Goal: Task Accomplishment & Management: Manage account settings

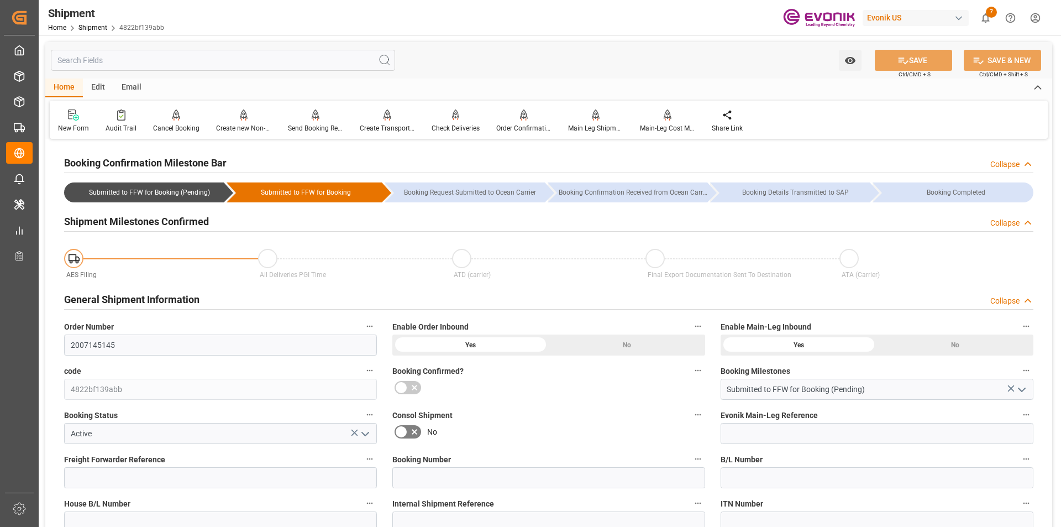
scroll to position [980, 0]
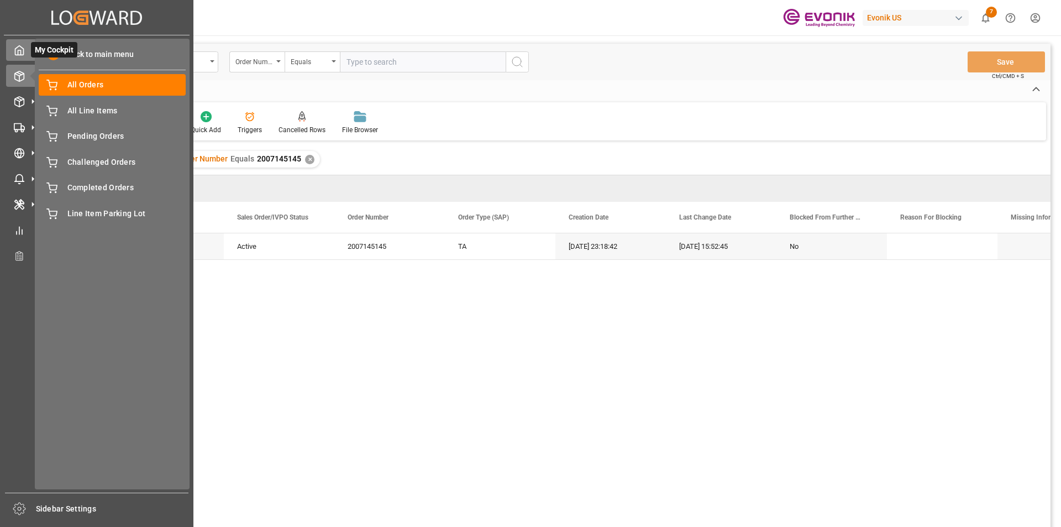
click at [21, 55] on polyline at bounding box center [19, 52] width 3 height 4
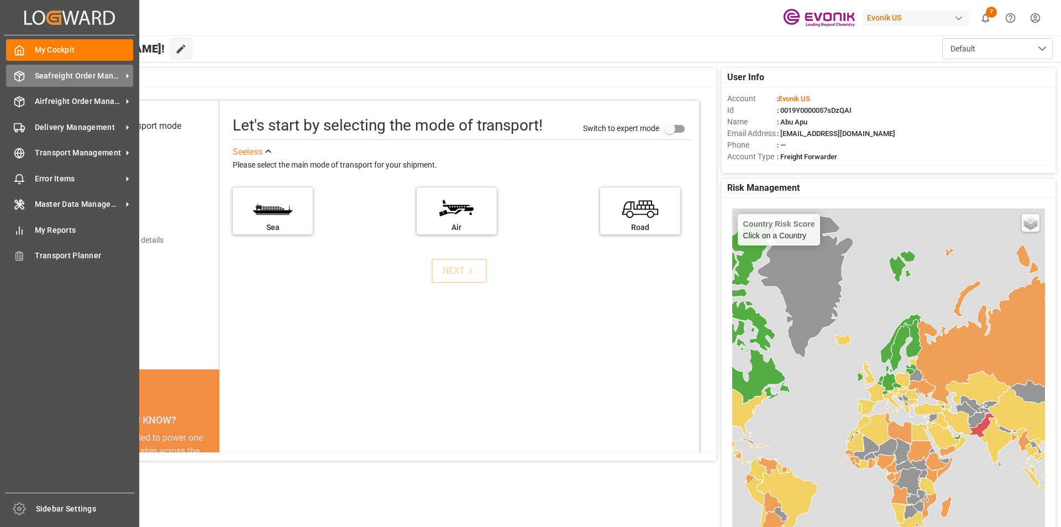
click at [57, 78] on span "Seafreight Order Management" at bounding box center [78, 76] width 87 height 12
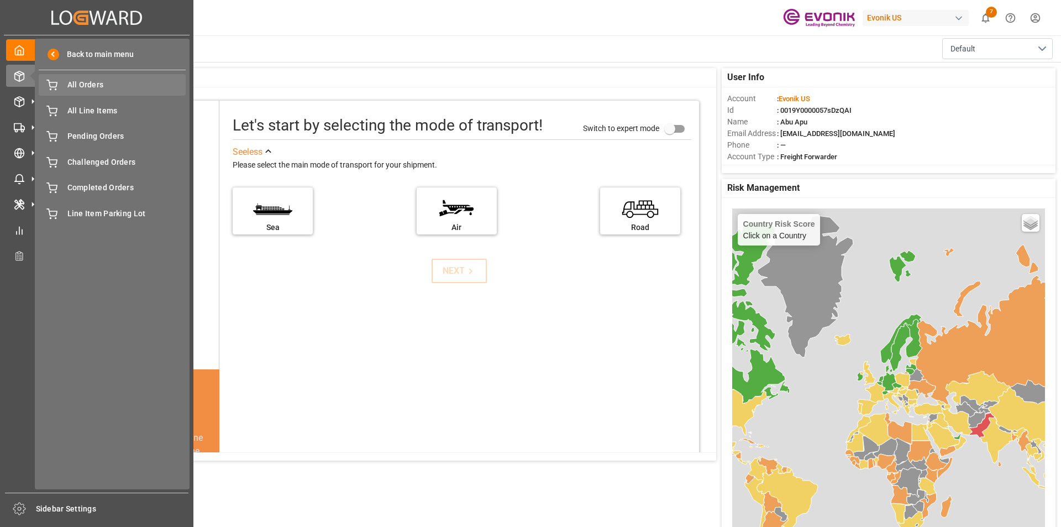
click at [79, 91] on span "All Orders" at bounding box center [126, 85] width 119 height 12
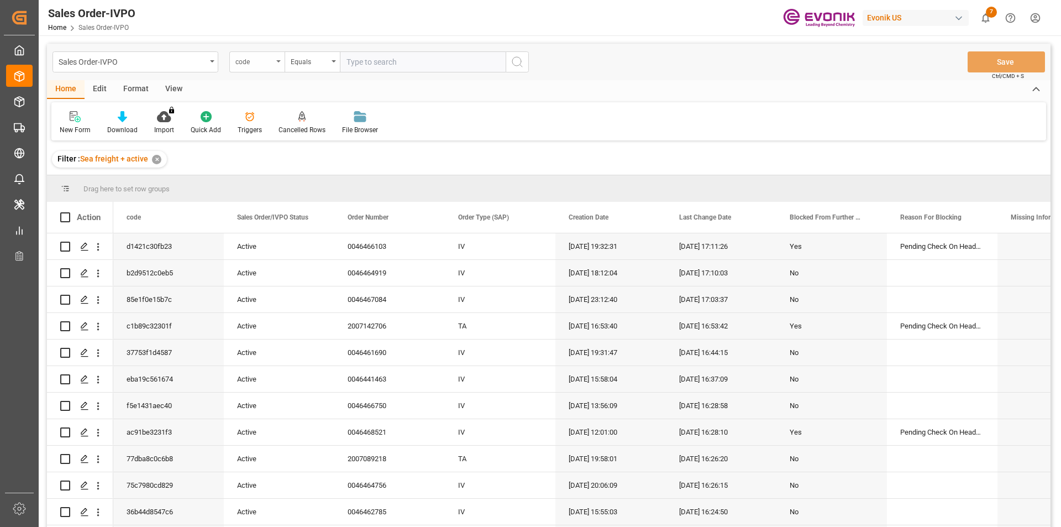
click at [278, 63] on div "code" at bounding box center [256, 61] width 55 height 21
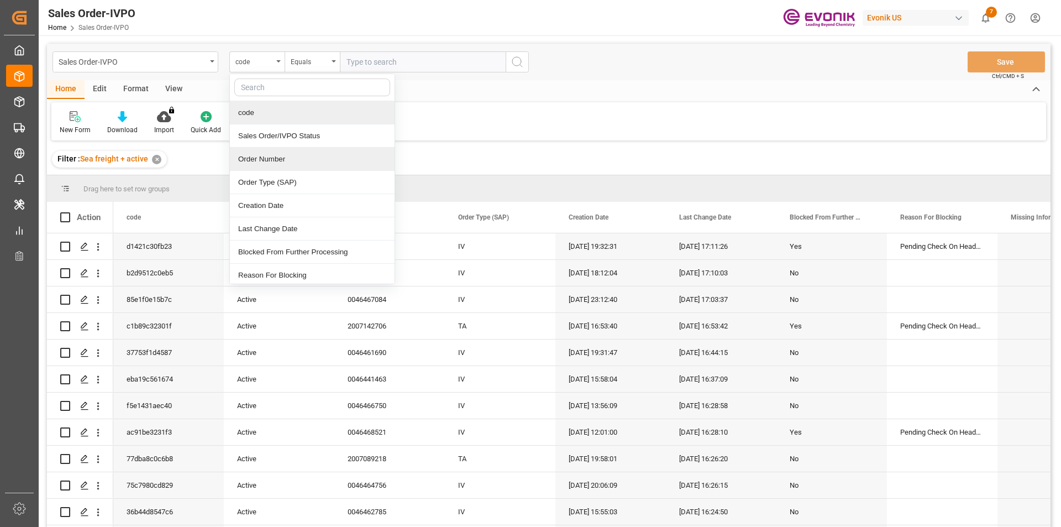
click at [258, 159] on div "Order Number" at bounding box center [312, 159] width 165 height 23
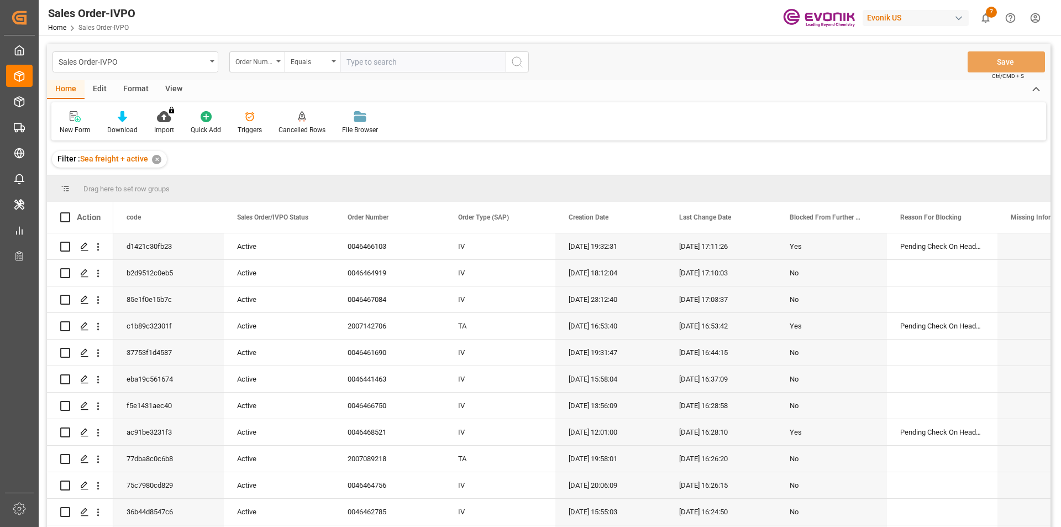
click at [359, 62] on input "text" at bounding box center [423, 61] width 166 height 21
paste input "2007147837"
type input "2007147837"
click at [515, 67] on icon "search button" at bounding box center [516, 61] width 13 height 13
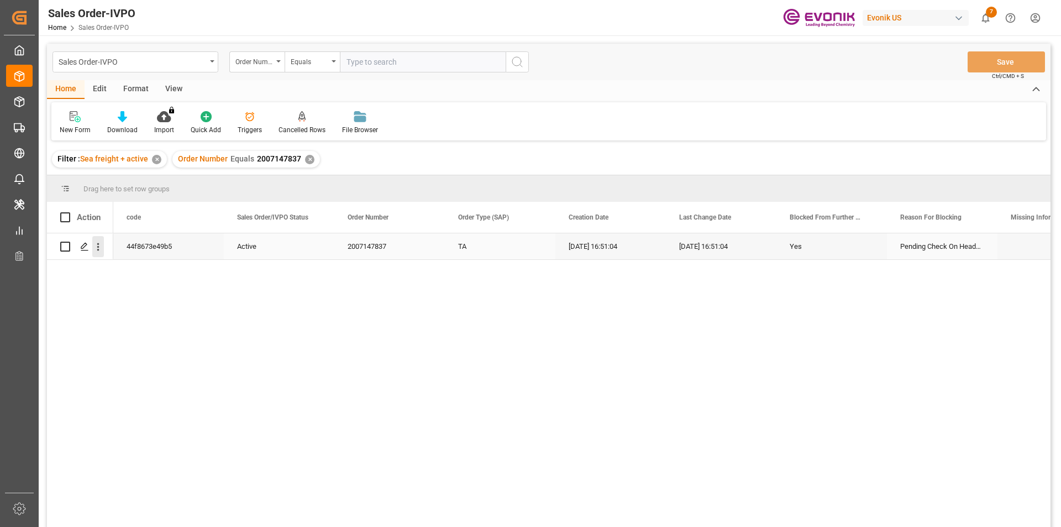
click at [100, 248] on icon "open menu" at bounding box center [98, 247] width 12 height 12
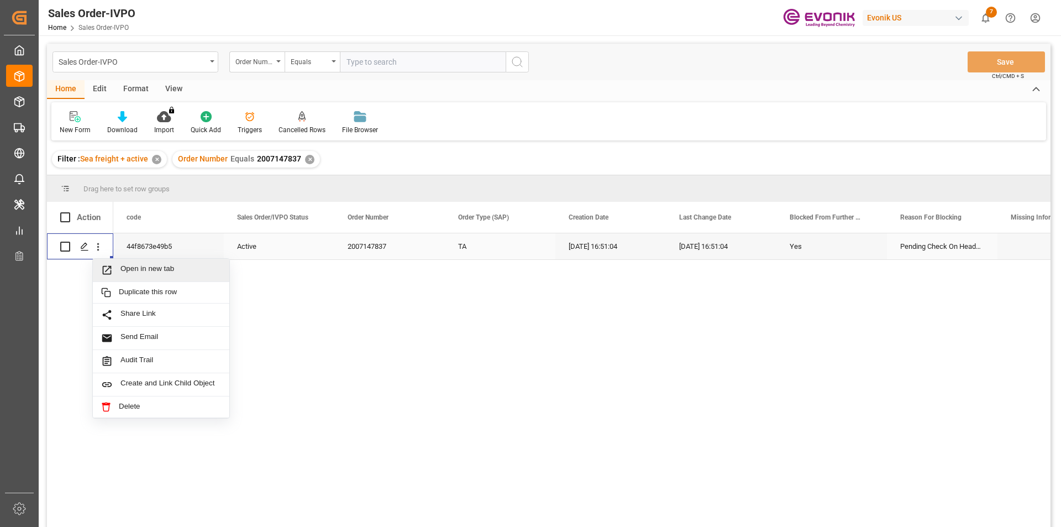
click at [119, 266] on span "Press SPACE to select this row." at bounding box center [110, 270] width 19 height 12
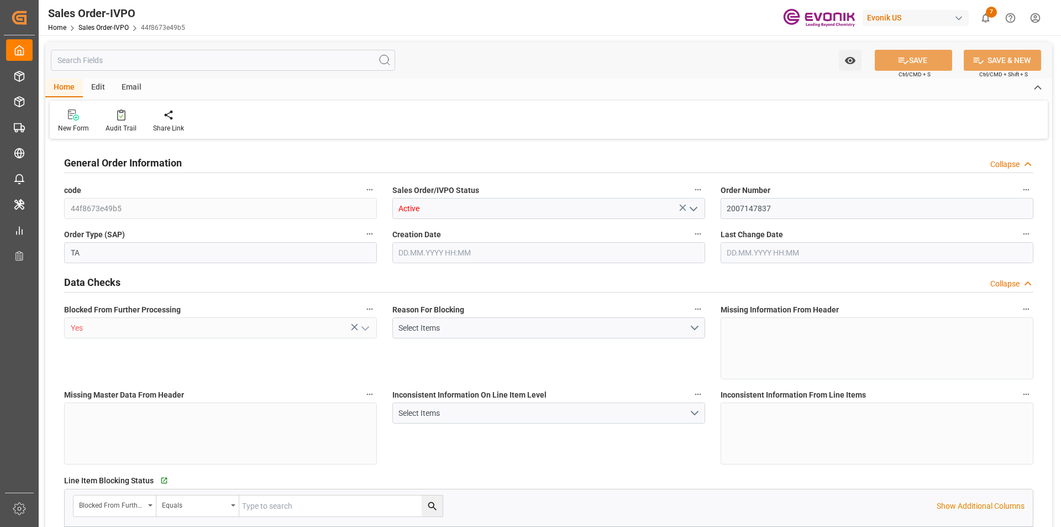
type input "COCTG"
type input "0"
type input "1"
type input "819.2"
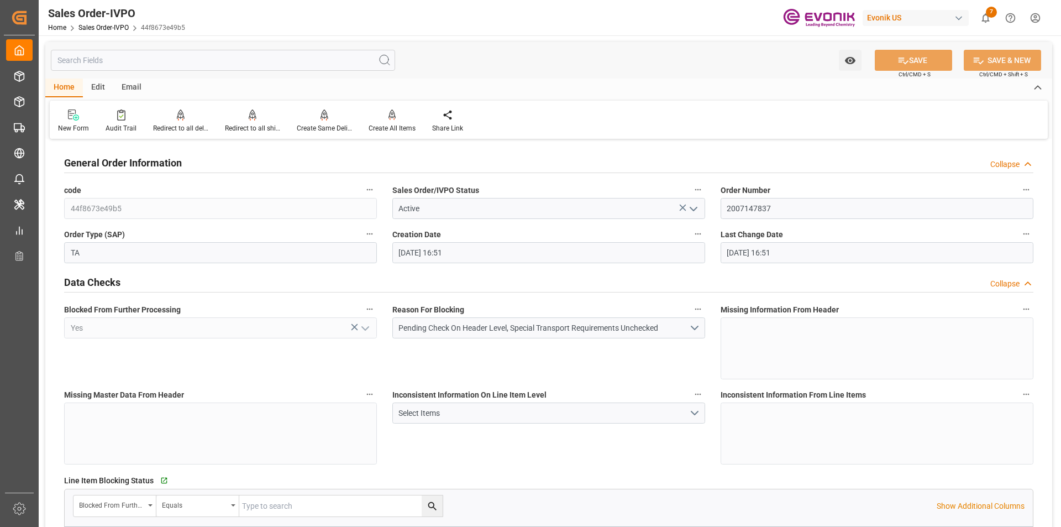
type input "20.08.2025 16:51"
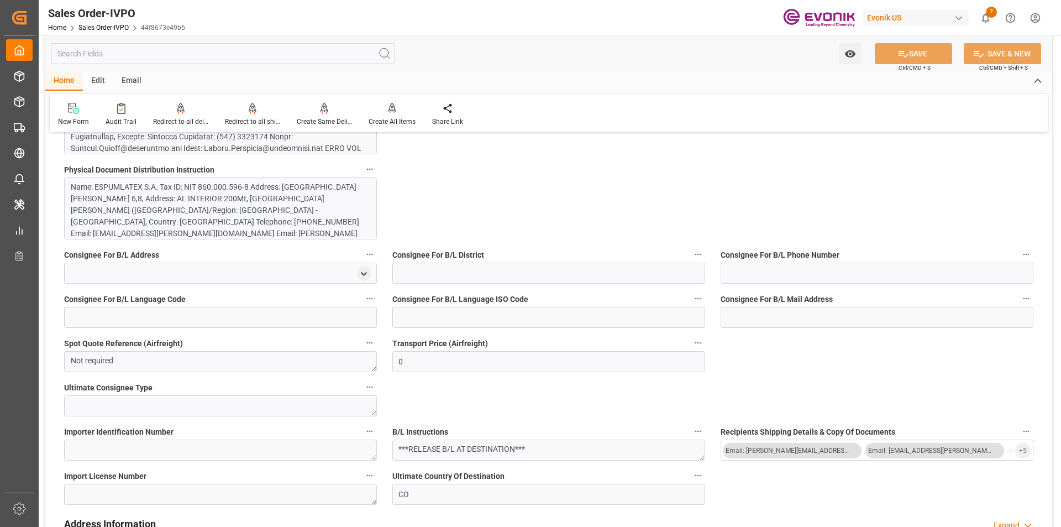
scroll to position [773, 0]
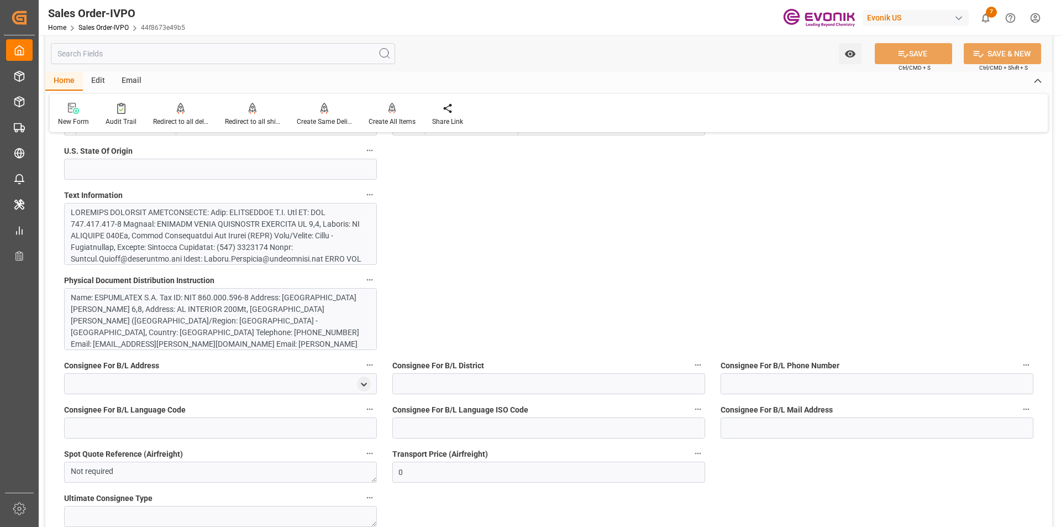
click at [275, 239] on div at bounding box center [216, 416] width 291 height 418
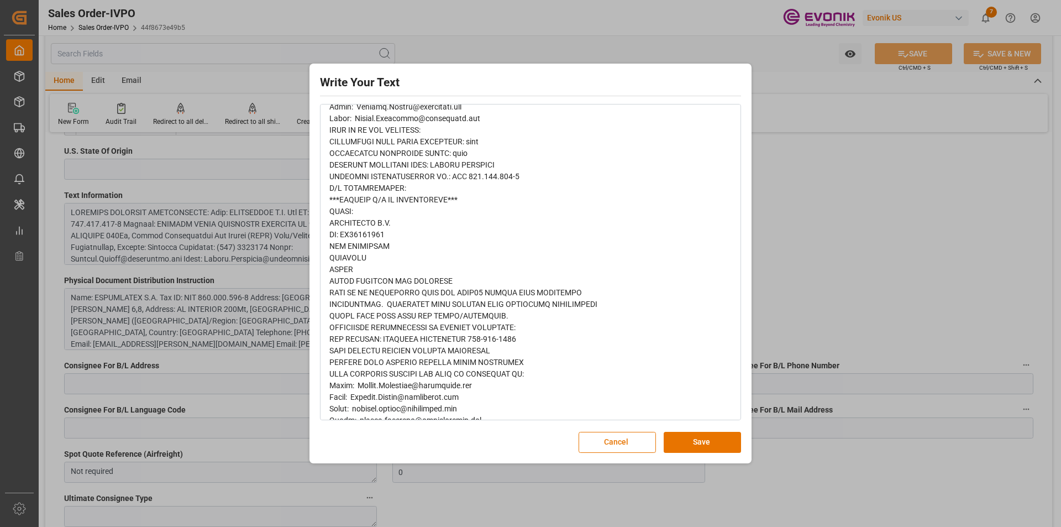
scroll to position [617, 0]
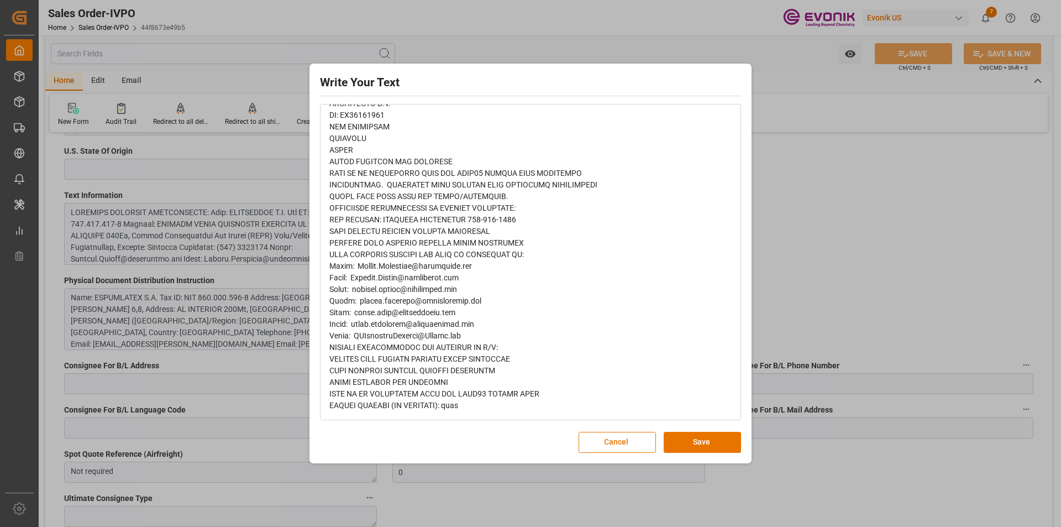
click at [825, 247] on div "Write Your Text Normal 14 Font Cancel Save" at bounding box center [530, 263] width 1061 height 527
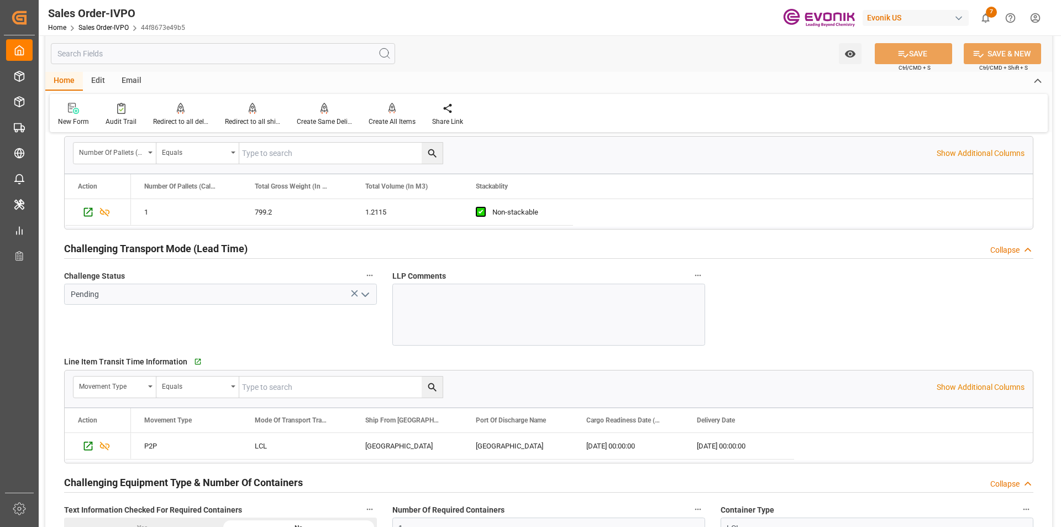
scroll to position [1768, 0]
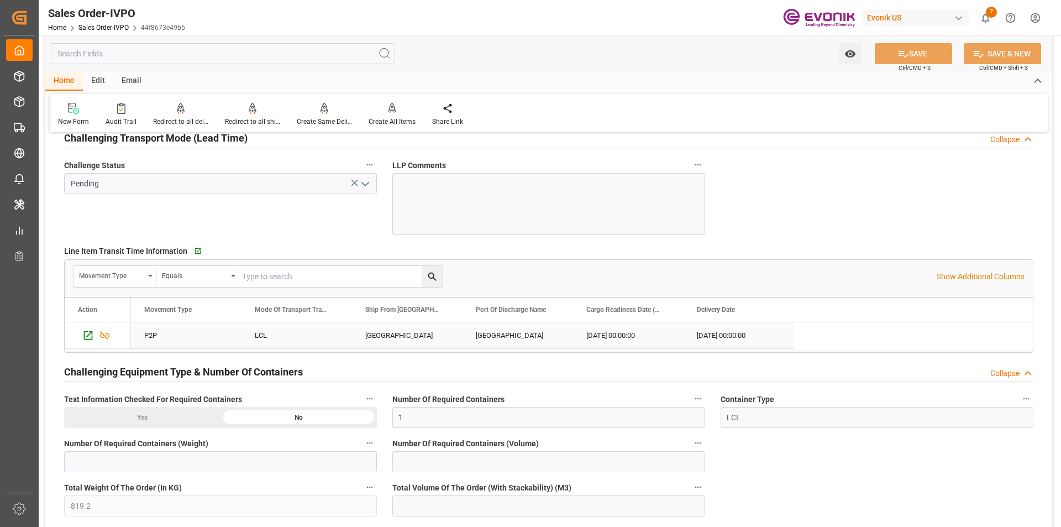
drag, startPoint x: 366, startPoint y: 334, endPoint x: 372, endPoint y: 360, distance: 26.0
click at [366, 334] on div "CALUMET CITY" at bounding box center [407, 335] width 110 height 26
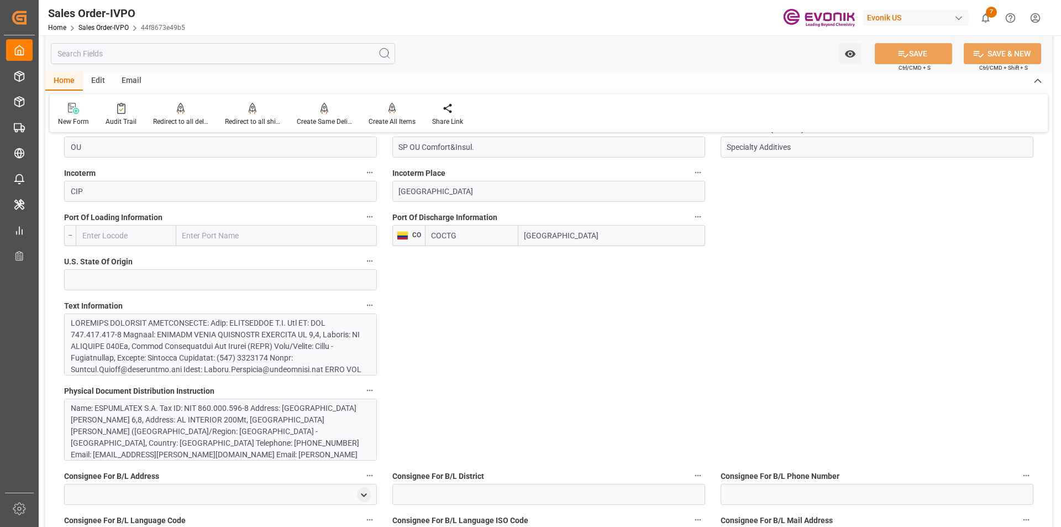
scroll to position [497, 0]
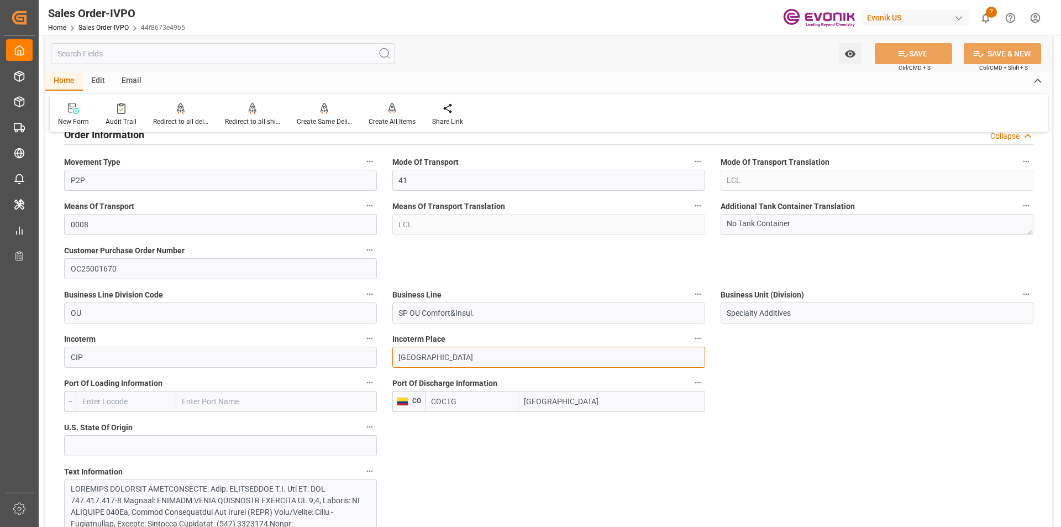
drag, startPoint x: 449, startPoint y: 357, endPoint x: 366, endPoint y: 354, distance: 82.4
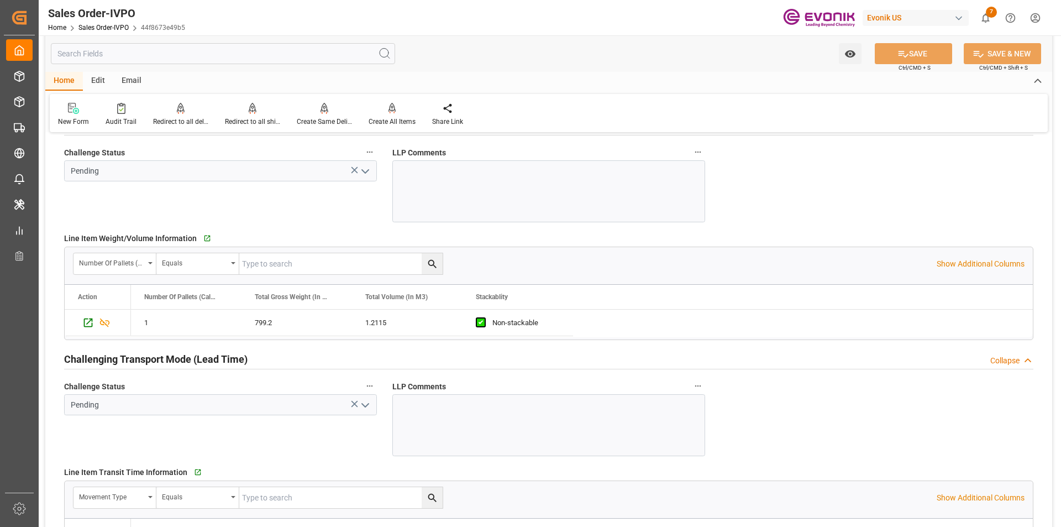
scroll to position [1823, 0]
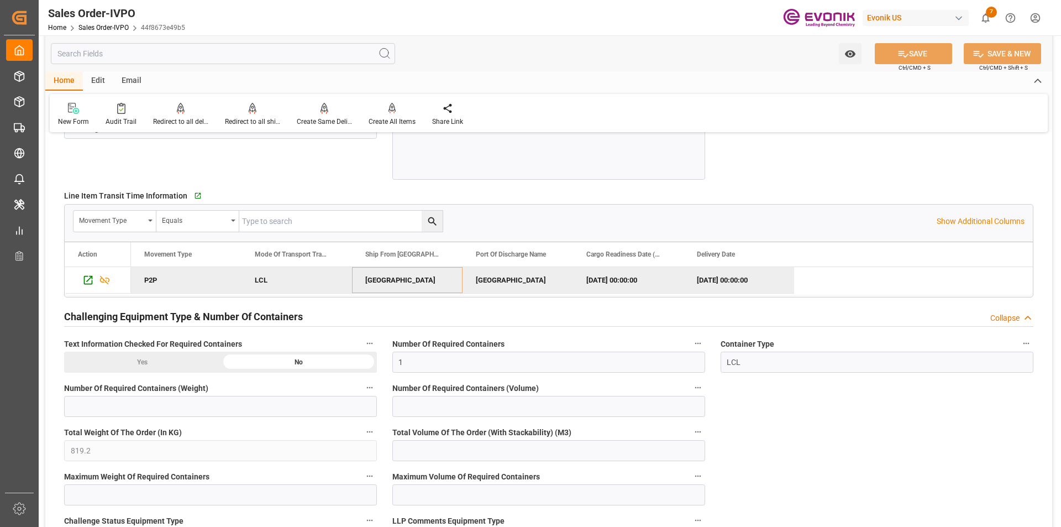
drag, startPoint x: 635, startPoint y: 273, endPoint x: 638, endPoint y: 314, distance: 41.0
click at [635, 273] on div "[DATE] 00:00:00" at bounding box center [628, 280] width 110 height 26
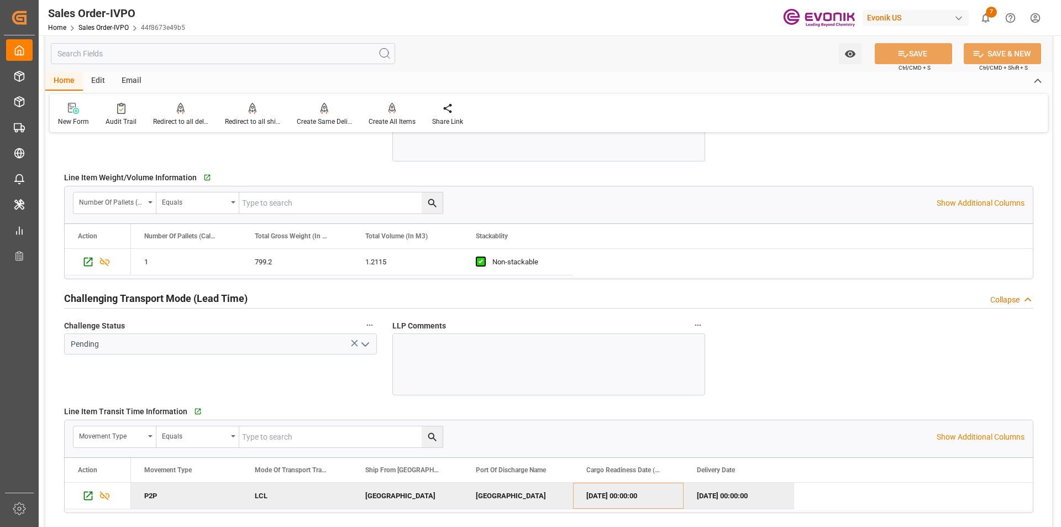
scroll to position [1442, 0]
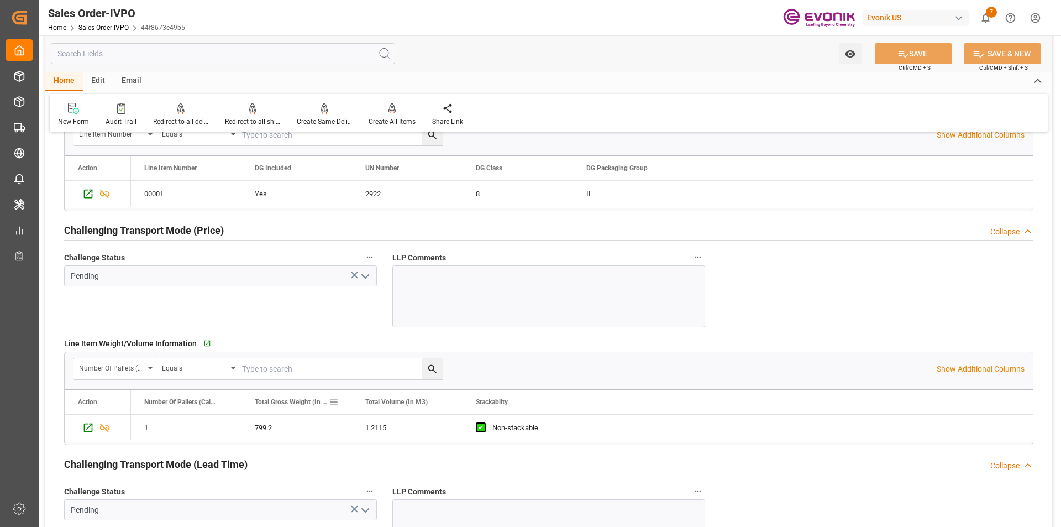
click at [314, 405] on span "Total Gross Weight (In KG)" at bounding box center [292, 402] width 74 height 8
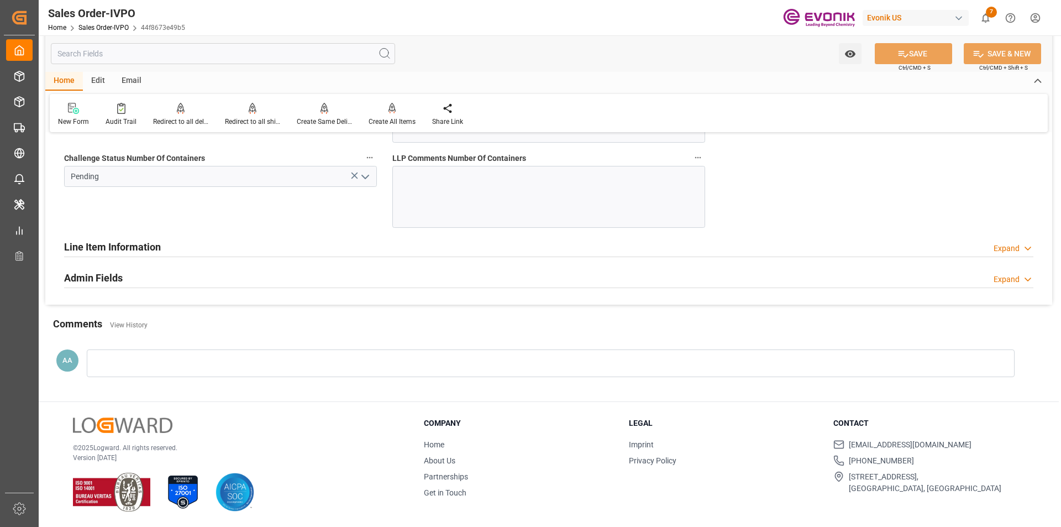
scroll to position [2105, 0]
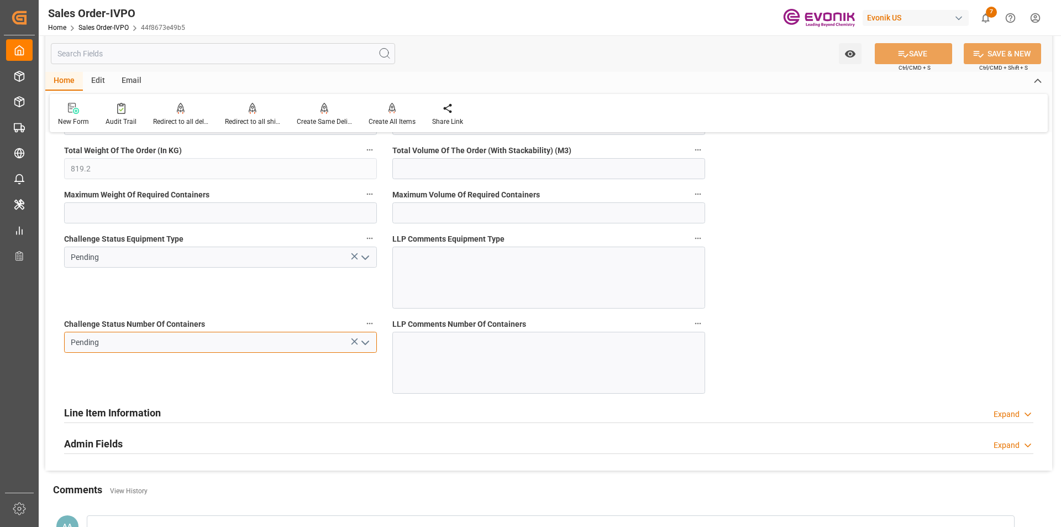
click at [322, 343] on input "Pending" at bounding box center [220, 341] width 313 height 21
click at [367, 343] on polyline "open menu" at bounding box center [365, 342] width 7 height 3
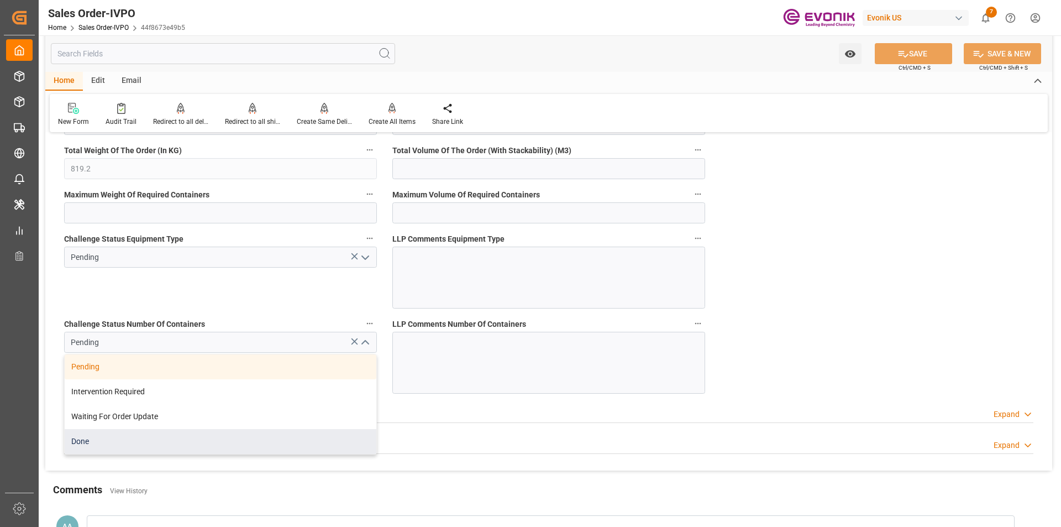
click at [165, 440] on div "Done" at bounding box center [221, 441] width 312 height 25
type input "Done"
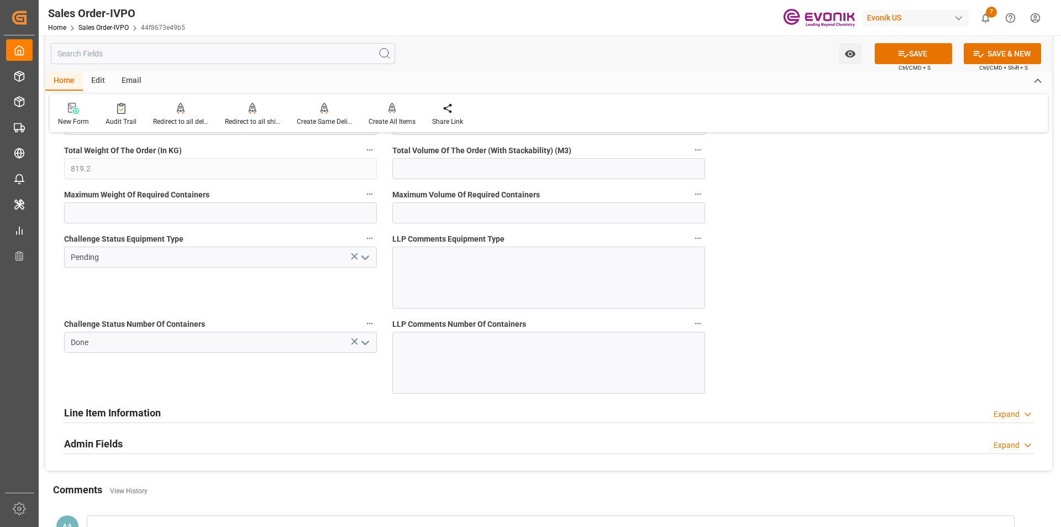
click at [365, 257] on icon "open menu" at bounding box center [365, 257] width 13 height 13
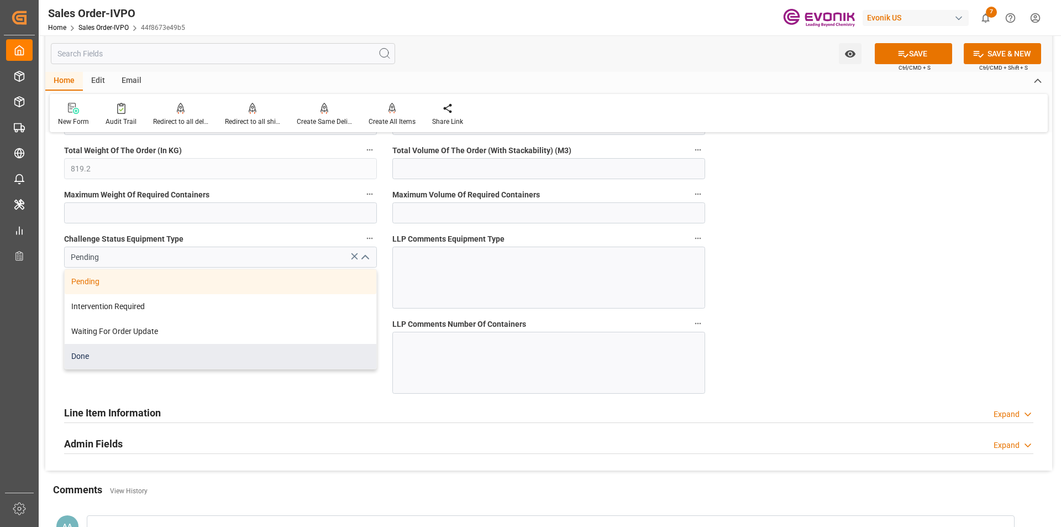
click at [225, 362] on div "Done" at bounding box center [221, 356] width 312 height 25
type input "Done"
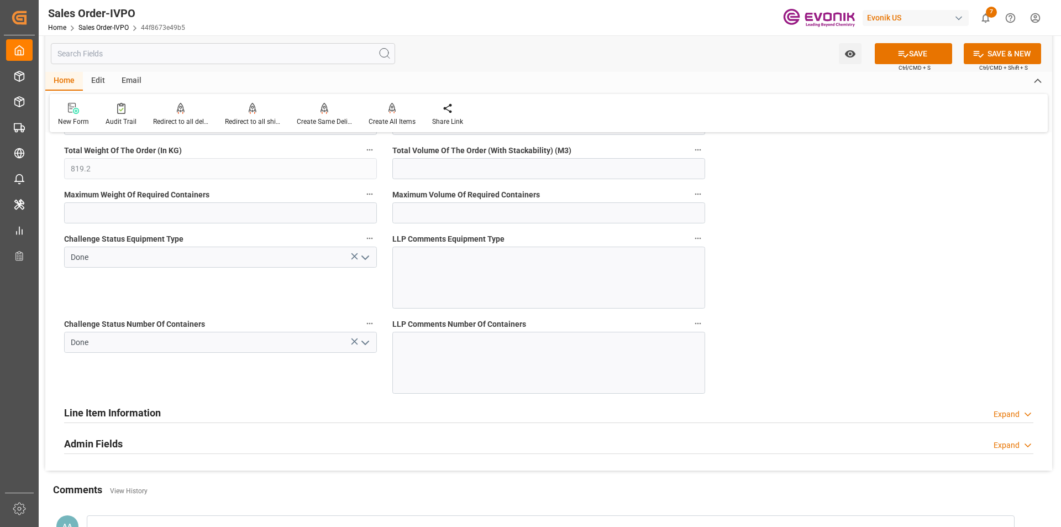
scroll to position [1994, 0]
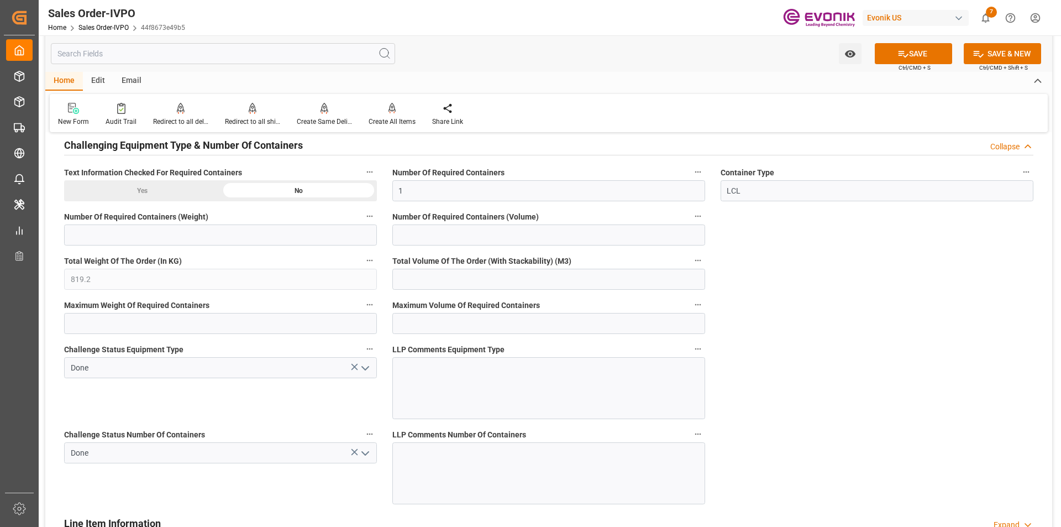
click at [913, 50] on button "SAVE" at bounding box center [913, 53] width 77 height 21
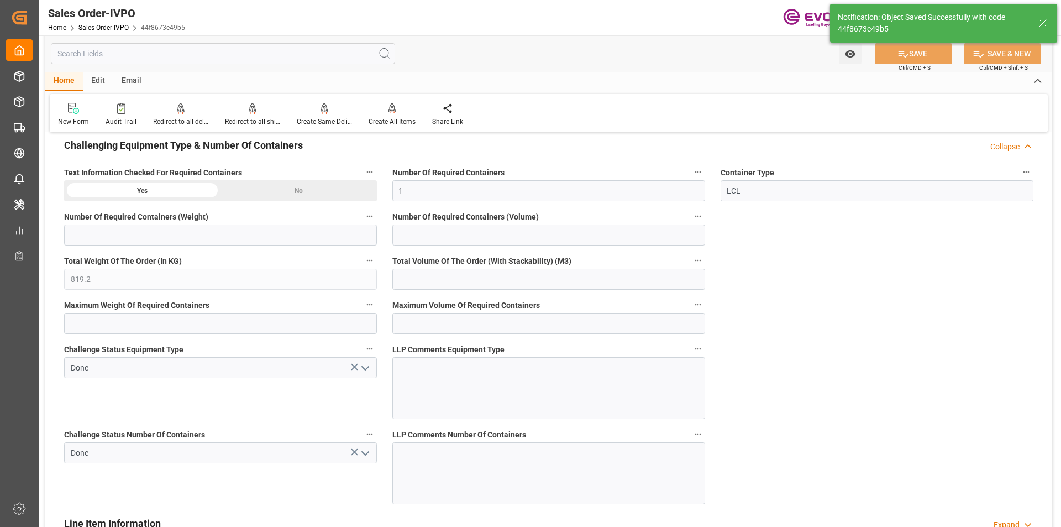
type input "[DATE] 18:21"
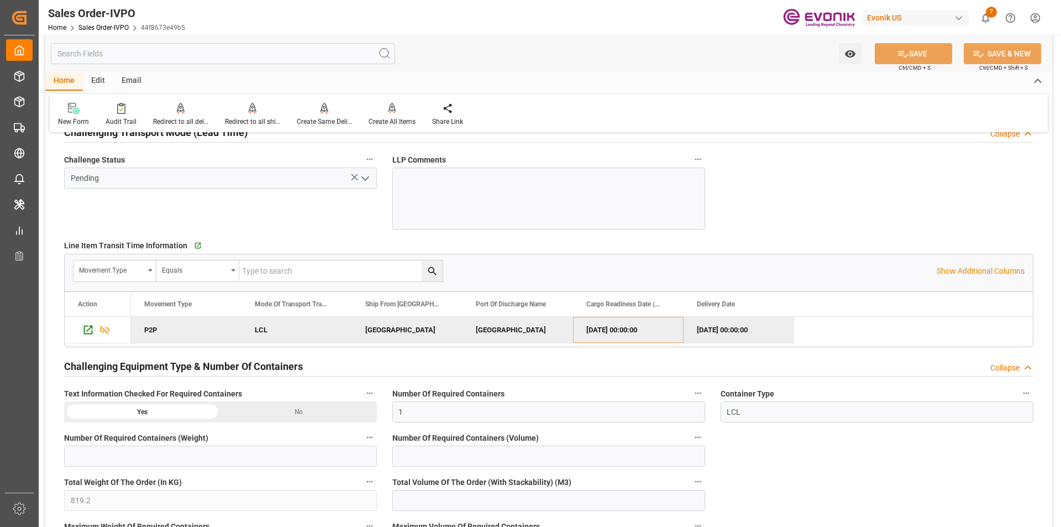
scroll to position [1663, 0]
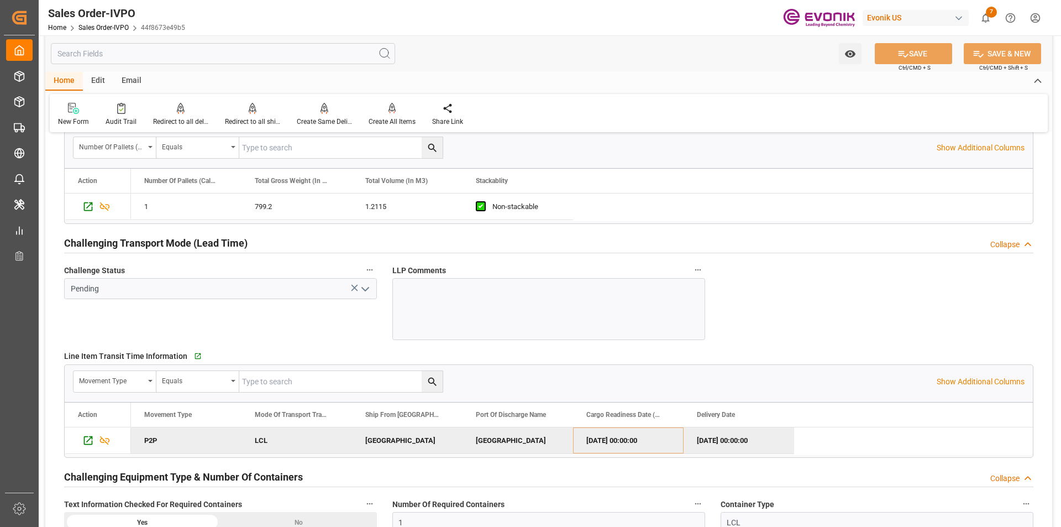
click at [365, 288] on icon "open menu" at bounding box center [365, 288] width 13 height 13
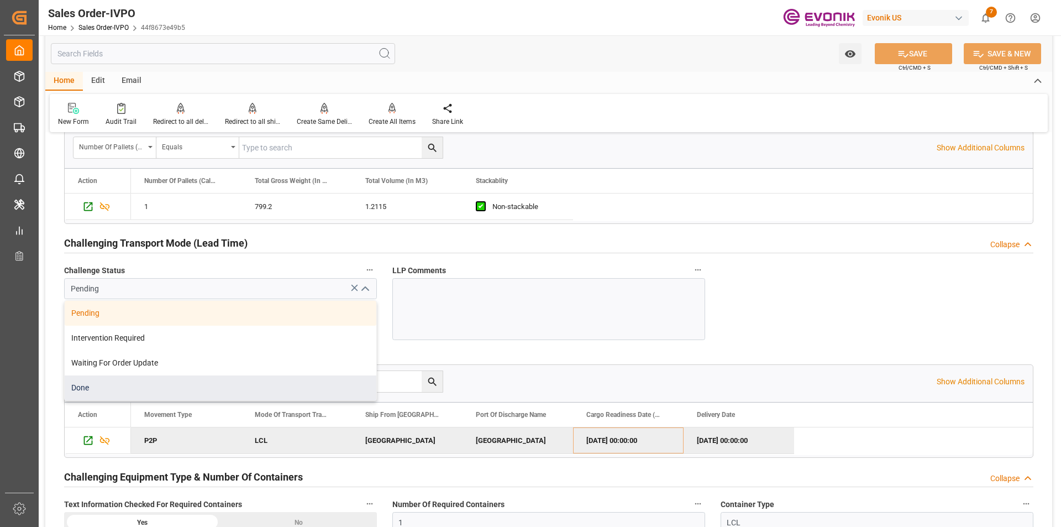
click at [217, 382] on div "Done" at bounding box center [221, 387] width 312 height 25
type input "Done"
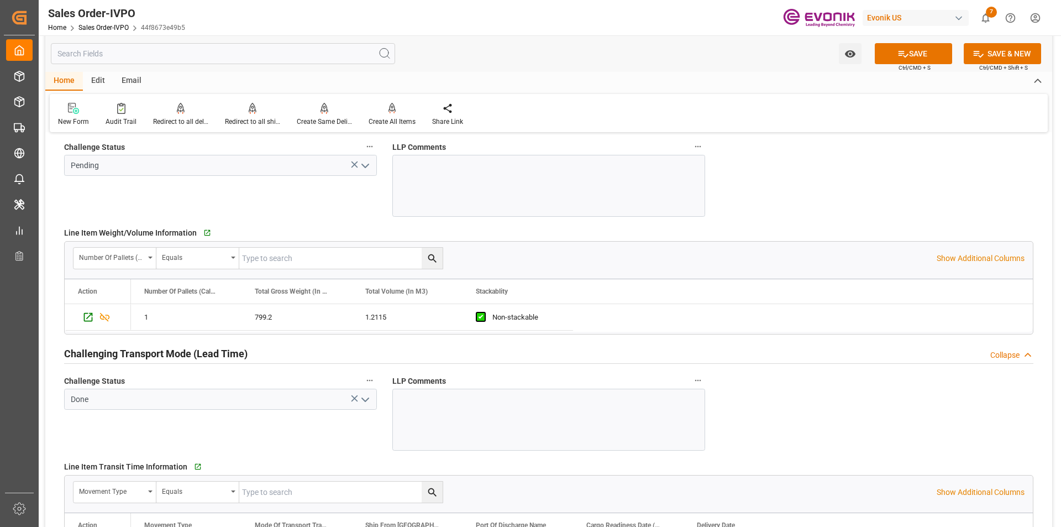
scroll to position [1387, 0]
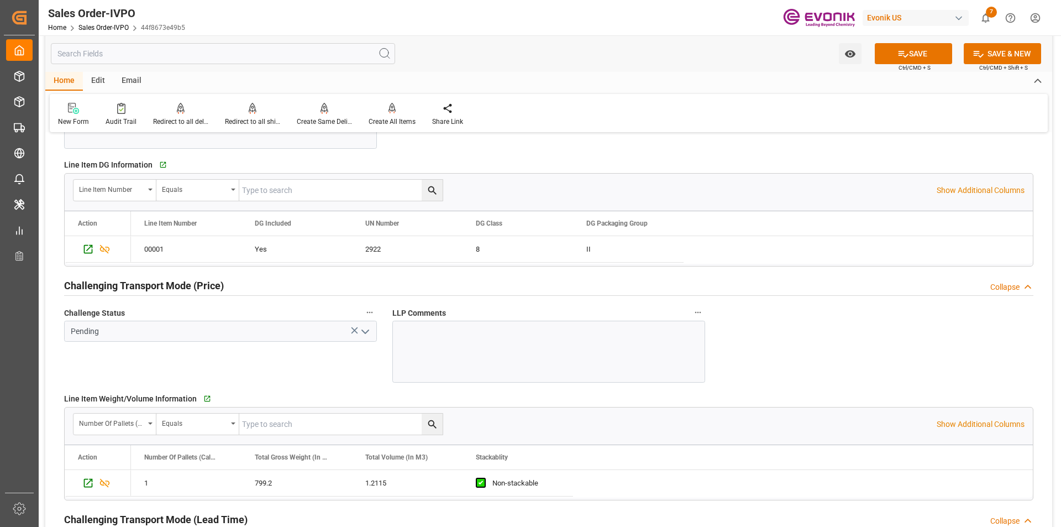
click at [364, 331] on icon "open menu" at bounding box center [365, 331] width 13 height 13
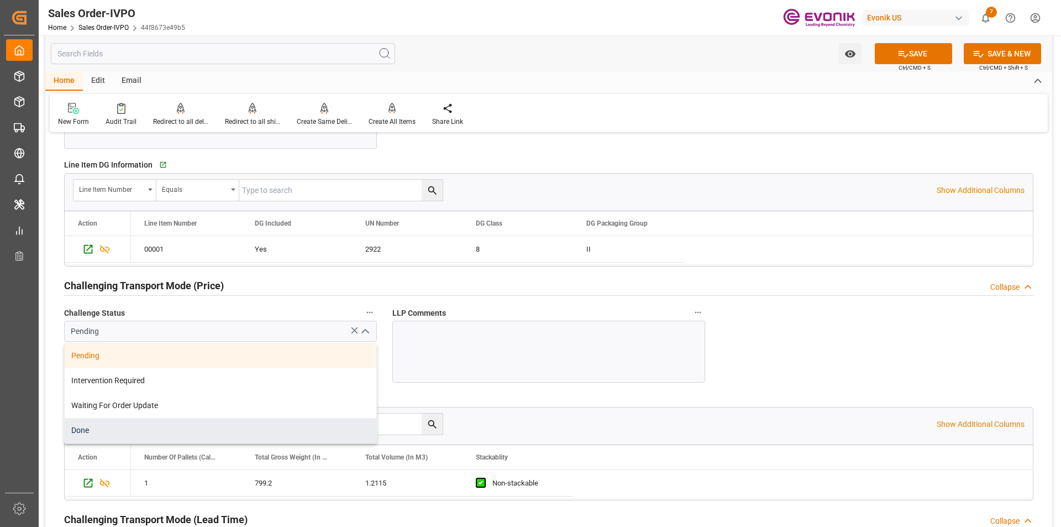
click at [219, 424] on div "Done" at bounding box center [221, 430] width 312 height 25
type input "Done"
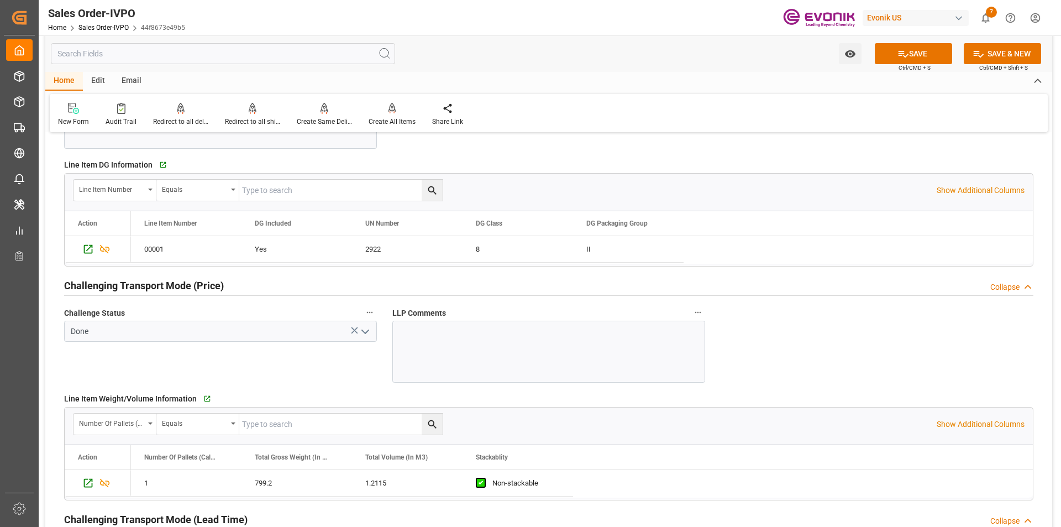
scroll to position [1221, 0]
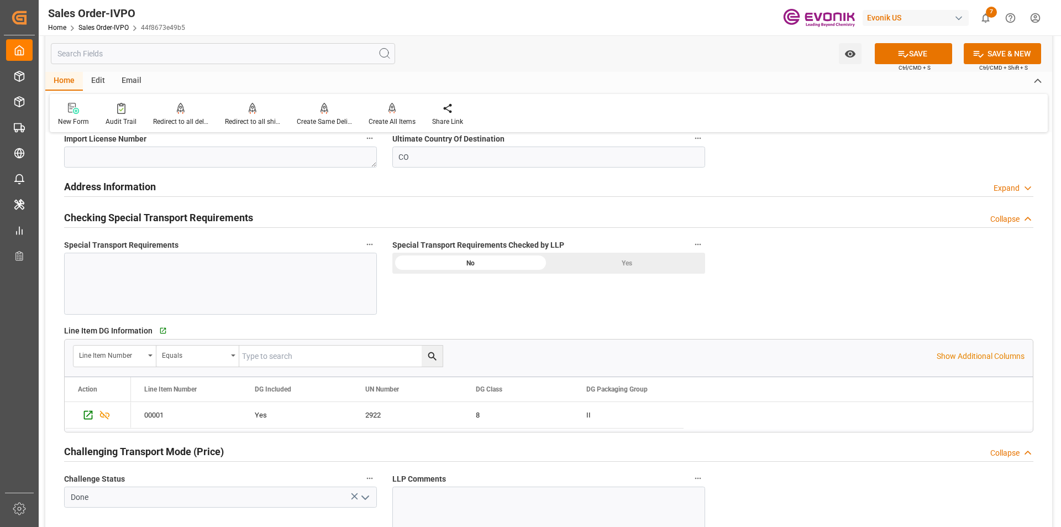
click at [609, 261] on div "Yes" at bounding box center [627, 262] width 156 height 21
click at [920, 52] on button "SAVE" at bounding box center [913, 53] width 77 height 21
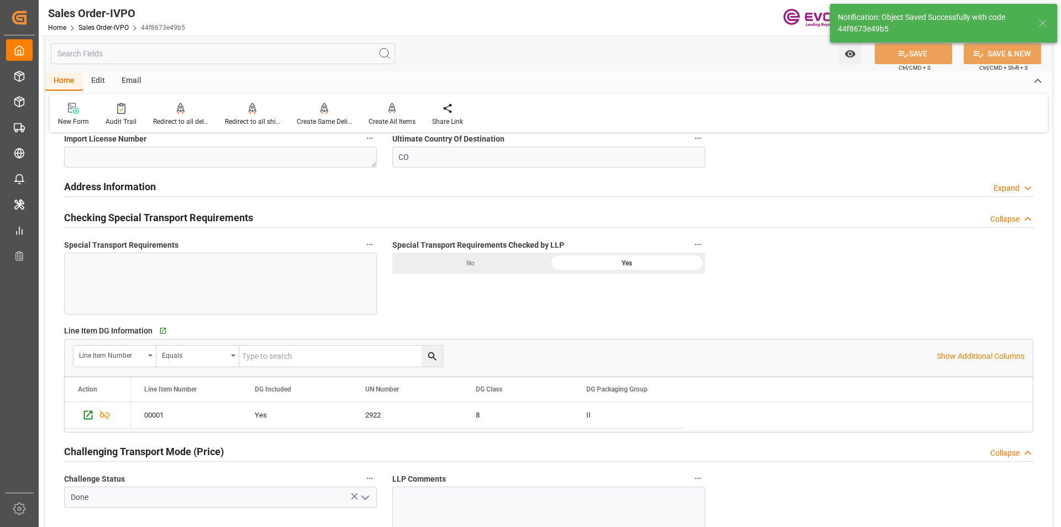
type input "No"
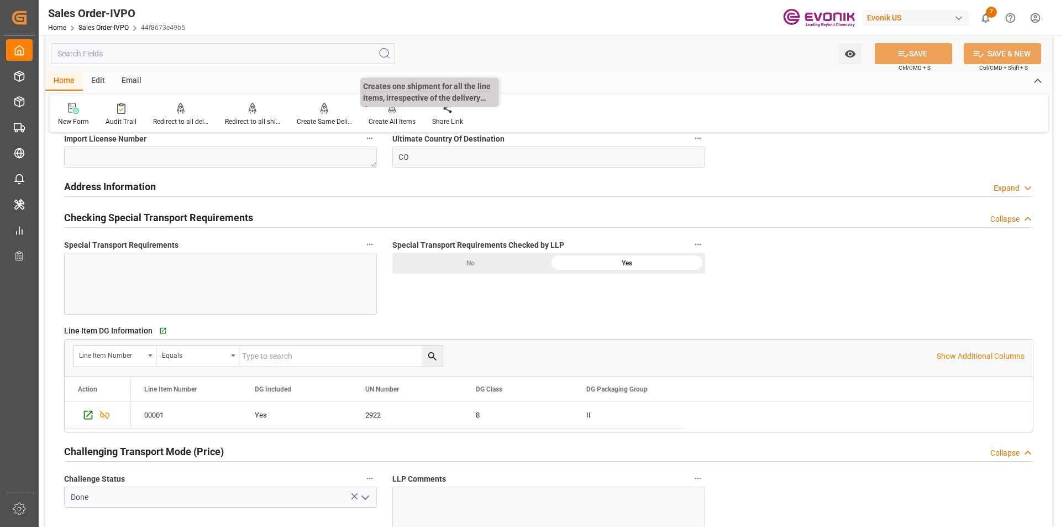
click at [388, 108] on icon at bounding box center [392, 107] width 8 height 9
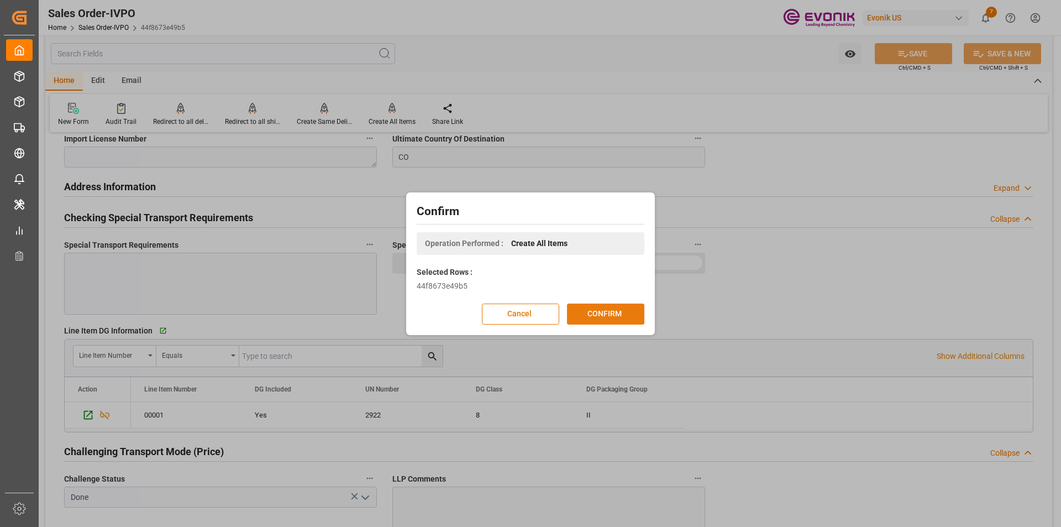
click at [595, 313] on button "CONFIRM" at bounding box center [605, 313] width 77 height 21
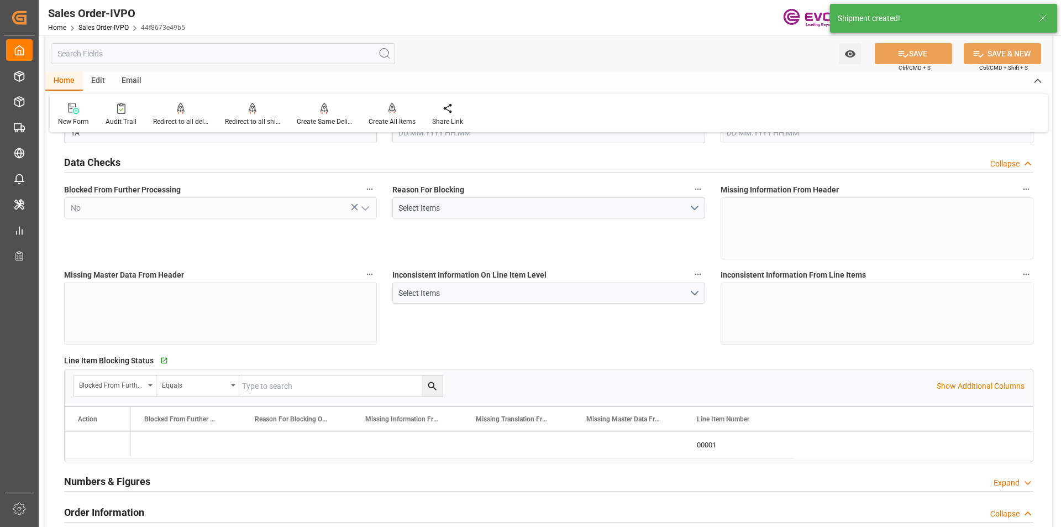
type input "COCTG"
type input "0"
type input "1"
type input "819.2"
type input "[DATE] 16:51"
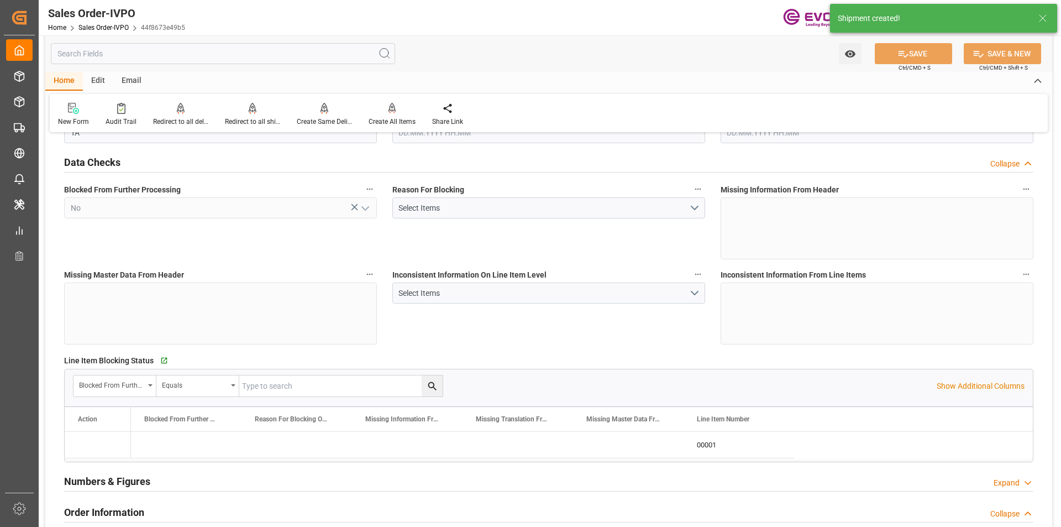
type input "[DATE] 18:21"
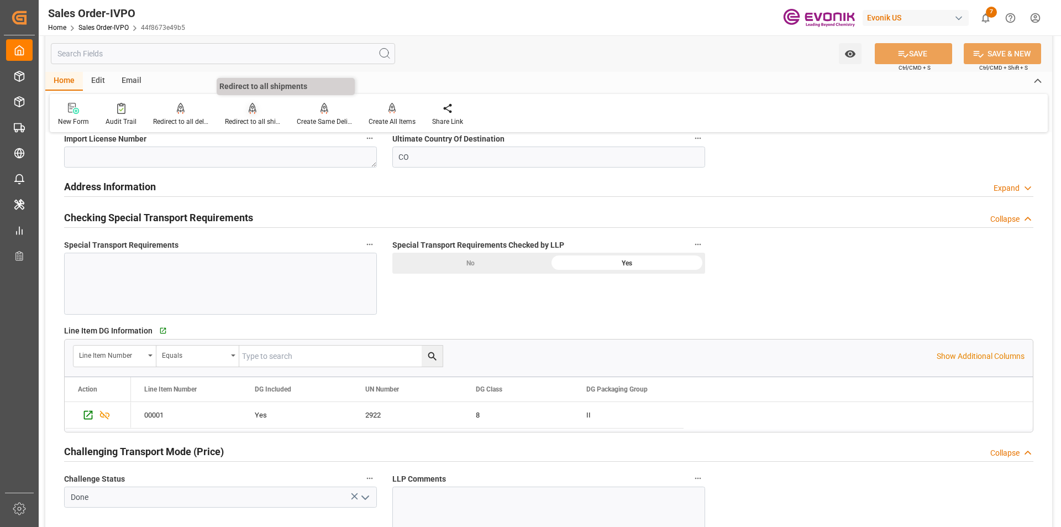
click at [255, 113] on div at bounding box center [252, 108] width 55 height 12
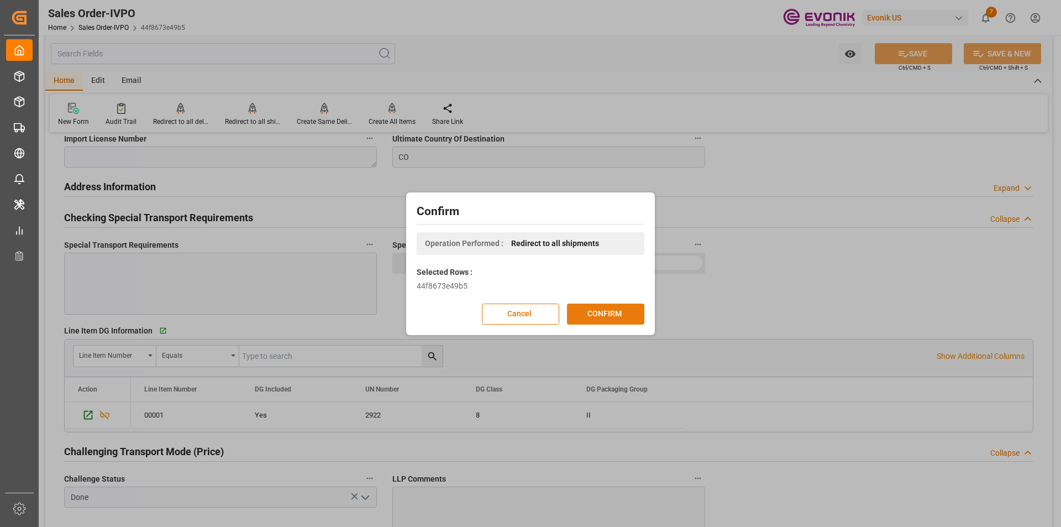
click at [615, 312] on button "CONFIRM" at bounding box center [605, 313] width 77 height 21
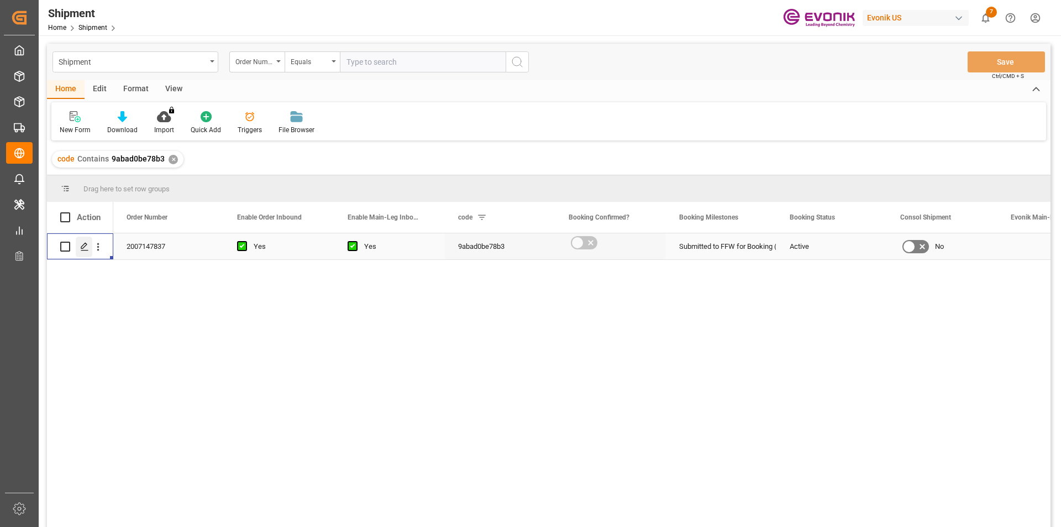
click at [85, 249] on icon "Press SPACE to select this row." at bounding box center [84, 246] width 9 height 9
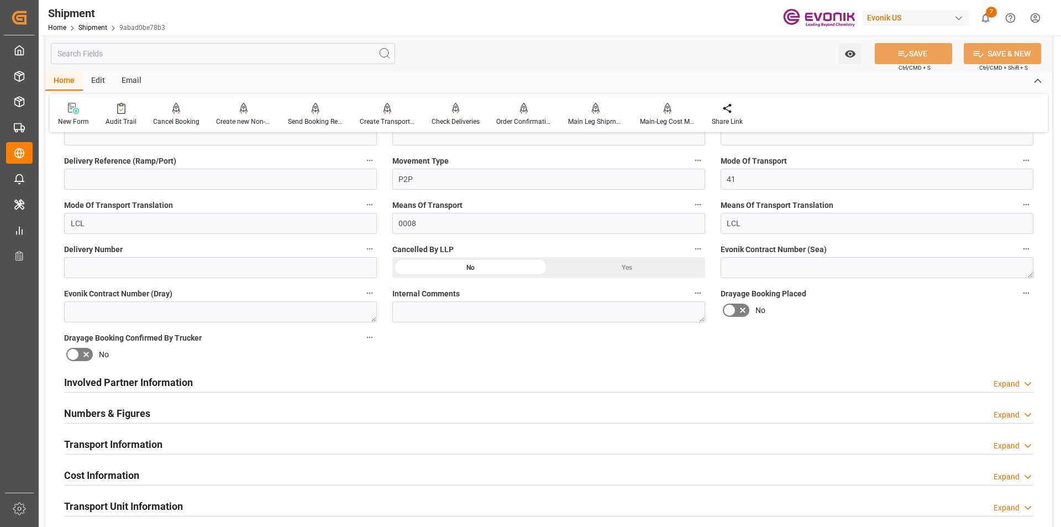
scroll to position [552, 0]
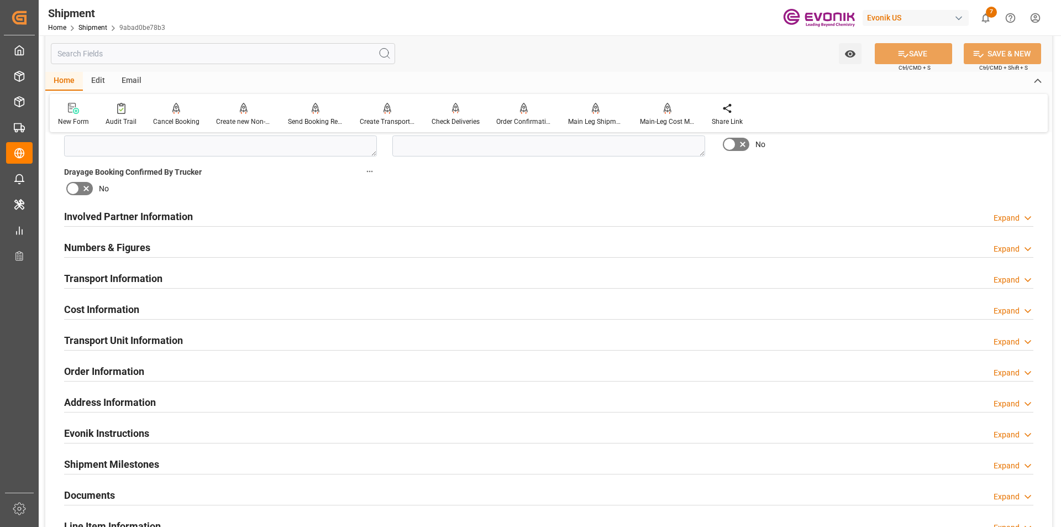
click at [128, 277] on h2 "Transport Information" at bounding box center [113, 278] width 98 height 15
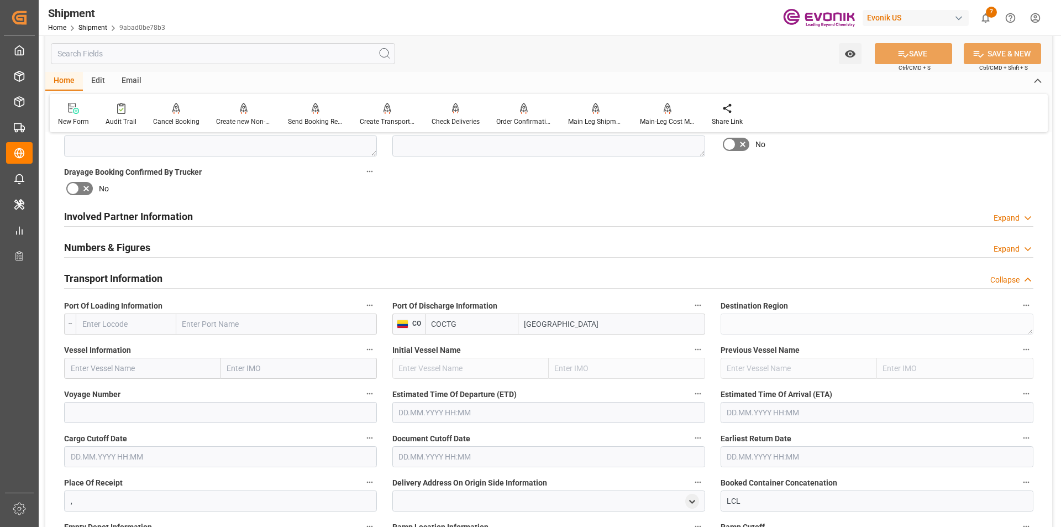
click at [125, 272] on h2 "Transport Information" at bounding box center [113, 278] width 98 height 15
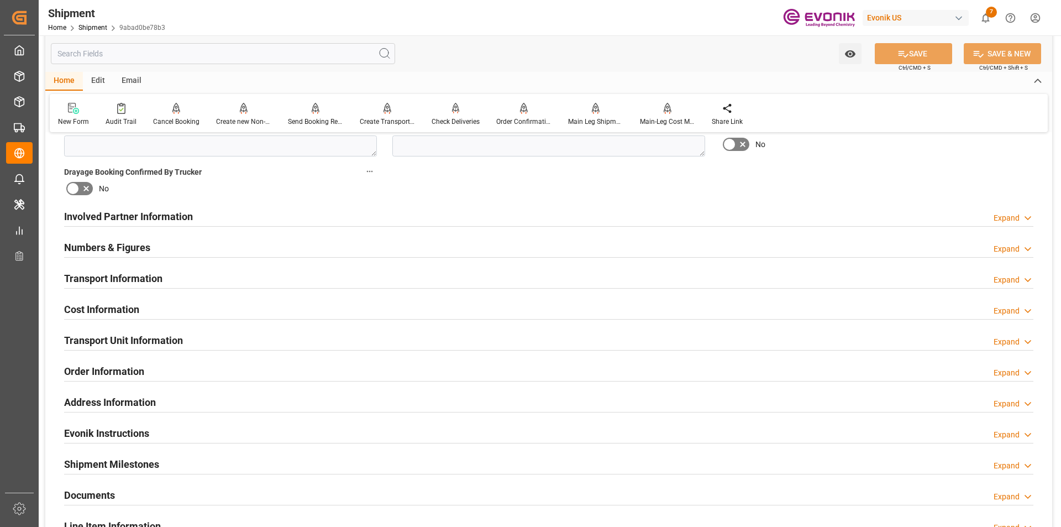
click at [146, 220] on h2 "Involved Partner Information" at bounding box center [128, 216] width 129 height 15
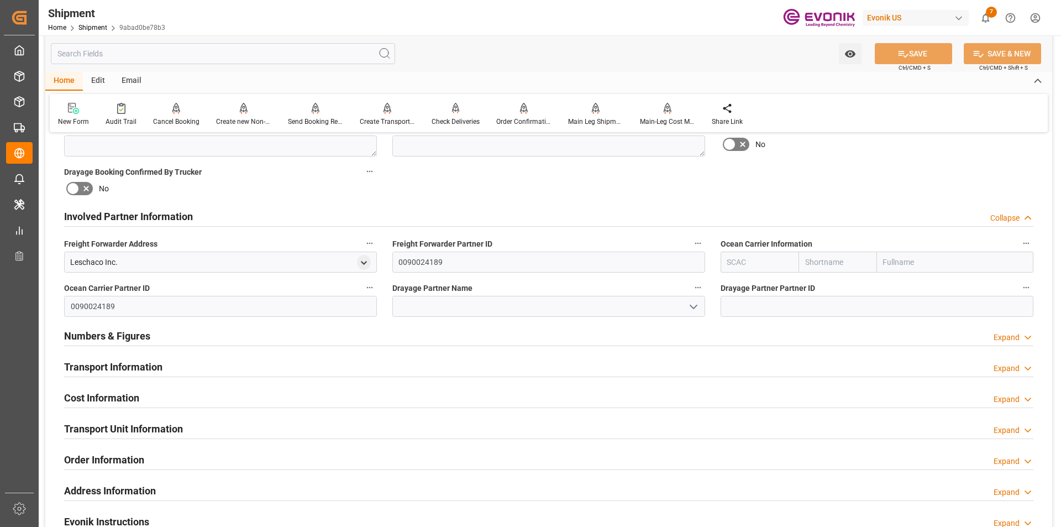
click at [745, 259] on input "text" at bounding box center [759, 261] width 78 height 21
click at [735, 287] on b "ALRB" at bounding box center [737, 286] width 19 height 9
type input "ALRB"
type input "AC Containerline"
type input "AC Containerline GmbH"
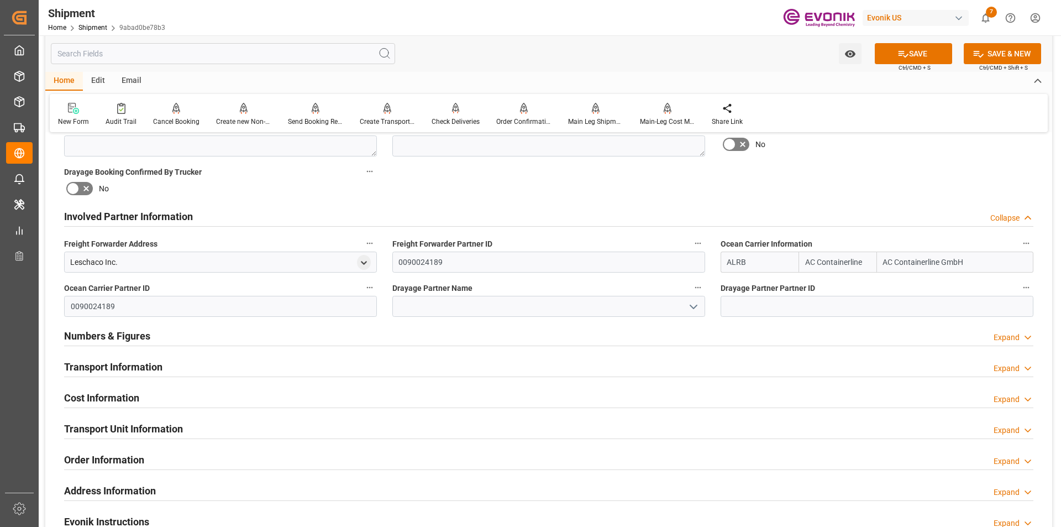
type input "ALRB"
click at [437, 306] on input at bounding box center [548, 306] width 313 height 21
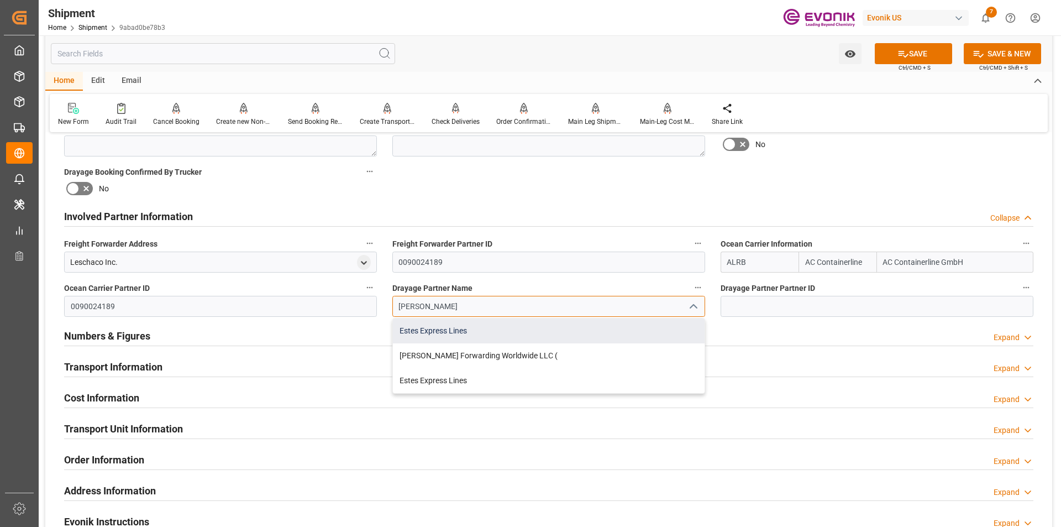
click at [434, 335] on div "Estes Express Lines" at bounding box center [549, 330] width 312 height 25
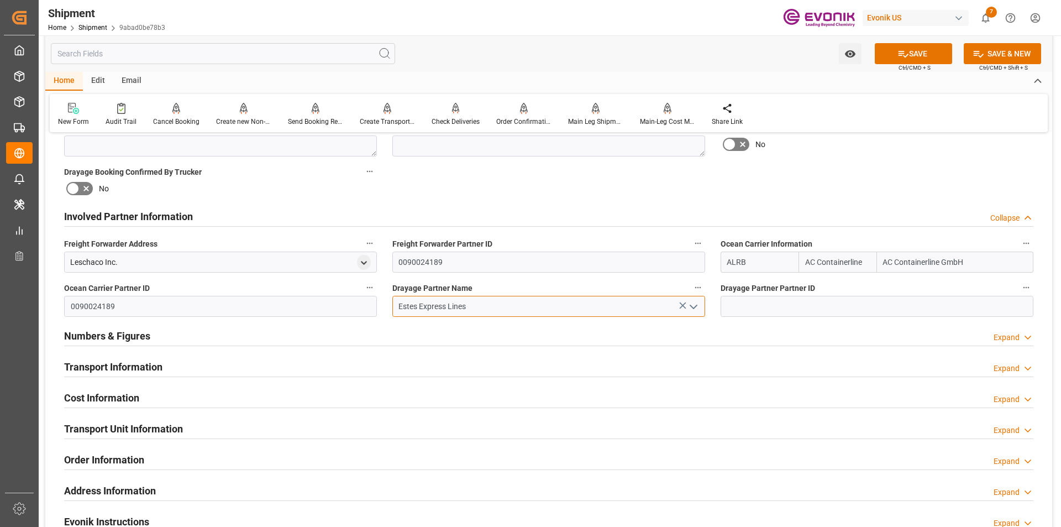
type input "Estes Express Lines"
click at [926, 55] on button "SAVE" at bounding box center [913, 53] width 77 height 21
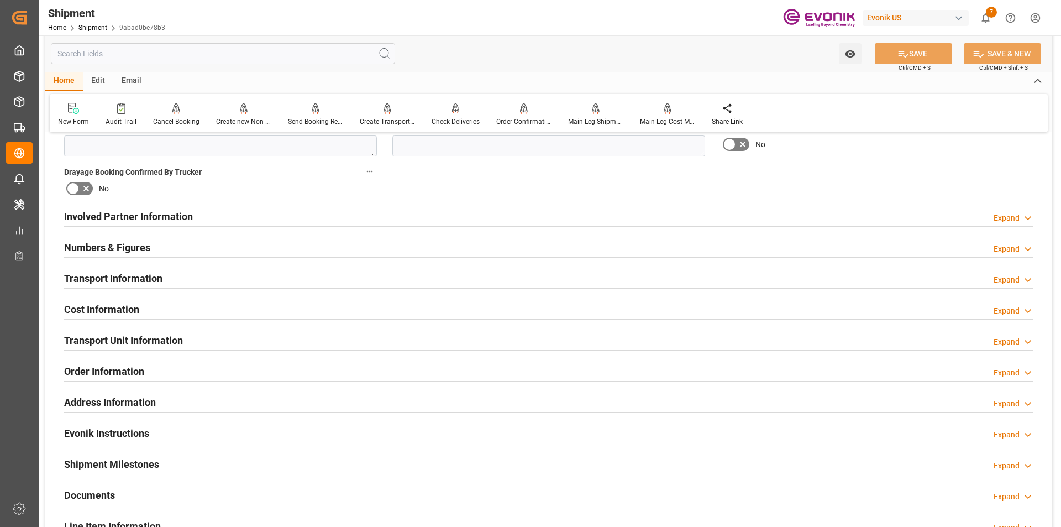
click at [121, 276] on h2 "Transport Information" at bounding box center [113, 278] width 98 height 15
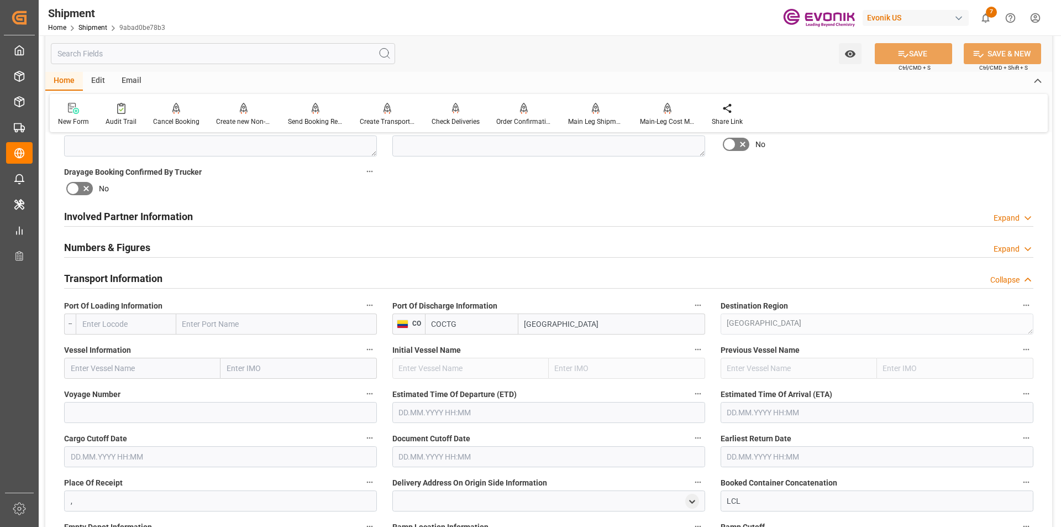
scroll to position [663, 0]
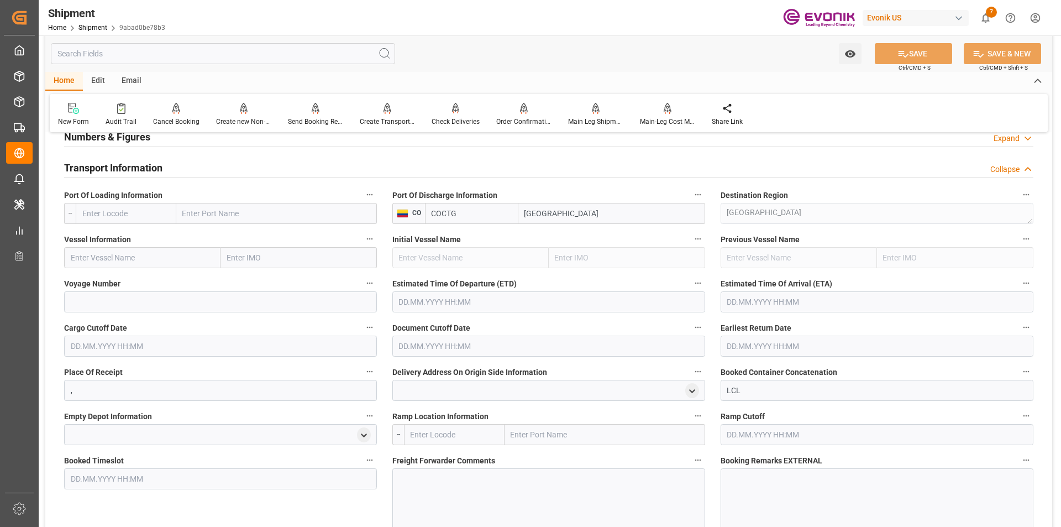
click at [134, 211] on input "text" at bounding box center [126, 213] width 101 height 21
click at [115, 241] on span "USNYC - New York" at bounding box center [116, 237] width 66 height 9
type input "USNYC"
type input "New York"
type input "USNYC"
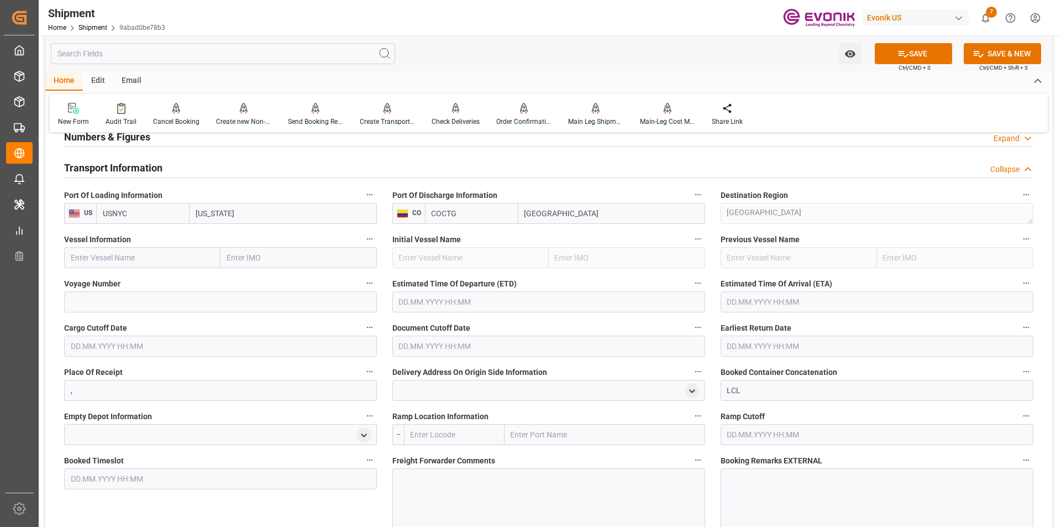
click at [123, 254] on input "text" at bounding box center [142, 257] width 156 height 21
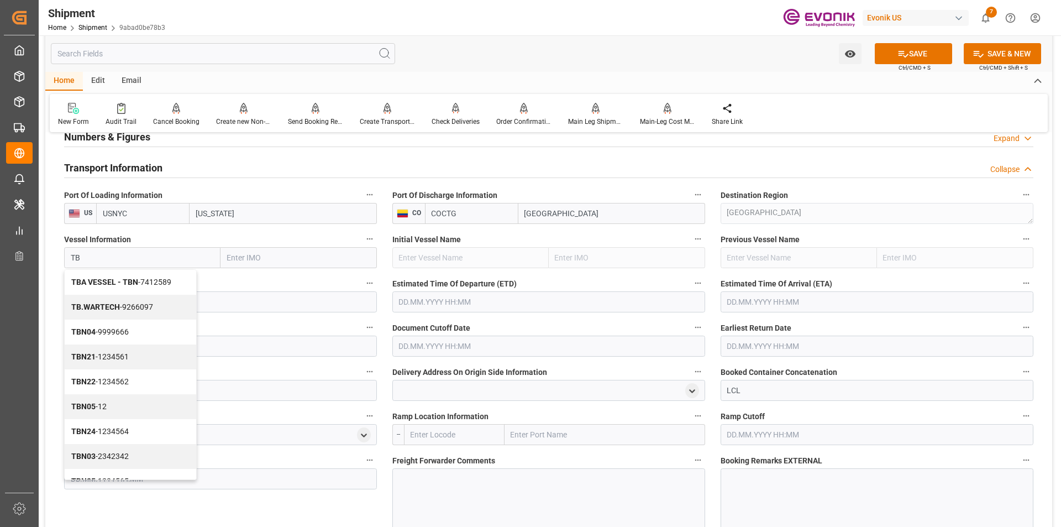
type input "TBN"
click at [92, 457] on span "TBN - 7777777" at bounding box center [95, 455] width 49 height 9
type input "7777777"
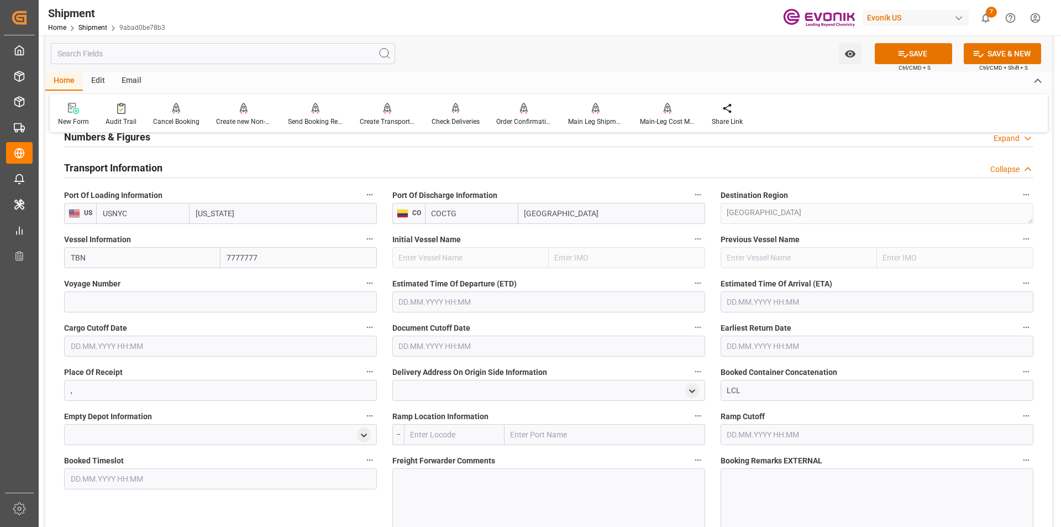
type input "TBN"
click at [112, 299] on input at bounding box center [220, 301] width 313 height 21
type input "0"
click at [890, 52] on button "SAVE" at bounding box center [913, 53] width 77 height 21
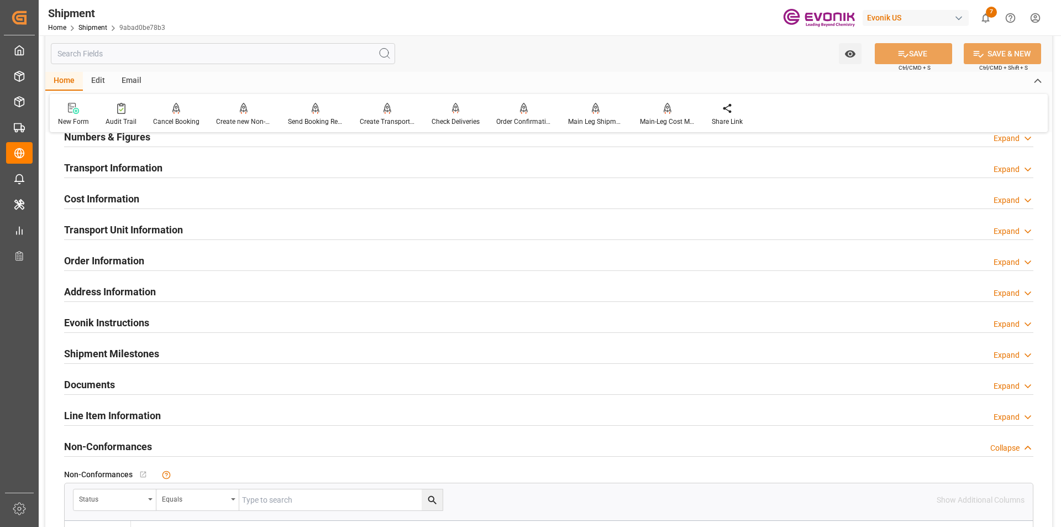
click at [124, 169] on h2 "Transport Information" at bounding box center [113, 167] width 98 height 15
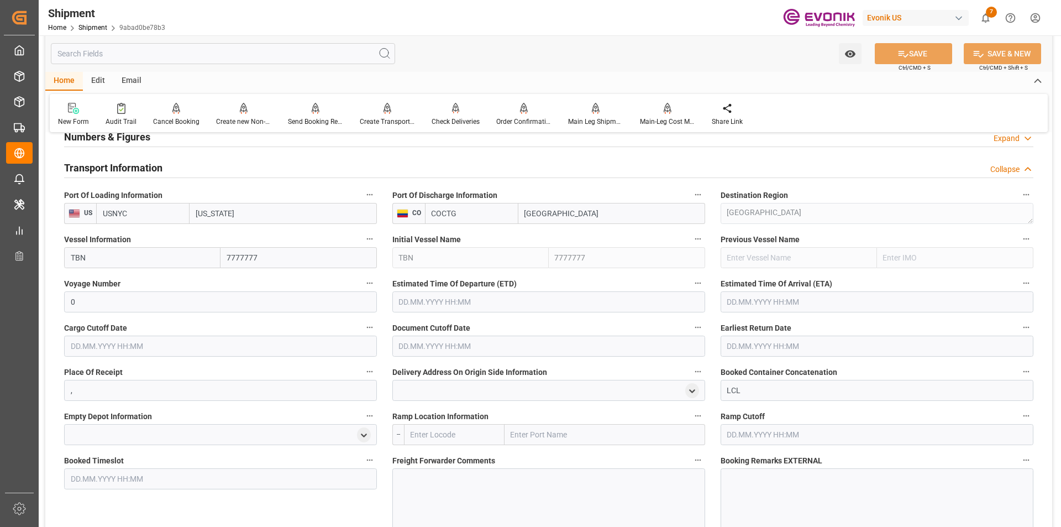
click at [442, 302] on input "text" at bounding box center [548, 301] width 313 height 21
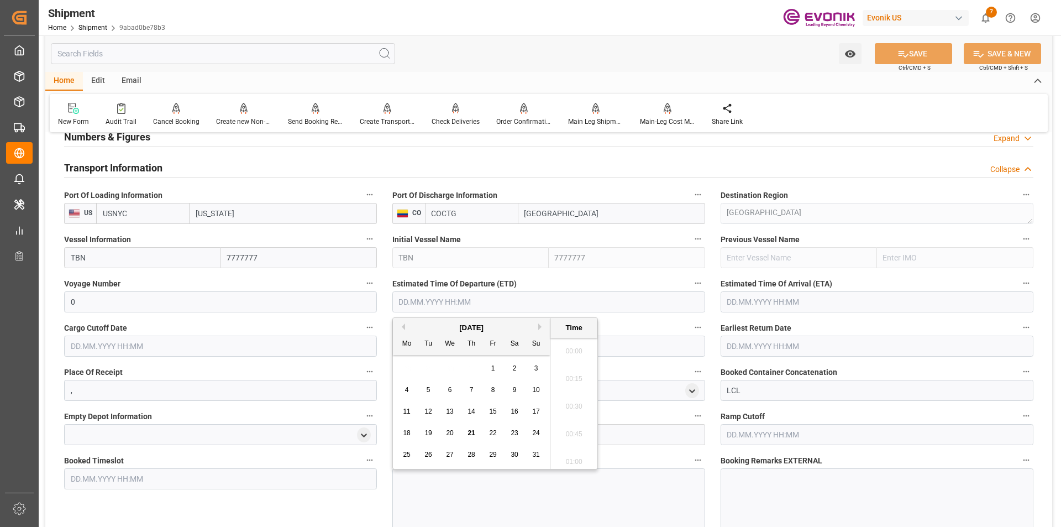
scroll to position [1523, 0]
click at [536, 325] on div "August 2025" at bounding box center [471, 327] width 157 height 11
click at [538, 327] on button "Next Month" at bounding box center [541, 326] width 7 height 7
click at [429, 367] on span "2" at bounding box center [429, 368] width 4 height 8
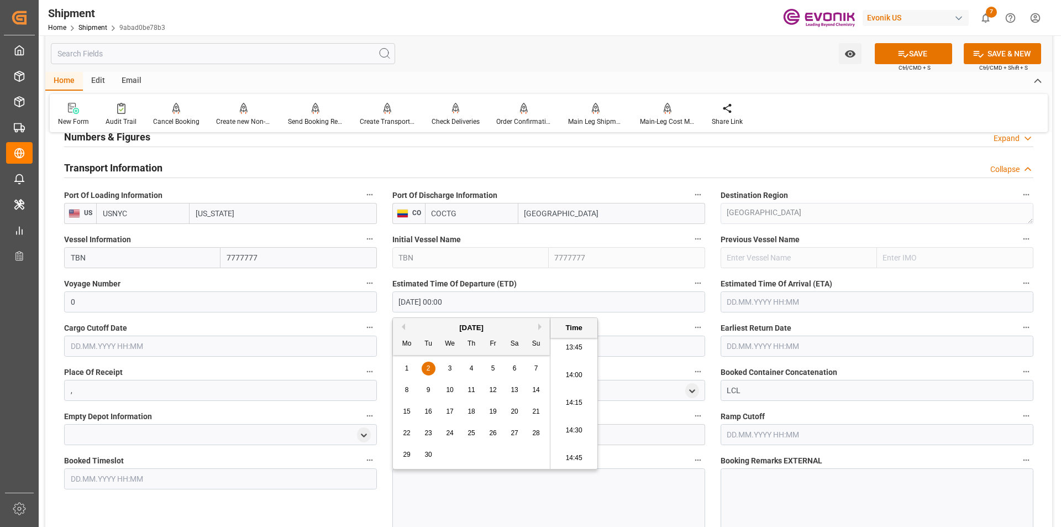
click at [626, 319] on div "Document Cutoff Date" at bounding box center [549, 338] width 328 height 44
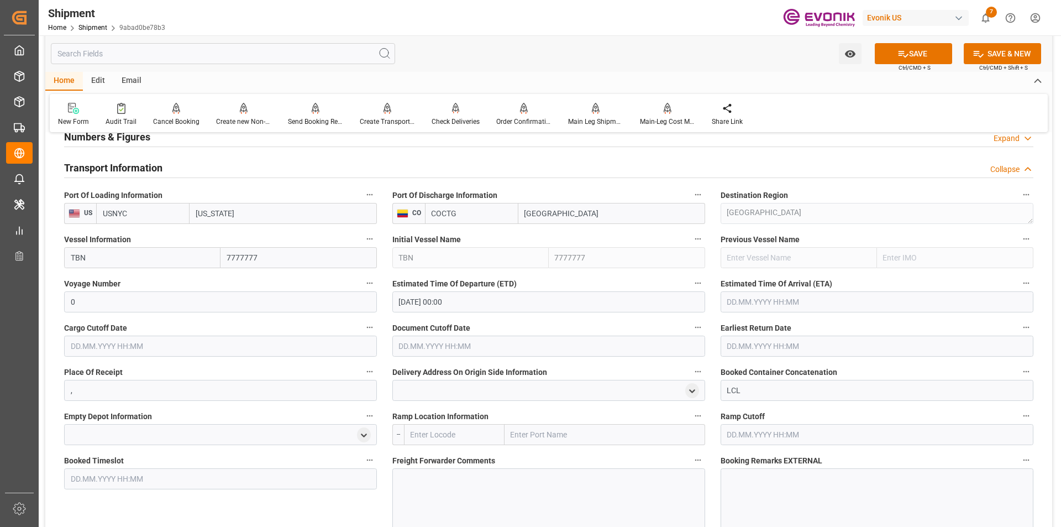
click at [443, 300] on input "02.09.2025 00:00" at bounding box center [548, 301] width 313 height 21
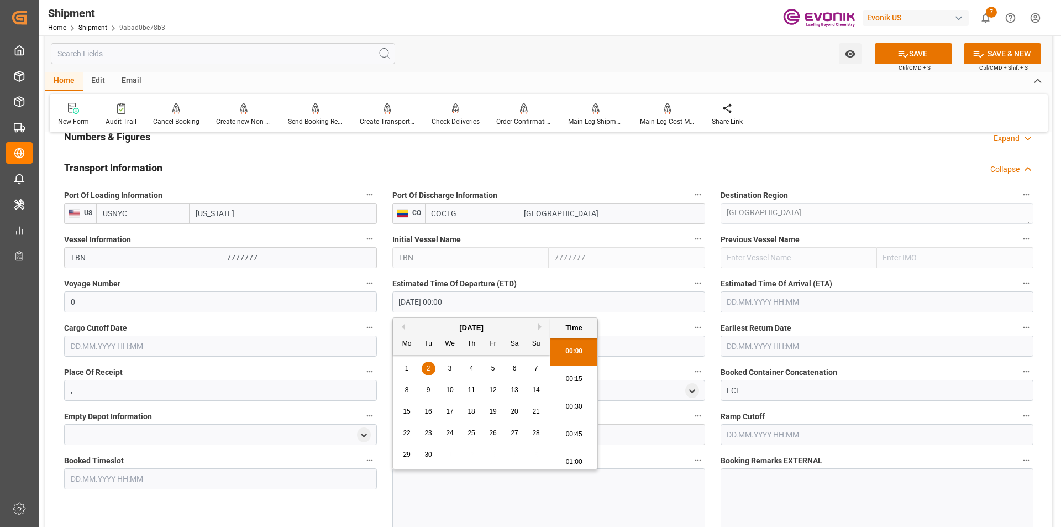
click at [494, 388] on span "12" at bounding box center [492, 390] width 7 height 8
type input "[DATE] 00:00"
click at [745, 299] on input "text" at bounding box center [876, 301] width 313 height 21
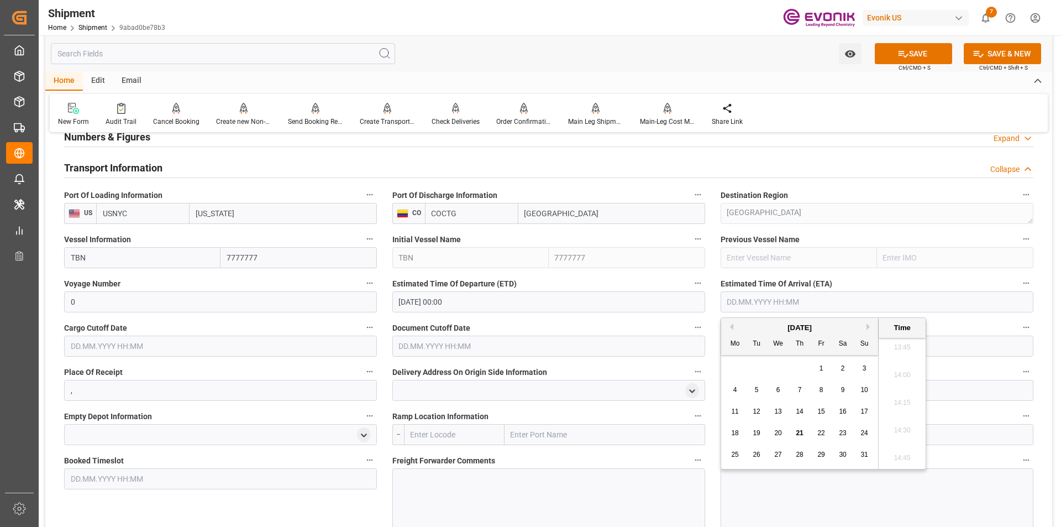
click at [866, 327] on div "August 2025" at bounding box center [799, 327] width 157 height 11
click at [869, 325] on button "Next Month" at bounding box center [869, 326] width 7 height 7
click at [796, 411] on span "18" at bounding box center [799, 411] width 7 height 8
type input "18.09.2025 00:00"
click at [595, 323] on label "Document Cutoff Date" at bounding box center [548, 327] width 313 height 15
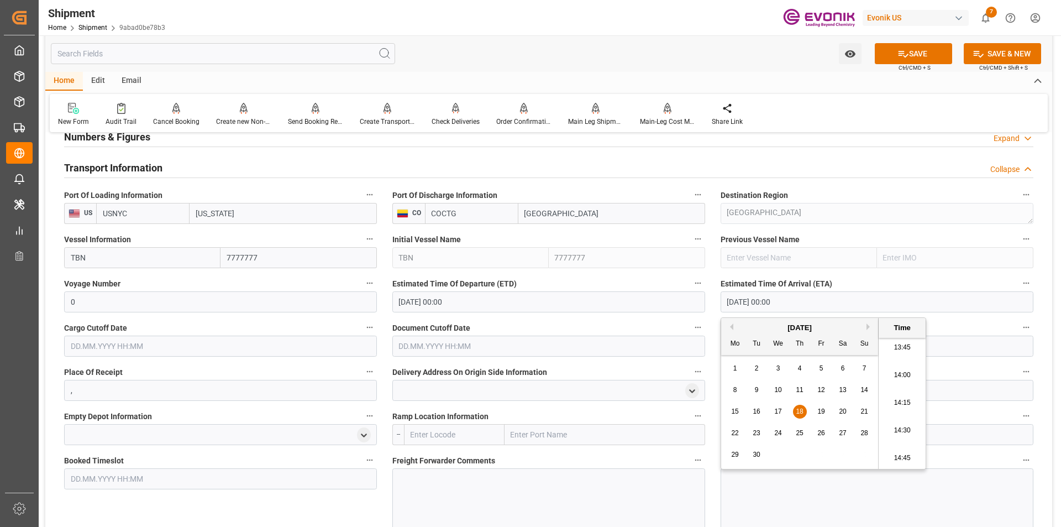
click at [691, 323] on button "Document Cutoff Date" at bounding box center [698, 327] width 14 height 14
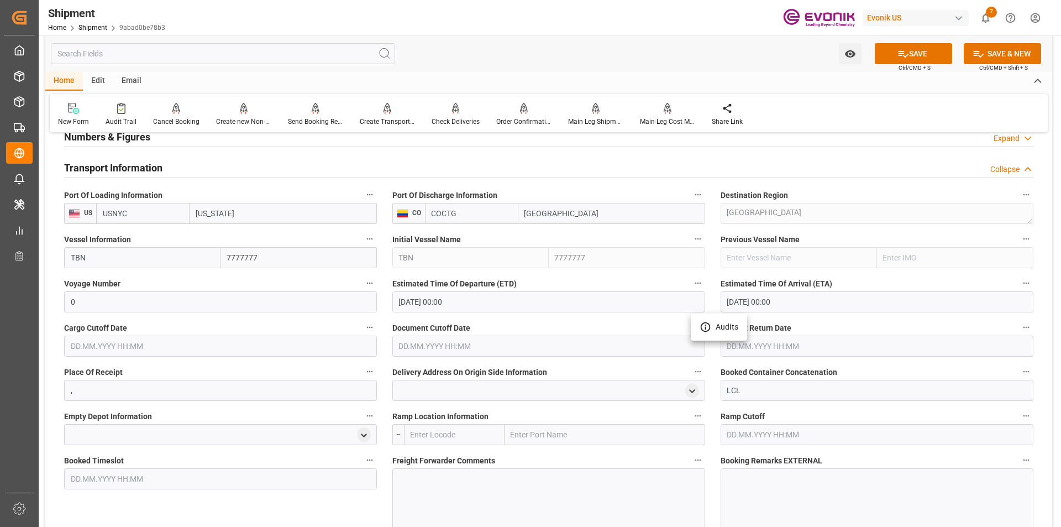
click at [213, 341] on div at bounding box center [530, 263] width 1061 height 527
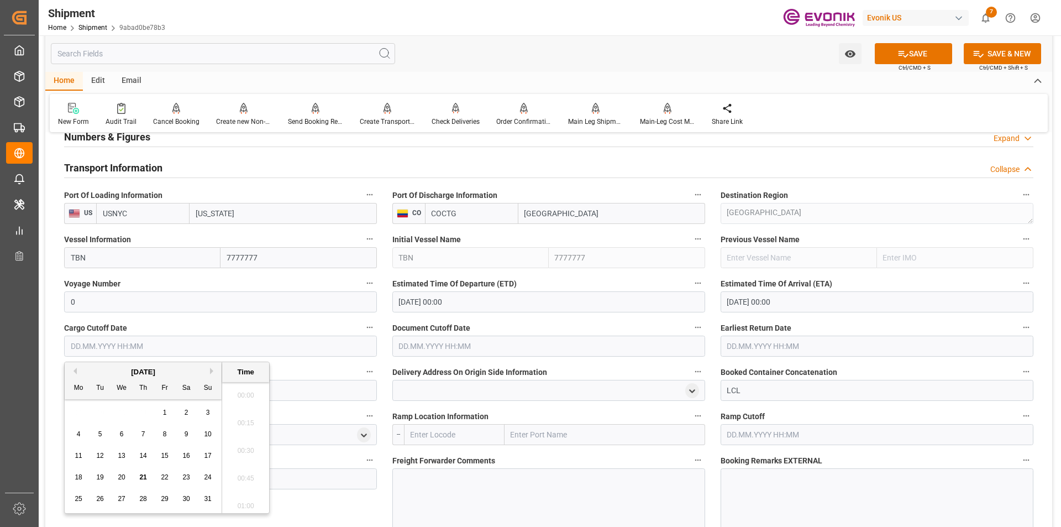
click at [144, 349] on input "text" at bounding box center [220, 345] width 313 height 21
type input "02.09.2025 00:00"
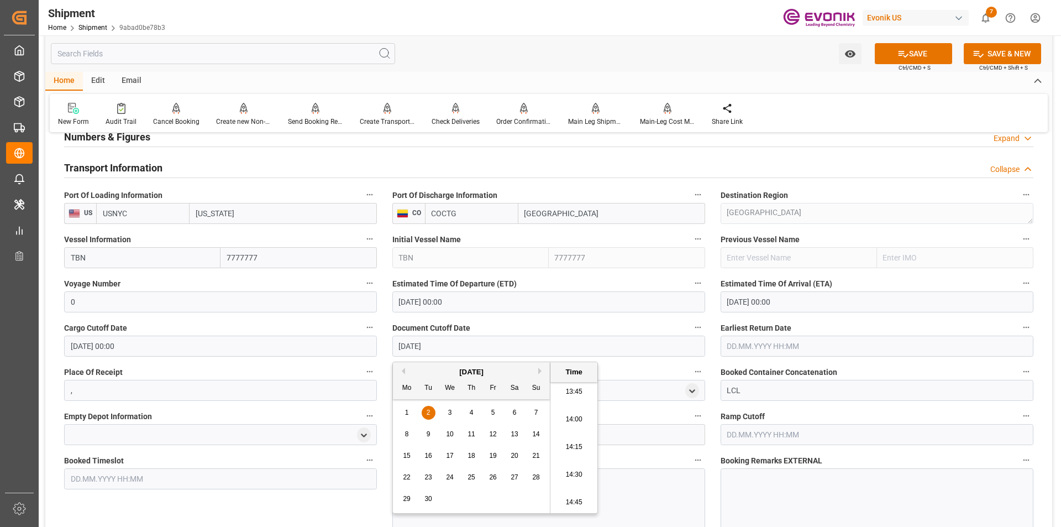
type input "09/02/2025"
type input "02.09.2025 00:00"
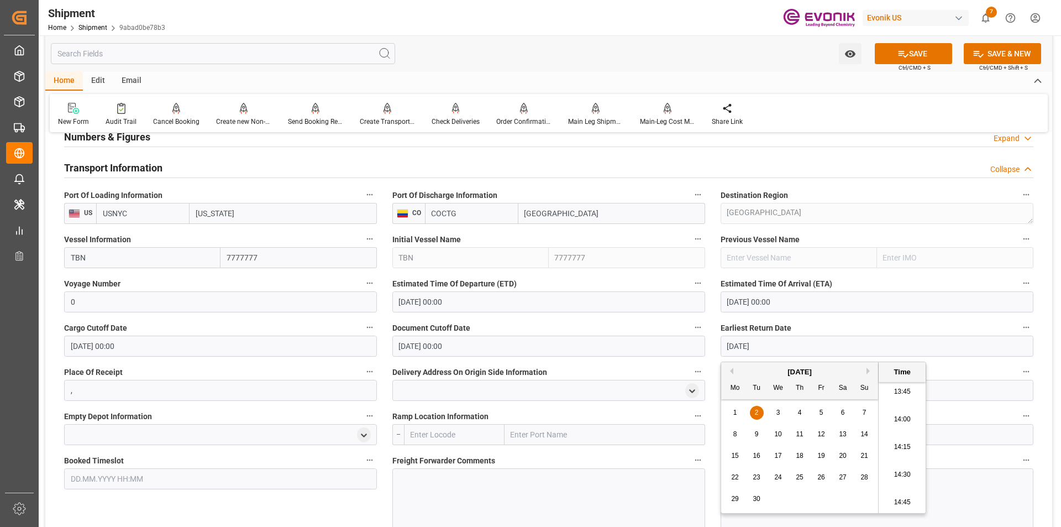
type input "02.09.2025 00:00"
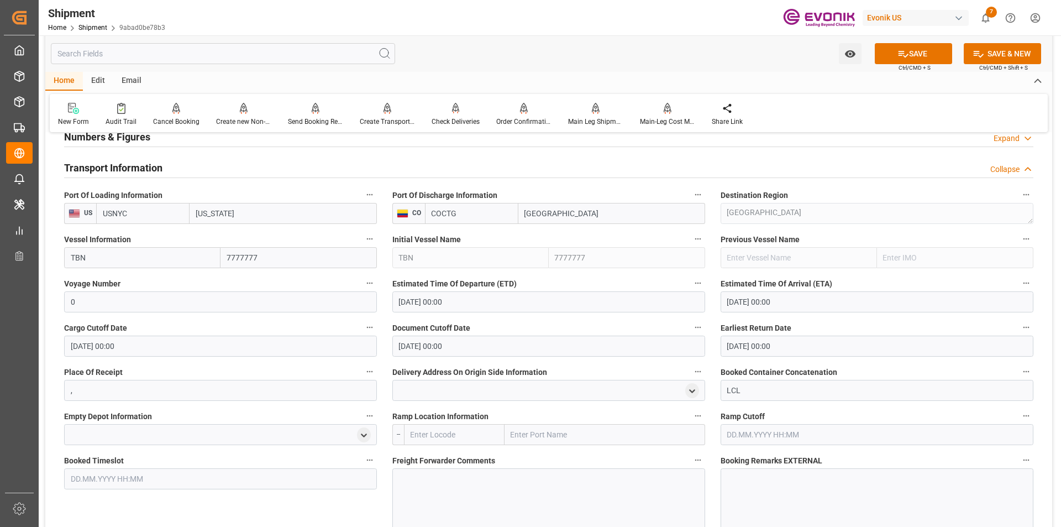
click at [461, 432] on input "text" at bounding box center [454, 434] width 101 height 21
click at [454, 459] on span "USCHI - Chicago" at bounding box center [448, 464] width 75 height 20
type input "USCHI"
type input "[GEOGRAPHIC_DATA]"
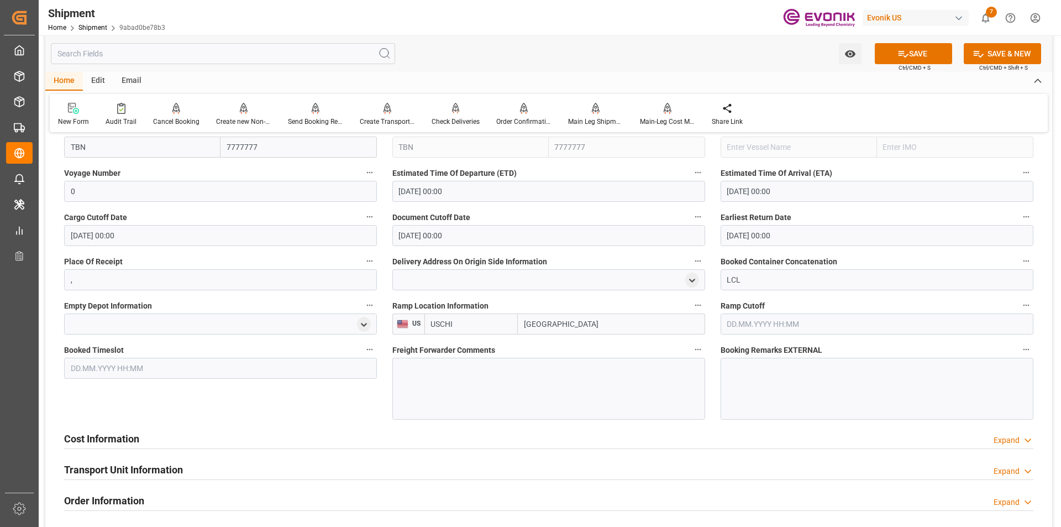
type input "USCHI"
click at [482, 370] on div at bounding box center [548, 388] width 313 height 62
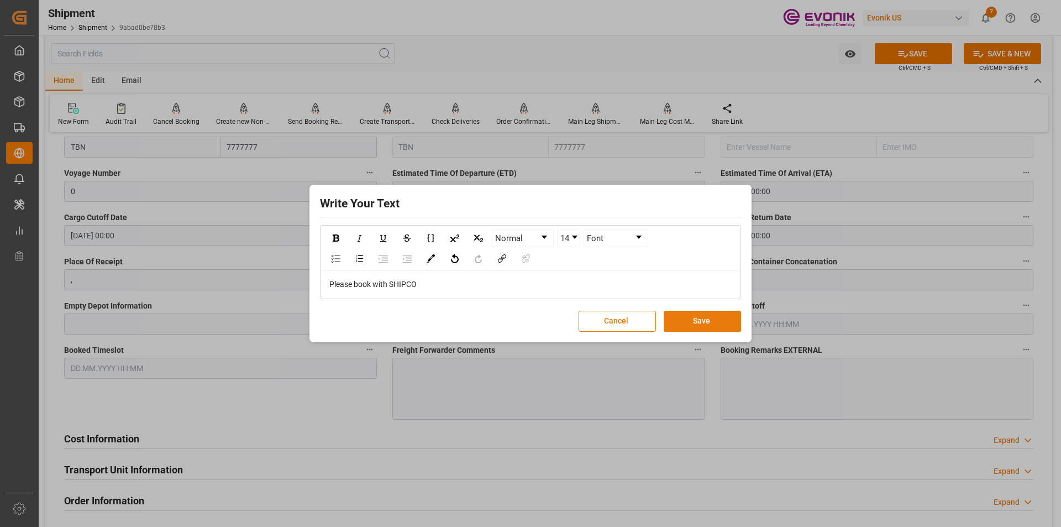
click at [723, 318] on button "Save" at bounding box center [702, 320] width 77 height 21
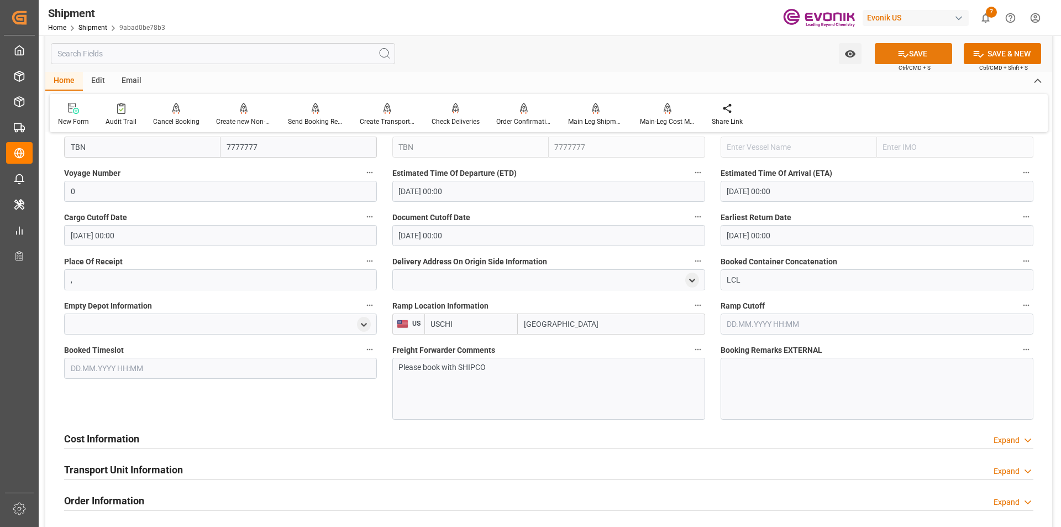
click at [916, 52] on button "SAVE" at bounding box center [913, 53] width 77 height 21
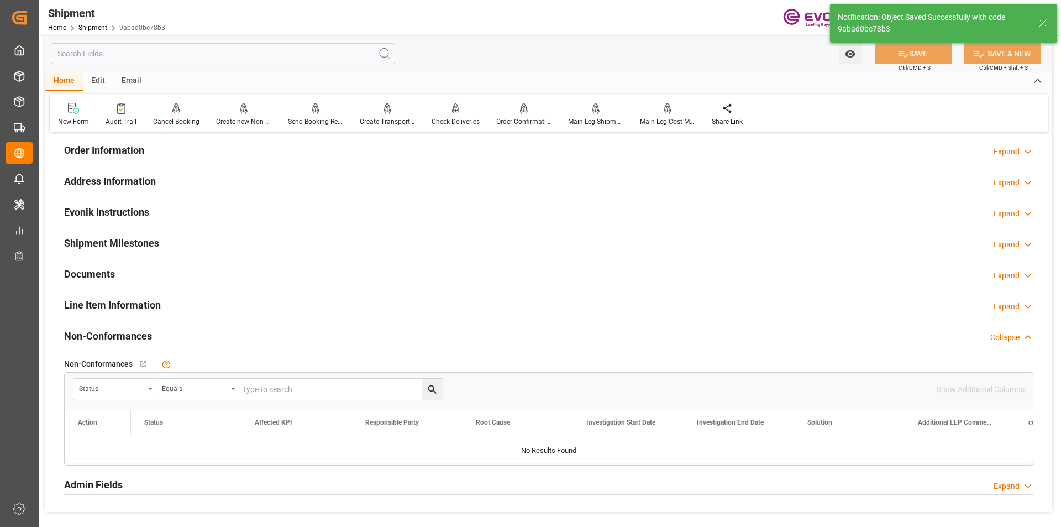
scroll to position [663, 0]
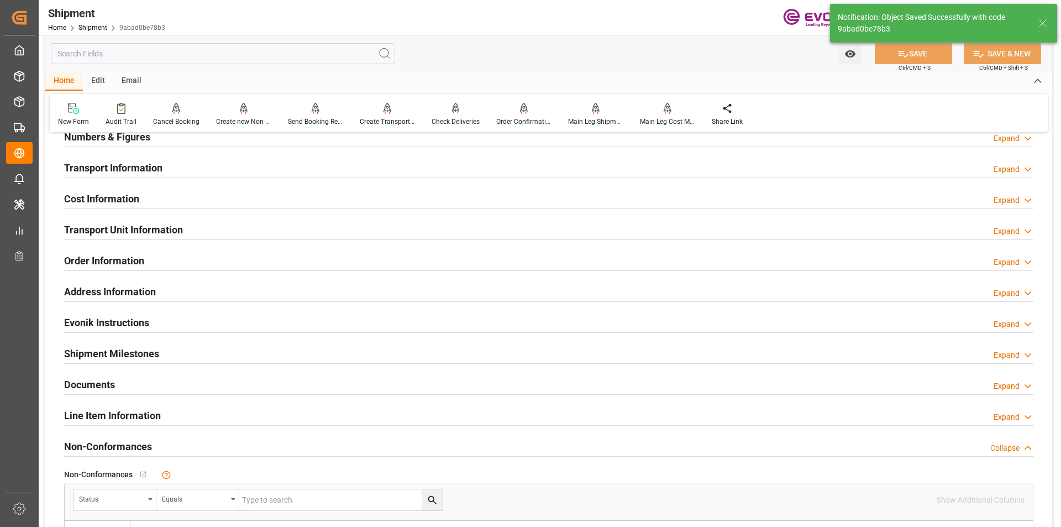
click at [117, 194] on h2 "Cost Information" at bounding box center [101, 198] width 75 height 15
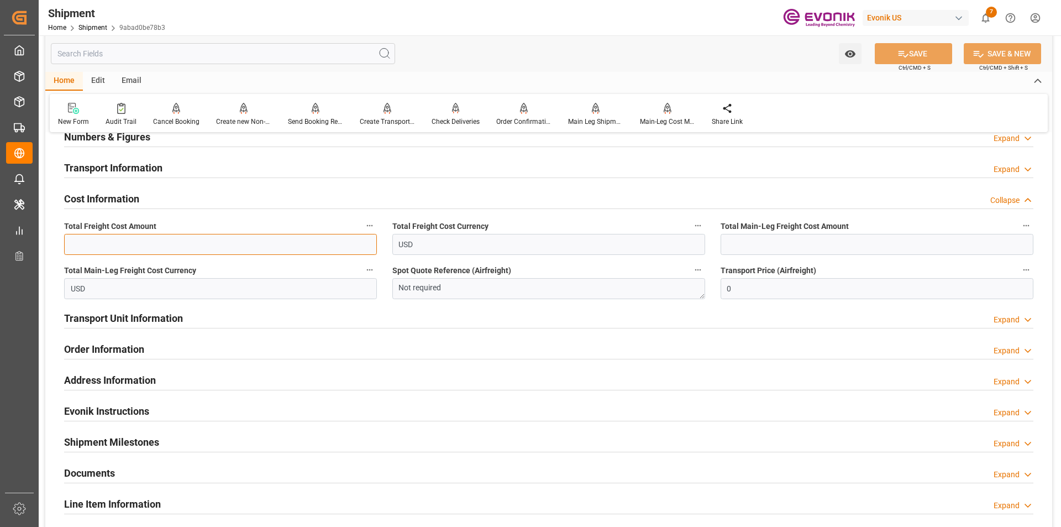
click at [208, 244] on input "text" at bounding box center [220, 244] width 313 height 21
type input "622"
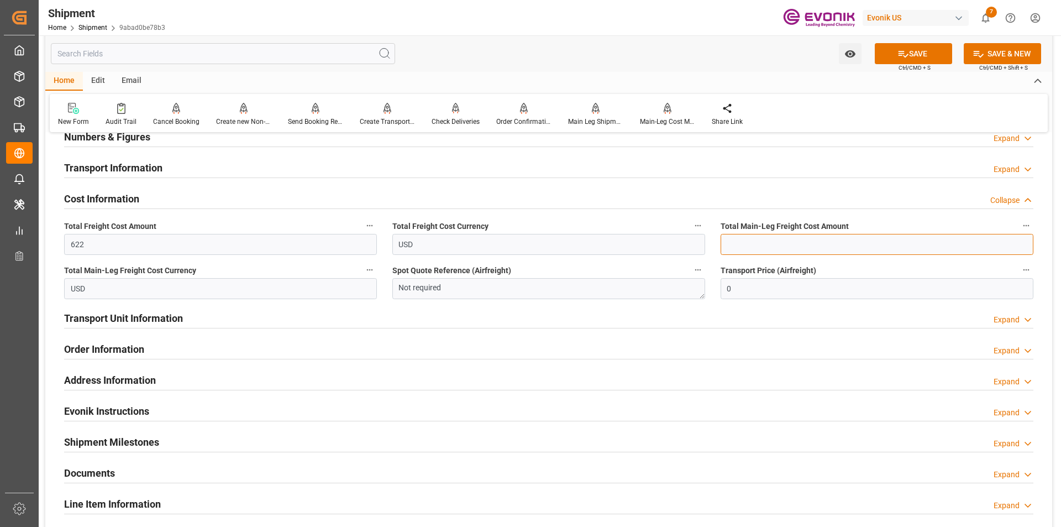
click at [740, 243] on input "text" at bounding box center [876, 244] width 313 height 21
type input "444"
click at [924, 56] on button "SAVE" at bounding box center [913, 53] width 77 height 21
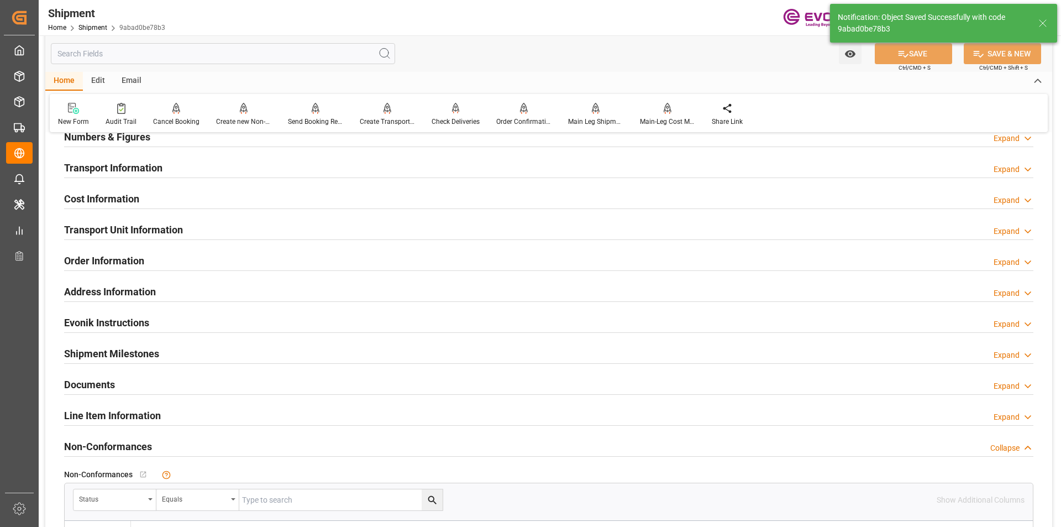
click at [141, 229] on h2 "Transport Unit Information" at bounding box center [123, 229] width 119 height 15
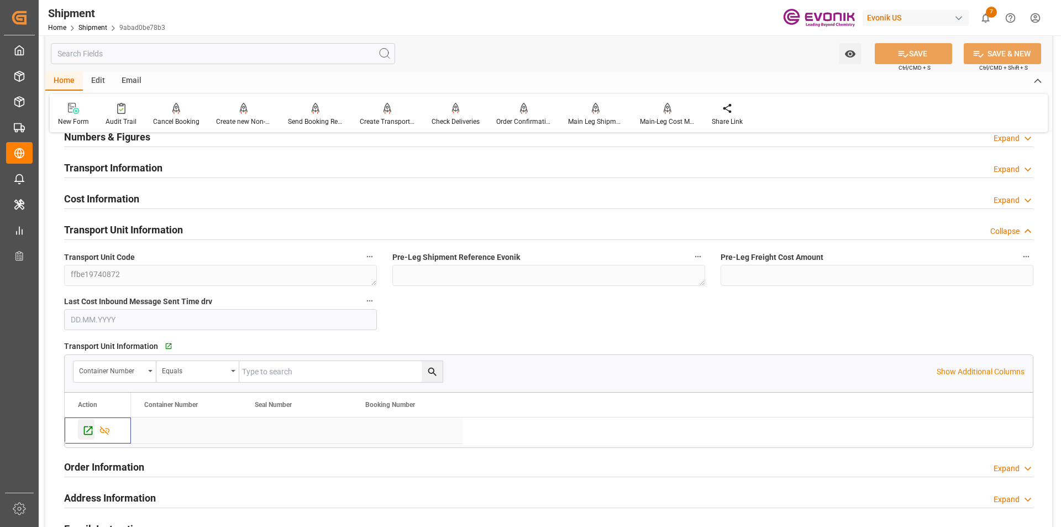
click at [90, 428] on icon "Press SPACE to select this row." at bounding box center [88, 430] width 9 height 9
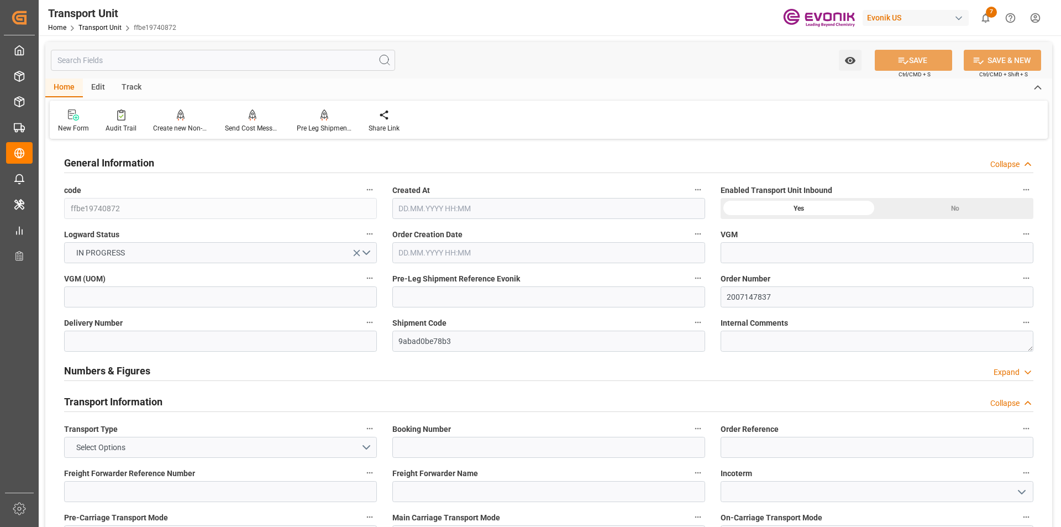
type input "AC Containerline"
type input "Leschaco Inc."
type input "USNYC"
type input "COCTG"
type input "819.2"
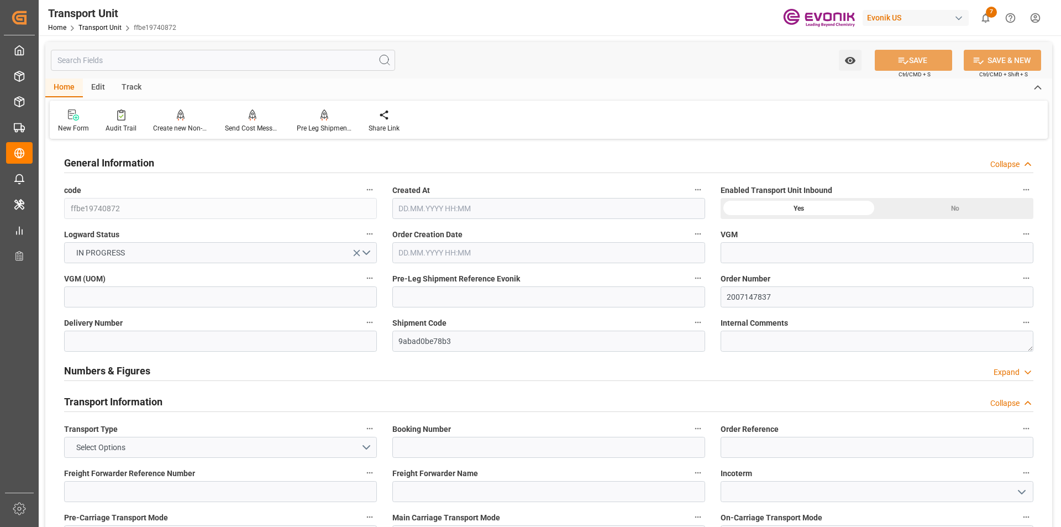
type input "[DATE] 18:21"
type input "[DATE]"
type input "[DATE] 00:00"
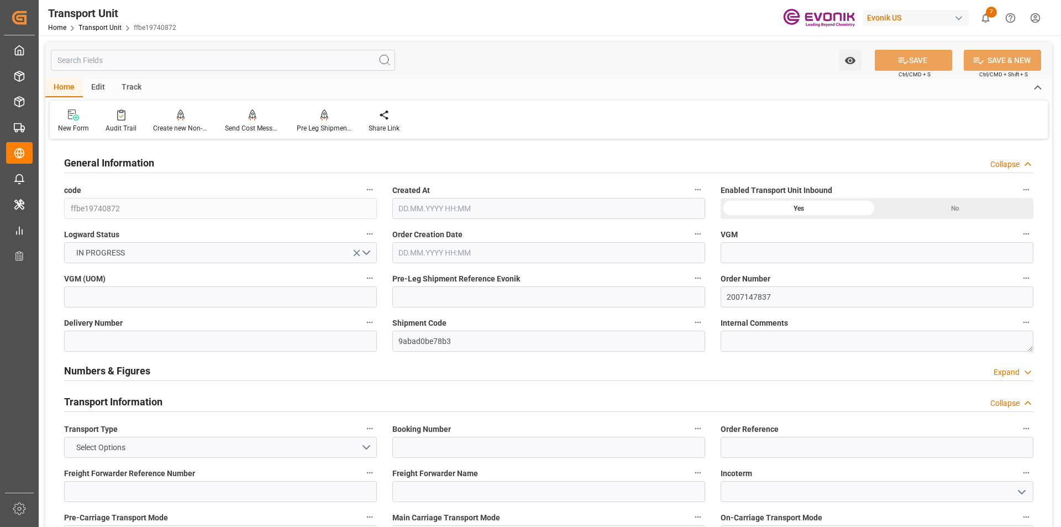
type input "[DATE] 00:00"
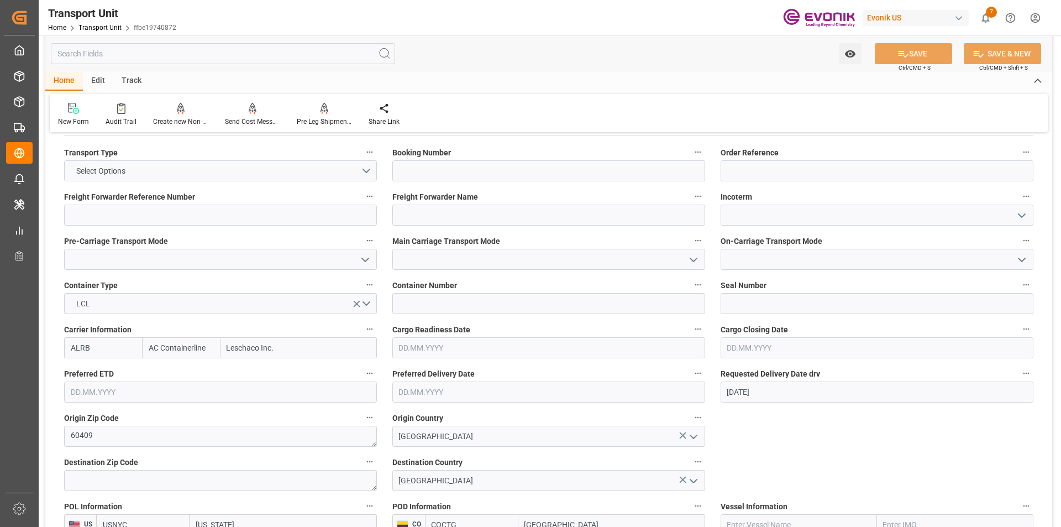
scroll to position [552, 0]
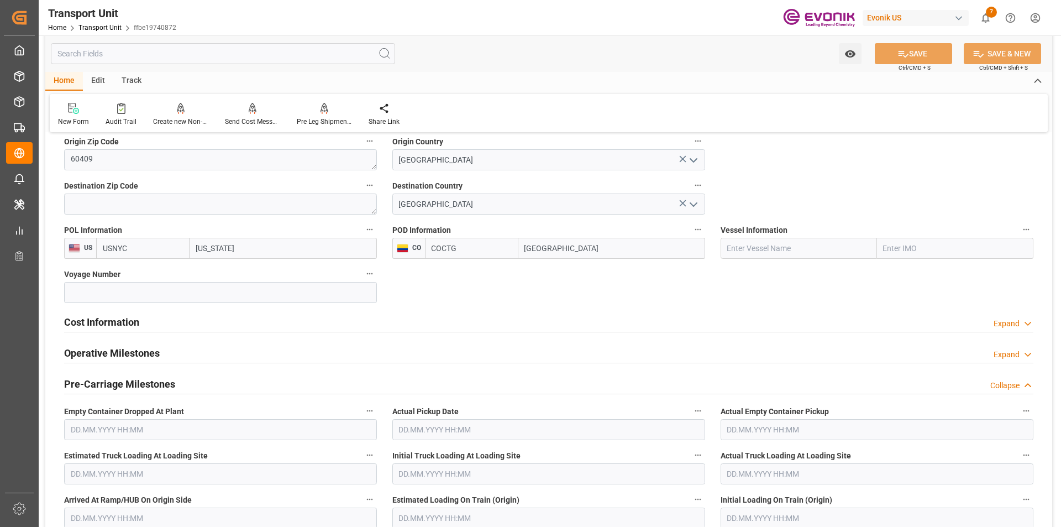
click at [118, 317] on h2 "Cost Information" at bounding box center [101, 321] width 75 height 15
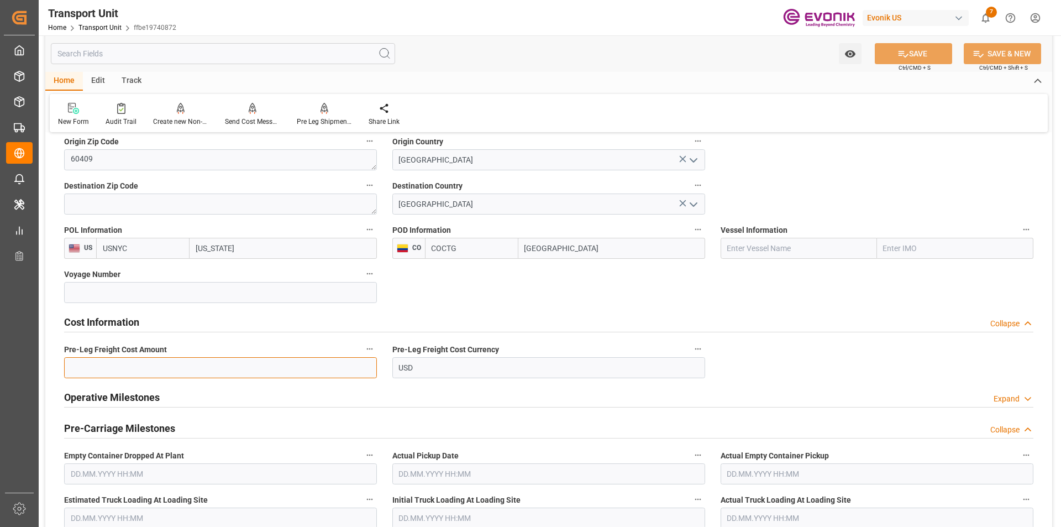
click at [138, 368] on input "text" at bounding box center [220, 367] width 313 height 21
type input "178"
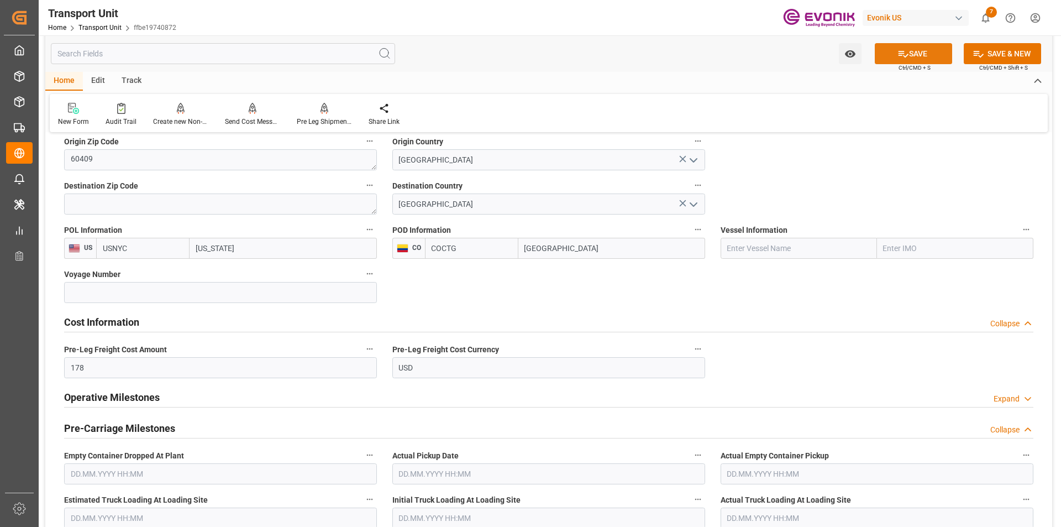
click at [917, 52] on button "SAVE" at bounding box center [913, 53] width 77 height 21
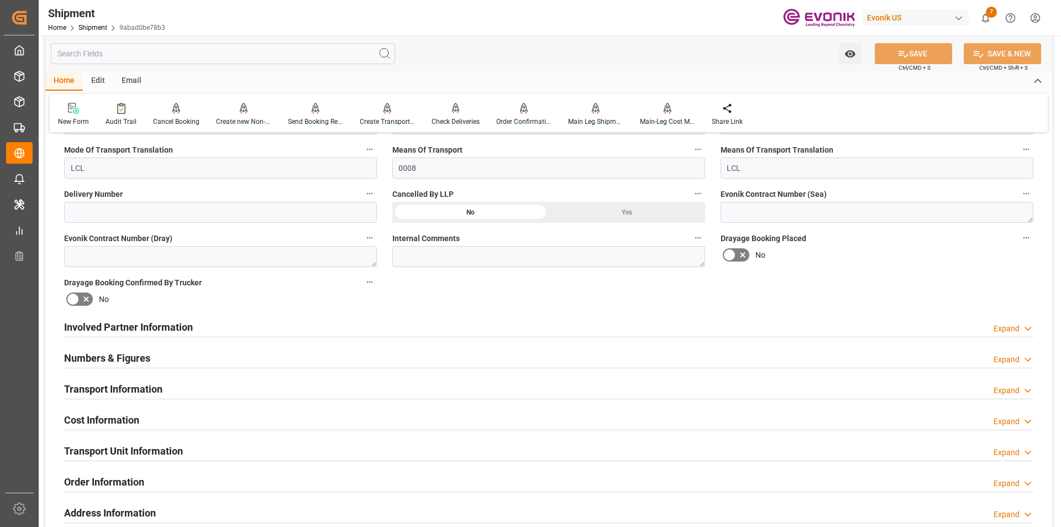
scroll to position [497, 0]
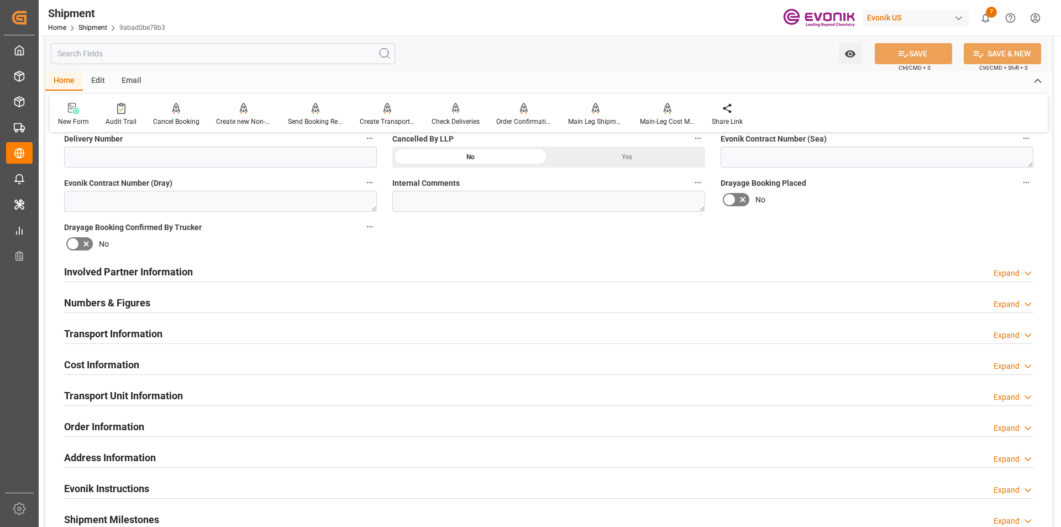
click at [156, 273] on h2 "Involved Partner Information" at bounding box center [128, 271] width 129 height 15
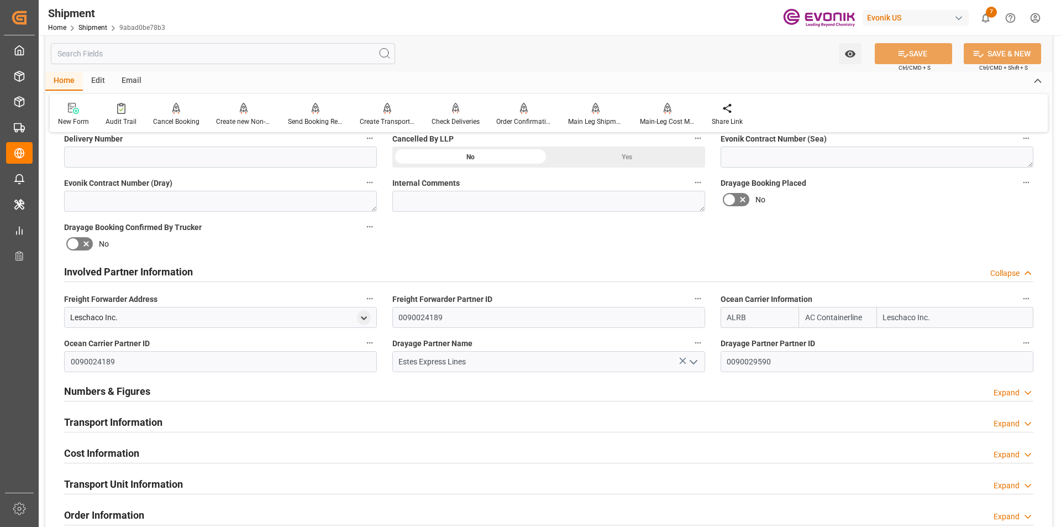
click at [122, 422] on h2 "Transport Information" at bounding box center [113, 421] width 98 height 15
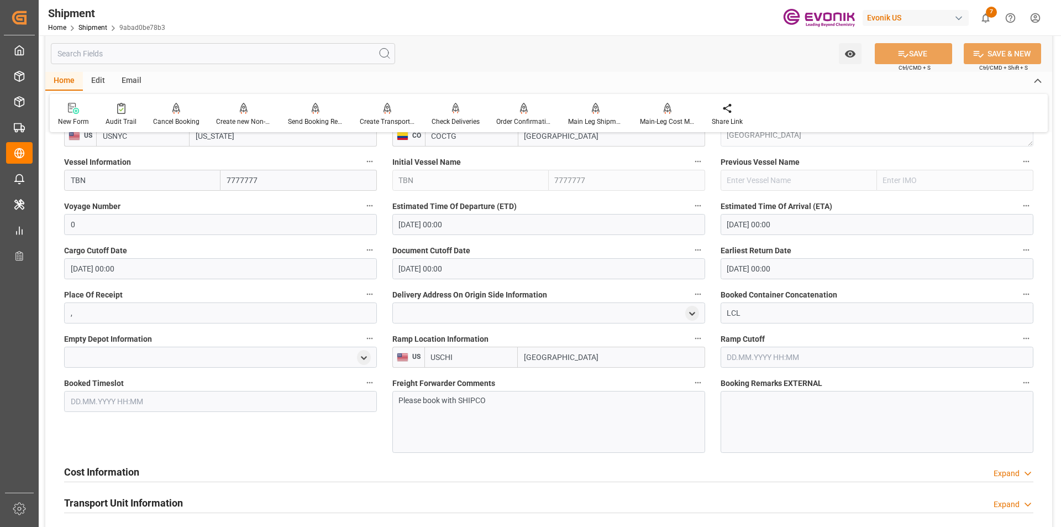
scroll to position [1105, 0]
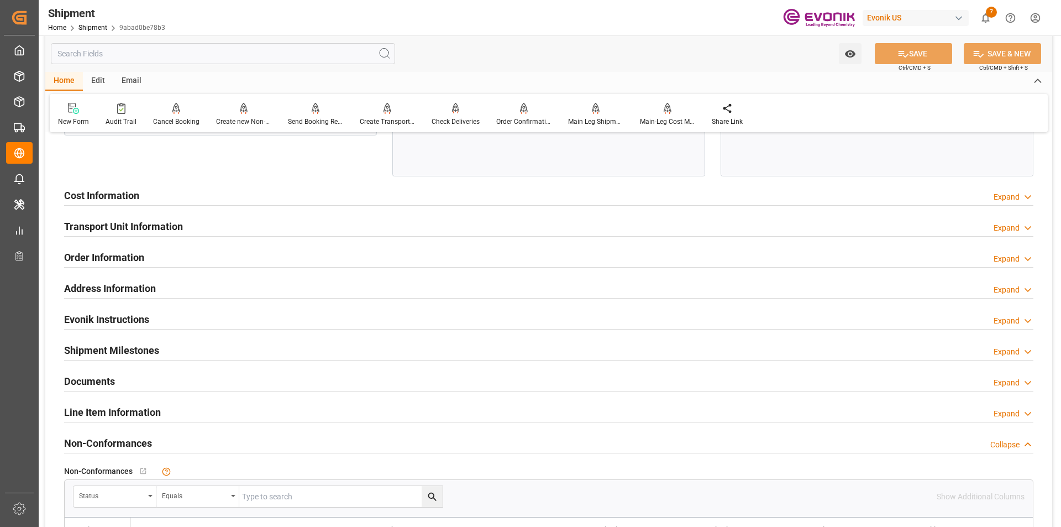
click at [110, 198] on h2 "Cost Information" at bounding box center [101, 195] width 75 height 15
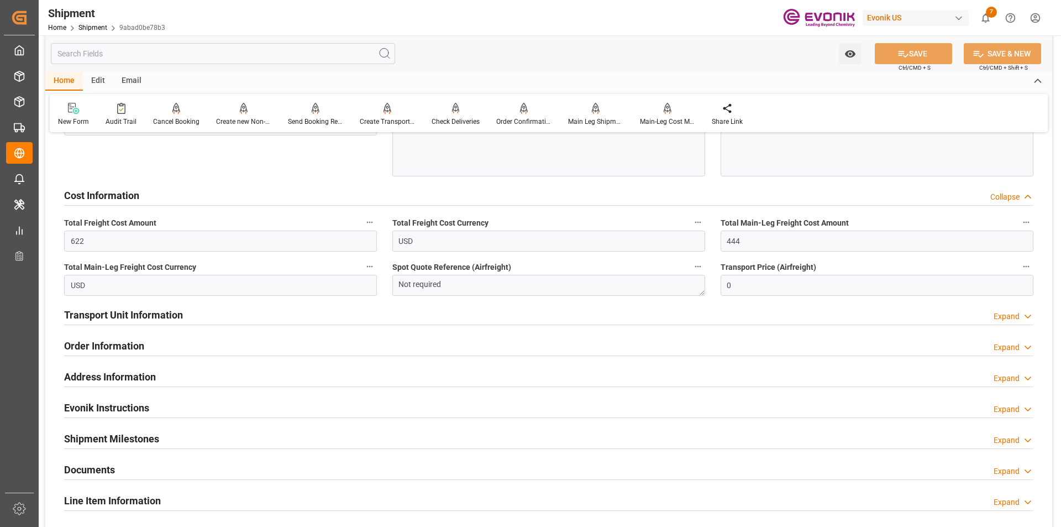
click at [132, 315] on h2 "Transport Unit Information" at bounding box center [123, 314] width 119 height 15
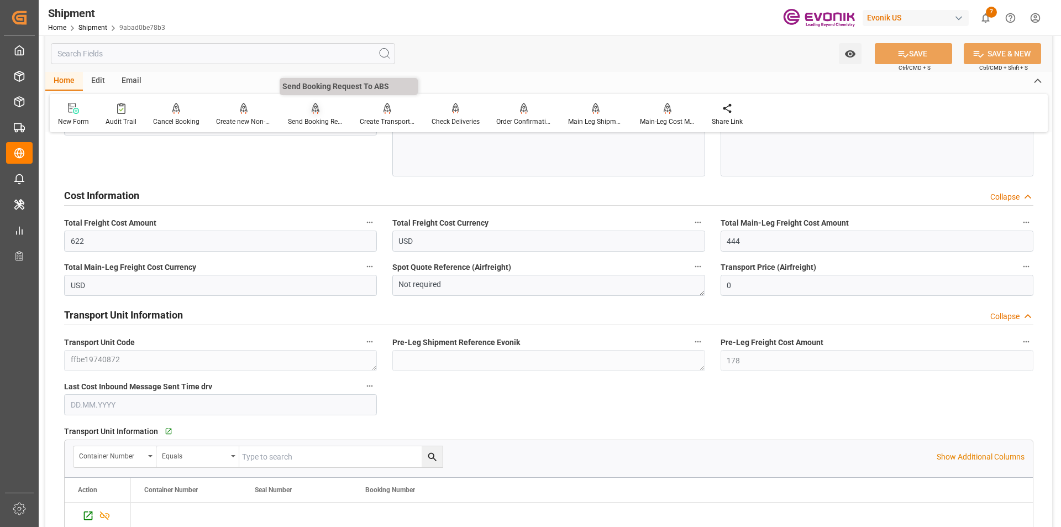
click at [318, 118] on div "Send Booking Request To ABS" at bounding box center [315, 122] width 55 height 10
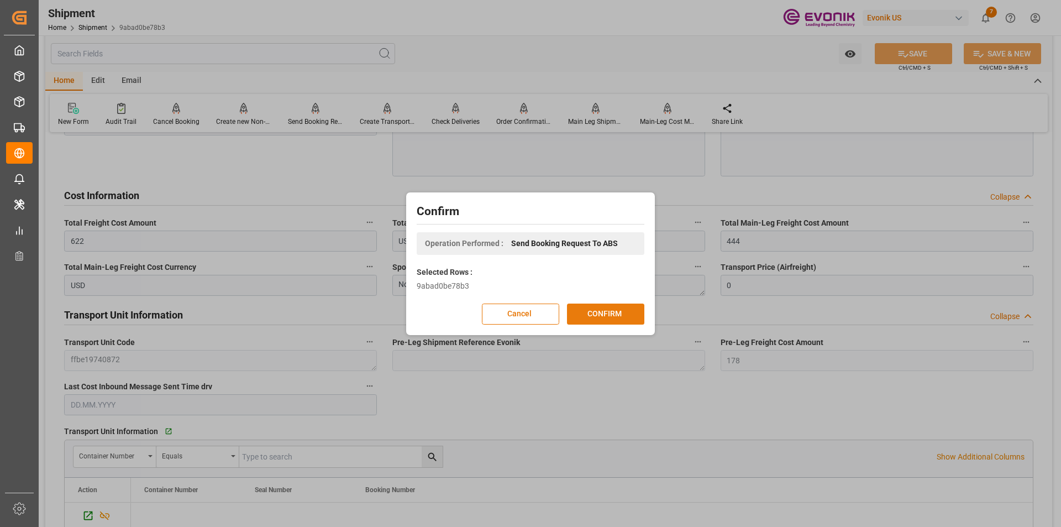
click at [602, 317] on button "CONFIRM" at bounding box center [605, 313] width 77 height 21
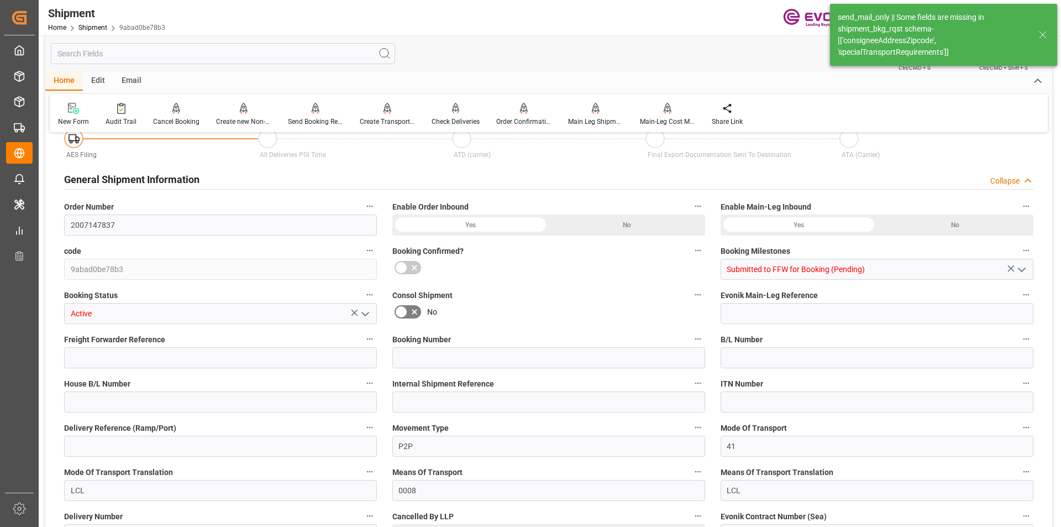
scroll to position [980, 0]
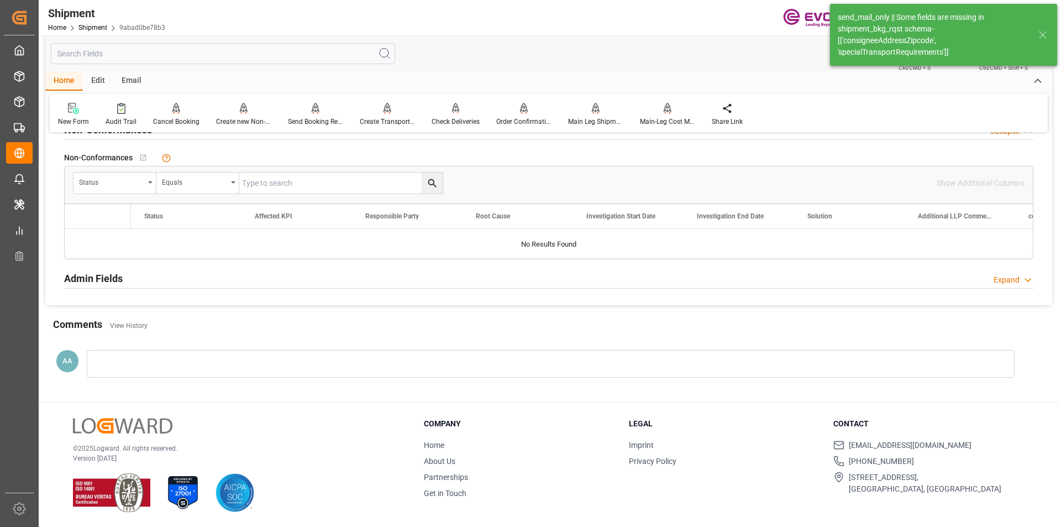
type input "4"
type input "DR"
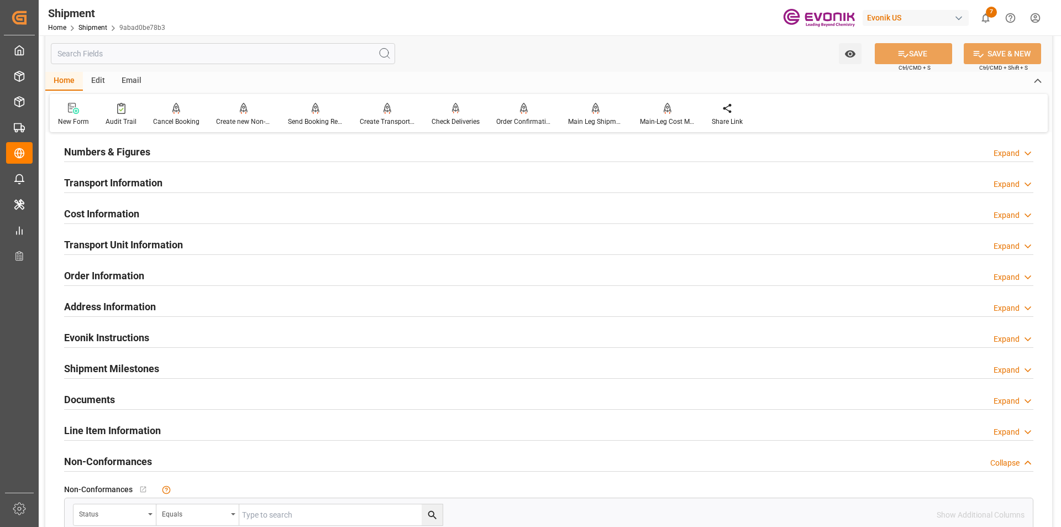
scroll to position [759, 0]
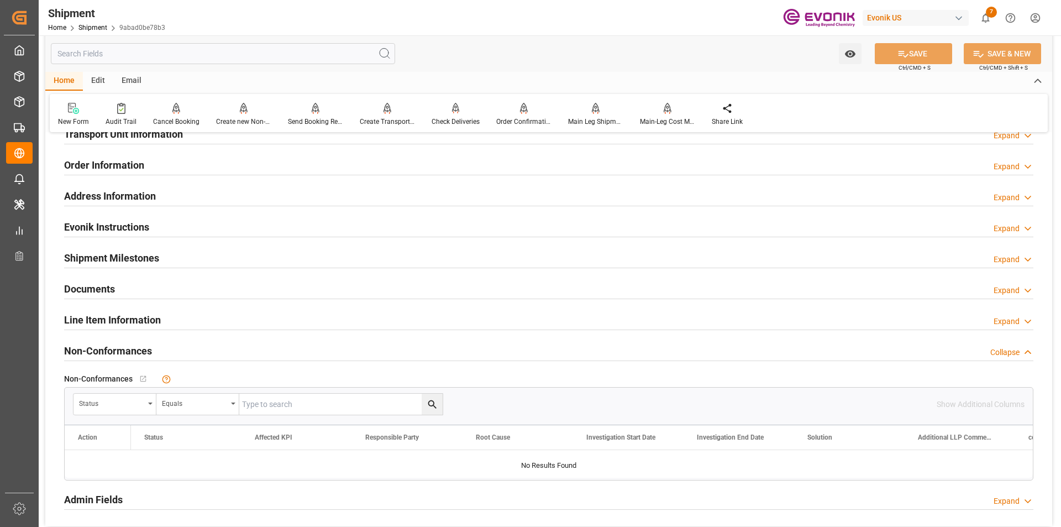
click at [120, 305] on div "Line Item Information Expand" at bounding box center [548, 319] width 984 height 31
click at [120, 307] on div "Line Item Information Expand" at bounding box center [548, 319] width 984 height 31
click at [120, 309] on div "Line Item Information" at bounding box center [112, 318] width 97 height 21
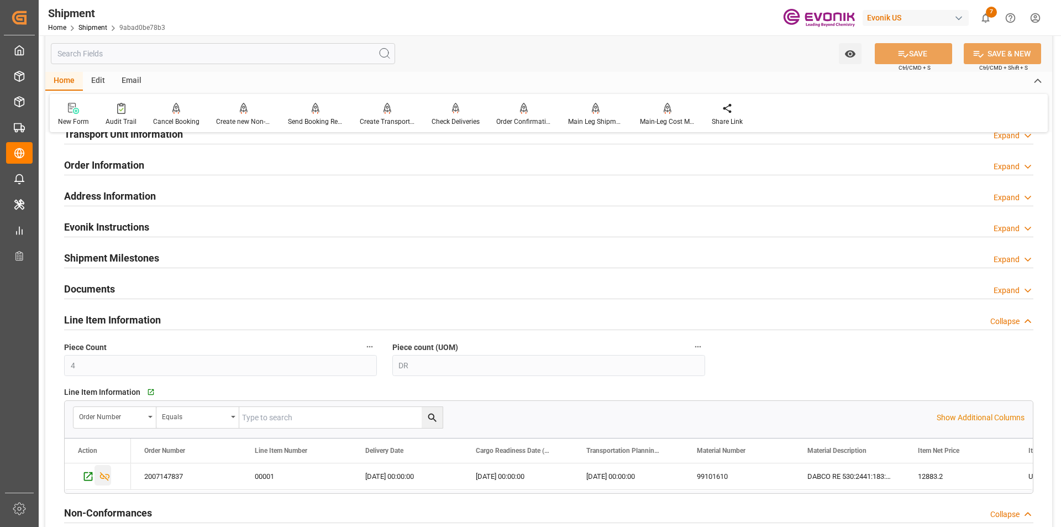
scroll to position [869, 0]
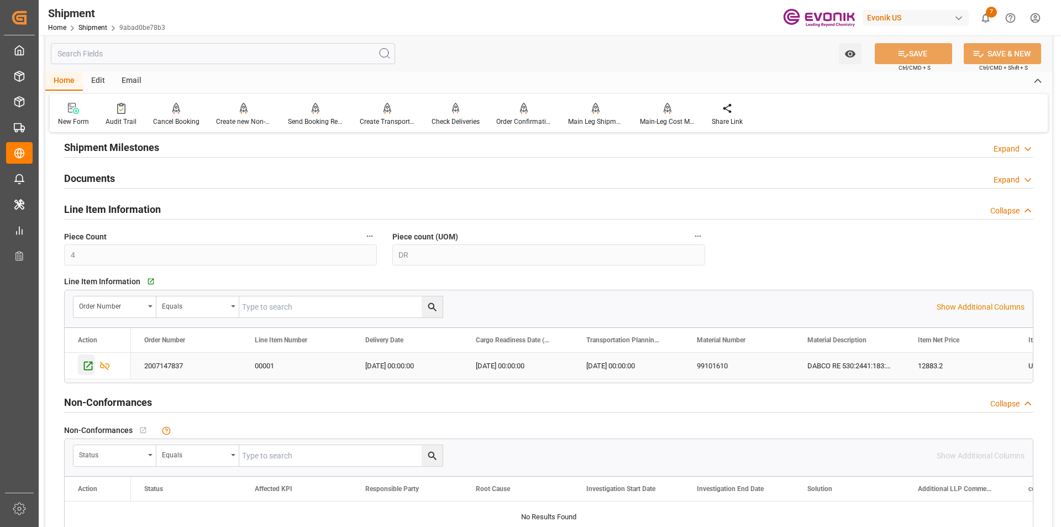
click at [84, 367] on icon "Press SPACE to select this row." at bounding box center [88, 365] width 9 height 9
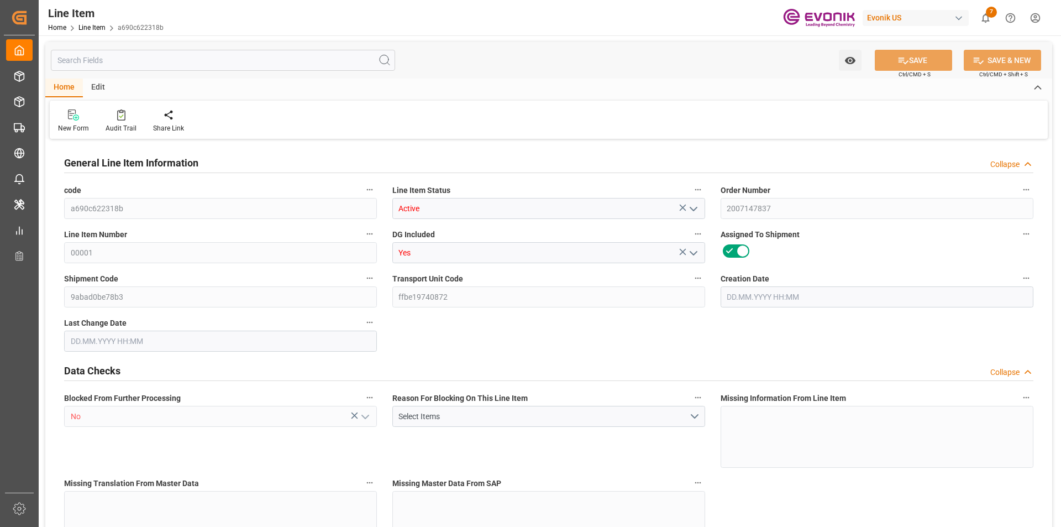
type input "1"
type input "799.2"
type input "732"
type input "1.2115"
type input "4"
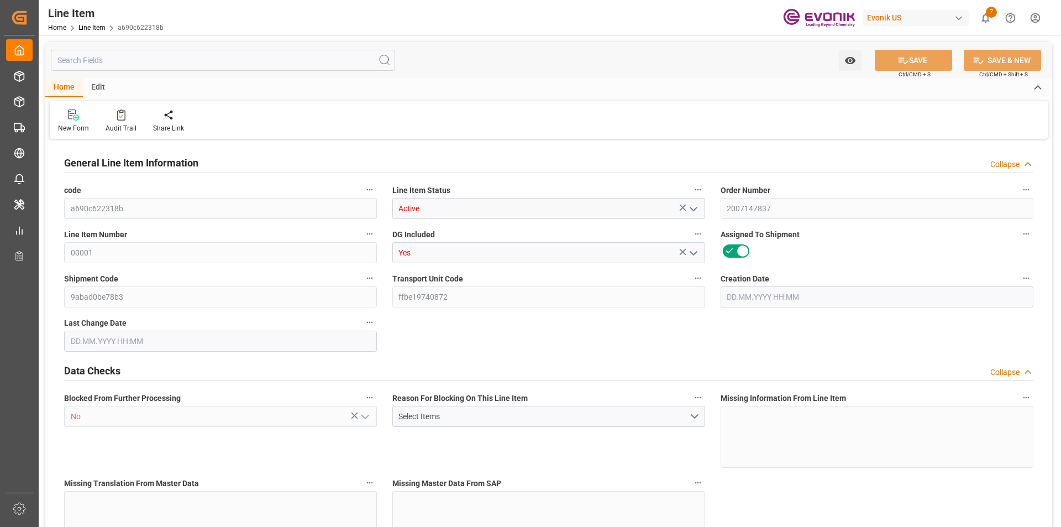
type input "12883.2"
type input "4"
type input "799.2"
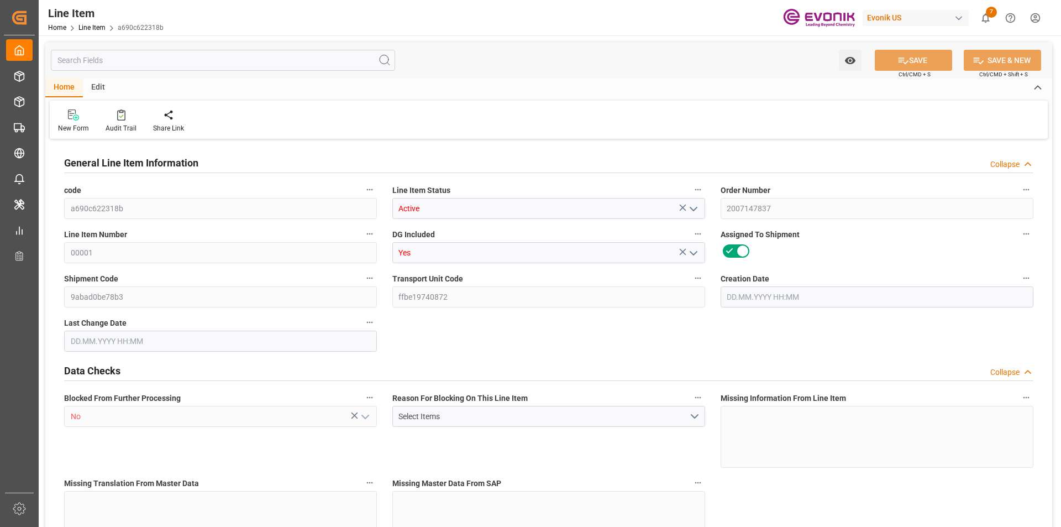
type input "819.2"
type input "732"
type input "1.2115"
type input "1211.476"
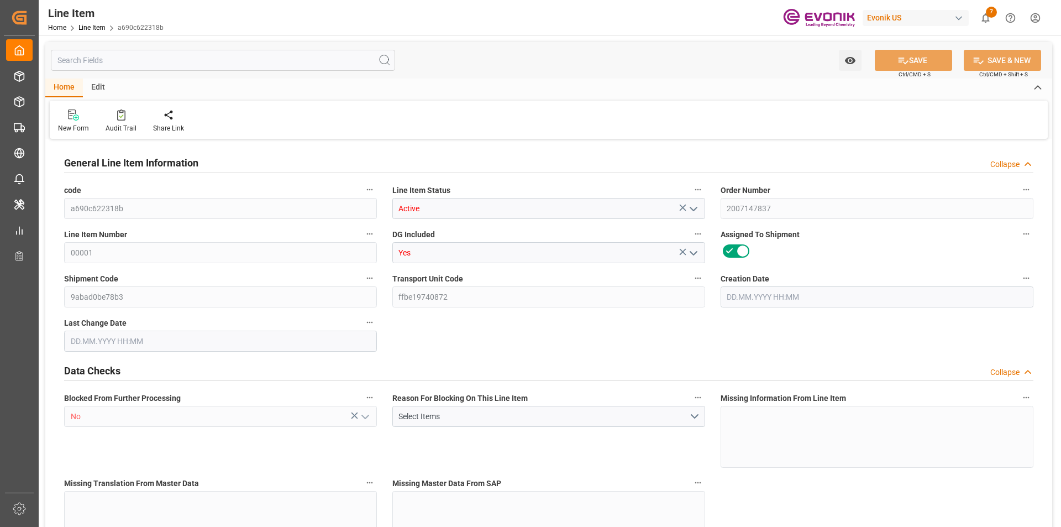
type input "0"
type input "[DATE] 16:51"
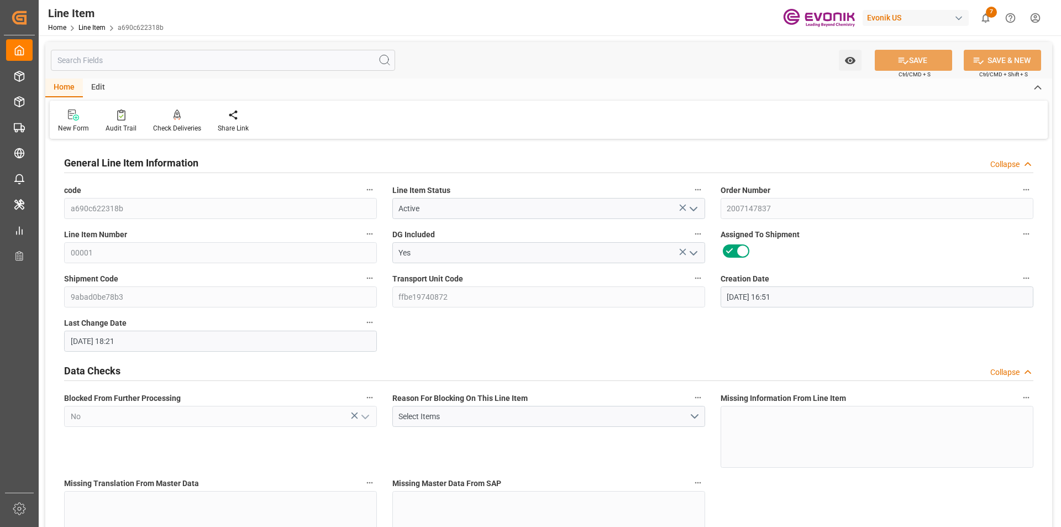
type input "[DATE] 18:21"
type input "[DATE]"
click at [194, 67] on input "text" at bounding box center [223, 60] width 344 height 21
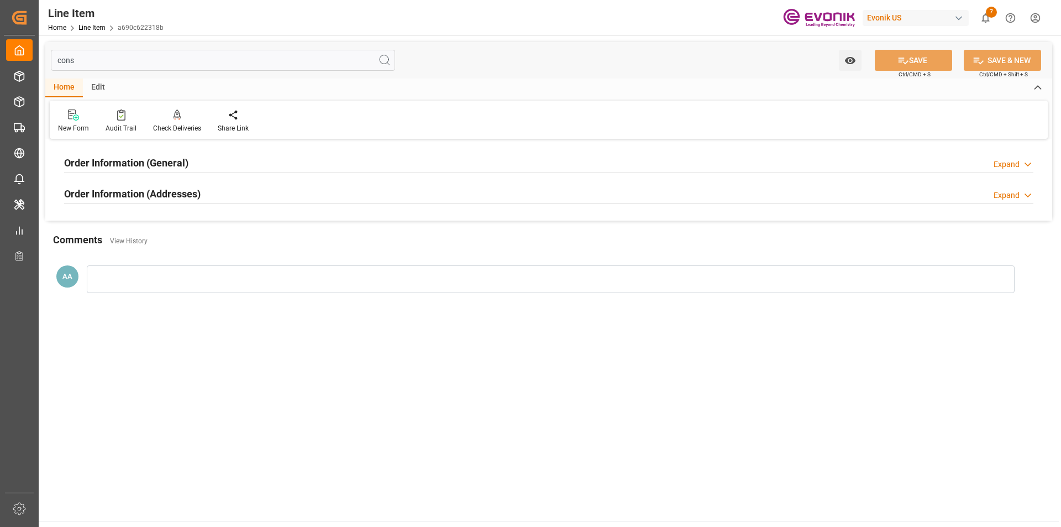
type input "cons"
click at [163, 180] on div "Order Information (Addresses) Expand" at bounding box center [548, 193] width 984 height 31
click at [169, 185] on div "Order Information (Addresses)" at bounding box center [132, 192] width 136 height 21
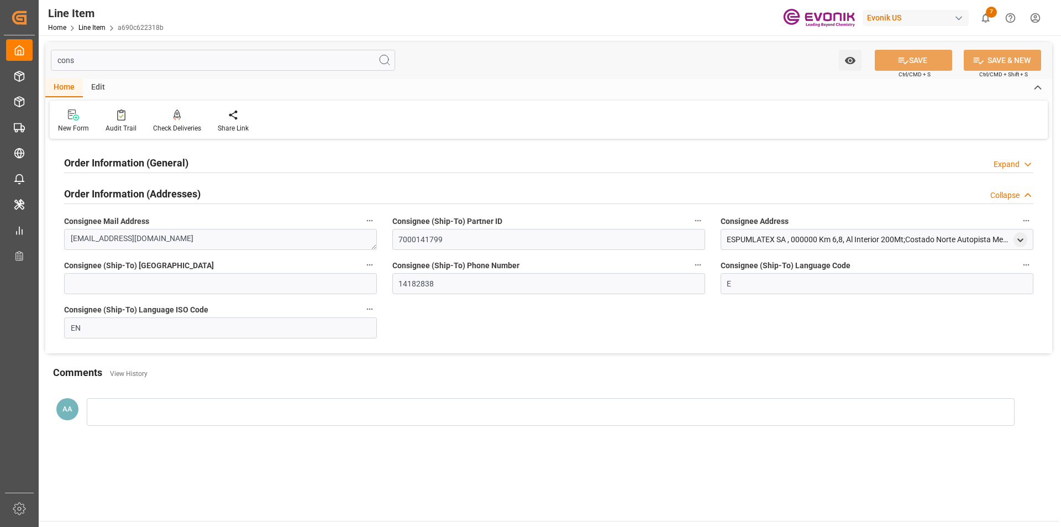
click at [165, 166] on h2 "Order Information (General)" at bounding box center [126, 162] width 124 height 15
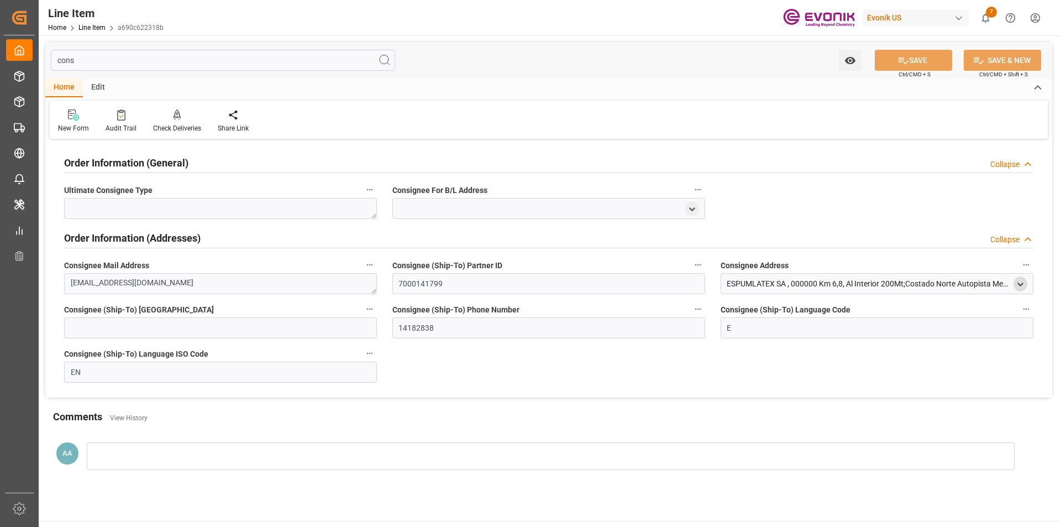
click at [1015, 278] on div "open menu" at bounding box center [1020, 283] width 14 height 15
click at [1019, 283] on icon "open menu" at bounding box center [1019, 284] width 9 height 9
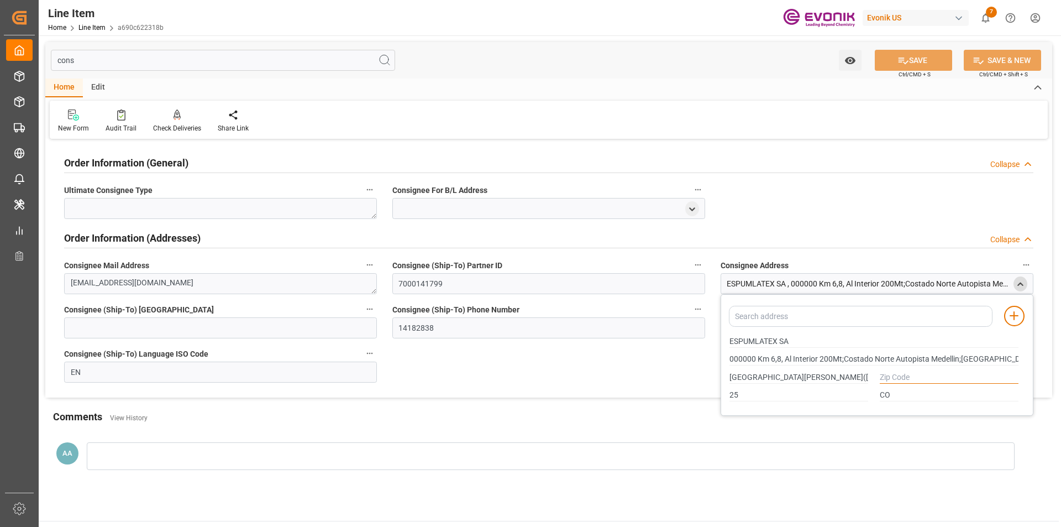
click at [911, 377] on input "text" at bounding box center [949, 377] width 139 height 12
type input "0"
click at [168, 60] on input "cons" at bounding box center [223, 60] width 344 height 21
type input "sp"
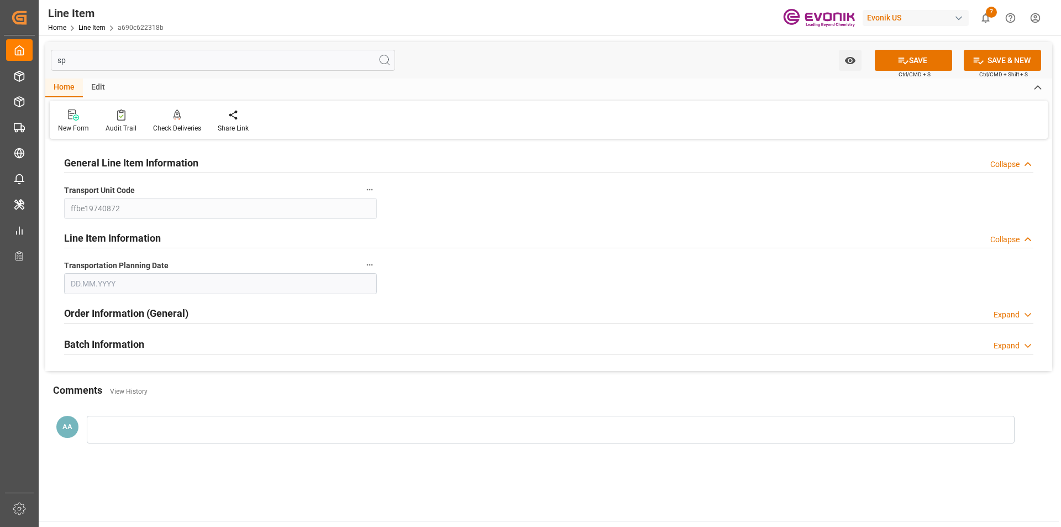
type input "[DATE]"
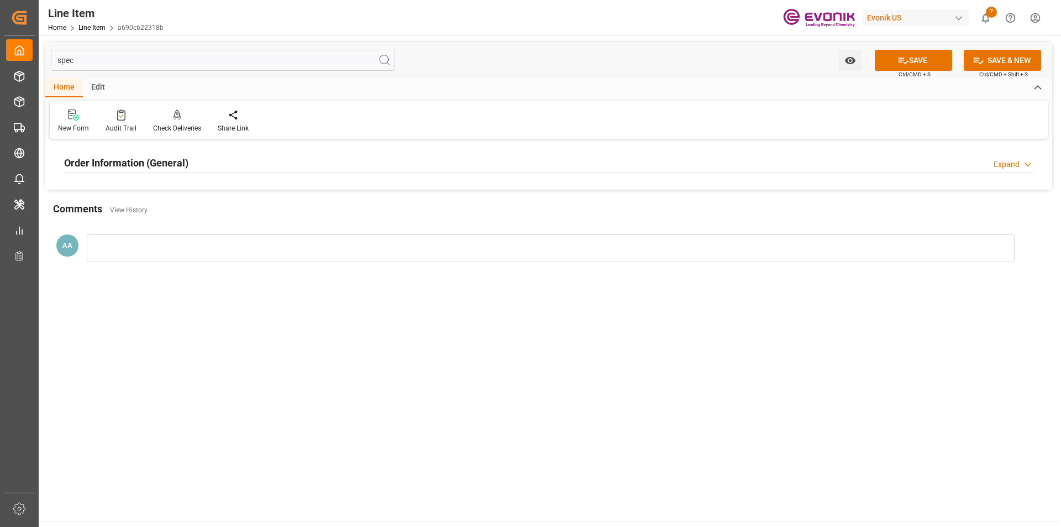
type input "spec"
click at [178, 157] on h2 "Order Information (General)" at bounding box center [126, 162] width 124 height 15
click at [163, 212] on div at bounding box center [220, 229] width 313 height 62
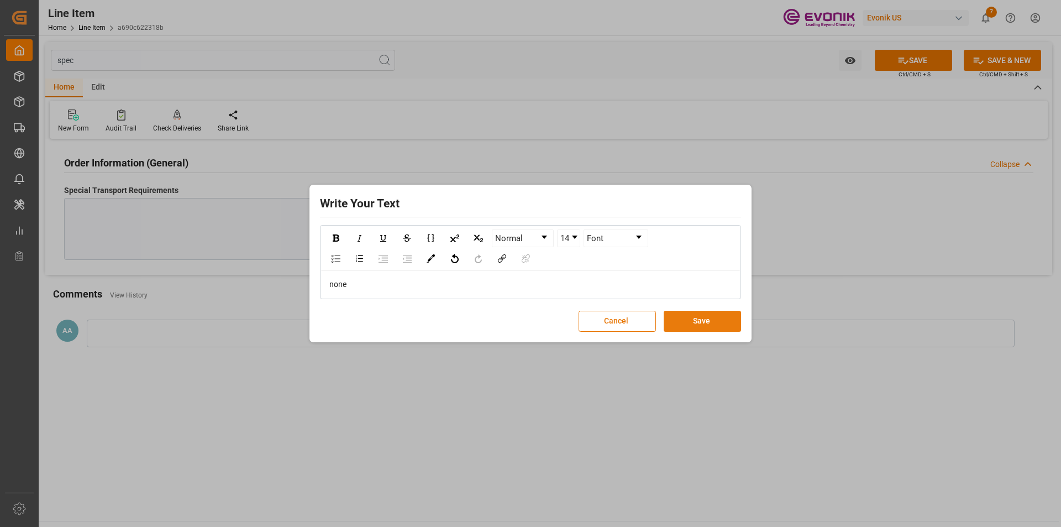
click at [681, 317] on button "Save" at bounding box center [702, 320] width 77 height 21
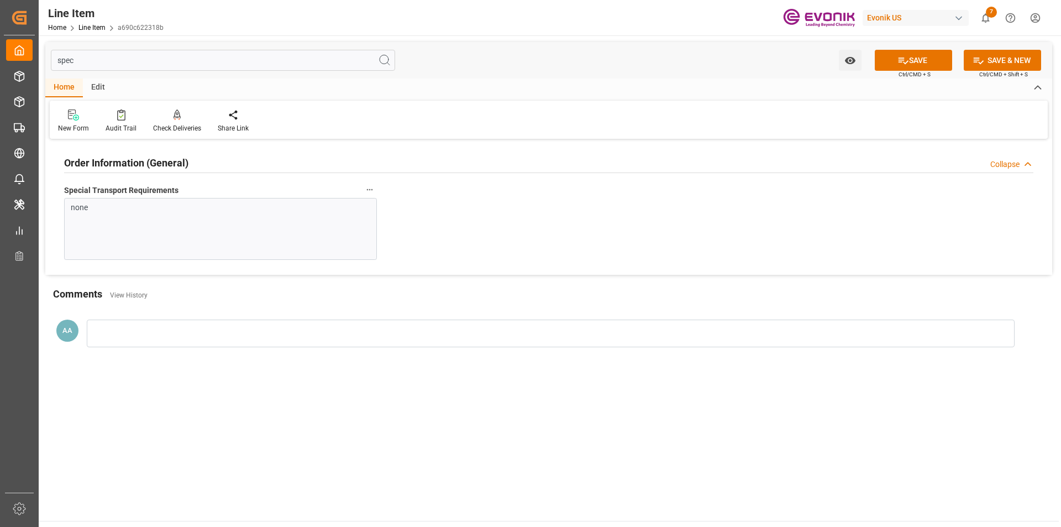
click at [125, 57] on input "spec" at bounding box center [223, 60] width 344 height 21
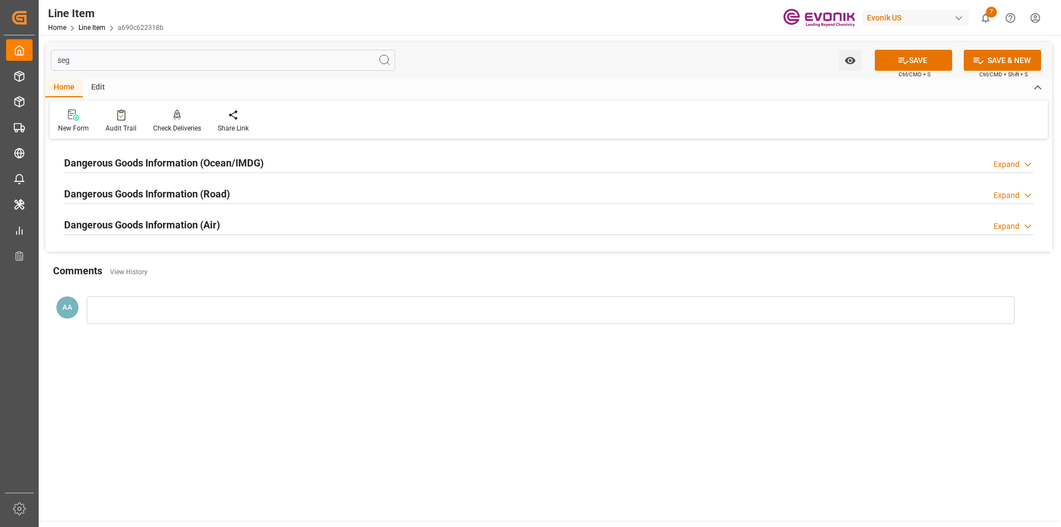
type input "seg"
click at [131, 155] on h2 "Dangerous Goods Information (Ocean/IMDG)" at bounding box center [163, 162] width 199 height 15
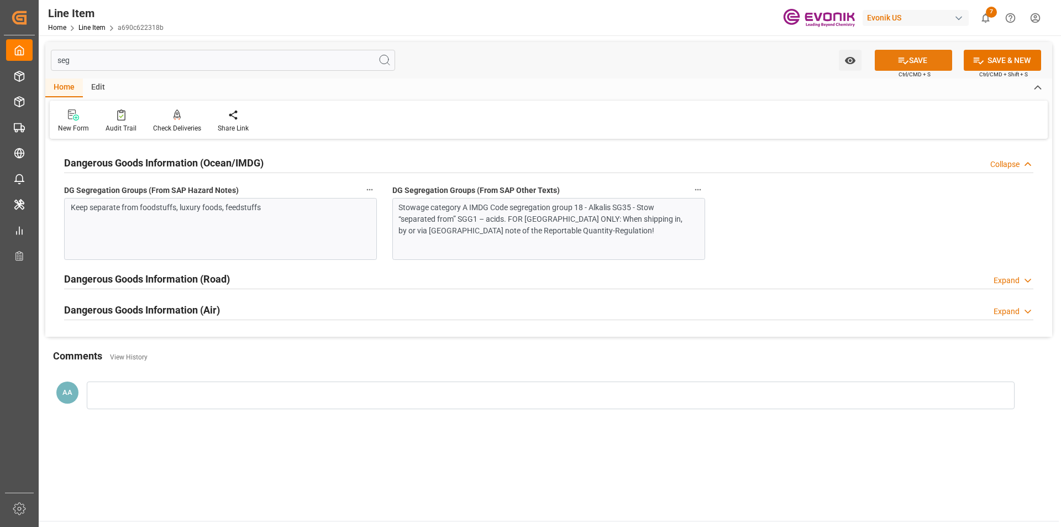
click at [941, 57] on button "SAVE" at bounding box center [913, 60] width 77 height 21
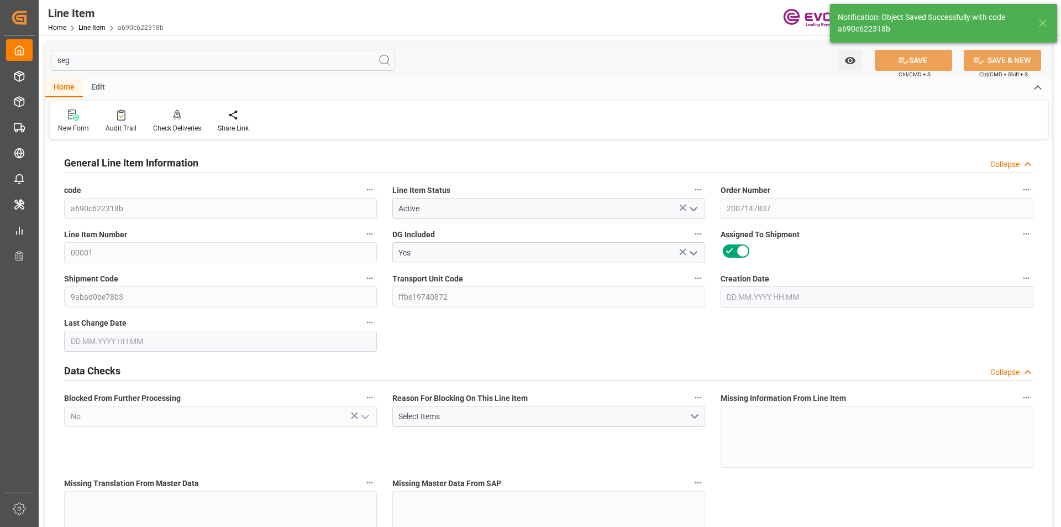
type input "1"
type input "799.2"
type input "732"
type input "1.2115"
type input "4"
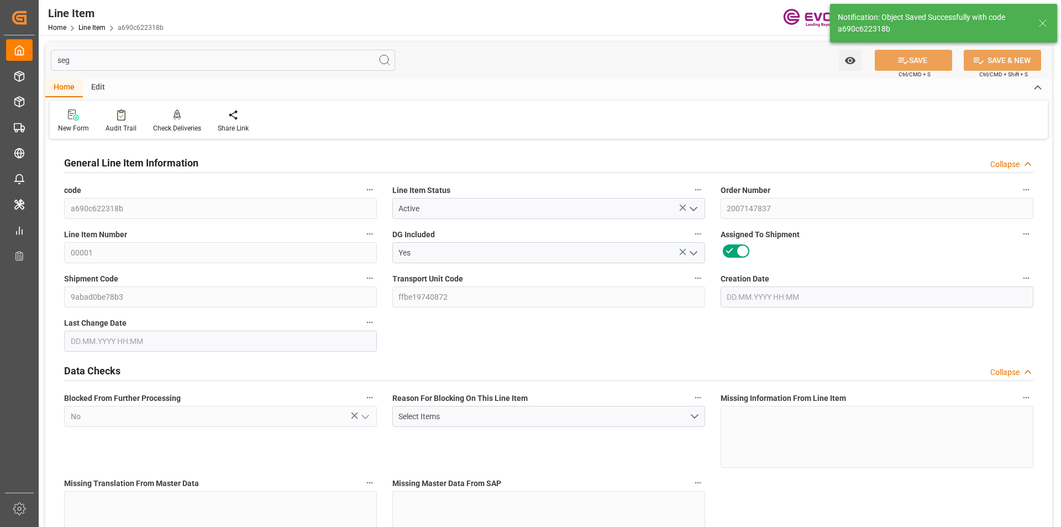
type input "12883.2"
type input "4"
type input "799.2"
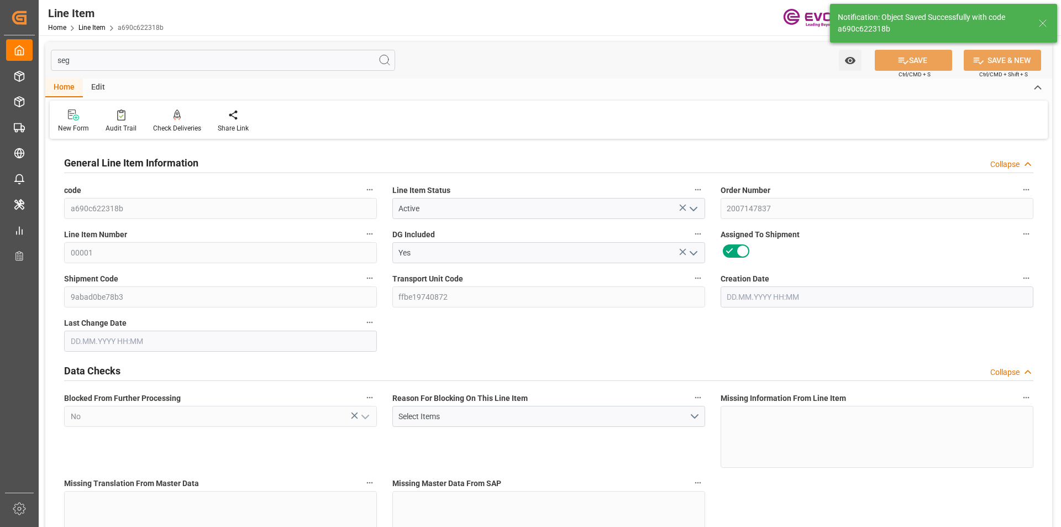
type input "819.2"
type input "732"
type input "1.2115"
type input "1211.476"
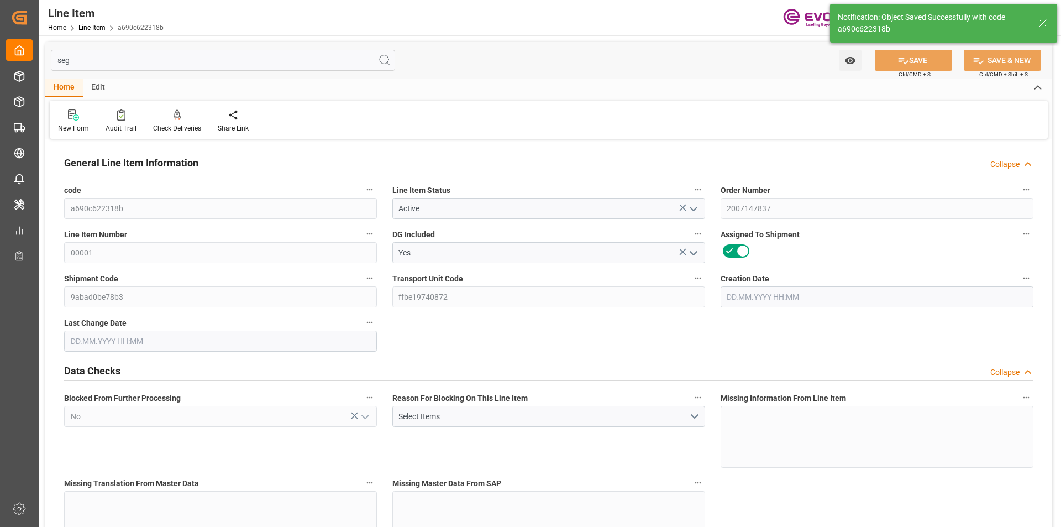
type input "0"
type input "20.08.2025 16:51"
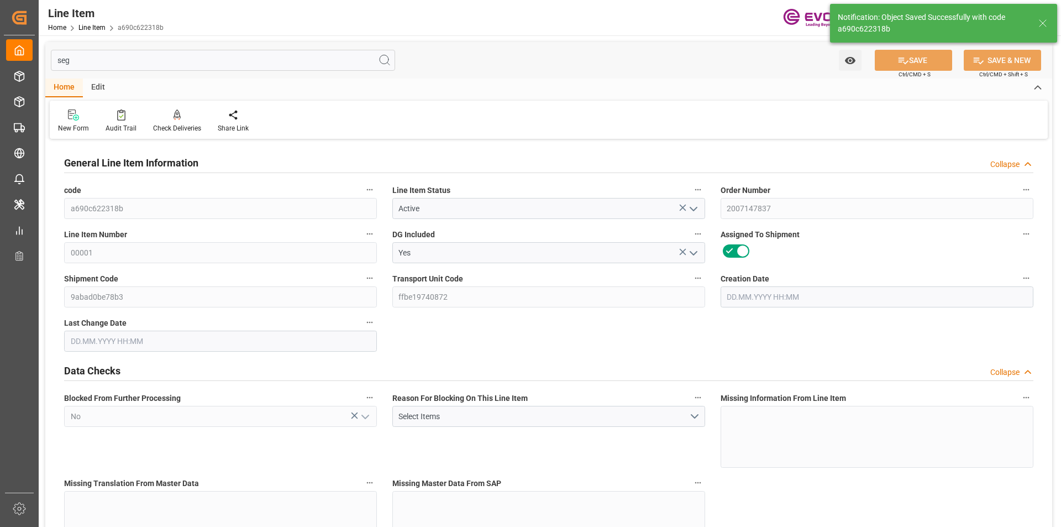
type input "21.08.2025 18:44"
type input "29.09.2025"
type input "28.08.2025"
type input "21.08.2025"
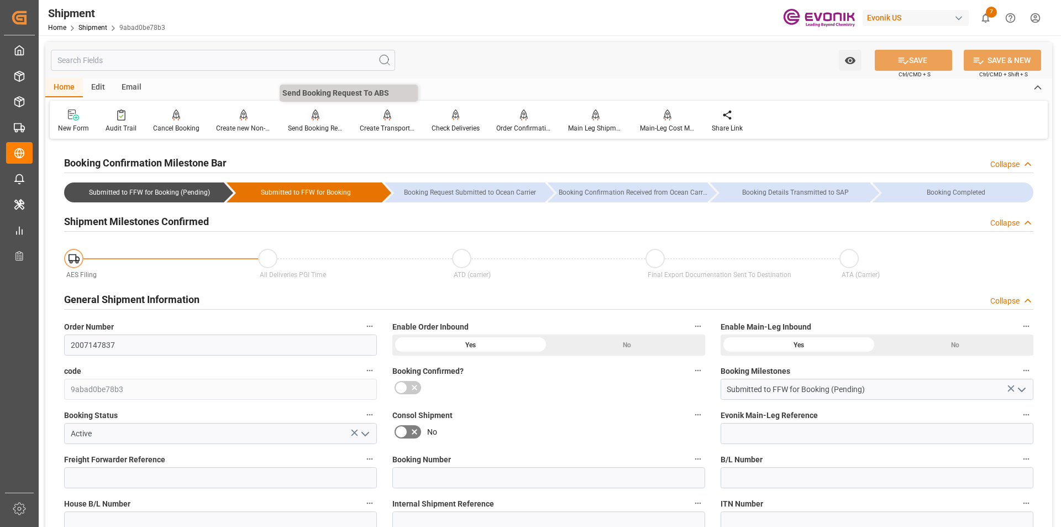
click at [314, 120] on icon at bounding box center [316, 114] width 8 height 11
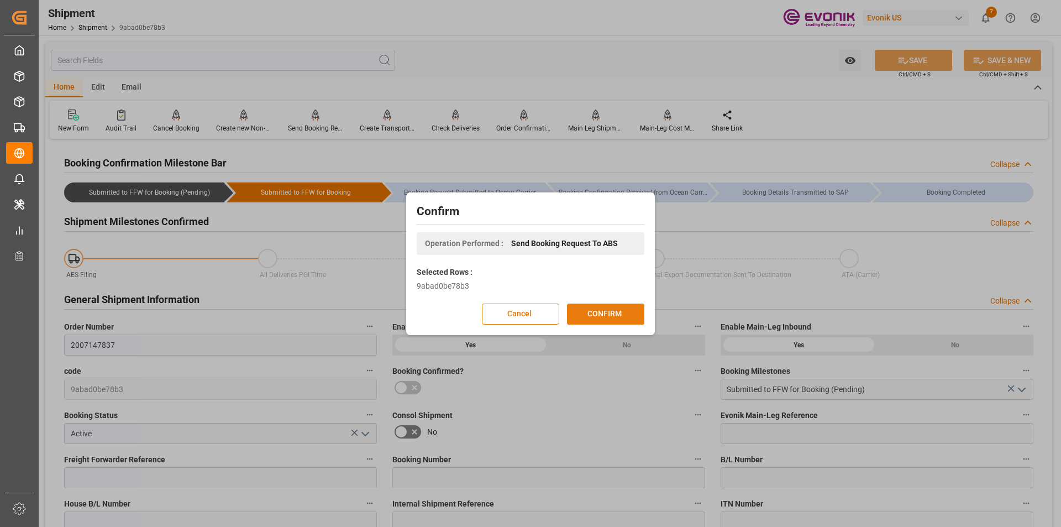
click at [628, 305] on button "CONFIRM" at bounding box center [605, 313] width 77 height 21
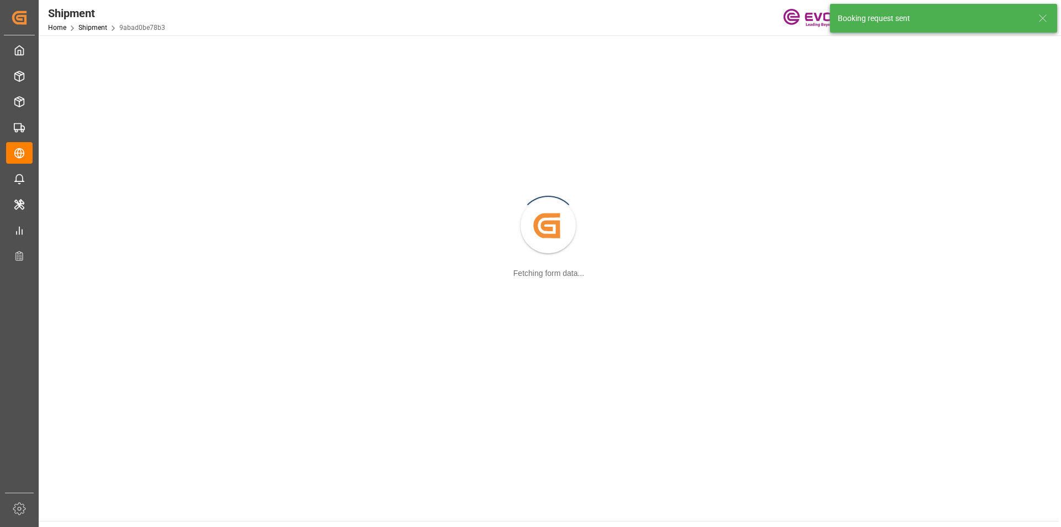
drag, startPoint x: 812, startPoint y: 78, endPoint x: 649, endPoint y: 29, distance: 170.4
click at [649, 29] on div "Shipment Home Shipment 9abad0be78b3 Evonik US 7 Notifications Only show unread …" at bounding box center [546, 17] width 1030 height 35
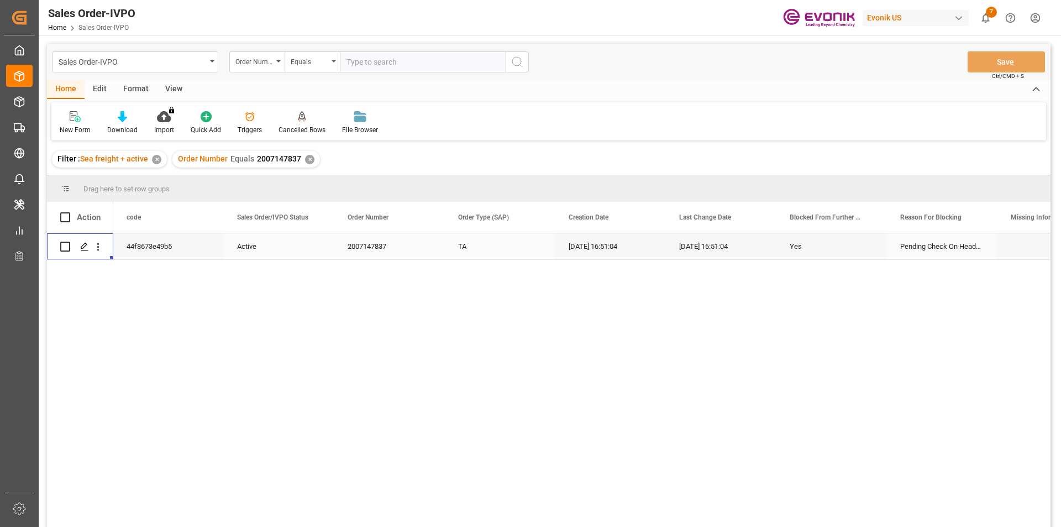
click at [372, 58] on input "text" at bounding box center [423, 61] width 166 height 21
paste input "2007144236"
type input "2007144236"
click at [518, 60] on icon "search button" at bounding box center [516, 61] width 13 height 13
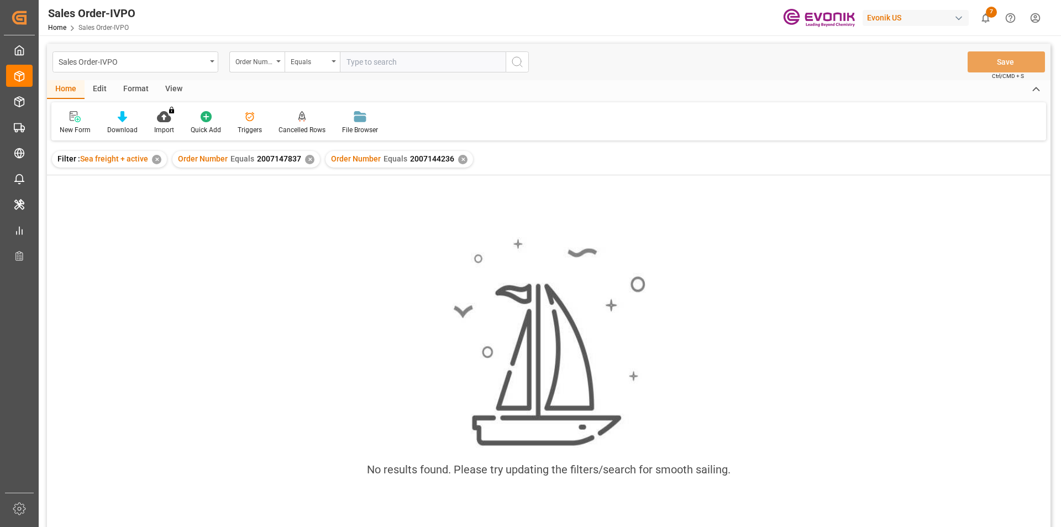
click at [307, 159] on div "✕" at bounding box center [309, 159] width 9 height 9
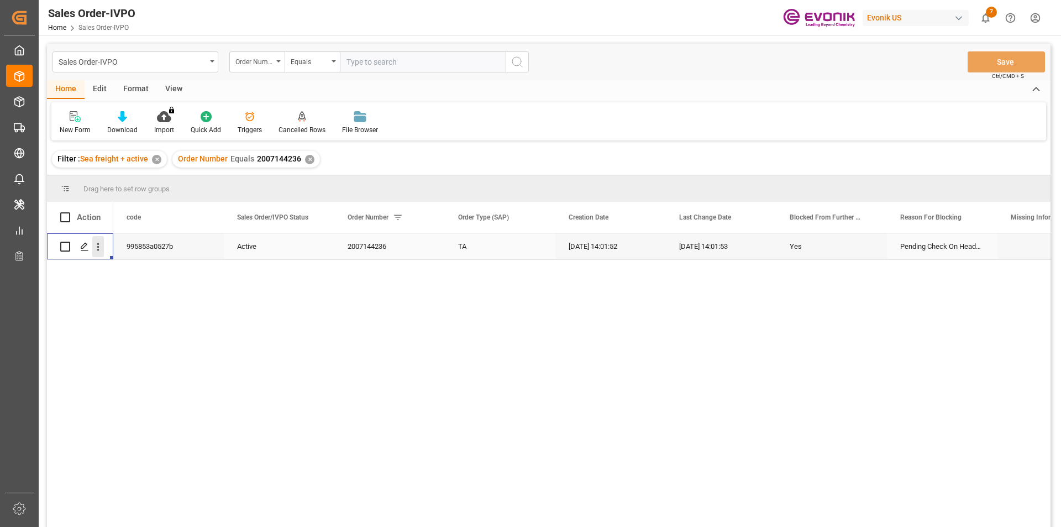
click at [96, 250] on icon "open menu" at bounding box center [98, 247] width 12 height 12
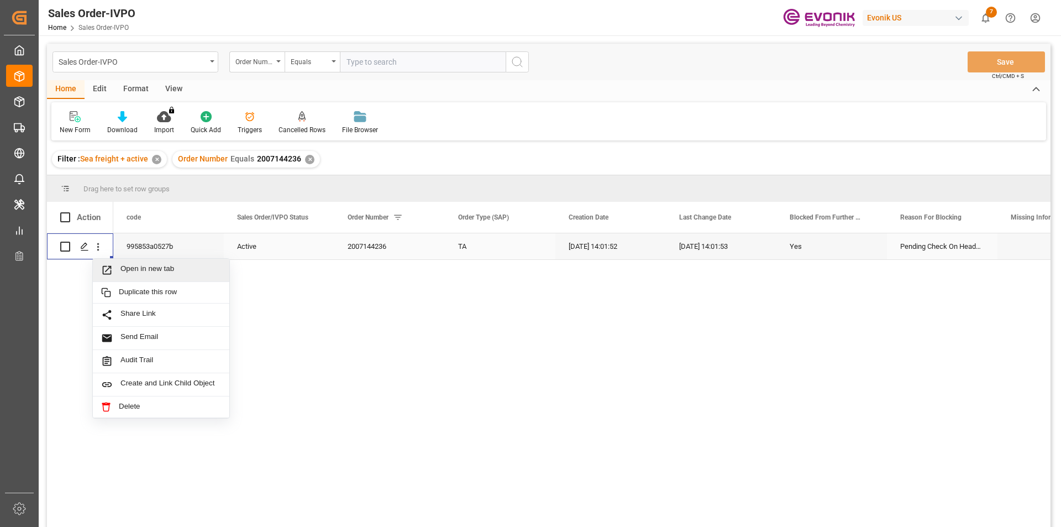
click at [138, 272] on span "Open in new tab" at bounding box center [170, 270] width 101 height 12
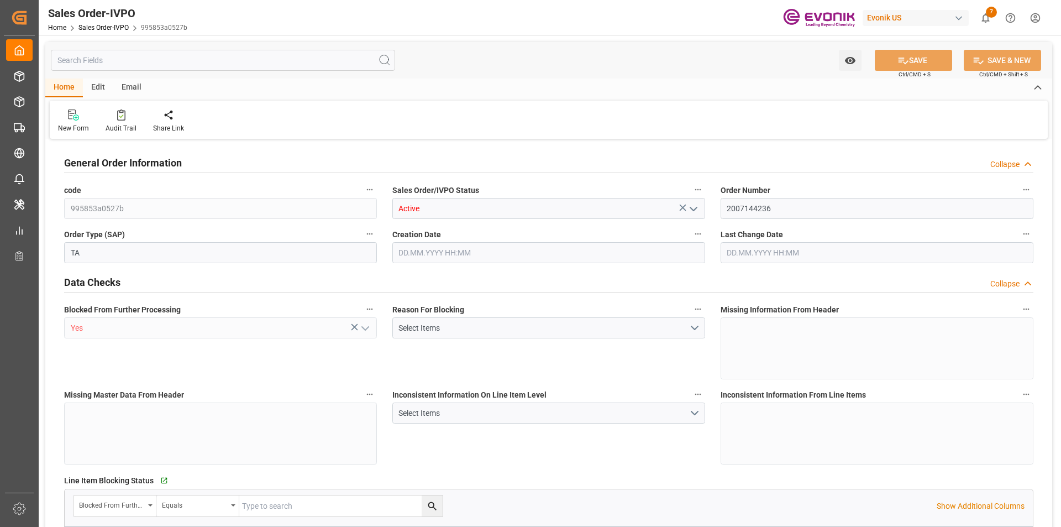
type input "MYPKG"
type input "IRENECHEONG@FINNCHEM.COM.MYPHONE: [PHONE_NUMBER]"
type input "0"
type input "1"
type input "2472.808"
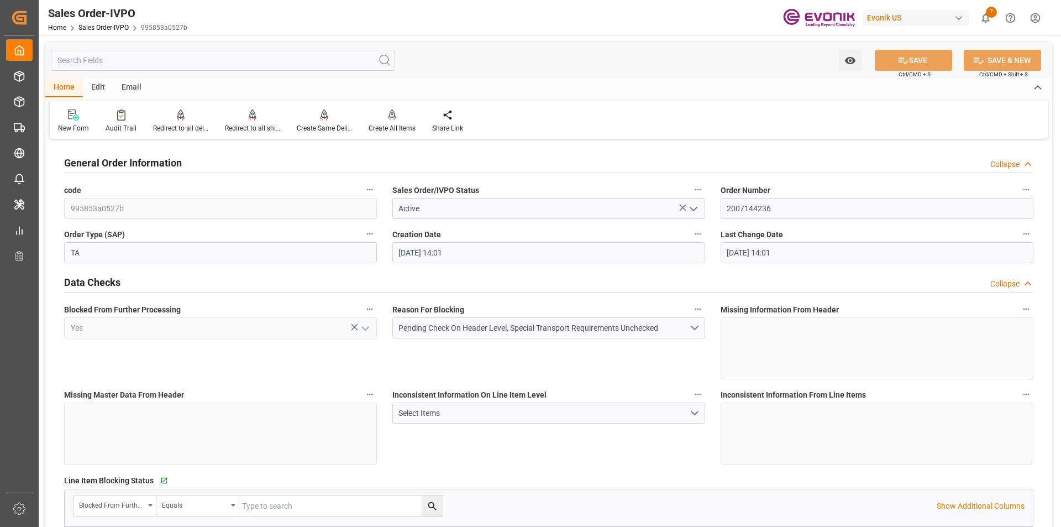
type input "[DATE] 14:01"
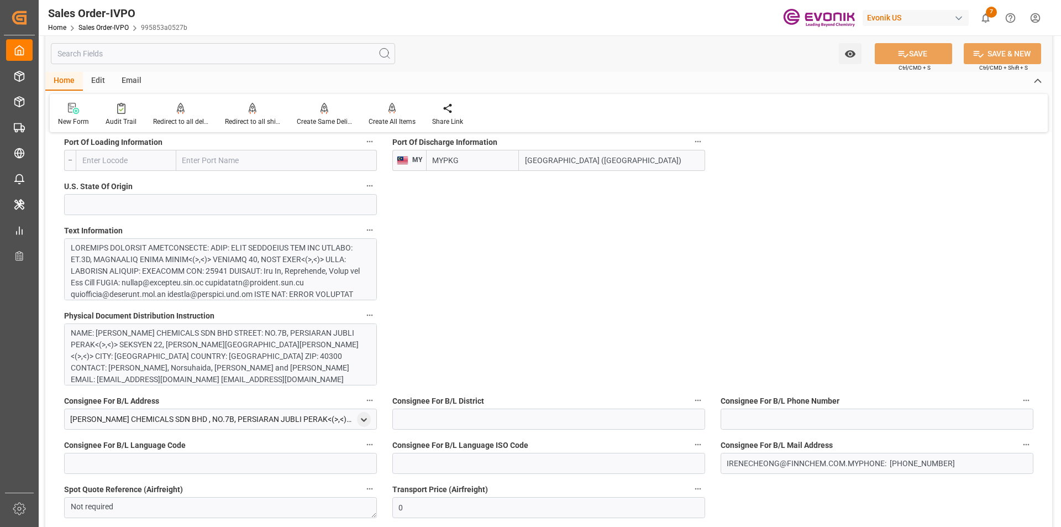
scroll to position [485, 0]
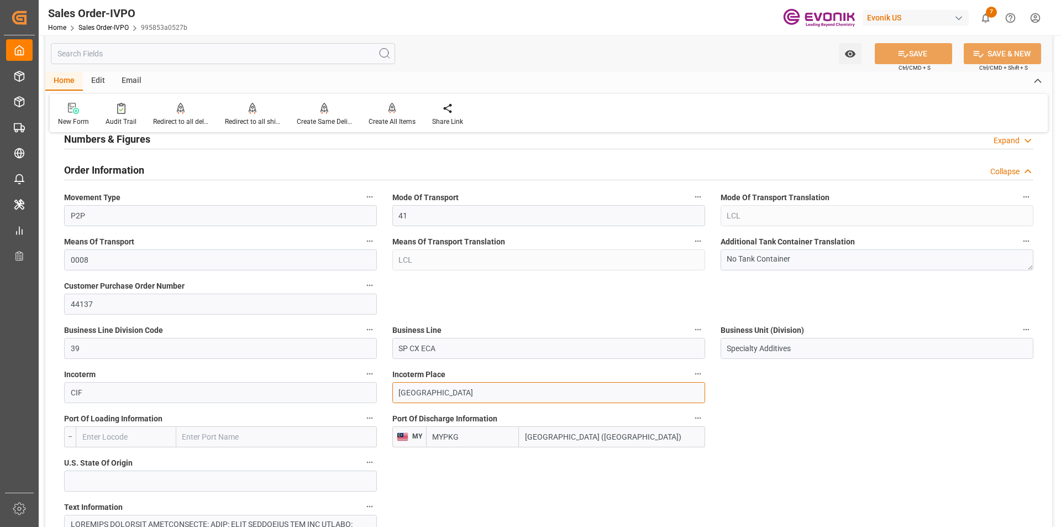
drag, startPoint x: 435, startPoint y: 393, endPoint x: 385, endPoint y: 391, distance: 50.3
click at [385, 391] on div "Incoterm Place Port Klang" at bounding box center [549, 384] width 328 height 44
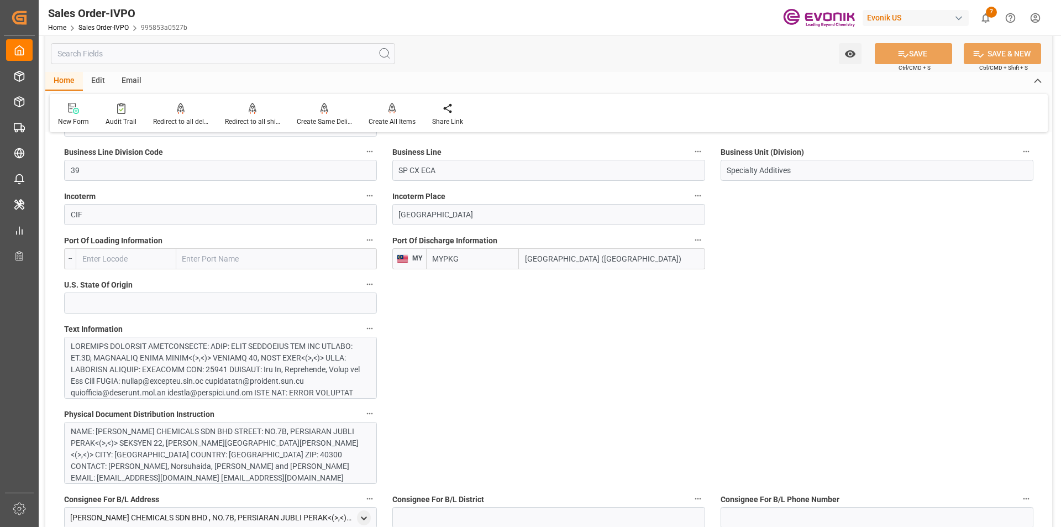
scroll to position [829, 0]
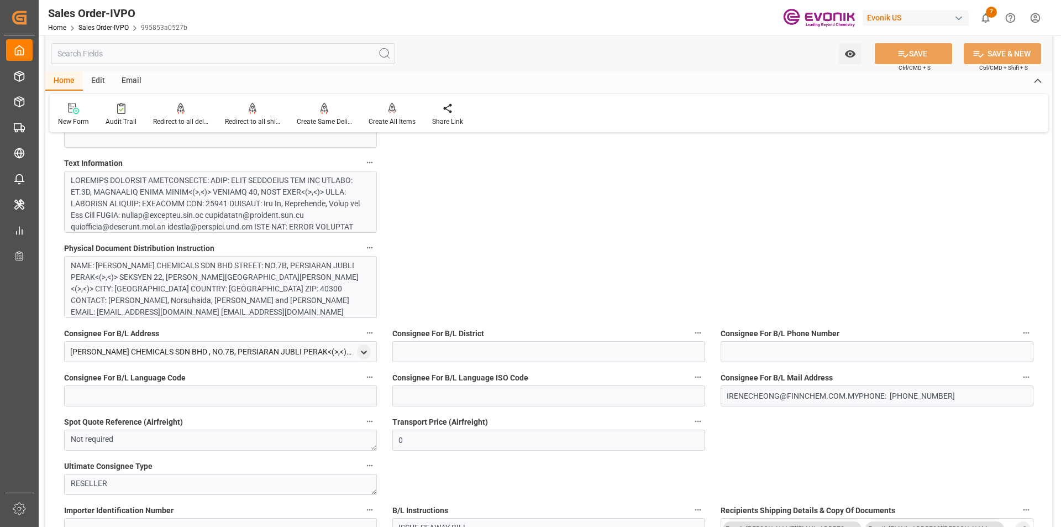
click at [293, 191] on div at bounding box center [216, 331] width 291 height 313
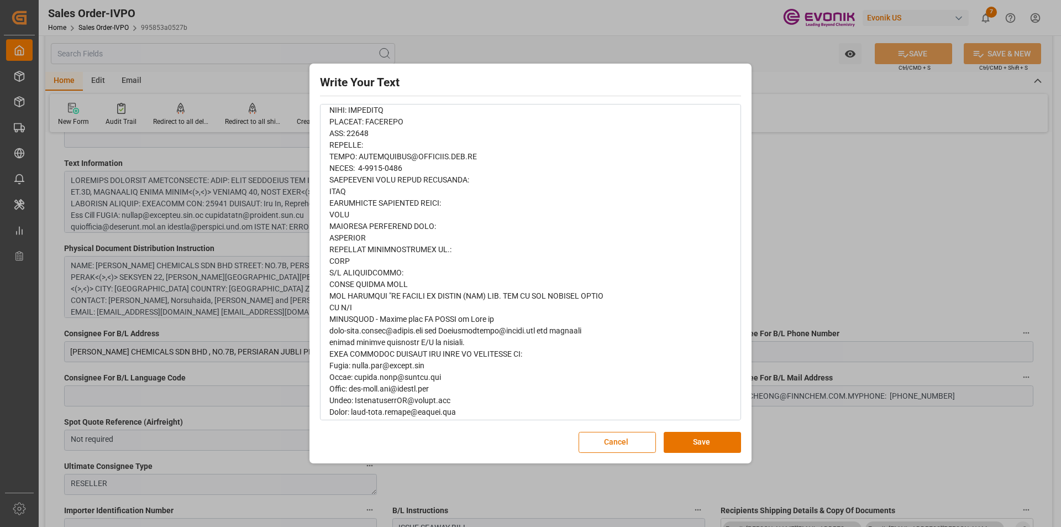
scroll to position [489, 0]
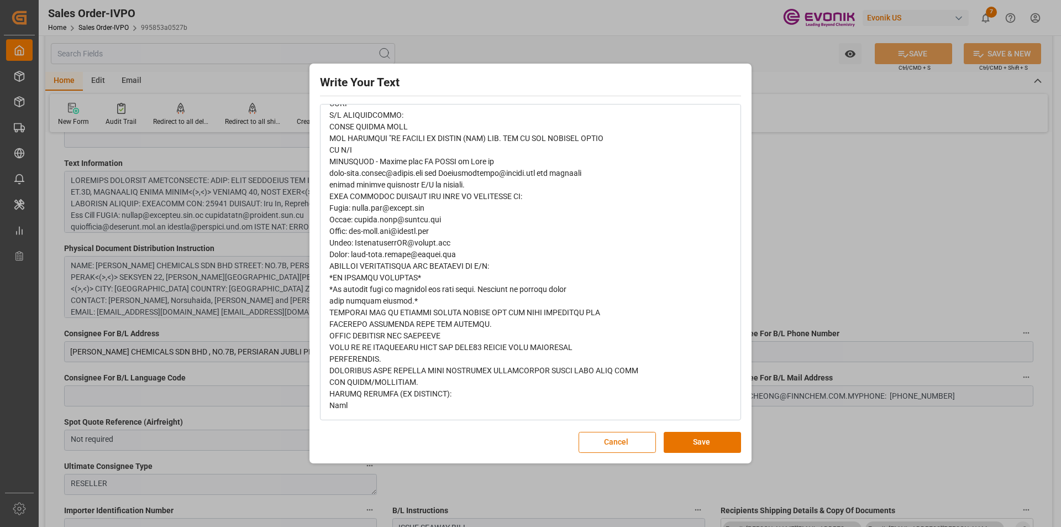
click at [847, 260] on div "Write Your Text Normal 14 Font Cancel Save" at bounding box center [530, 263] width 1061 height 527
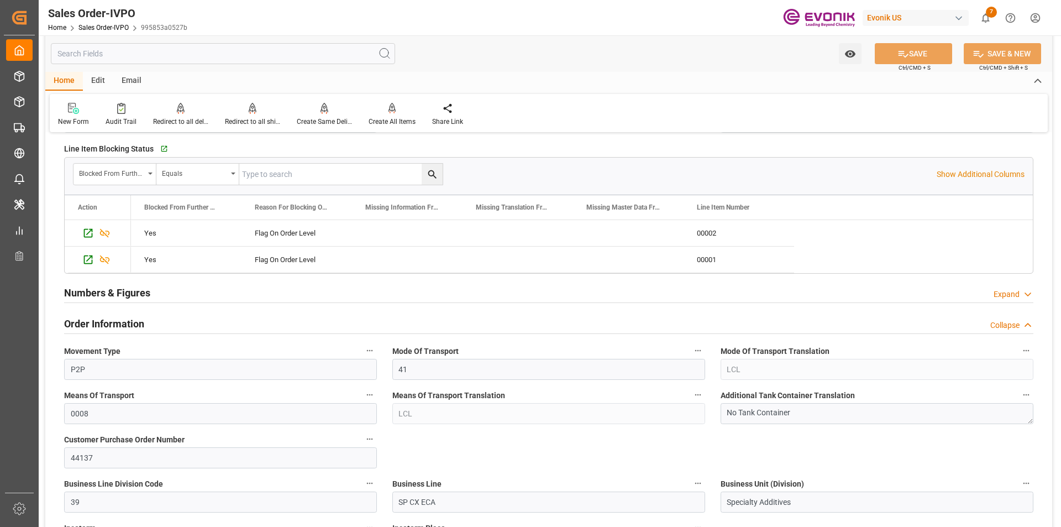
scroll to position [552, 0]
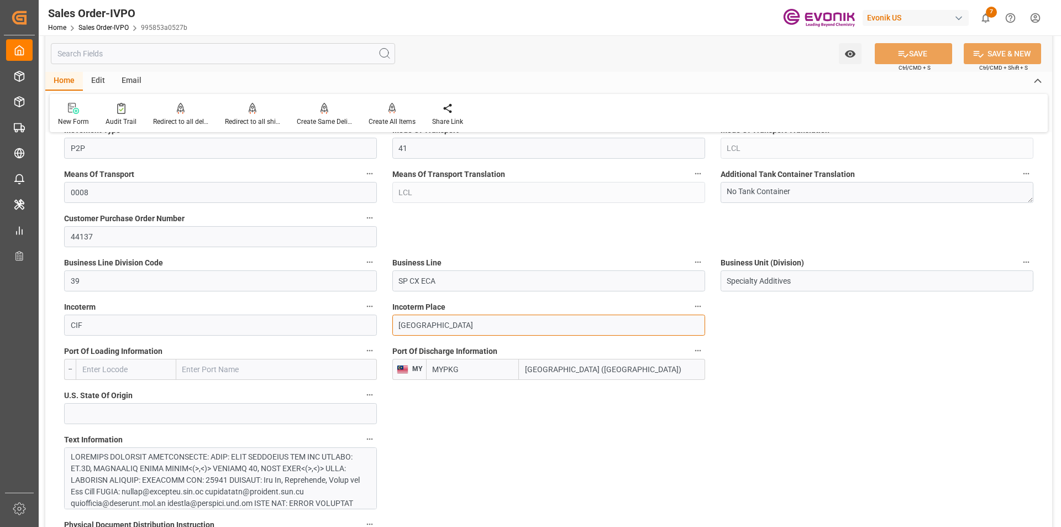
drag, startPoint x: 439, startPoint y: 326, endPoint x: 381, endPoint y: 326, distance: 57.5
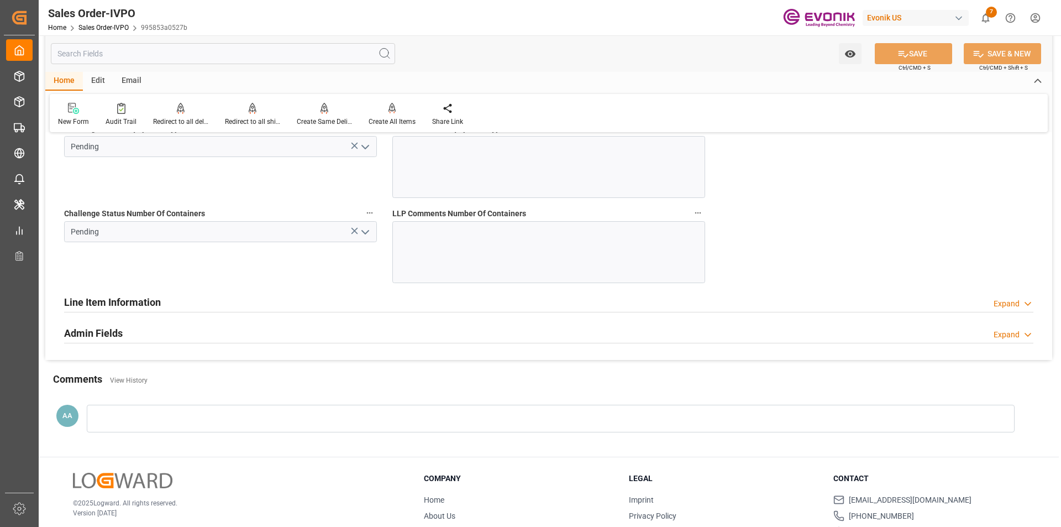
scroll to position [2198, 0]
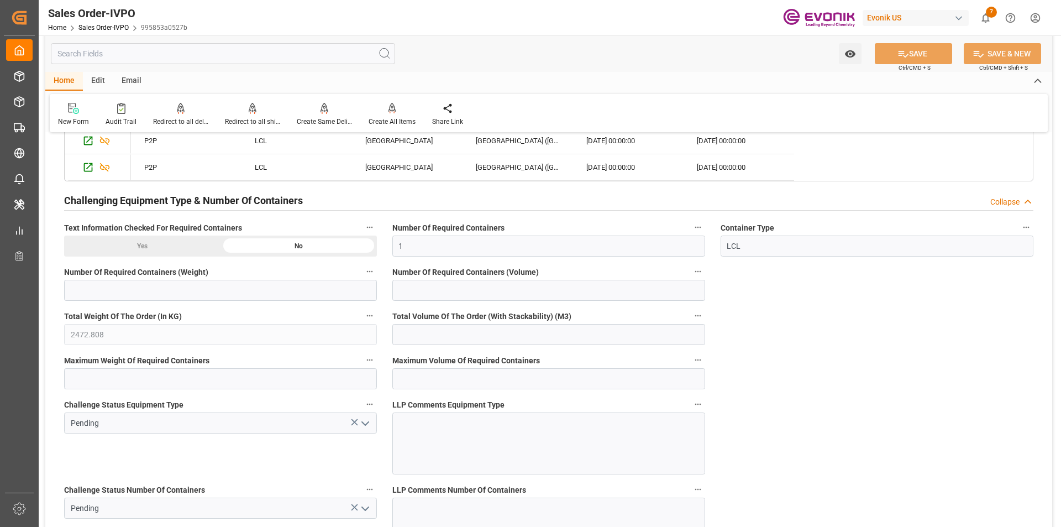
scroll to position [1977, 0]
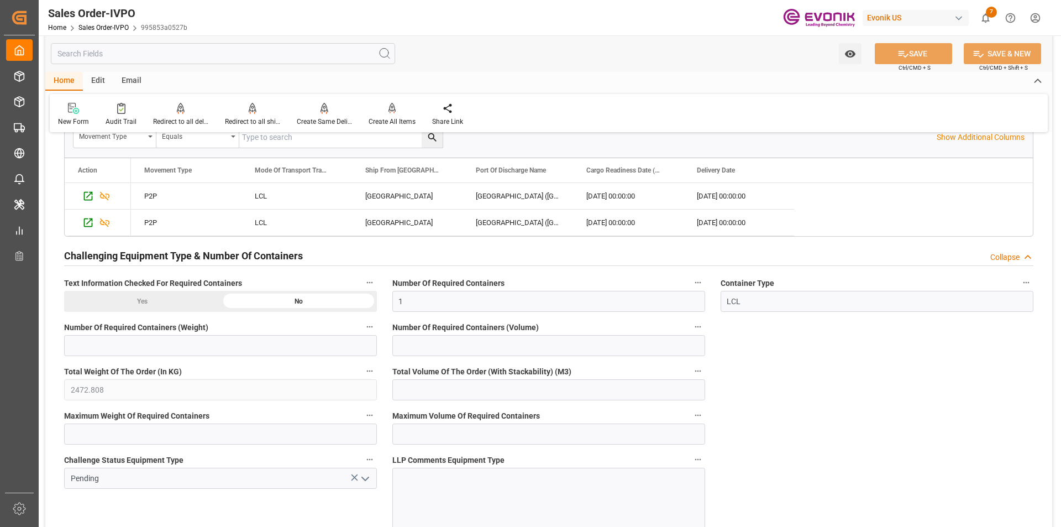
drag, startPoint x: 770, startPoint y: 325, endPoint x: 765, endPoint y: 330, distance: 6.7
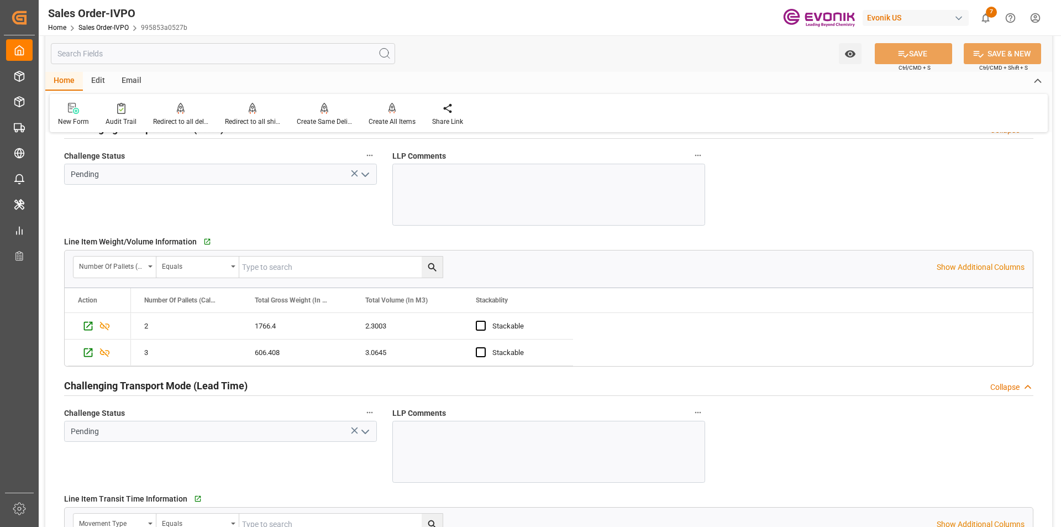
scroll to position [1535, 0]
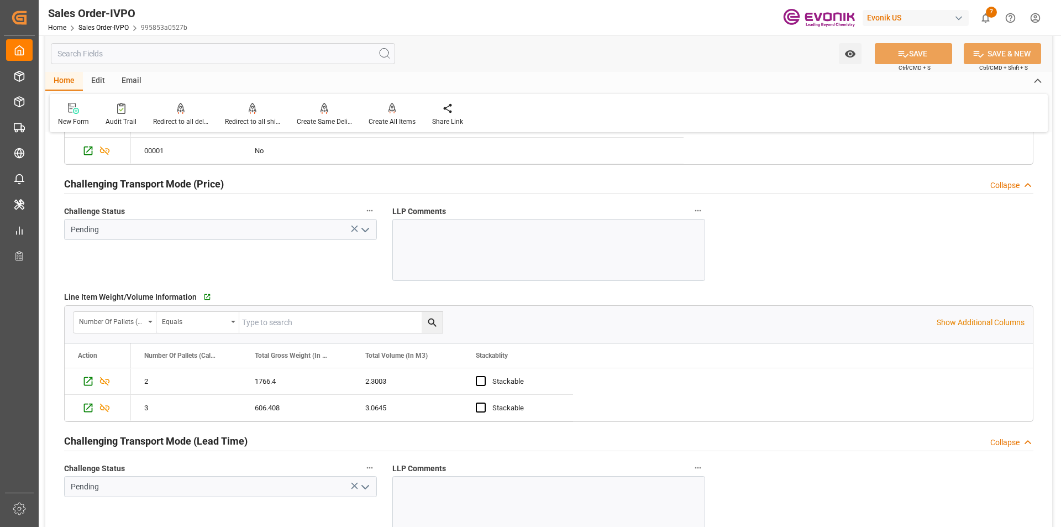
drag, startPoint x: 227, startPoint y: 254, endPoint x: 230, endPoint y: 271, distance: 17.3
click at [227, 254] on div "Challenge Status Pending" at bounding box center [220, 241] width 328 height 85
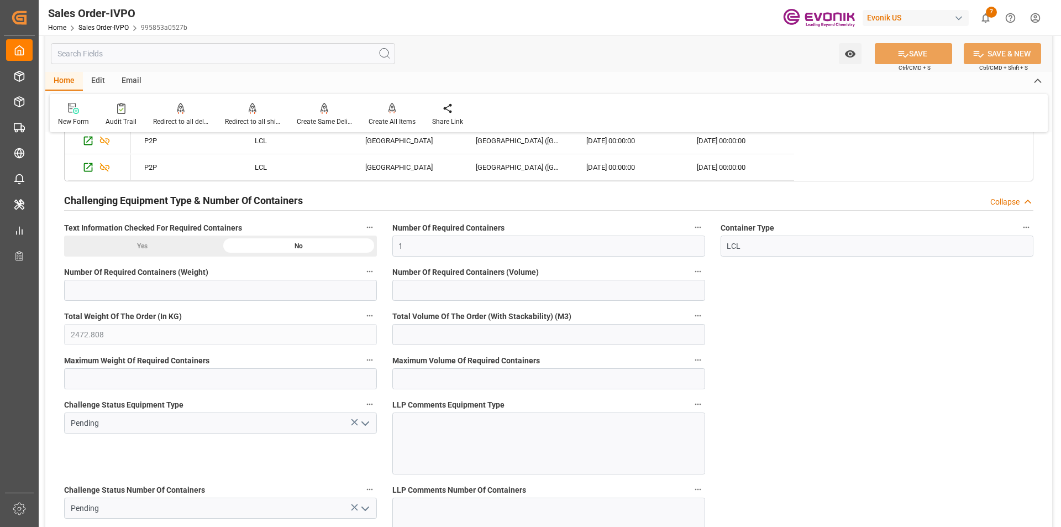
scroll to position [2087, 0]
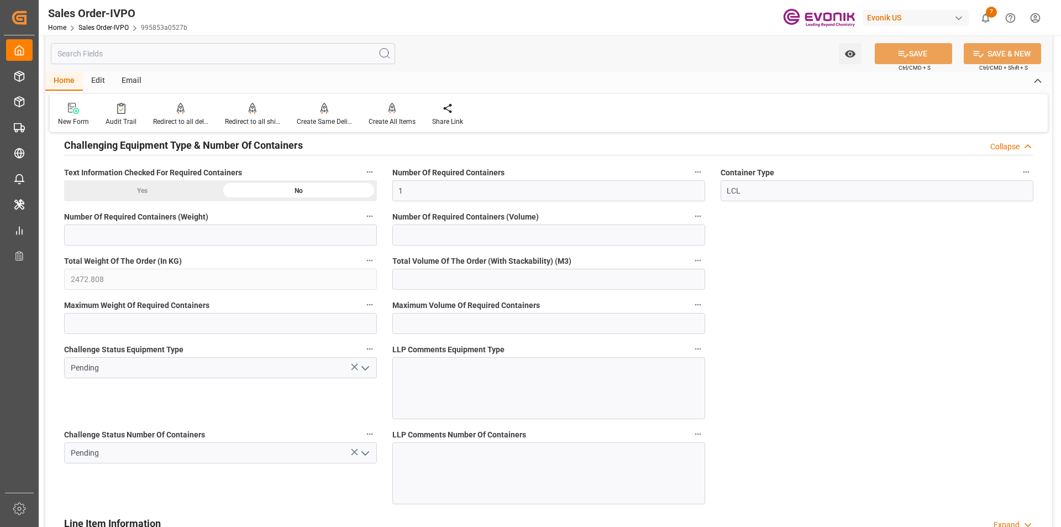
drag, startPoint x: 793, startPoint y: 272, endPoint x: 785, endPoint y: 277, distance: 9.2
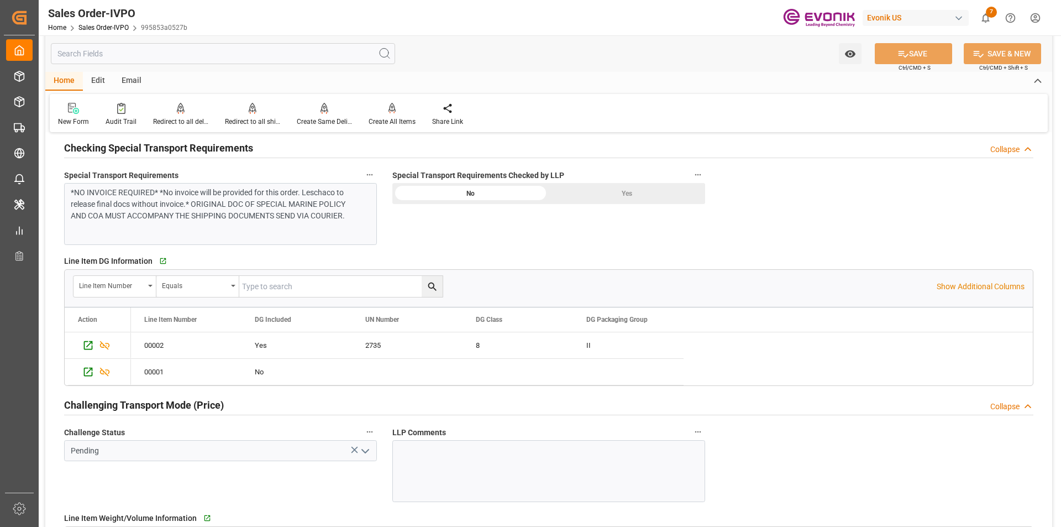
scroll to position [1203, 0]
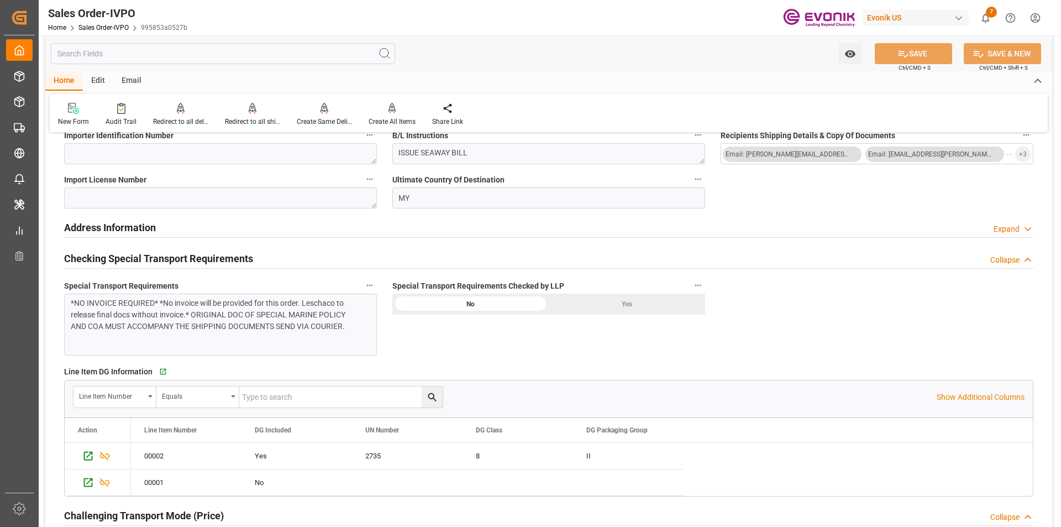
drag, startPoint x: 834, startPoint y: 209, endPoint x: 832, endPoint y: 215, distance: 6.0
click at [834, 209] on div "General Order Information Collapse code 995853a0527b Sales Order/IVPO Status Ac…" at bounding box center [548, 202] width 1007 height 2526
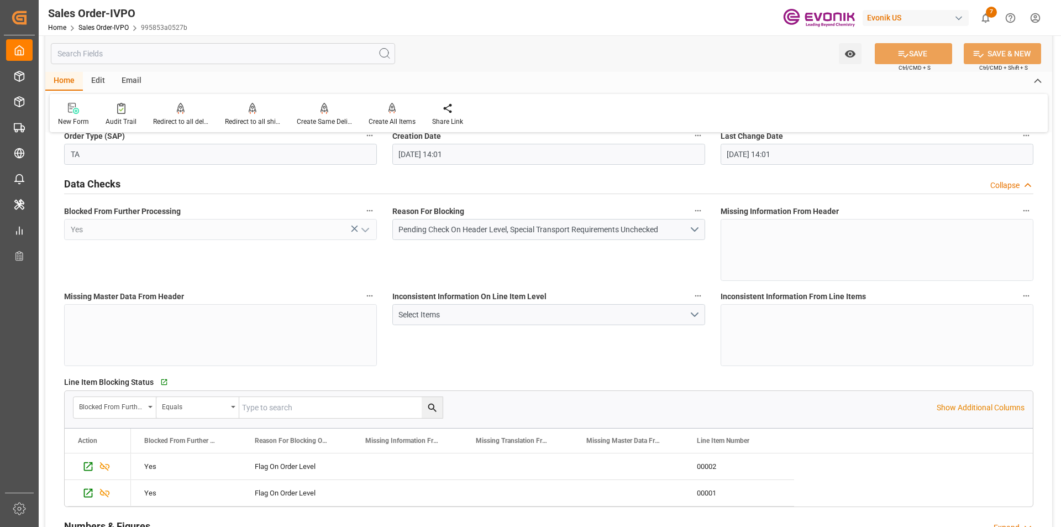
scroll to position [0, 0]
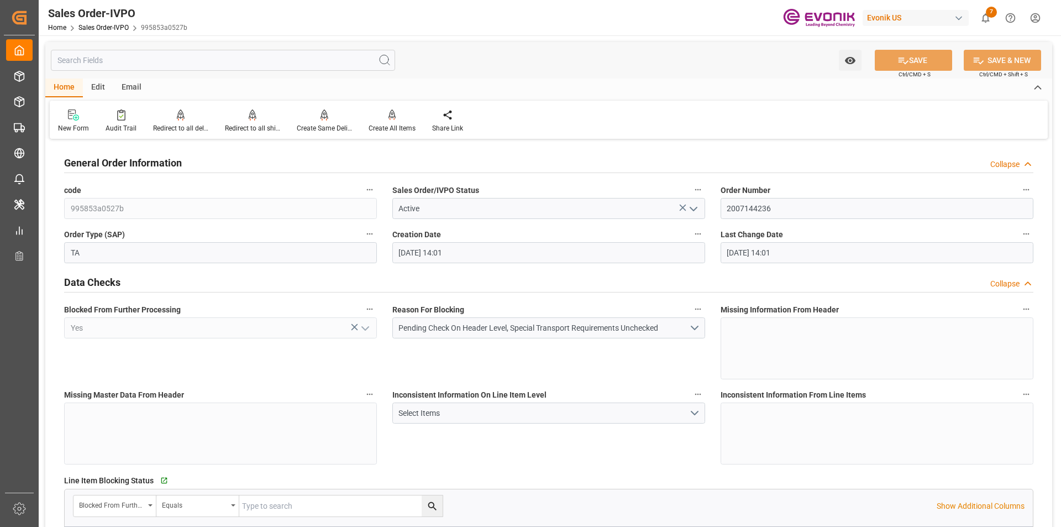
click at [895, 306] on label "Missing Information From Header" at bounding box center [876, 309] width 313 height 15
click at [1019, 306] on button "Missing Information From Header" at bounding box center [1026, 309] width 14 height 14
click at [670, 449] on div at bounding box center [530, 263] width 1061 height 527
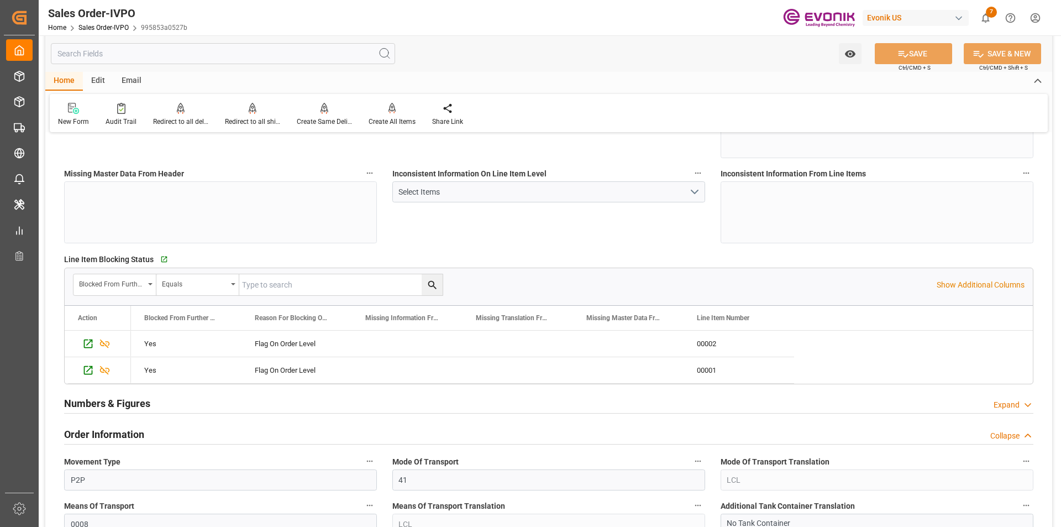
click at [612, 244] on div "Inconsistent Information On Line Item Level Select Items" at bounding box center [549, 204] width 328 height 85
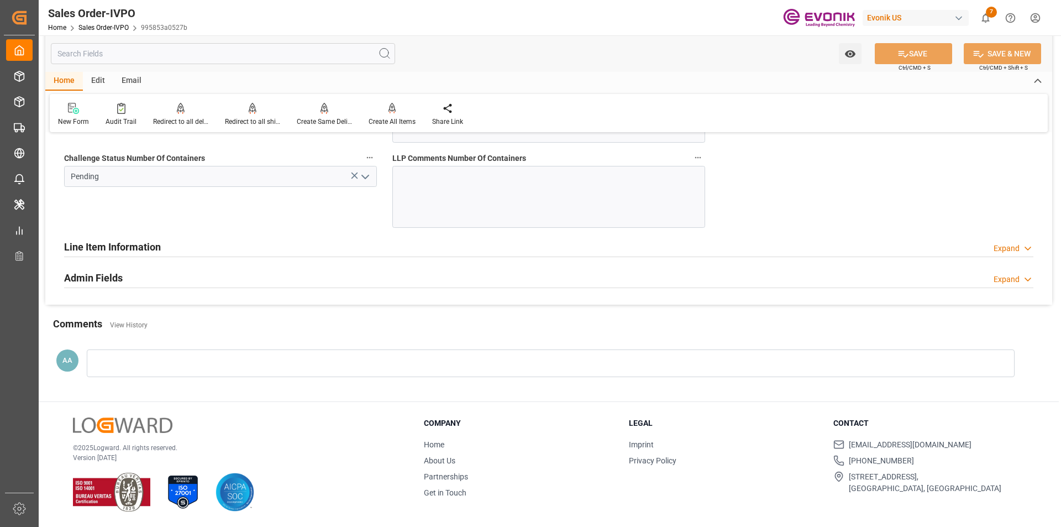
scroll to position [2142, 0]
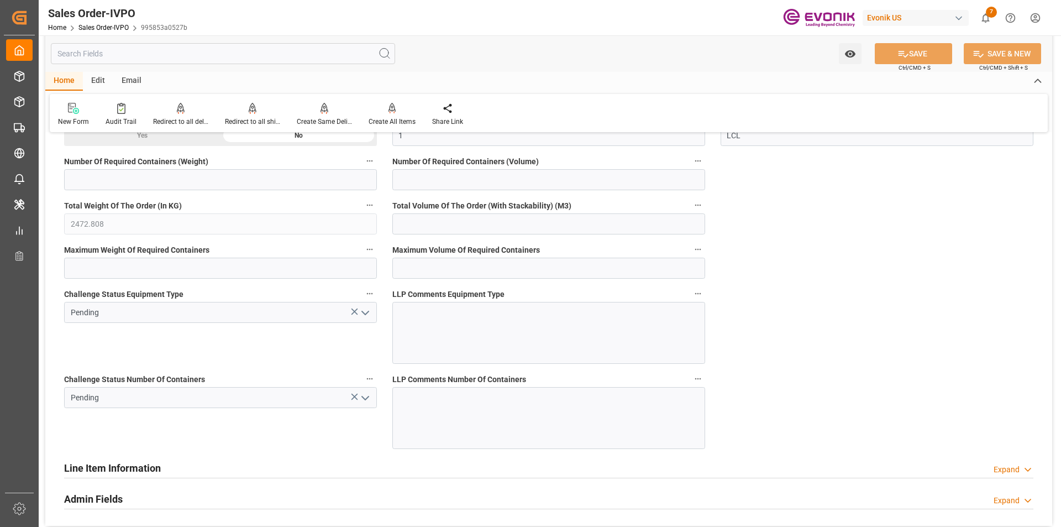
click at [364, 396] on icon "open menu" at bounding box center [365, 397] width 13 height 13
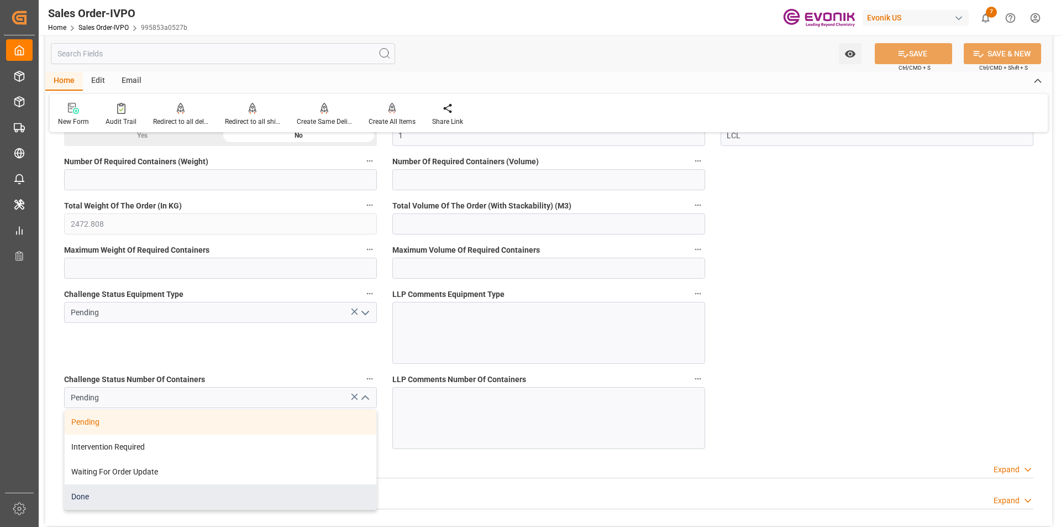
click at [133, 494] on div "Done" at bounding box center [221, 496] width 312 height 25
type input "IRENECHEONG@FINNCHEM.COM.MYPHONE: 3-5191-8881"
type input "Done"
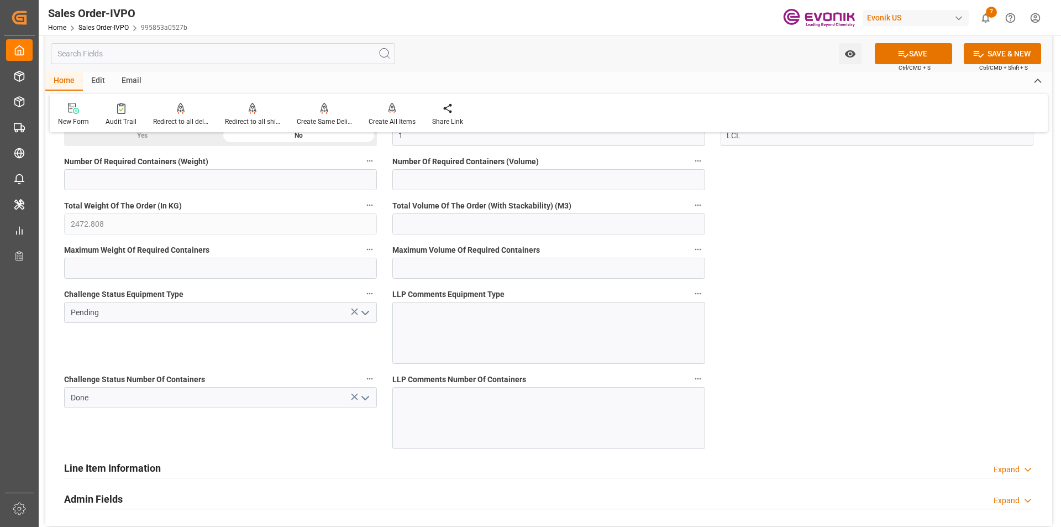
click at [365, 309] on icon "open menu" at bounding box center [365, 312] width 13 height 13
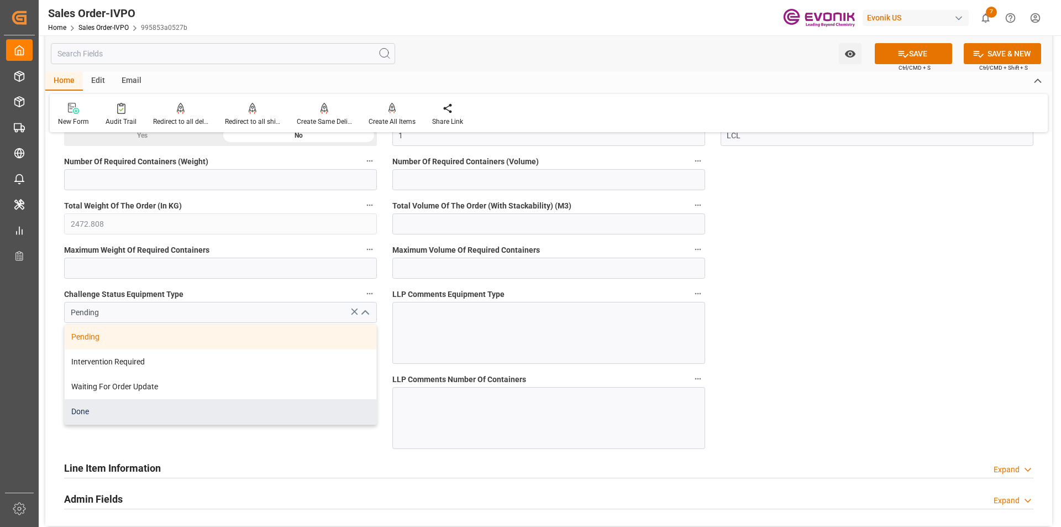
click at [164, 414] on div "Done" at bounding box center [221, 411] width 312 height 25
type input "Done"
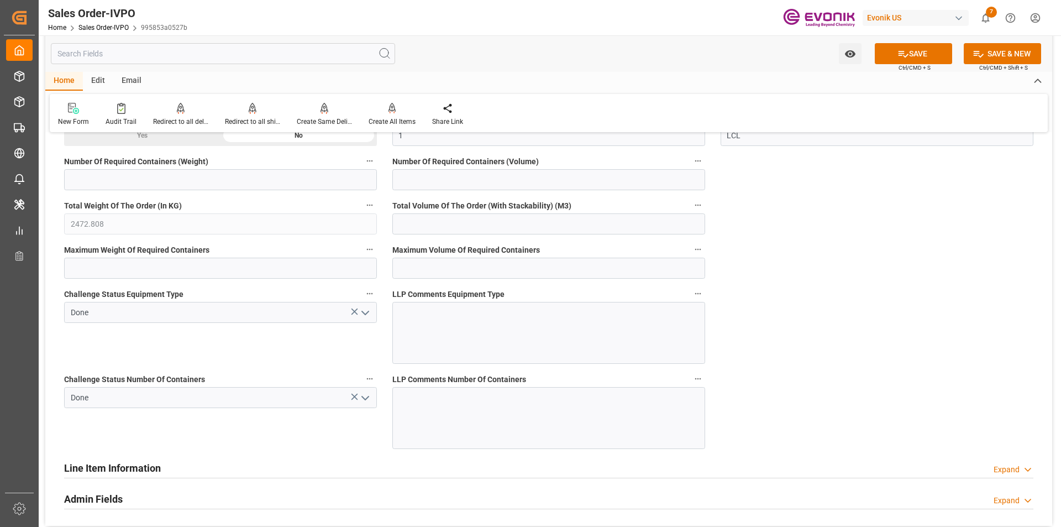
scroll to position [2032, 0]
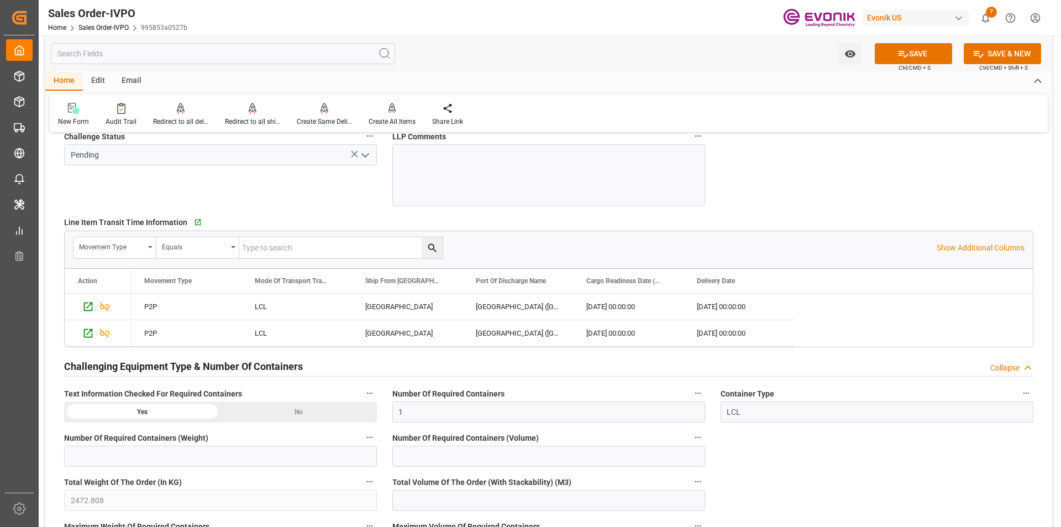
scroll to position [1811, 0]
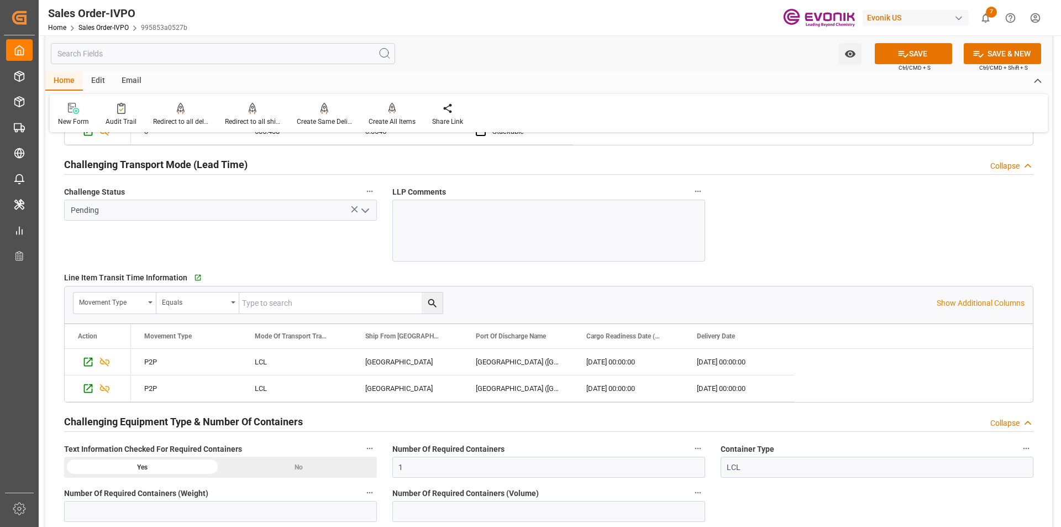
click at [367, 209] on icon "open menu" at bounding box center [365, 210] width 13 height 13
type input "IRENECHEONG@FINNCHEM.COM.MYPHONE: 3-5191-8881"
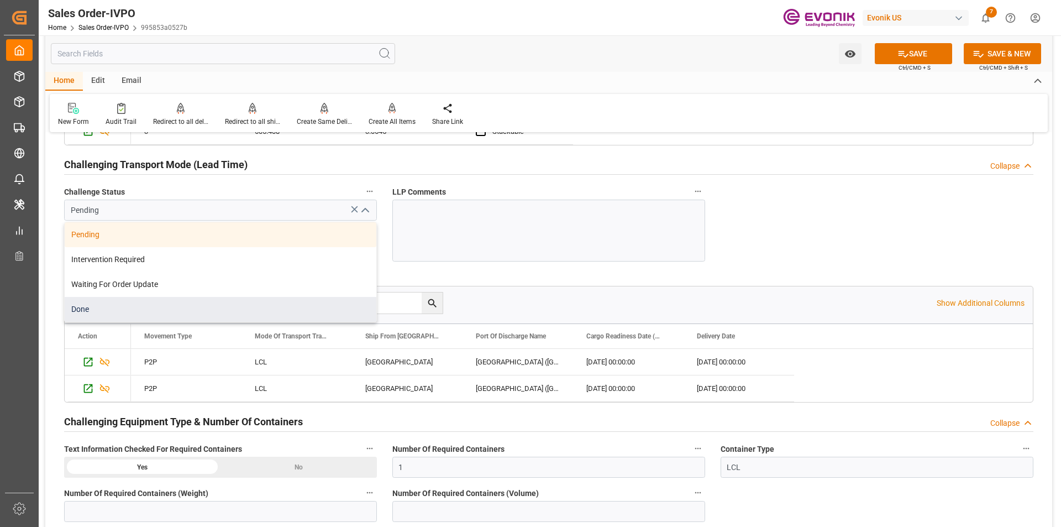
click at [196, 308] on div "Done" at bounding box center [221, 309] width 312 height 25
type input "Done"
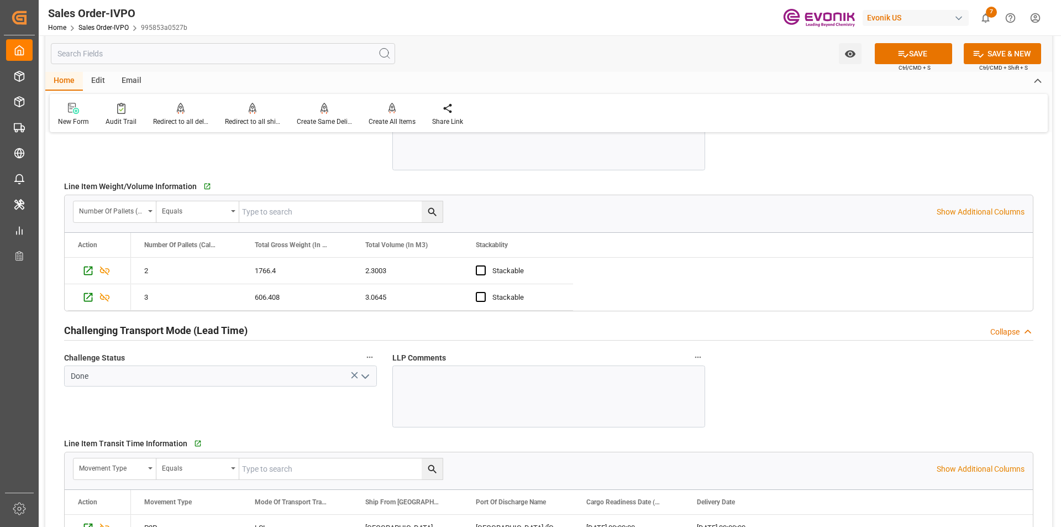
scroll to position [1480, 0]
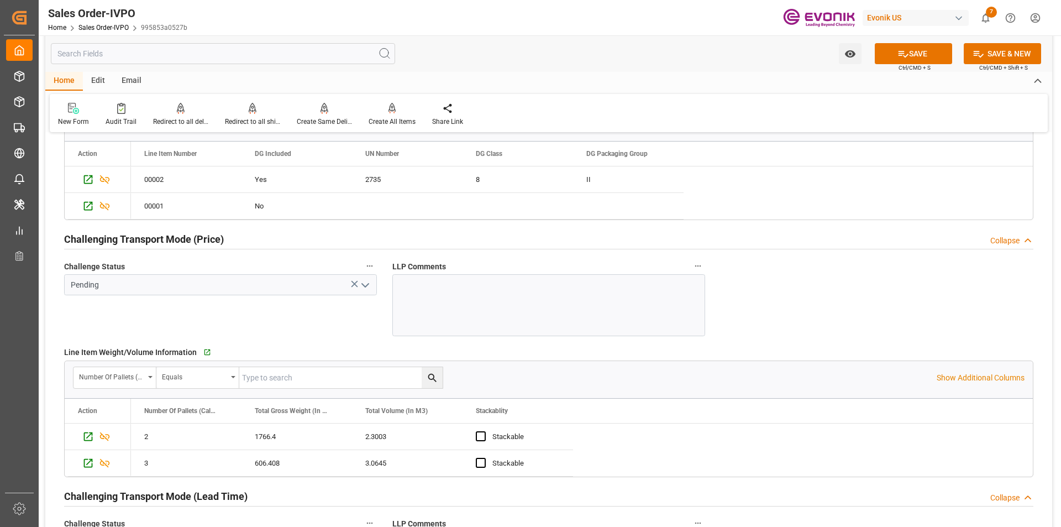
click at [366, 283] on icon "open menu" at bounding box center [365, 284] width 13 height 13
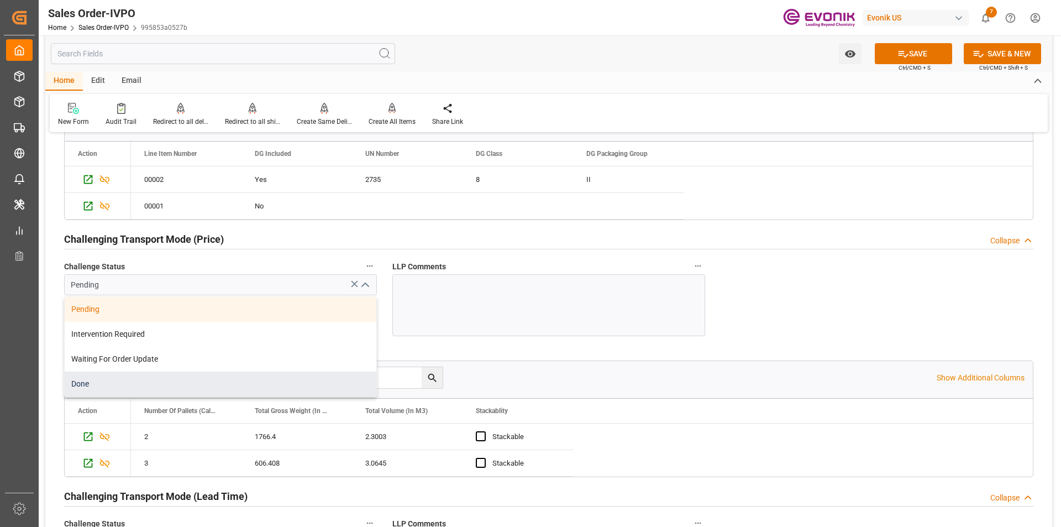
click at [234, 385] on div "Done" at bounding box center [221, 383] width 312 height 25
type input "Done"
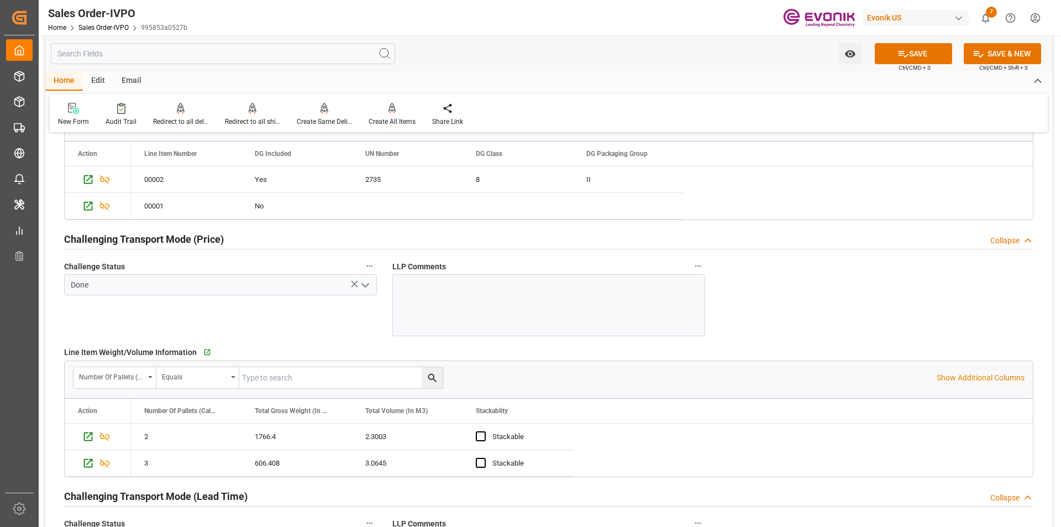
scroll to position [1314, 0]
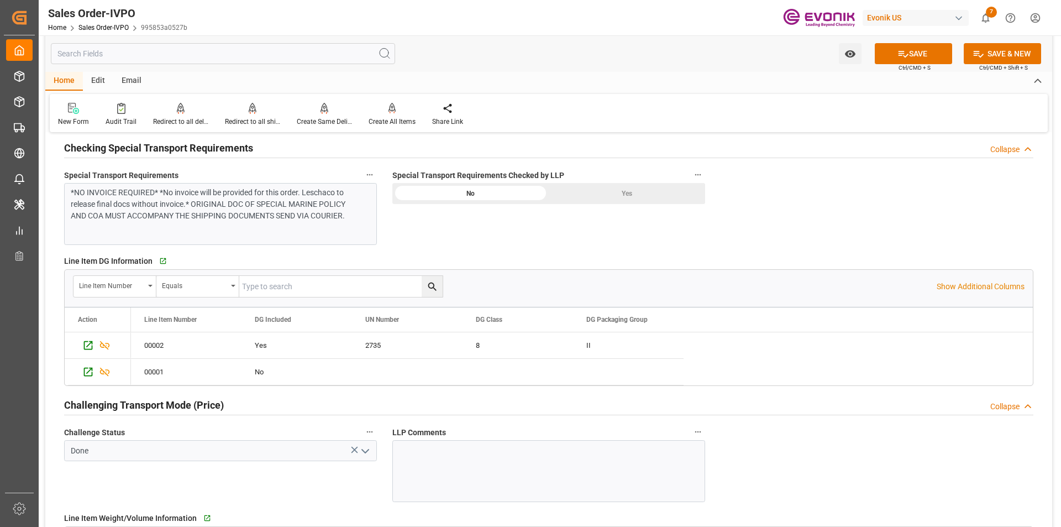
click at [617, 191] on div "Yes" at bounding box center [627, 193] width 156 height 21
click at [908, 53] on button "SAVE" at bounding box center [913, 53] width 77 height 21
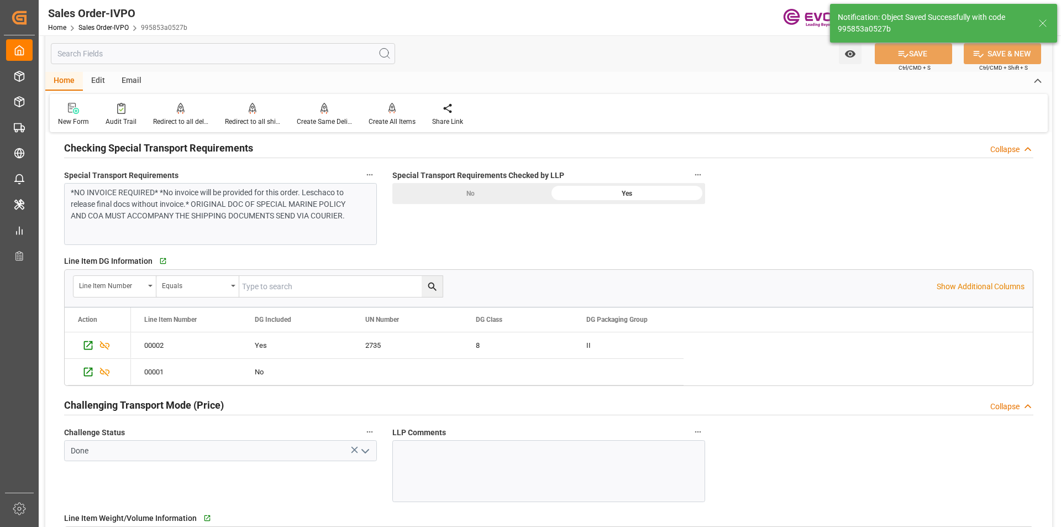
type input "IRENECHEONG@FINNCHEM.COM.MYPHONE: 3-5191-8881"
type input "21.08.2025 20:23"
type input "No"
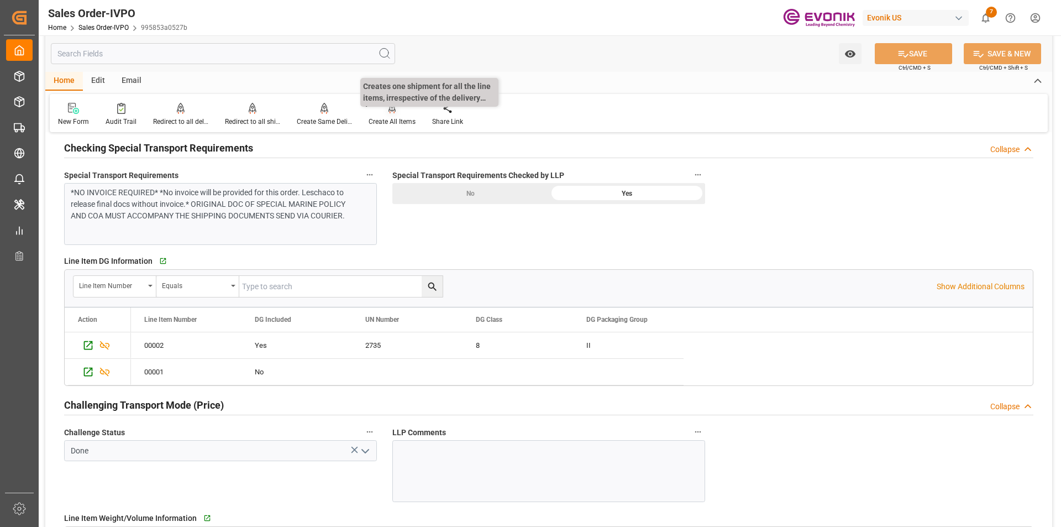
click at [388, 118] on div "Create All Items" at bounding box center [391, 122] width 47 height 10
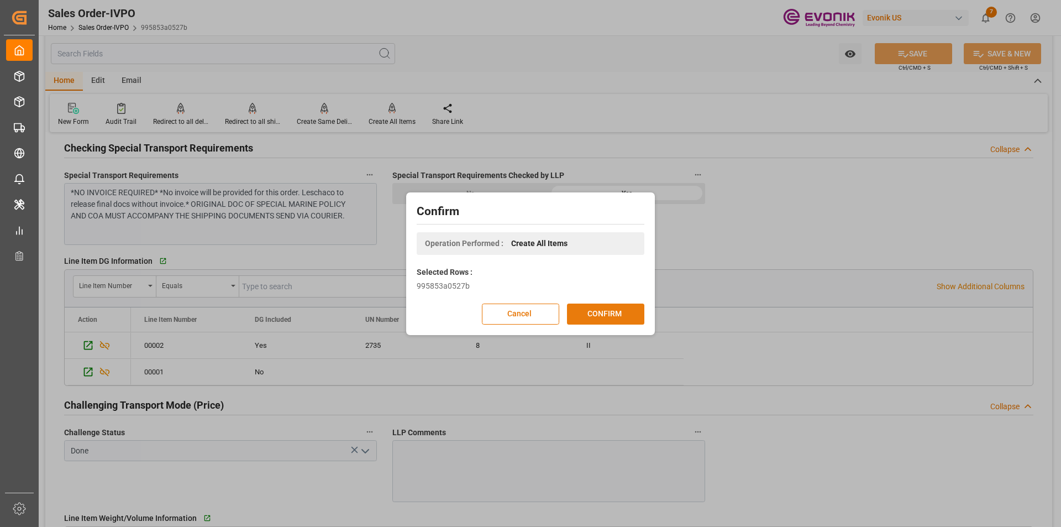
click at [603, 310] on button "CONFIRM" at bounding box center [605, 313] width 77 height 21
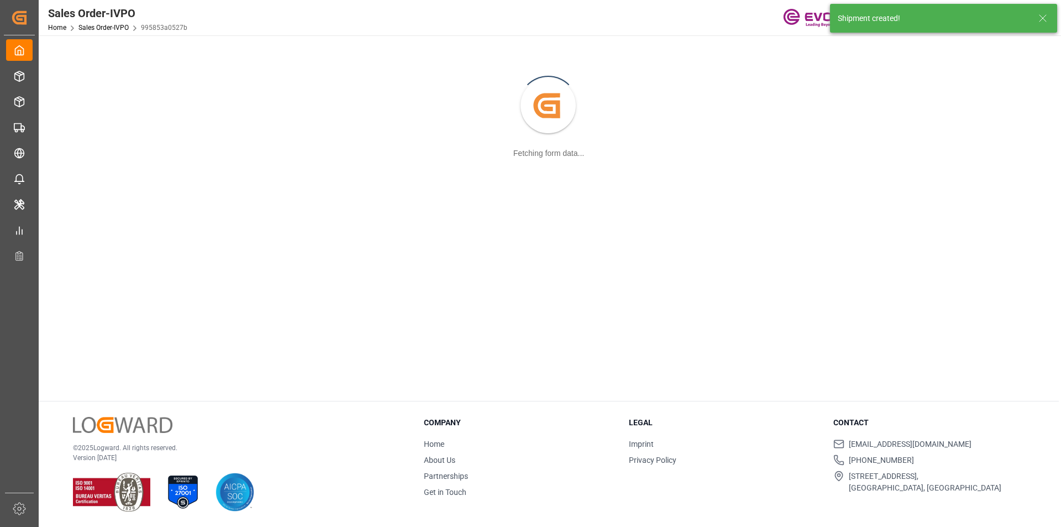
scroll to position [120, 0]
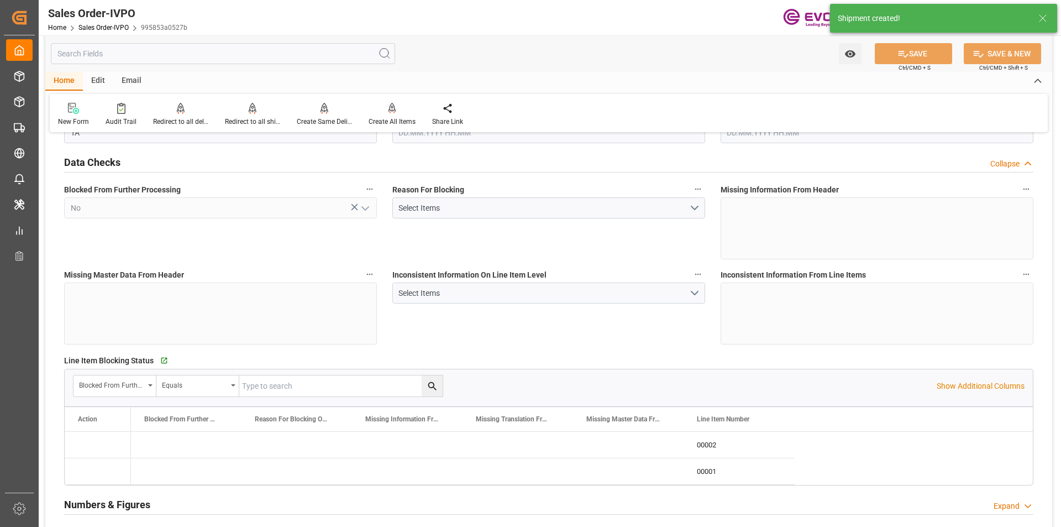
type input "MYPKG"
type input "IRENECHEONG@FINNCHEM.COM.MYPHONE: 3-5191-8881"
type input "0"
type input "1"
type input "2472.808"
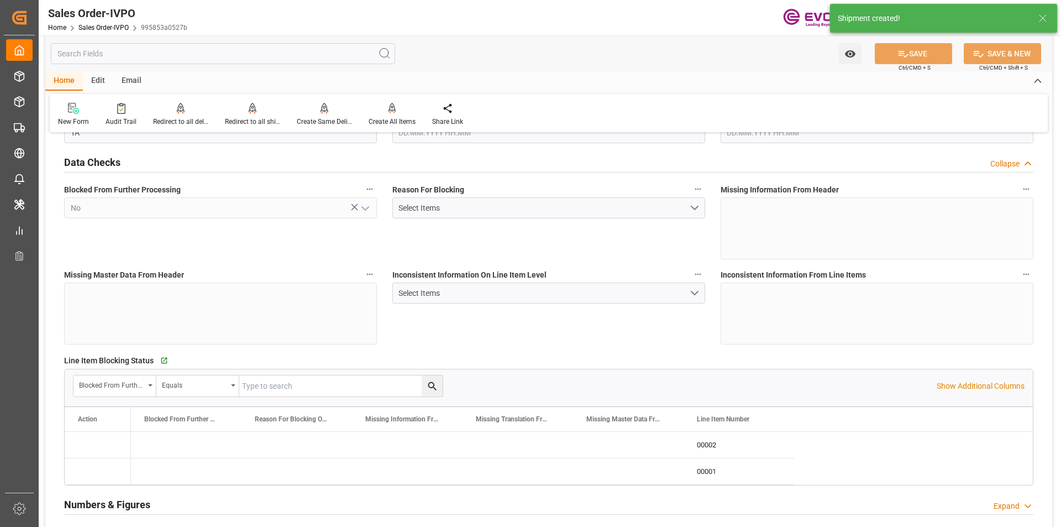
scroll to position [1314, 0]
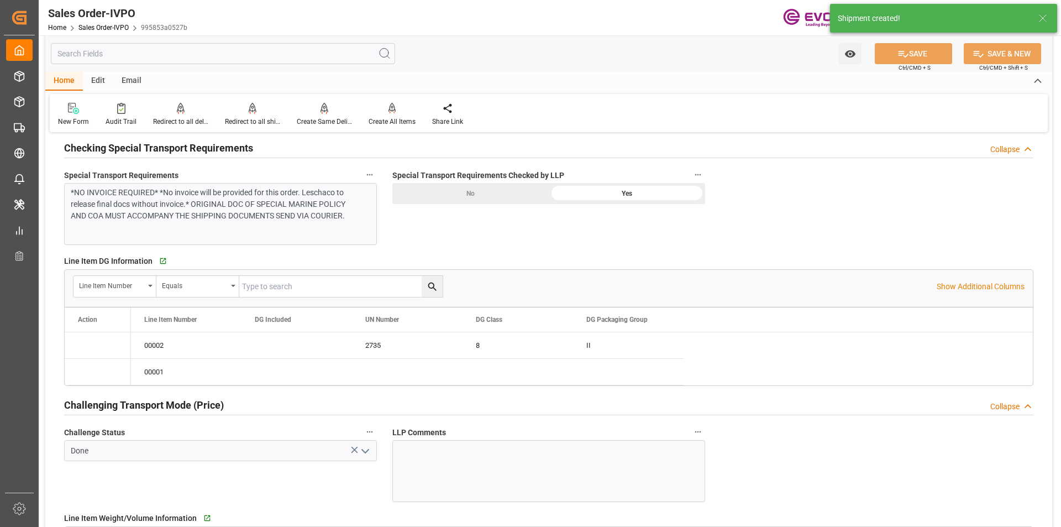
type input "20.08.2025 14:01"
type input "[DATE] 20:24"
type input "IRENECHEONG@FINNCHEM.COM.MYPHONE: 3-5191-8881"
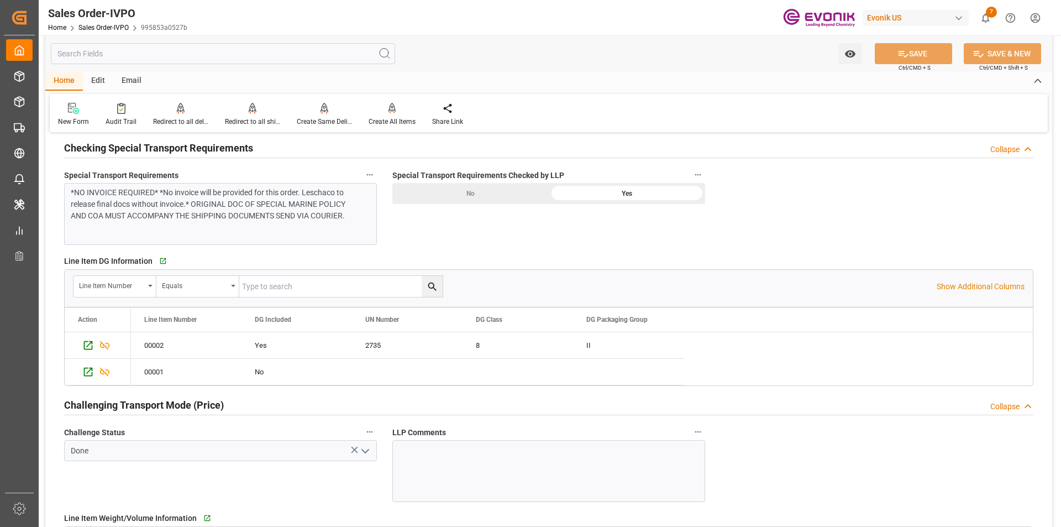
click at [878, 174] on div "General Order Information Collapse code 995853a0527b Sales Order/IVPO Status Ac…" at bounding box center [548, 91] width 1007 height 2526
click at [250, 113] on icon at bounding box center [252, 113] width 5 height 2
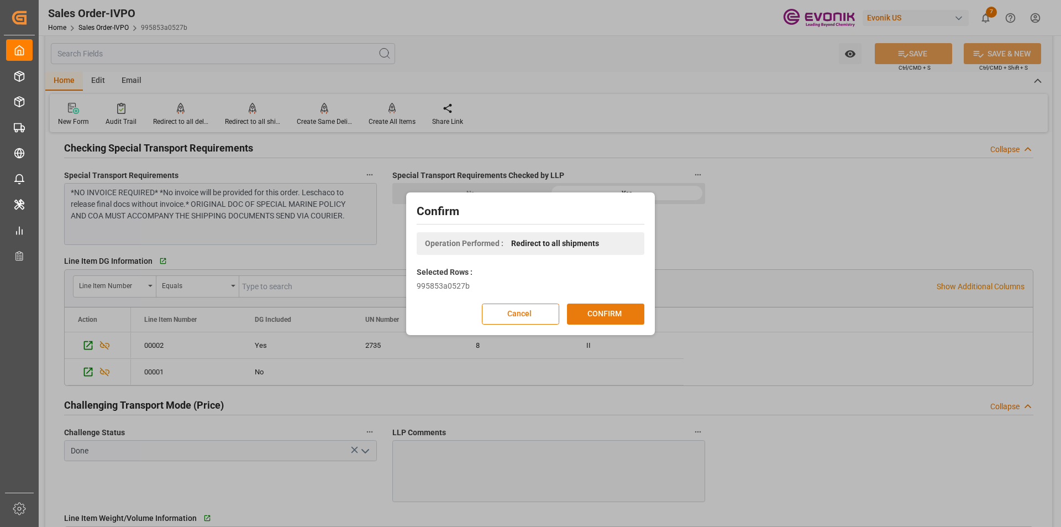
click at [596, 312] on button "CONFIRM" at bounding box center [605, 313] width 77 height 21
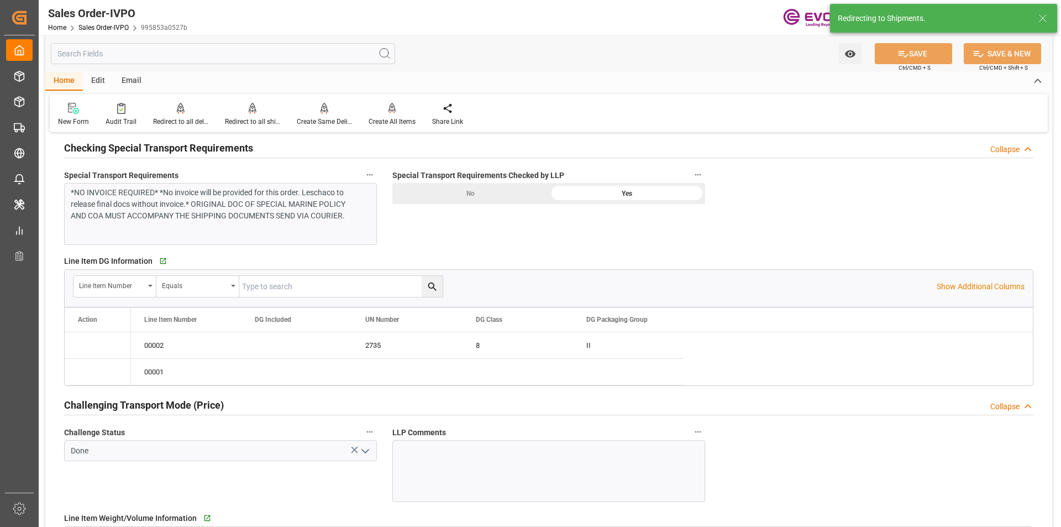
type input "20.08.2025 14:01"
type input "[DATE] 20:24"
type input "IRENECHEONG@FINNCHEM.COM.MYPHONE: 3-5191-8881"
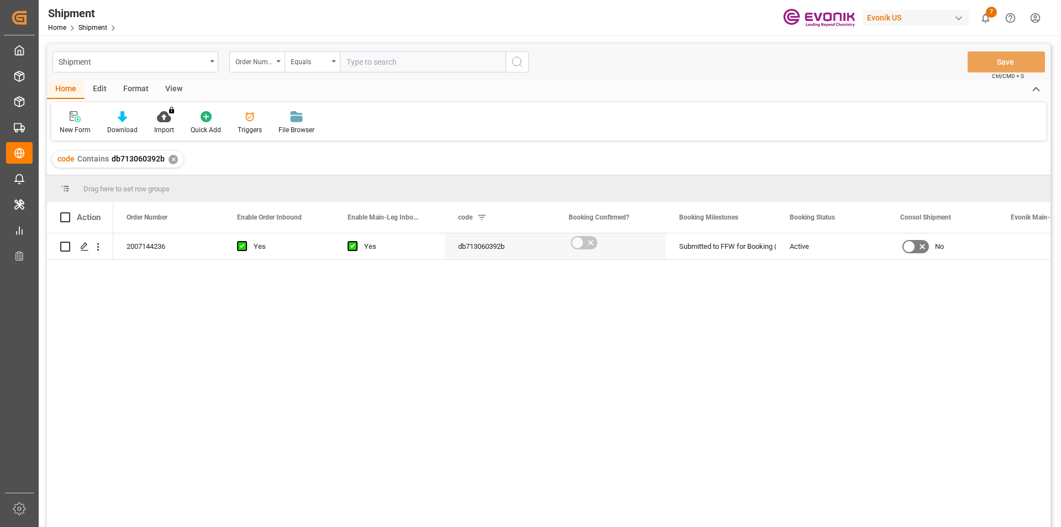
click at [729, 412] on div "2007144236 Yes Yes db713060392b Submitted to FFW for Booking (Pending) Active No" at bounding box center [581, 383] width 937 height 301
click at [86, 249] on icon "Press SPACE to select this row." at bounding box center [84, 246] width 9 height 9
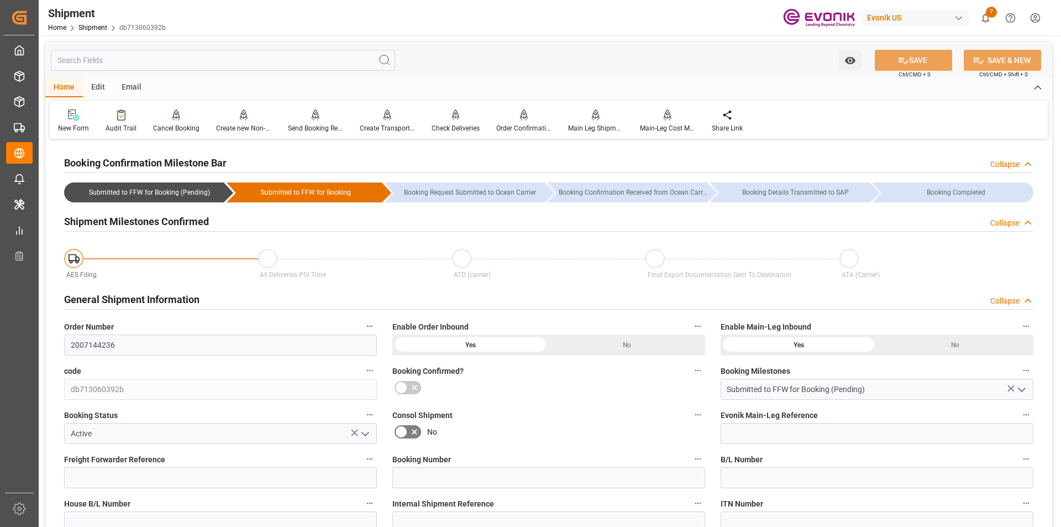
click at [1008, 297] on div "Collapse" at bounding box center [1004, 301] width 29 height 12
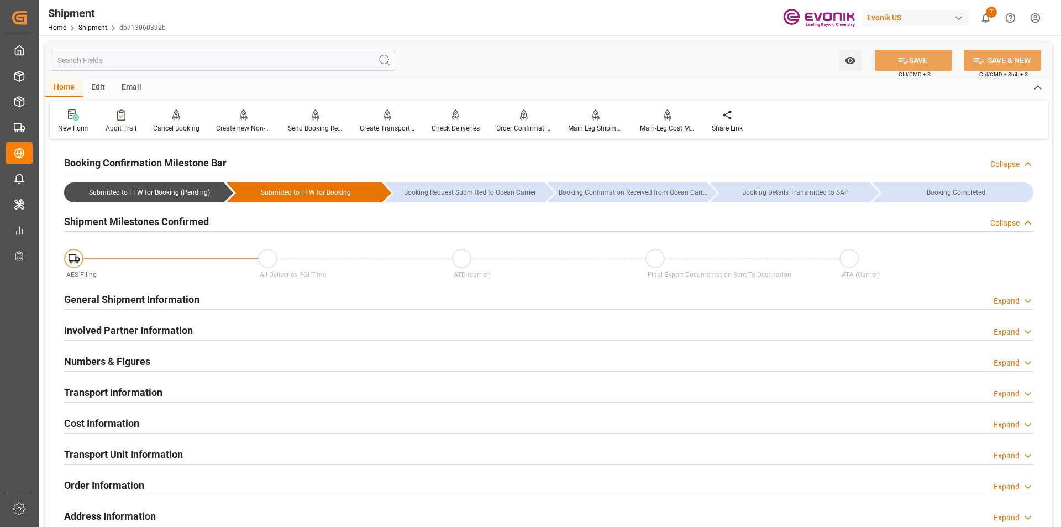
click at [1007, 217] on div "Collapse" at bounding box center [1004, 223] width 29 height 12
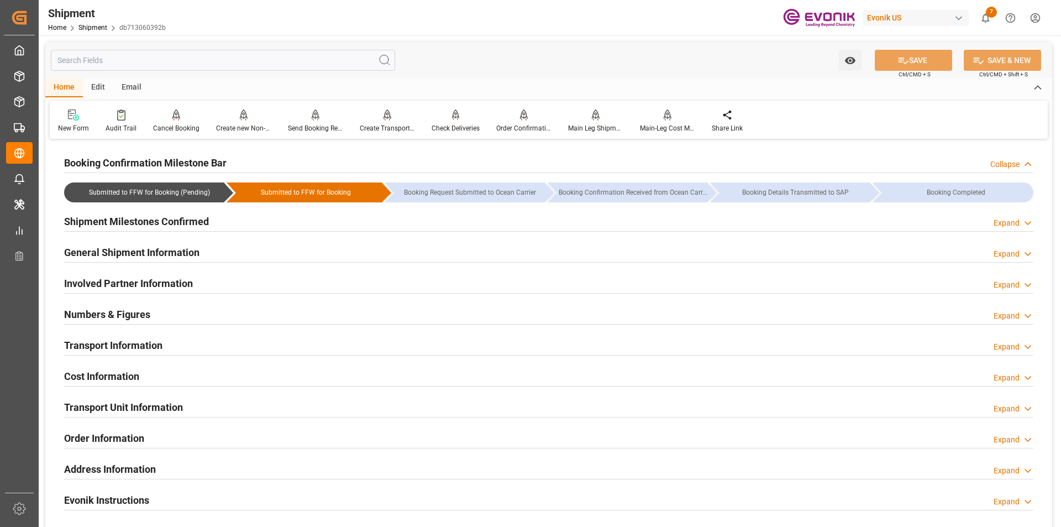
click at [518, 88] on div "Home Edit Email" at bounding box center [548, 87] width 1007 height 19
click at [119, 280] on h2 "Involved Partner Information" at bounding box center [128, 283] width 129 height 15
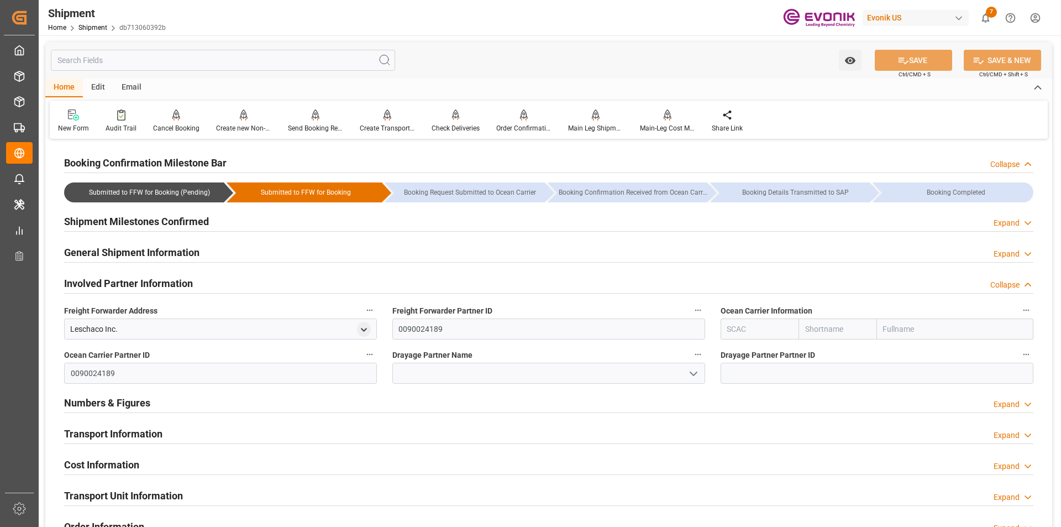
click at [740, 159] on div "Booking Confirmation Milestone Bar Collapse" at bounding box center [548, 161] width 969 height 21
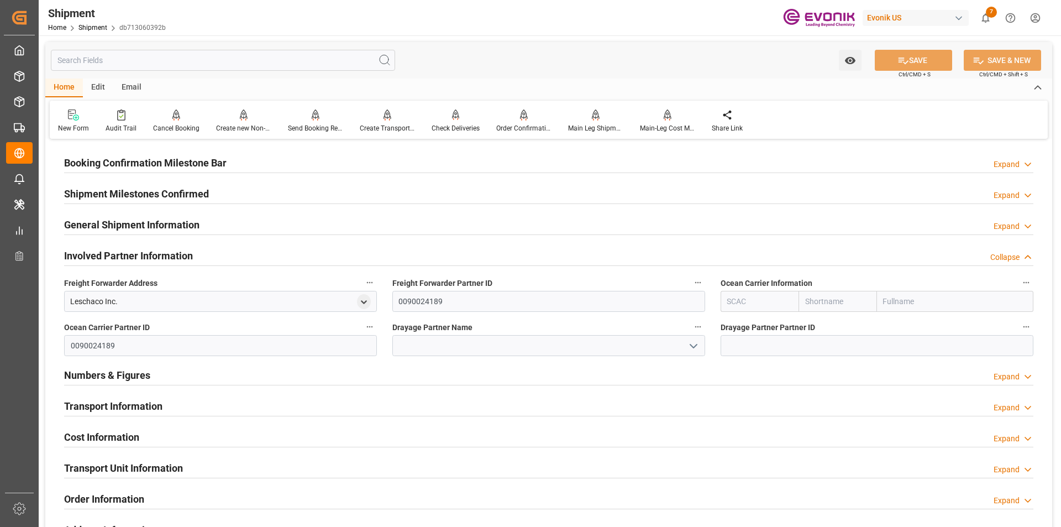
click at [741, 304] on input "text" at bounding box center [759, 301] width 78 height 21
click at [736, 322] on b "ALRB" at bounding box center [737, 325] width 19 height 9
type input "ALRB"
type input "AC Containerline"
type input "AC Containerline GmbH"
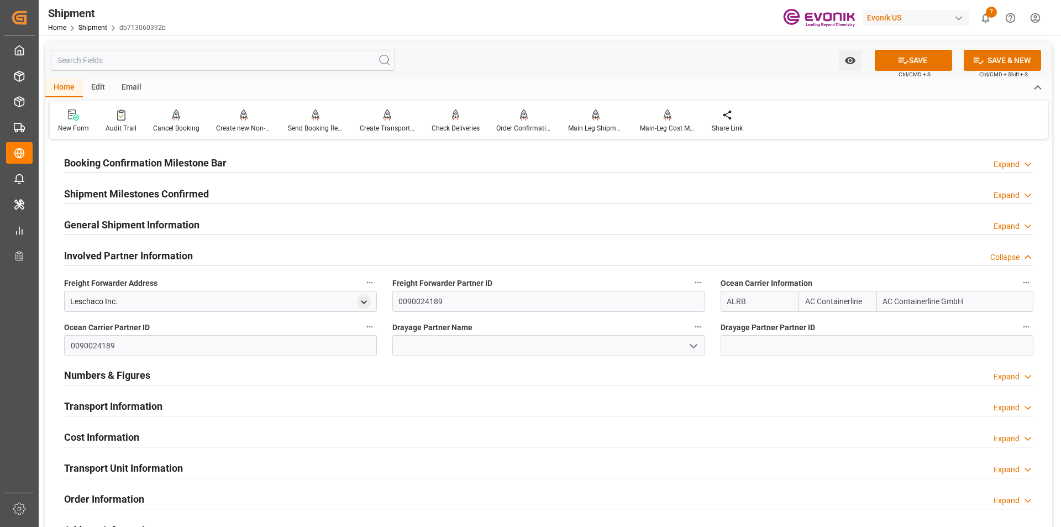
type input "ALRB"
click at [632, 345] on input at bounding box center [548, 345] width 313 height 21
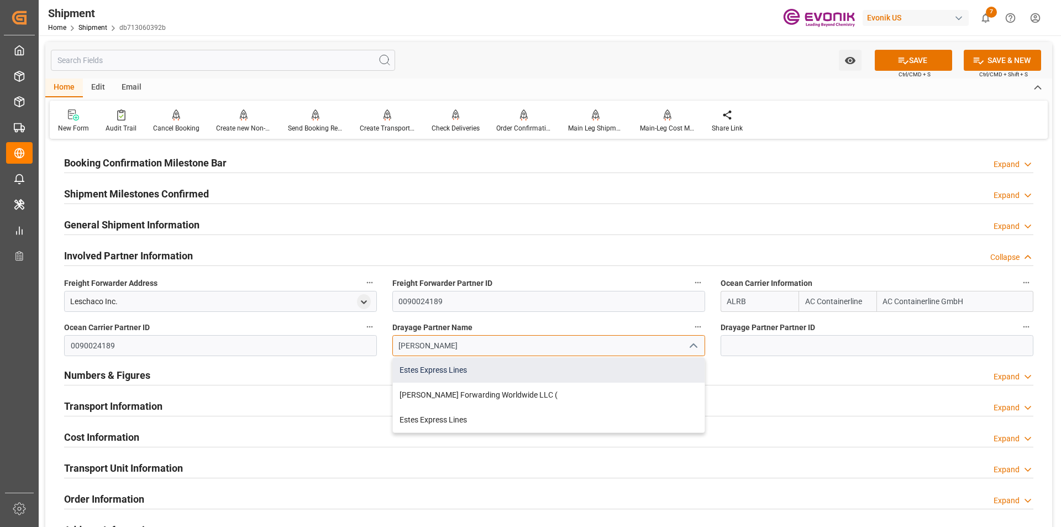
click at [459, 372] on div "Estes Express Lines" at bounding box center [549, 369] width 312 height 25
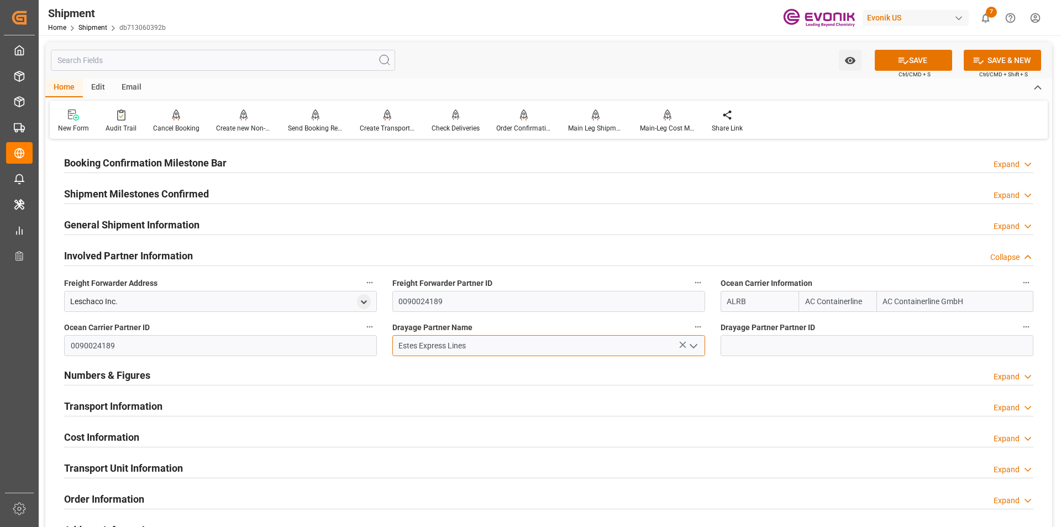
type input "Estes Express Lines"
click at [919, 59] on button "SAVE" at bounding box center [913, 60] width 77 height 21
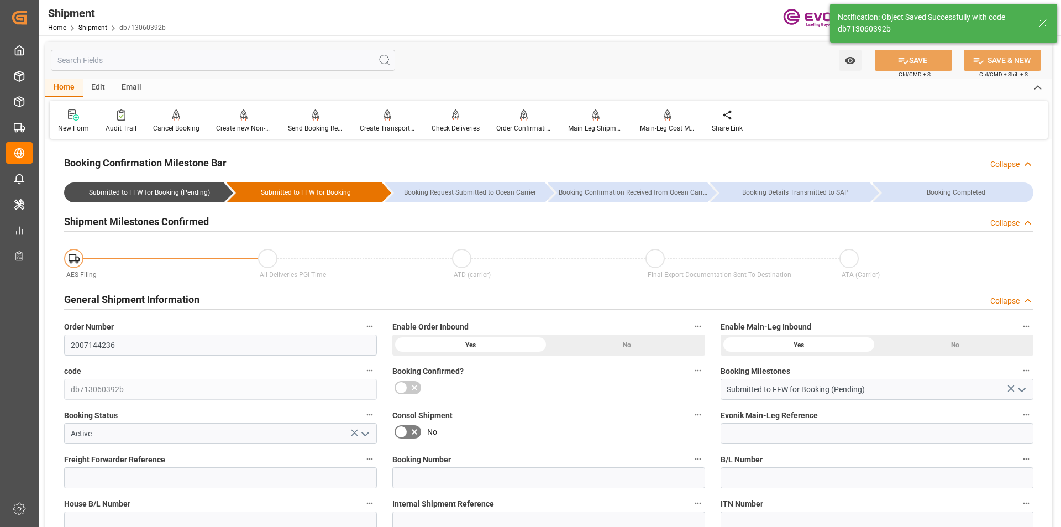
click at [1014, 297] on div "Collapse" at bounding box center [1004, 301] width 29 height 12
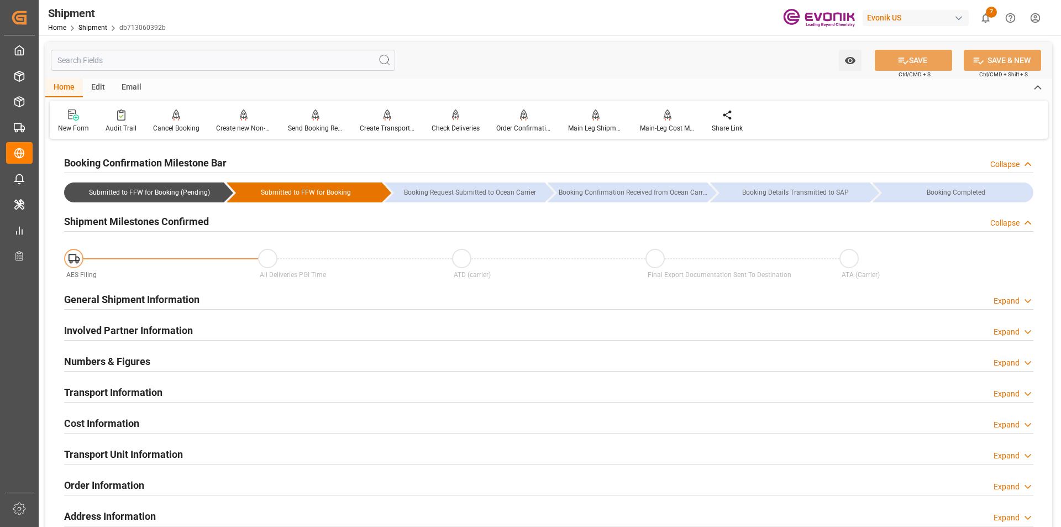
click at [1008, 220] on div "Collapse" at bounding box center [1004, 223] width 29 height 12
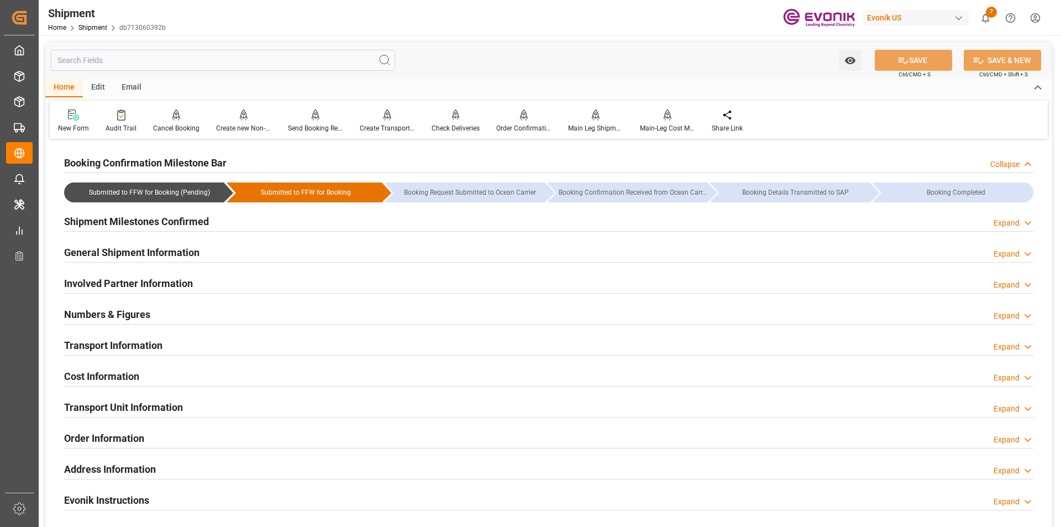
click at [136, 281] on h2 "Involved Partner Information" at bounding box center [128, 283] width 129 height 15
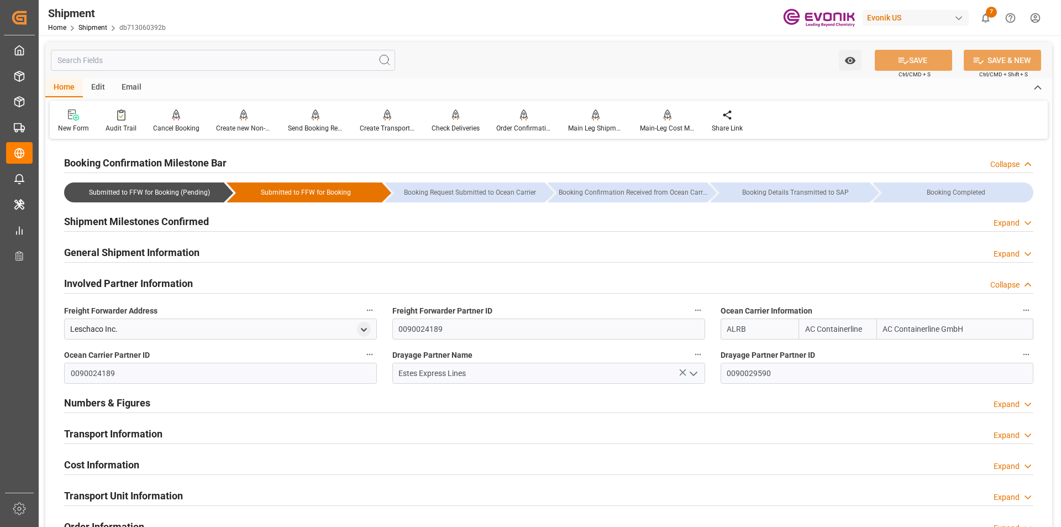
click at [631, 155] on div "Booking Confirmation Milestone Bar Collapse" at bounding box center [548, 161] width 969 height 21
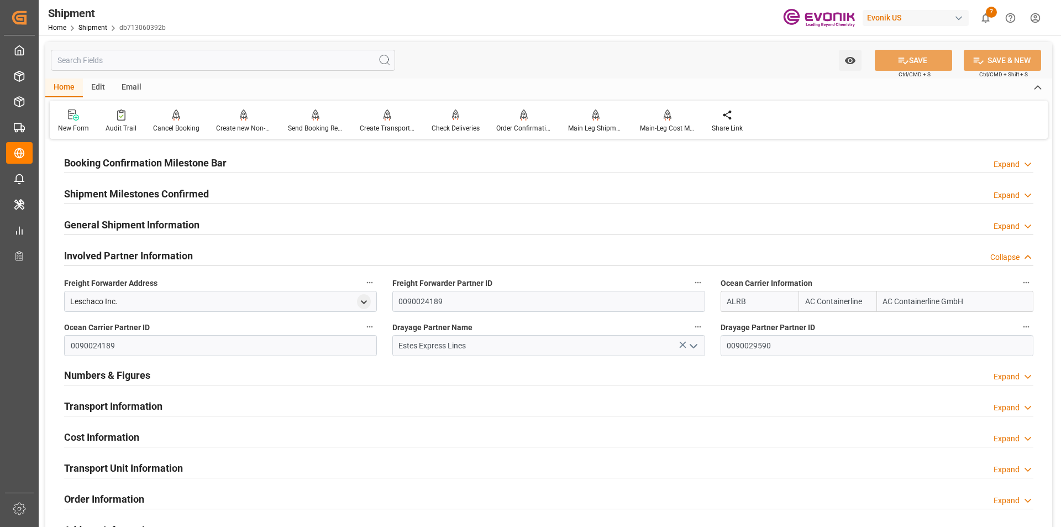
click at [997, 258] on div "Collapse" at bounding box center [1004, 257] width 29 height 12
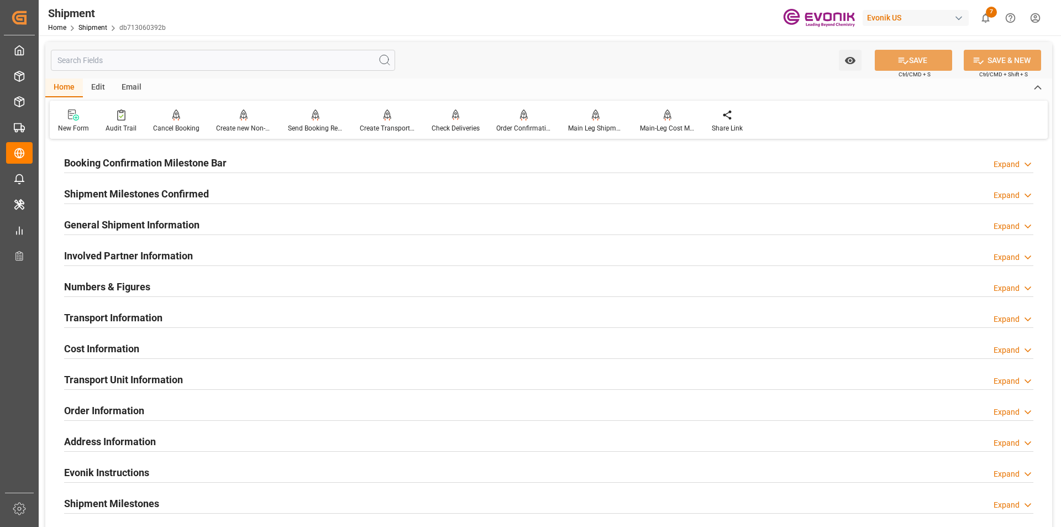
click at [120, 318] on h2 "Transport Information" at bounding box center [113, 317] width 98 height 15
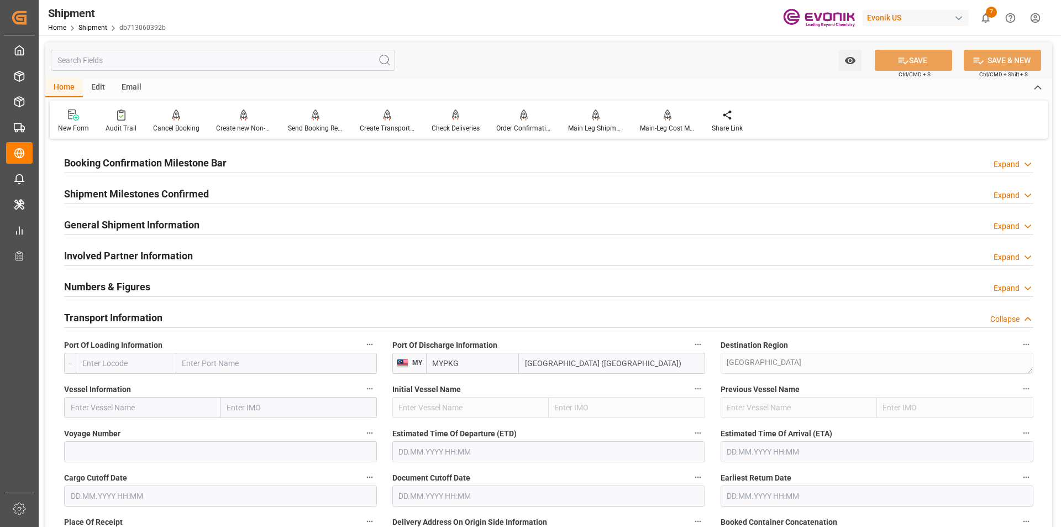
click at [227, 197] on div "Shipment Milestones Confirmed Expand" at bounding box center [548, 192] width 969 height 21
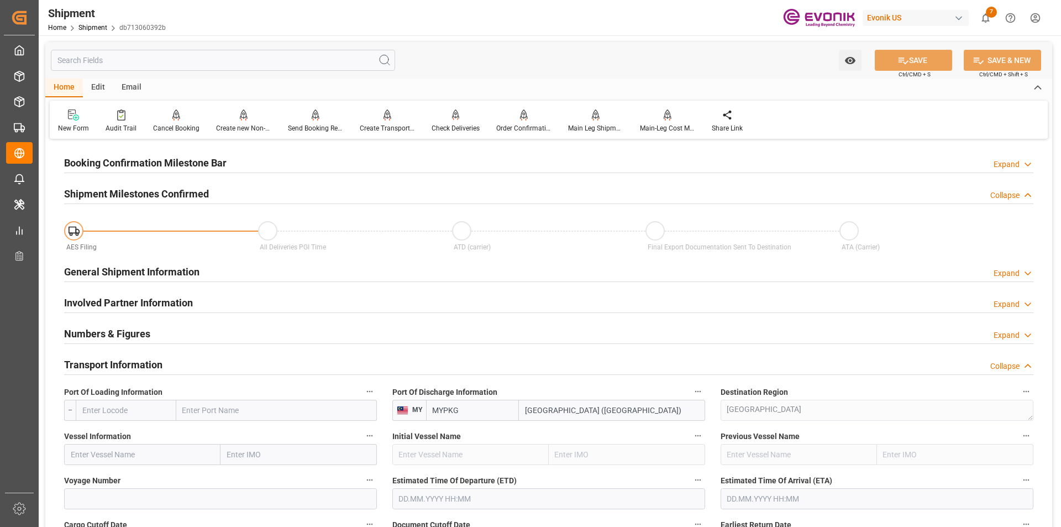
click at [207, 191] on h2 "Shipment Milestones Confirmed" at bounding box center [136, 193] width 145 height 15
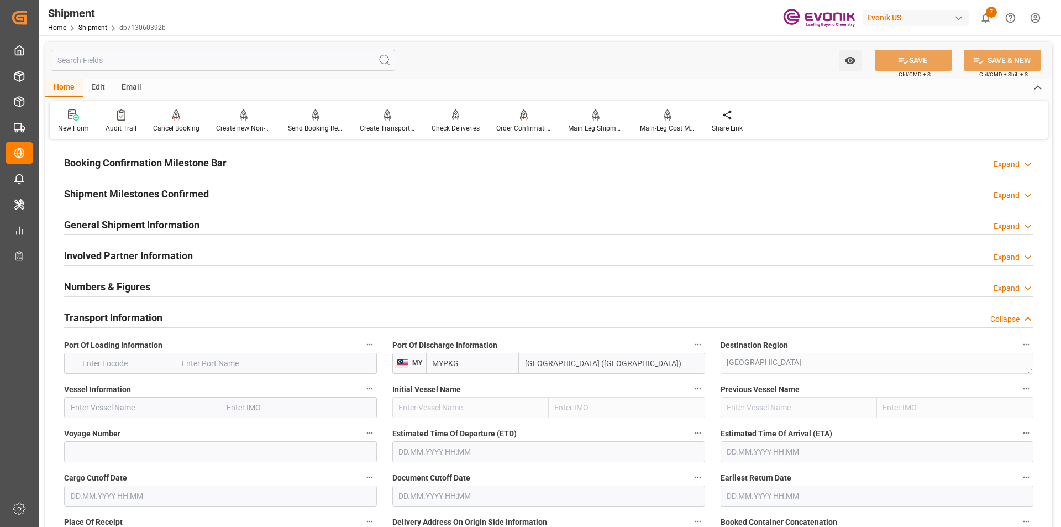
click at [186, 227] on h2 "General Shipment Information" at bounding box center [131, 224] width 135 height 15
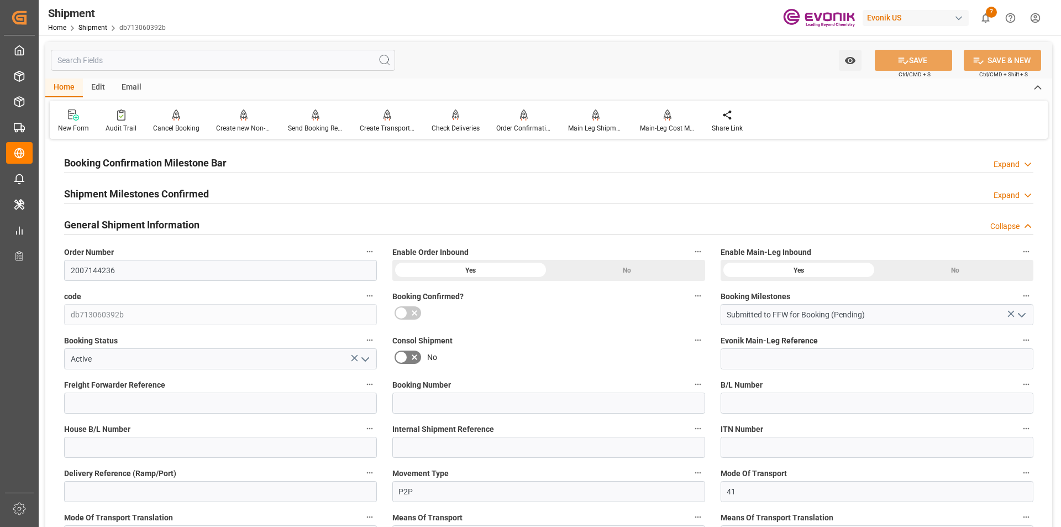
click at [199, 223] on div "General Shipment Information Collapse" at bounding box center [548, 223] width 969 height 21
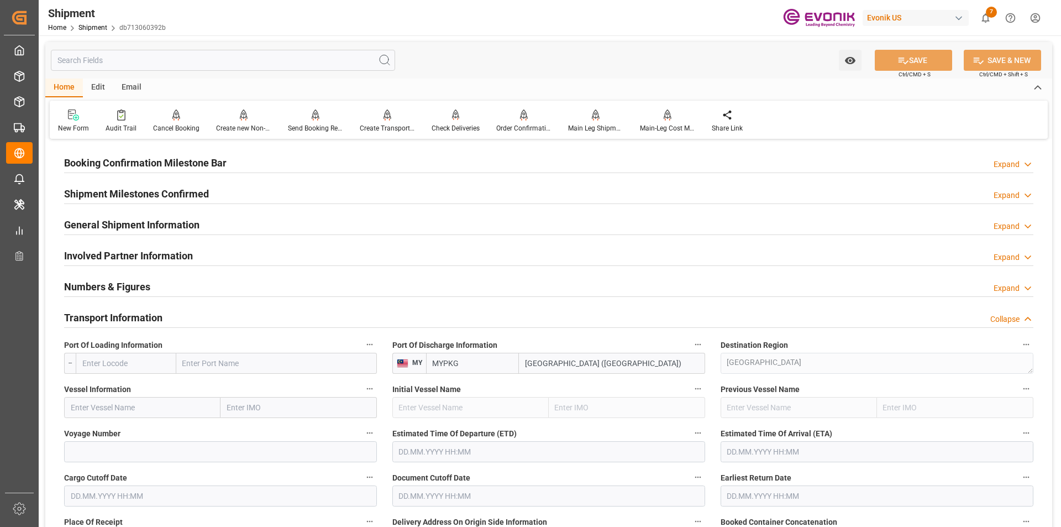
click at [186, 254] on h2 "Involved Partner Information" at bounding box center [128, 255] width 129 height 15
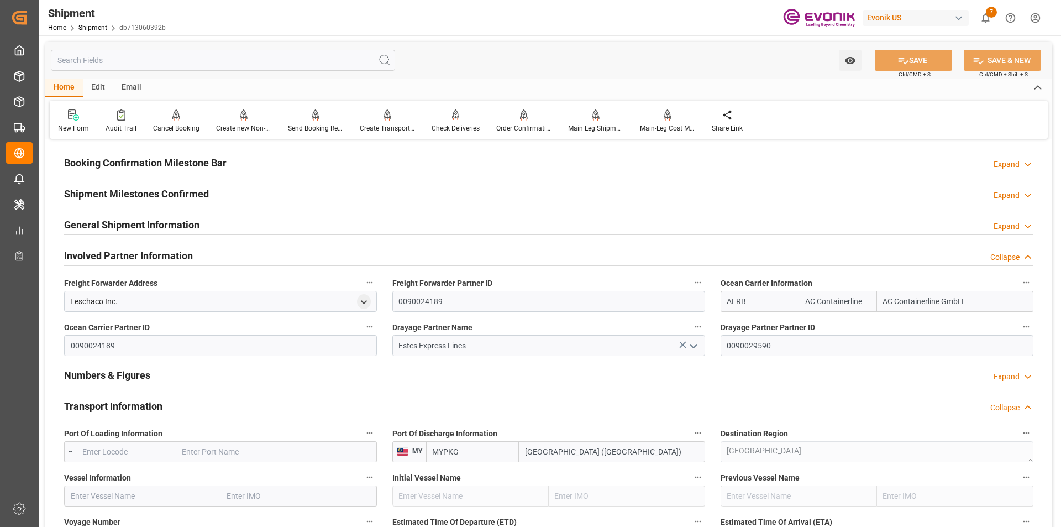
click at [186, 254] on h2 "Involved Partner Information" at bounding box center [128, 255] width 129 height 15
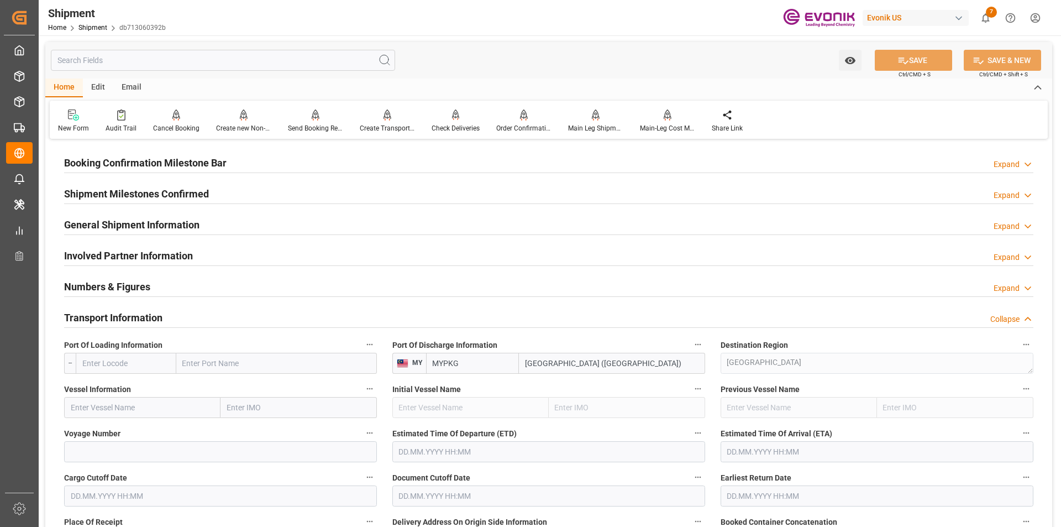
scroll to position [110, 0]
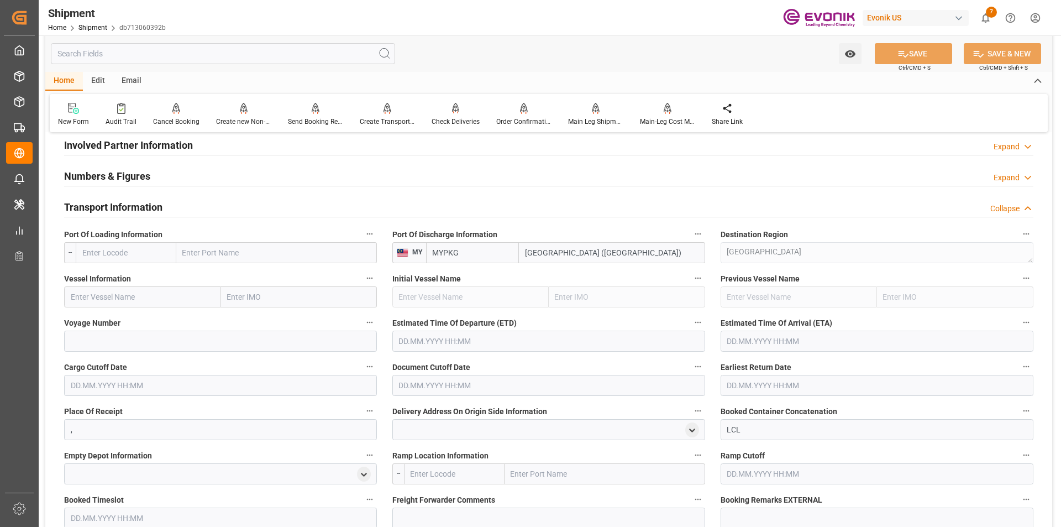
click at [126, 250] on input "text" at bounding box center [126, 252] width 101 height 21
click at [135, 251] on input "text" at bounding box center [126, 252] width 101 height 21
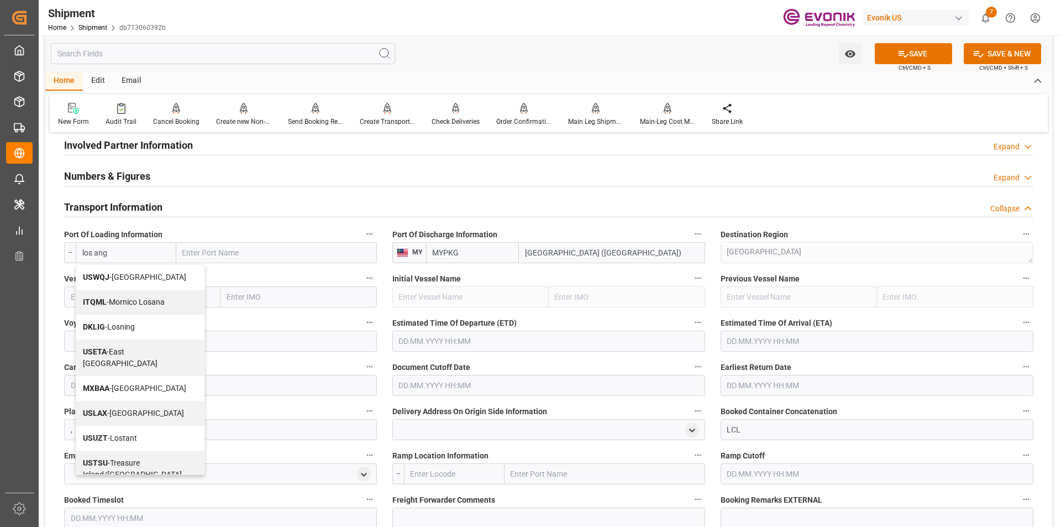
drag, startPoint x: 115, startPoint y: 252, endPoint x: 68, endPoint y: 252, distance: 47.0
click at [68, 252] on div "-- los ang USWQJ - West Los Angeles ITQML - Mornico Losana DKLIG - Losning USET…" at bounding box center [220, 252] width 313 height 21
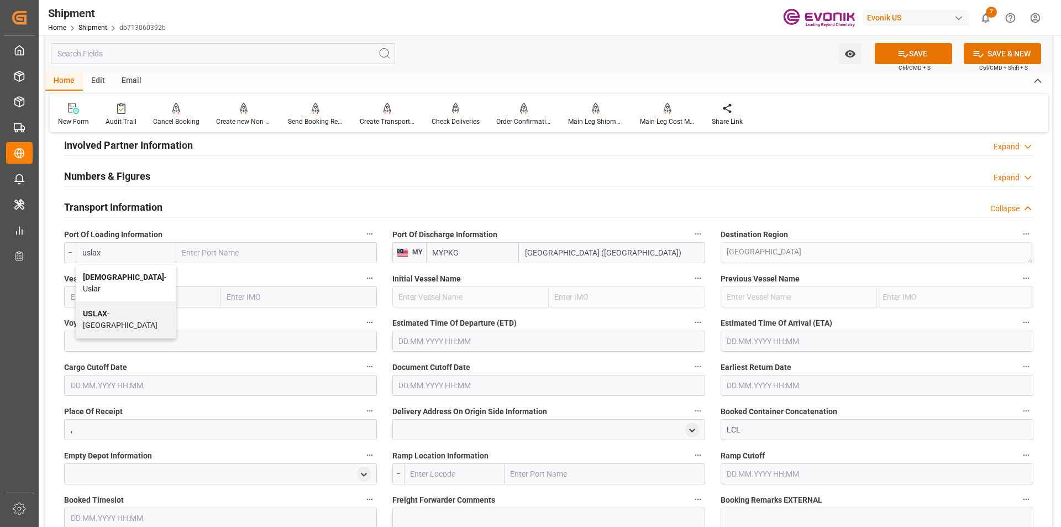
click at [115, 309] on span "USLAX - Los Angeles" at bounding box center [120, 319] width 75 height 20
type input "USLAX"
type input "[GEOGRAPHIC_DATA]"
type input "USLAX"
click at [148, 294] on input "text" at bounding box center [142, 296] width 156 height 21
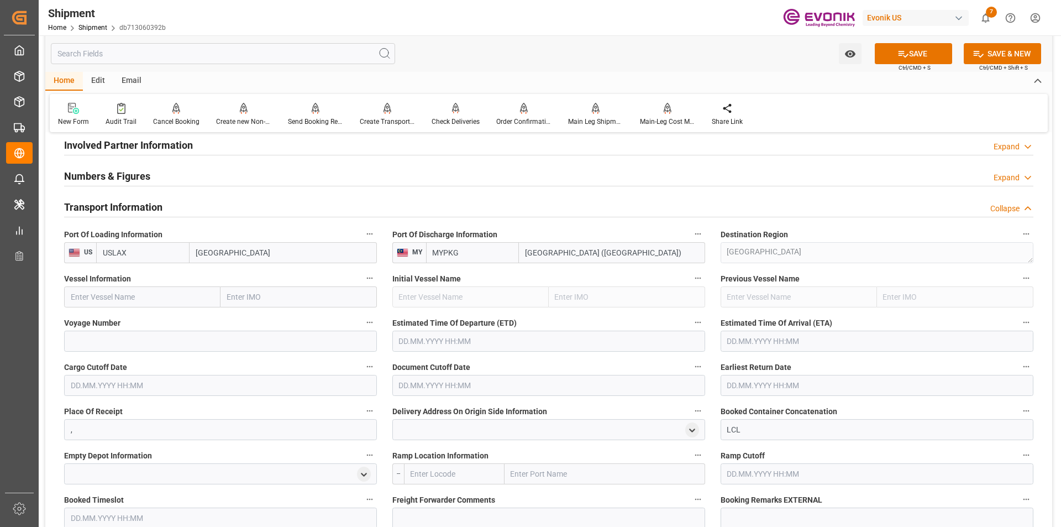
paste input "YM MILESTONE / 098W"
type input "YM MILESTONE / 098W"
click at [147, 334] on input at bounding box center [220, 340] width 313 height 21
paste input "YM MILESTONE / 098W"
type input "YM MILESTONE / 098W"
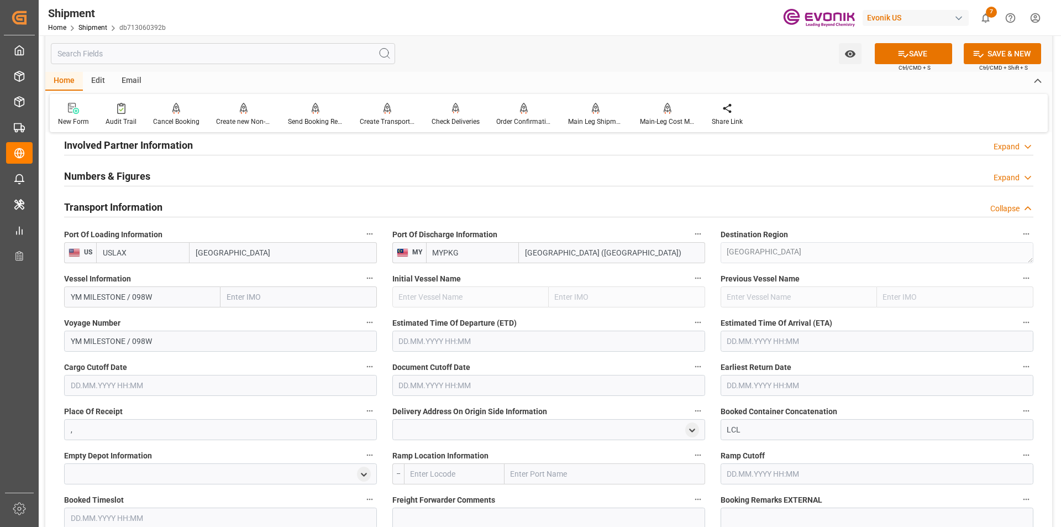
click at [165, 294] on input "YM MILESTONE / 098W" at bounding box center [142, 296] width 156 height 21
type input "YM MILESTONE"
click at [131, 347] on span "YM MILESTONE - 9484998" at bounding box center [115, 345] width 89 height 9
type input "9484998"
type input "YM MILESTONE"
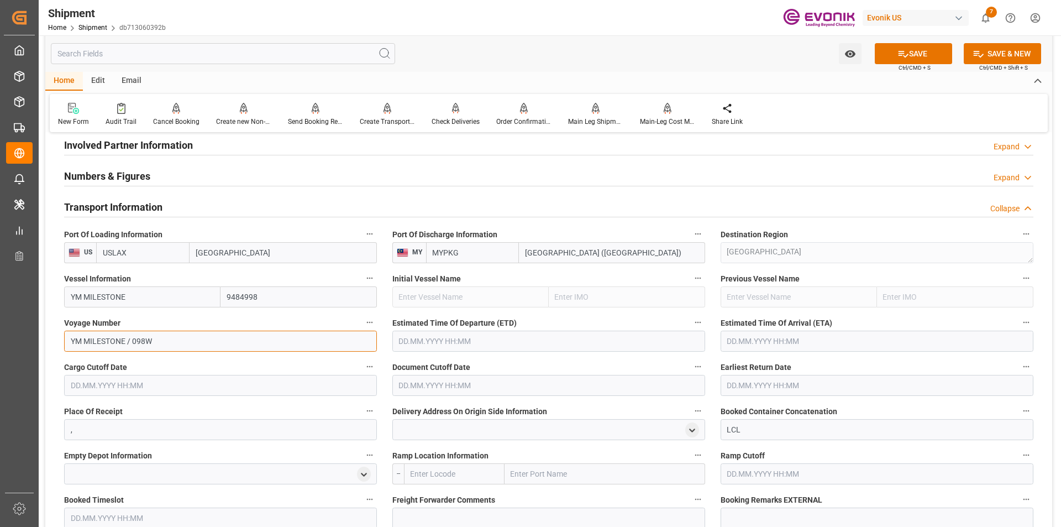
click at [133, 340] on input "YM MILESTONE / 098W" at bounding box center [220, 340] width 313 height 21
type input "098W"
click at [912, 55] on button "SAVE" at bounding box center [913, 53] width 77 height 21
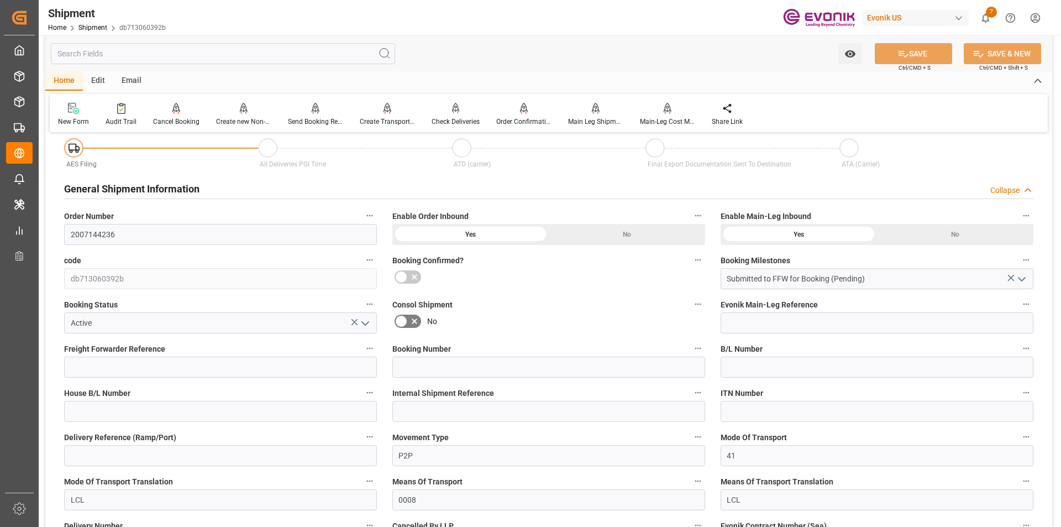
click at [1015, 186] on div "Collapse" at bounding box center [1004, 191] width 29 height 12
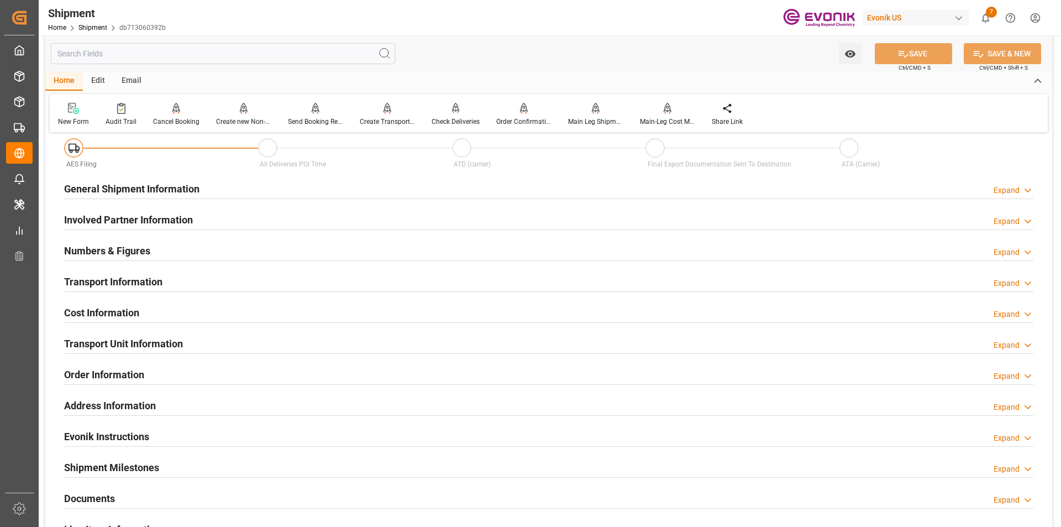
scroll to position [0, 0]
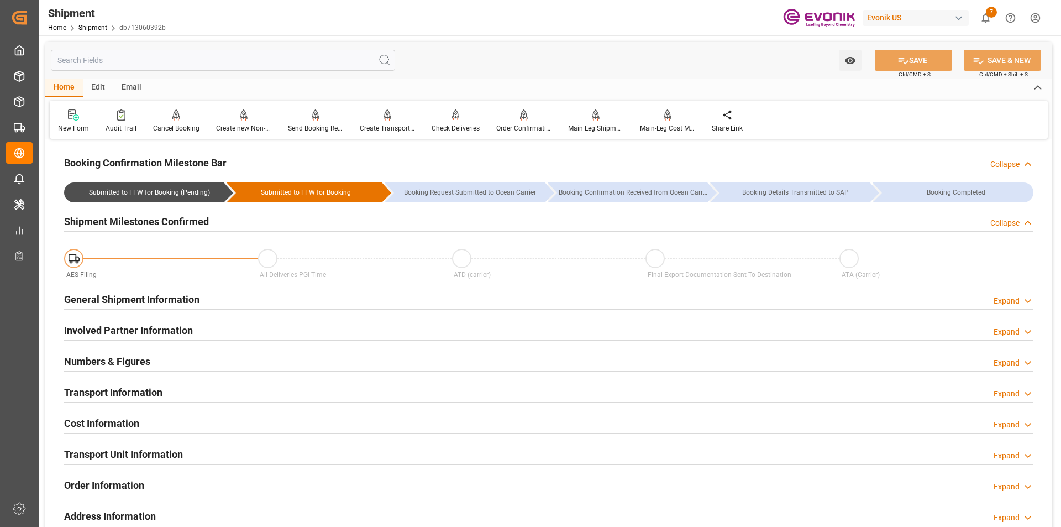
click at [1003, 222] on div "Collapse" at bounding box center [1004, 223] width 29 height 12
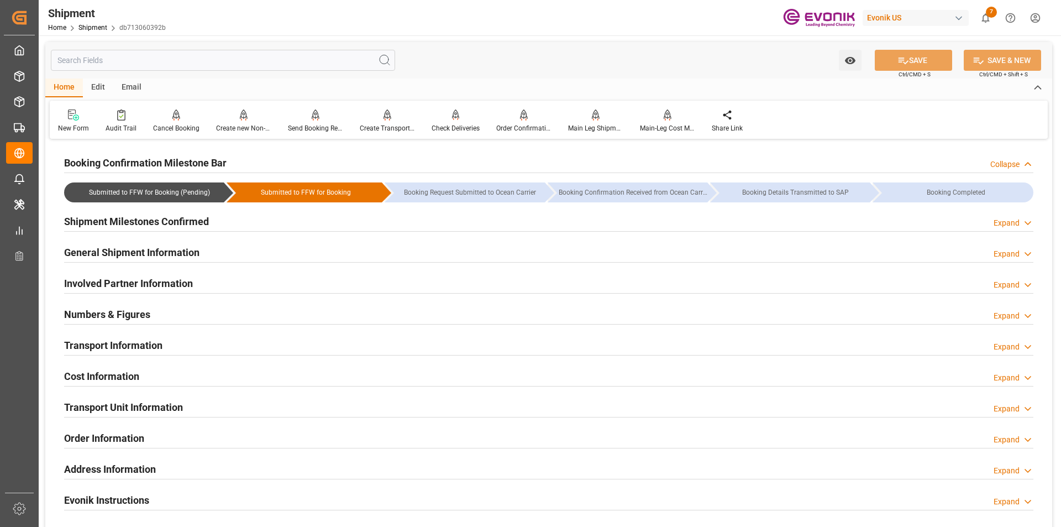
scroll to position [110, 0]
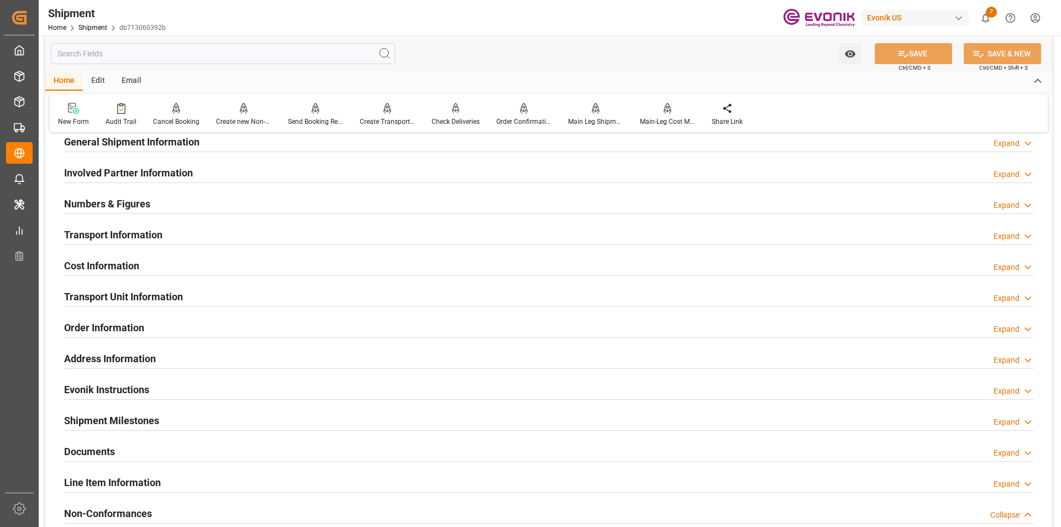
click at [128, 234] on h2 "Transport Information" at bounding box center [113, 234] width 98 height 15
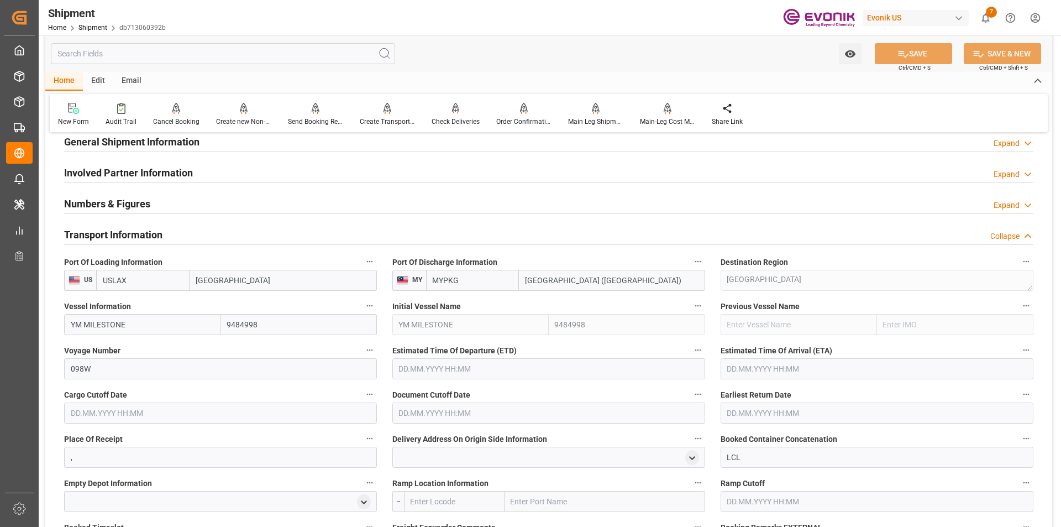
scroll to position [166, 0]
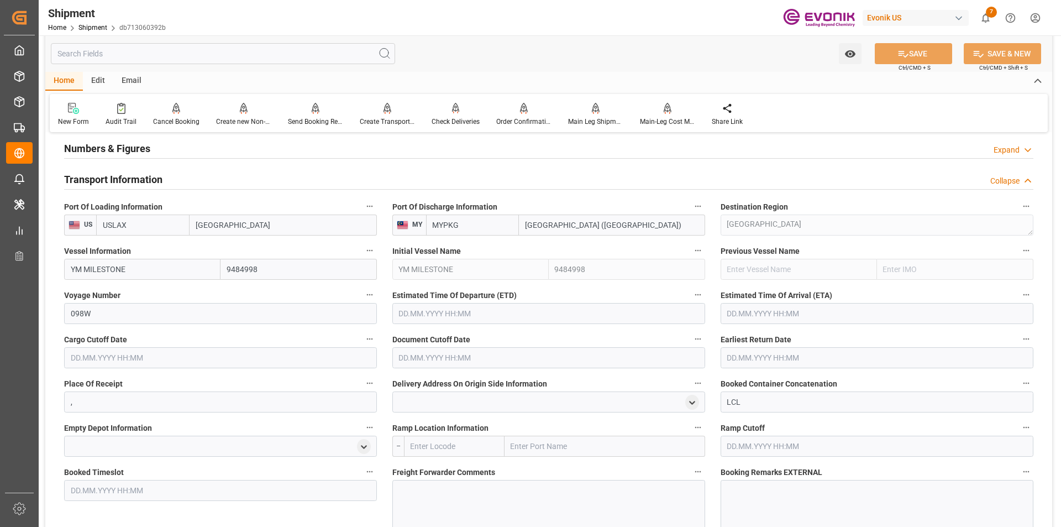
click at [435, 314] on input "text" at bounding box center [548, 313] width 313 height 21
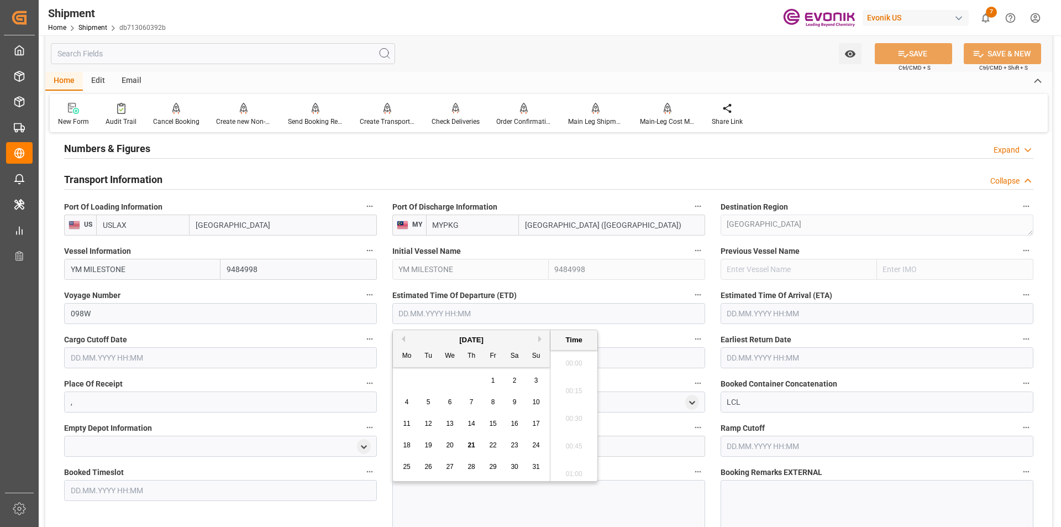
scroll to position [1799, 0]
click at [493, 468] on span "29" at bounding box center [492, 466] width 7 height 8
click at [742, 314] on input "text" at bounding box center [876, 313] width 313 height 21
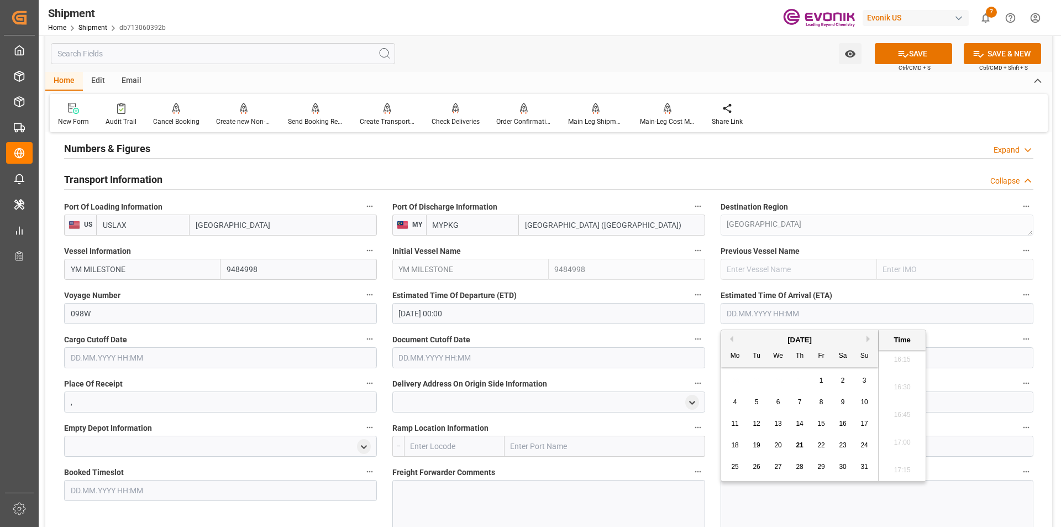
click at [619, 317] on input "29.08.2025 00:00" at bounding box center [548, 313] width 313 height 21
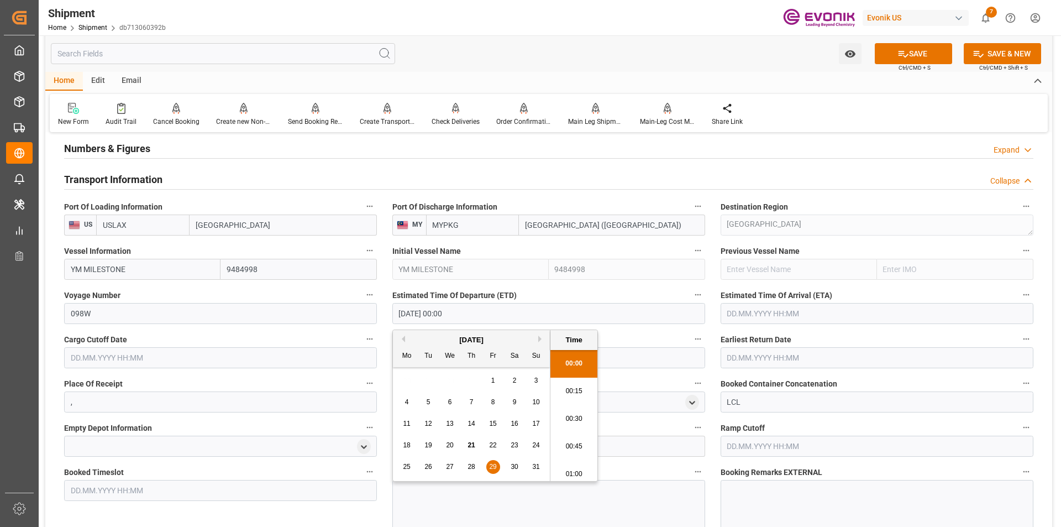
click at [540, 339] on button "Next Month" at bounding box center [541, 338] width 7 height 7
click at [403, 466] on span "29" at bounding box center [406, 466] width 7 height 8
type input "29.09.2025 00:00"
click at [823, 315] on input "text" at bounding box center [876, 313] width 313 height 21
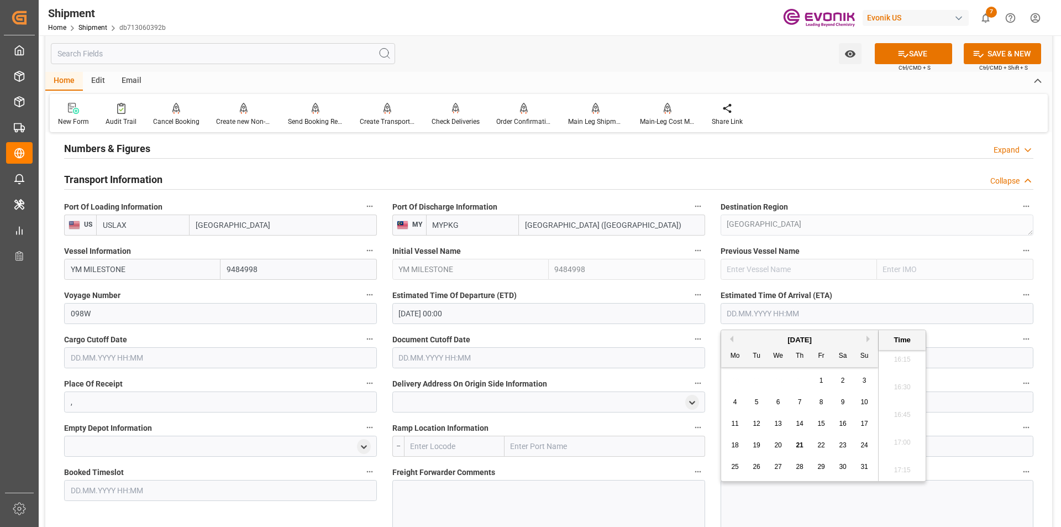
click at [867, 338] on button "Next Month" at bounding box center [869, 338] width 7 height 7
click at [735, 403] on span "3" at bounding box center [735, 402] width 4 height 8
type input "03.11.2025 00:00"
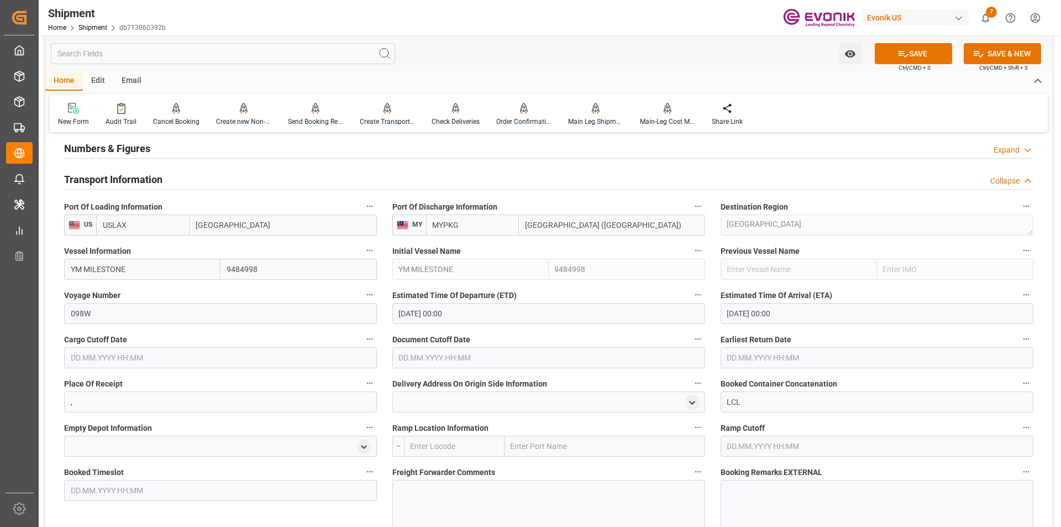
click at [667, 337] on label "Document Cutoff Date" at bounding box center [548, 338] width 313 height 15
click at [691, 337] on button "Document Cutoff Date" at bounding box center [698, 338] width 14 height 14
click at [234, 356] on div at bounding box center [530, 263] width 1061 height 527
click at [166, 358] on input "text" at bounding box center [220, 357] width 313 height 21
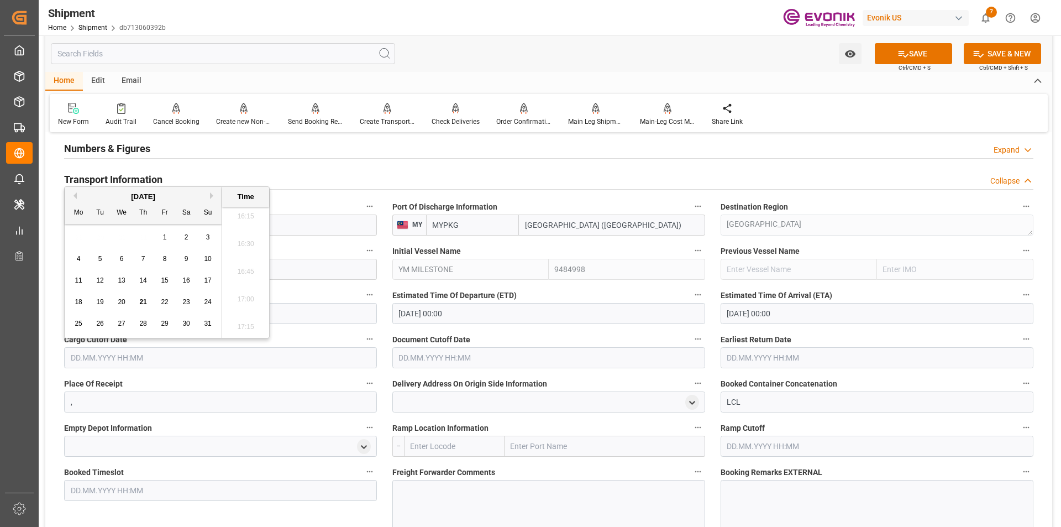
click at [211, 197] on button "Next Month" at bounding box center [213, 195] width 7 height 7
click at [164, 259] on span "12" at bounding box center [164, 259] width 7 height 8
type input "12.09.2025 00:00"
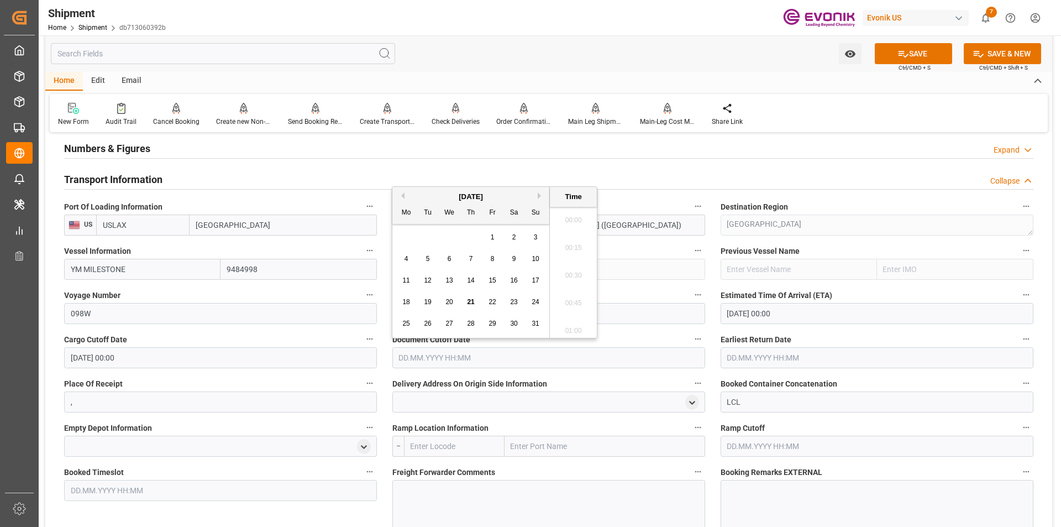
click at [408, 359] on input "text" at bounding box center [548, 357] width 313 height 21
click at [539, 194] on button "Next Month" at bounding box center [541, 195] width 7 height 7
click at [492, 259] on span "12" at bounding box center [492, 259] width 7 height 8
type input "12.09.2025 00:00"
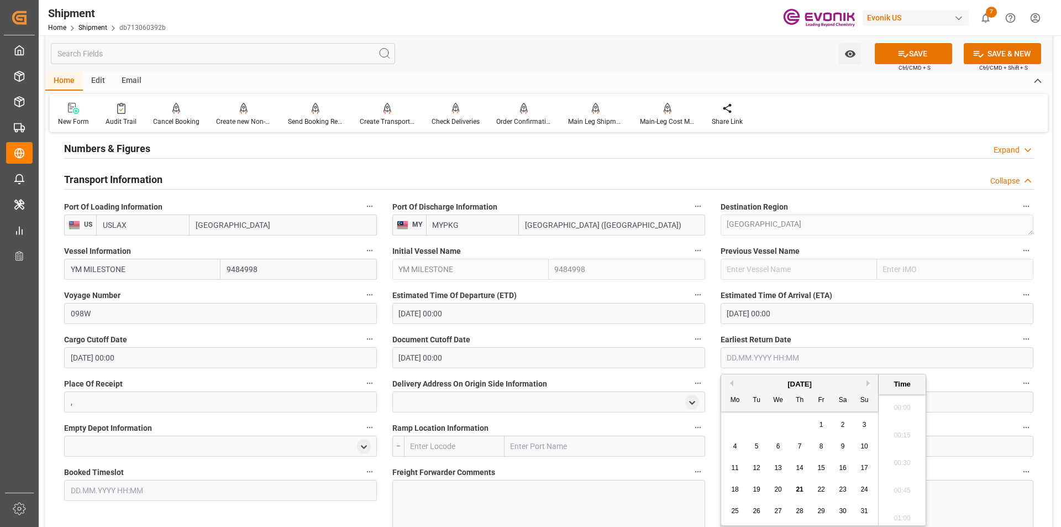
click at [740, 355] on input "text" at bounding box center [876, 357] width 313 height 21
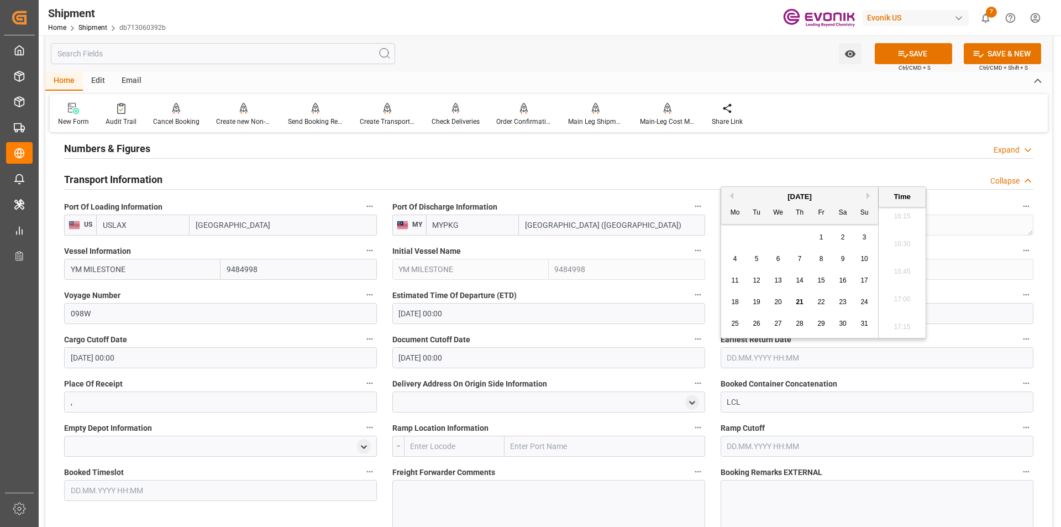
click at [867, 193] on button "Next Month" at bounding box center [869, 195] width 7 height 7
click at [819, 258] on span "12" at bounding box center [820, 259] width 7 height 8
type input "12.09.2025 00:00"
click at [427, 443] on input "text" at bounding box center [454, 445] width 101 height 21
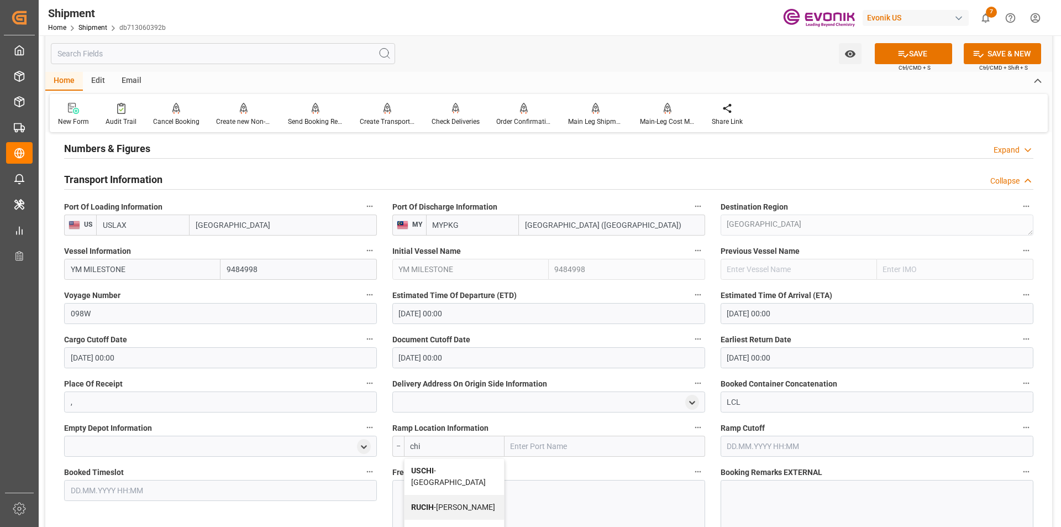
click at [433, 468] on b "USCHI" at bounding box center [422, 470] width 23 height 9
type input "USCHI"
type input "[GEOGRAPHIC_DATA]"
type input "USCHI"
click at [440, 492] on div at bounding box center [548, 511] width 313 height 62
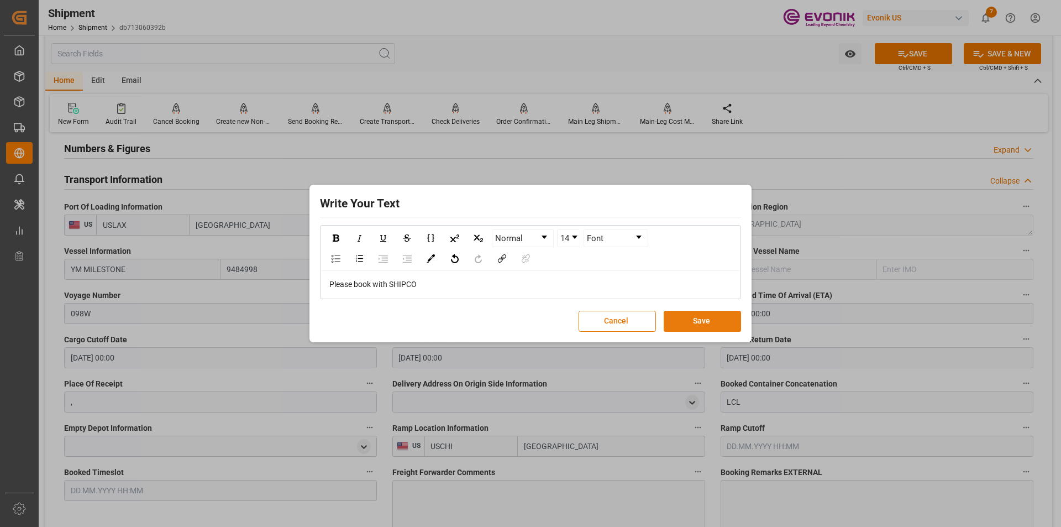
click at [717, 320] on button "Save" at bounding box center [702, 320] width 77 height 21
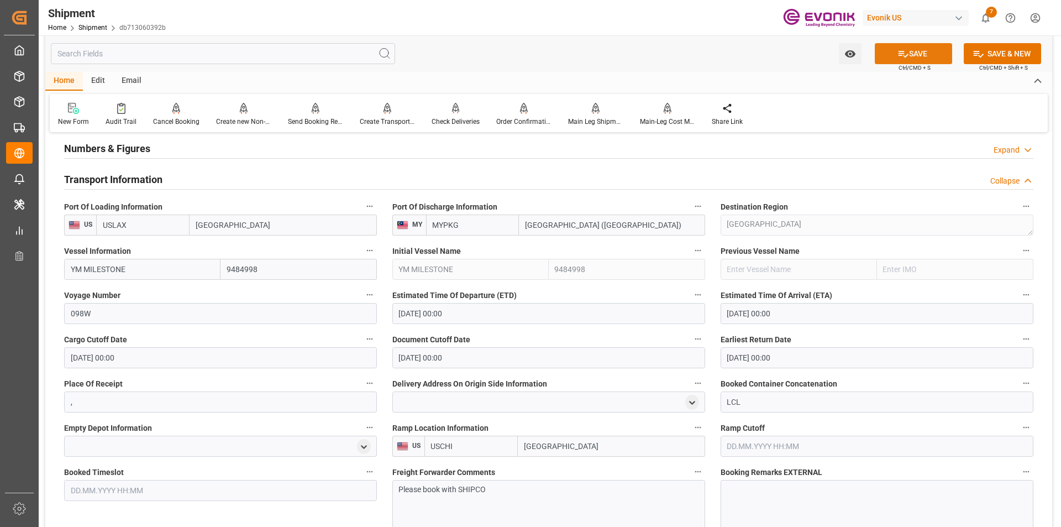
click at [914, 56] on button "SAVE" at bounding box center [913, 53] width 77 height 21
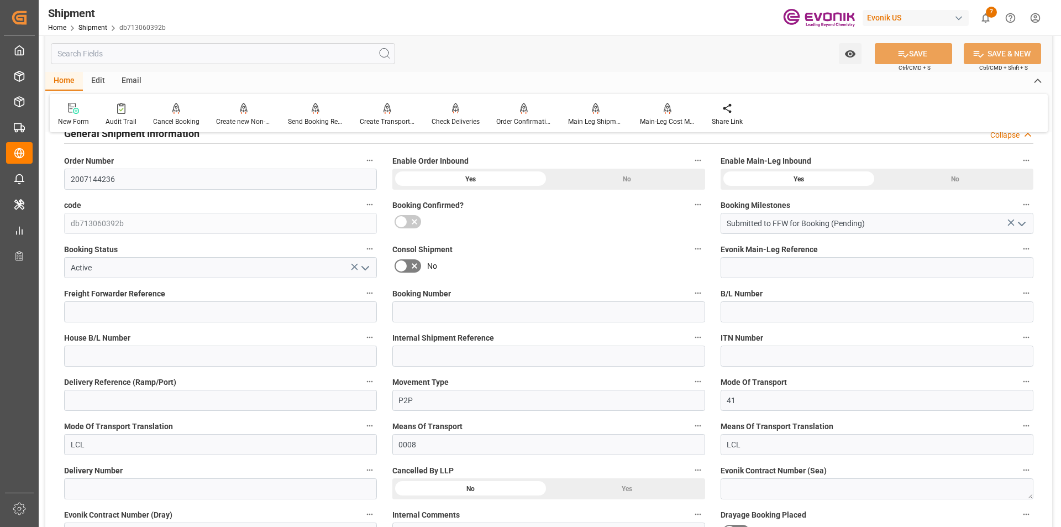
click at [1015, 134] on div "Collapse" at bounding box center [1004, 135] width 29 height 12
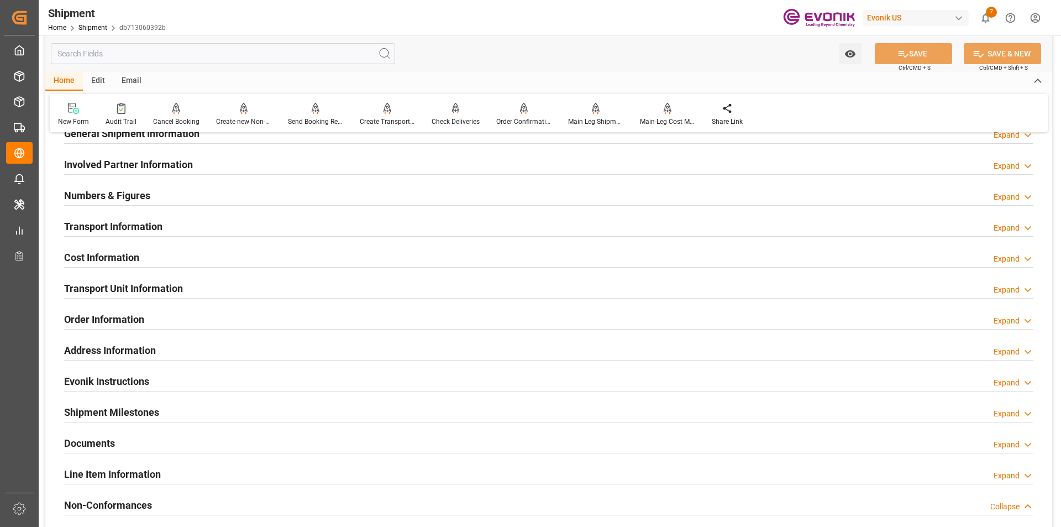
click at [121, 227] on h2 "Transport Information" at bounding box center [113, 226] width 98 height 15
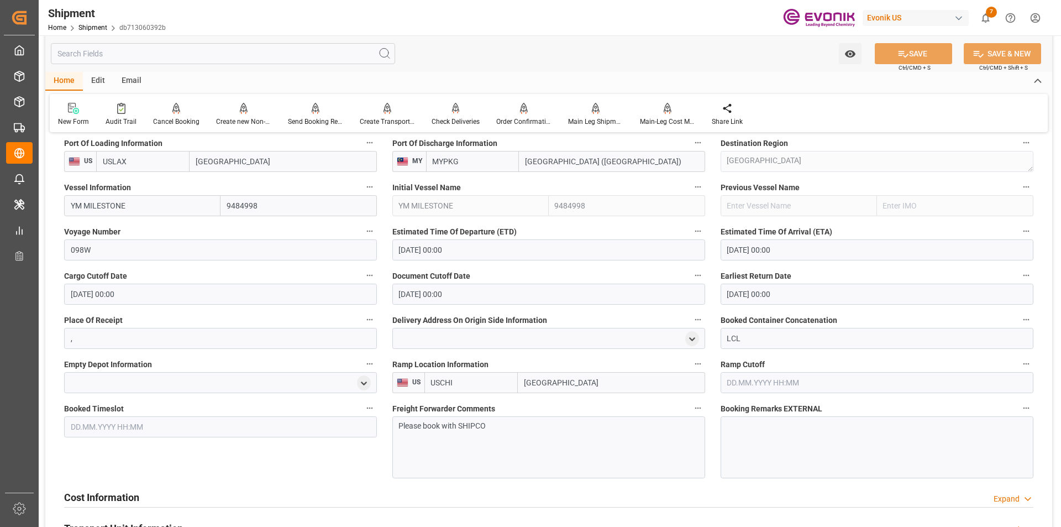
scroll to position [221, 0]
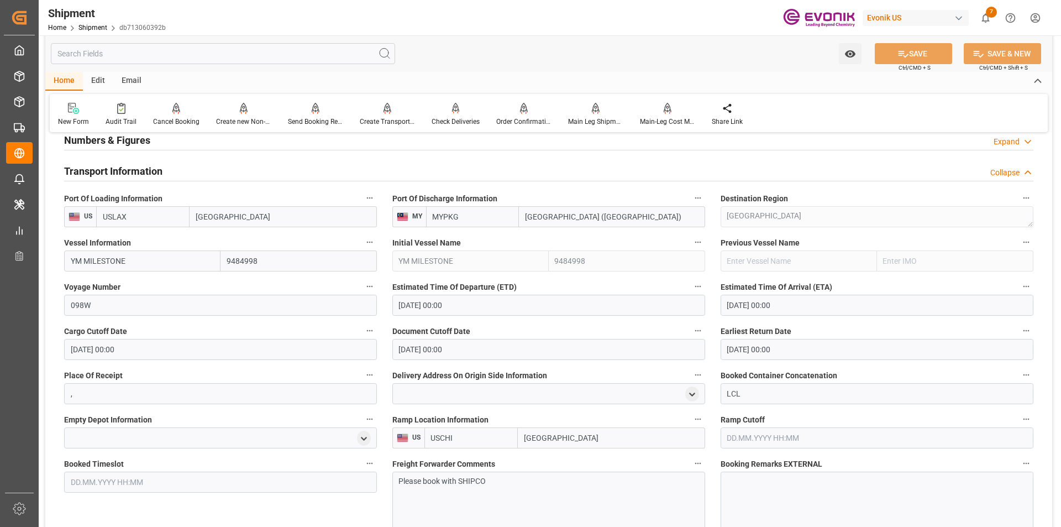
drag, startPoint x: 662, startPoint y: 8, endPoint x: 664, endPoint y: 14, distance: 5.6
click at [662, 8] on div "Shipment Home Shipment db713060392b Evonik US 7 Notifications Only show unread …" at bounding box center [546, 17] width 1030 height 35
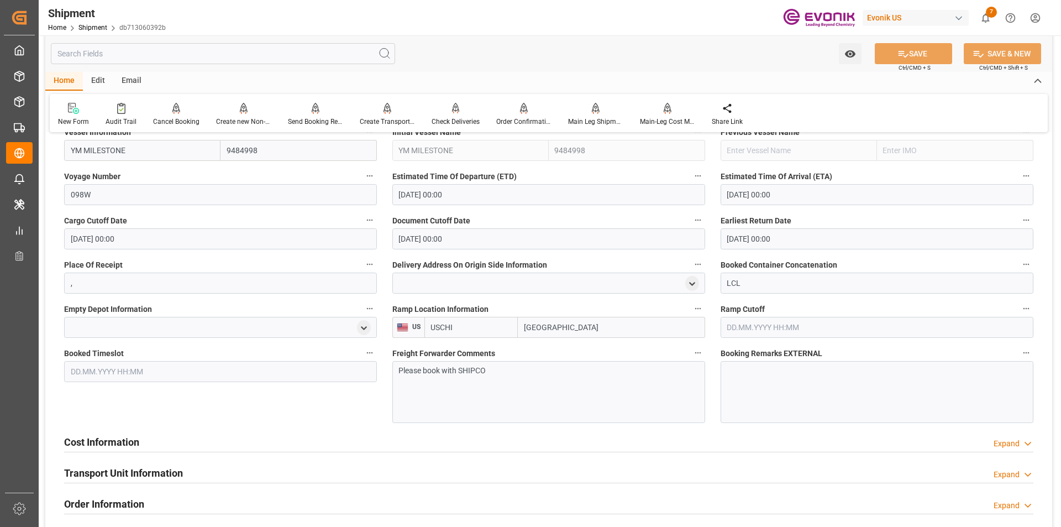
scroll to position [442, 0]
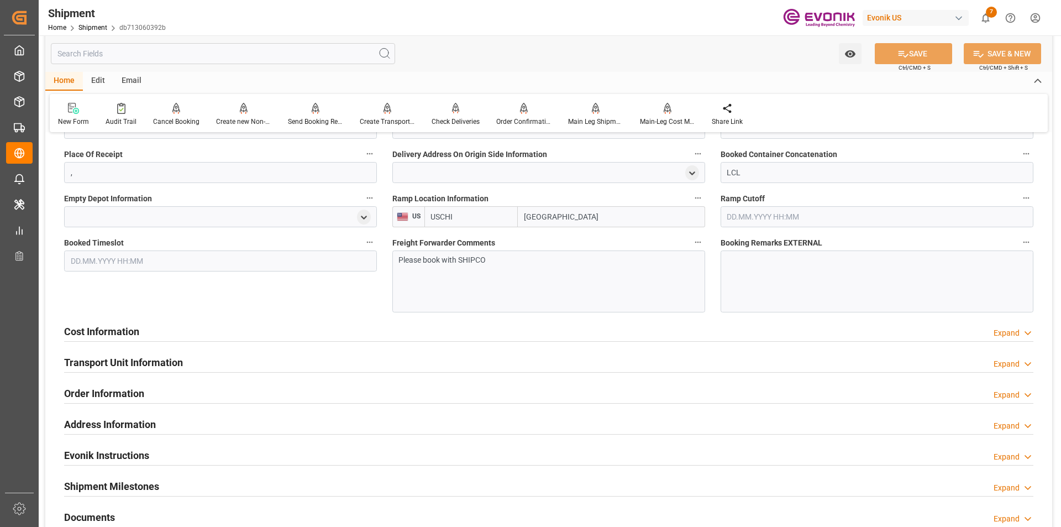
click at [115, 327] on h2 "Cost Information" at bounding box center [101, 331] width 75 height 15
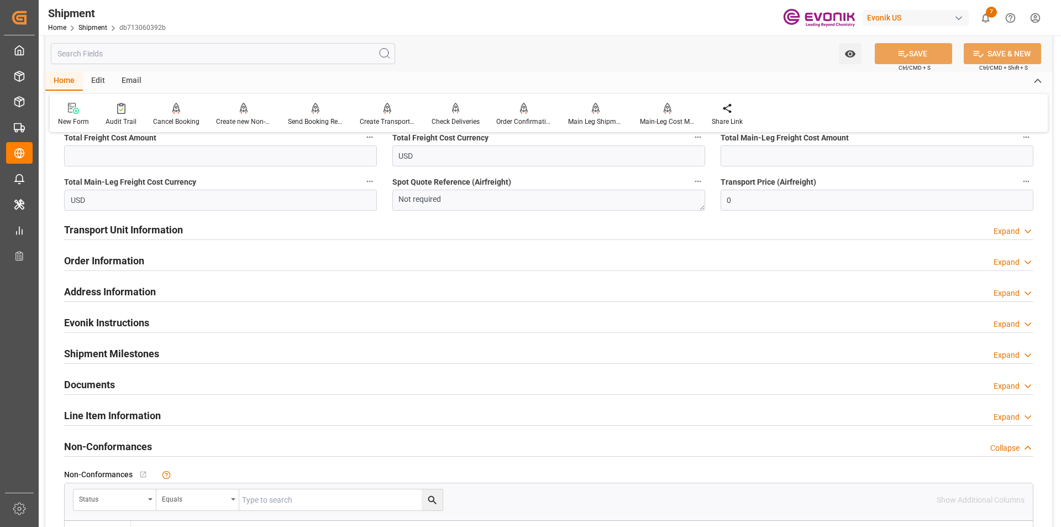
scroll to position [552, 0]
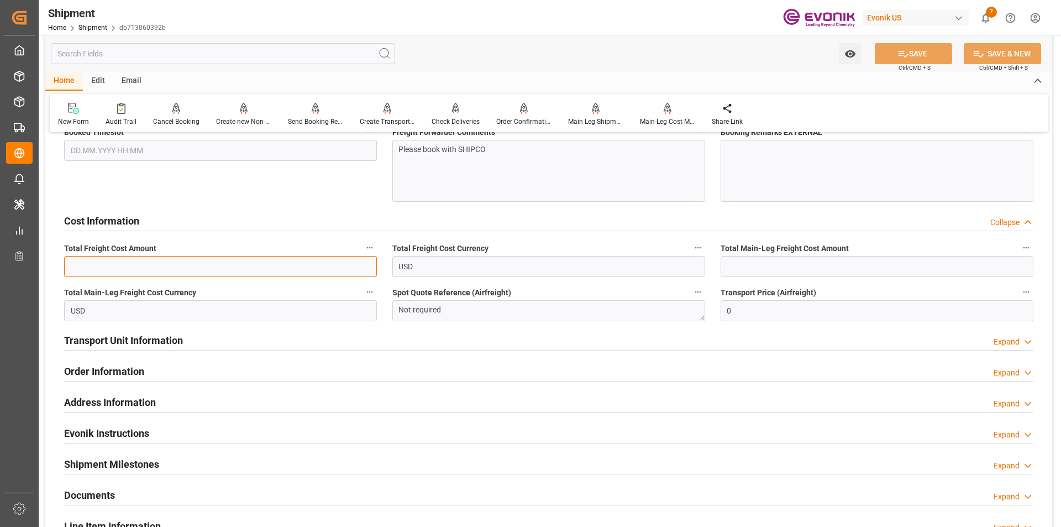
click at [243, 267] on input "text" at bounding box center [220, 266] width 313 height 21
type input "887"
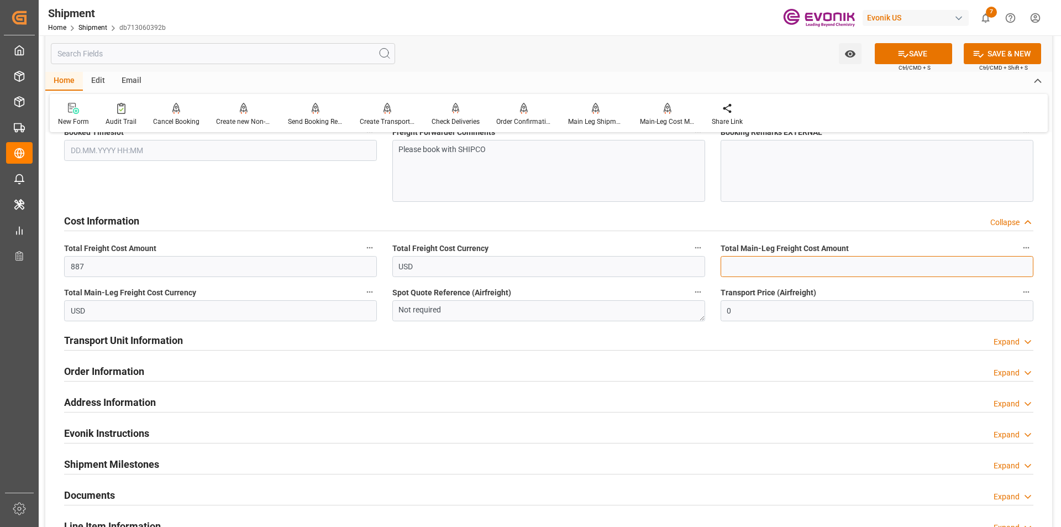
click at [749, 266] on input "text" at bounding box center [876, 266] width 313 height 21
type input "693"
click at [914, 53] on button "SAVE" at bounding box center [913, 53] width 77 height 21
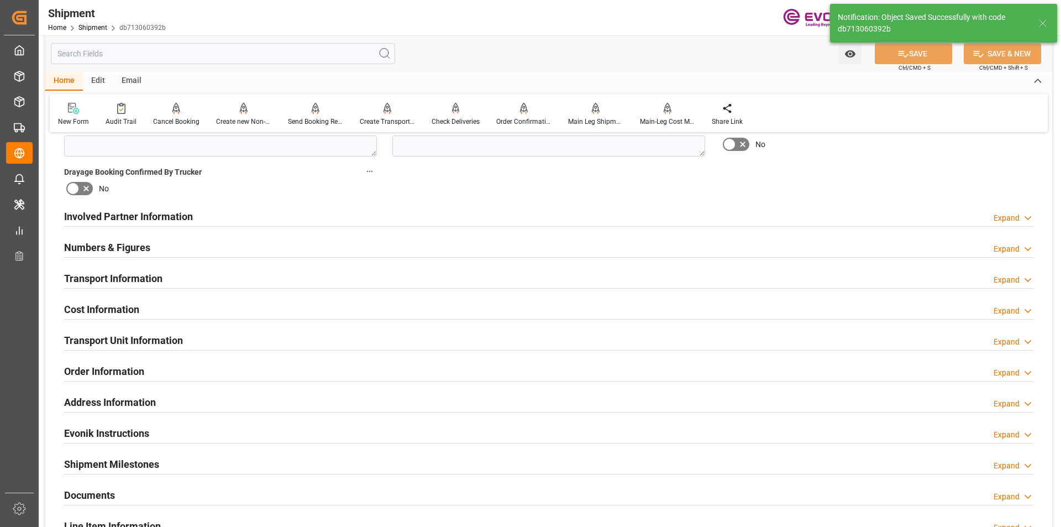
scroll to position [641, 0]
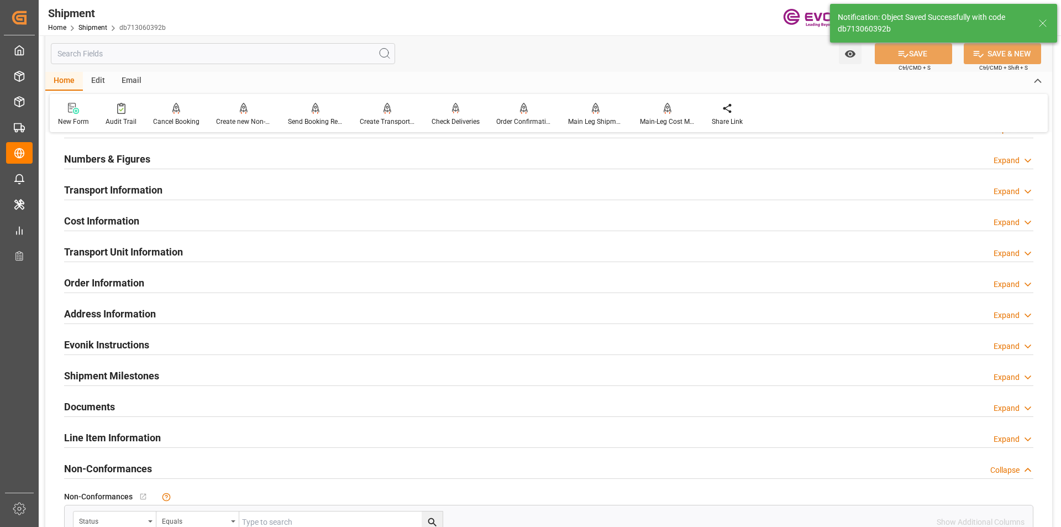
click at [96, 216] on h2 "Cost Information" at bounding box center [101, 220] width 75 height 15
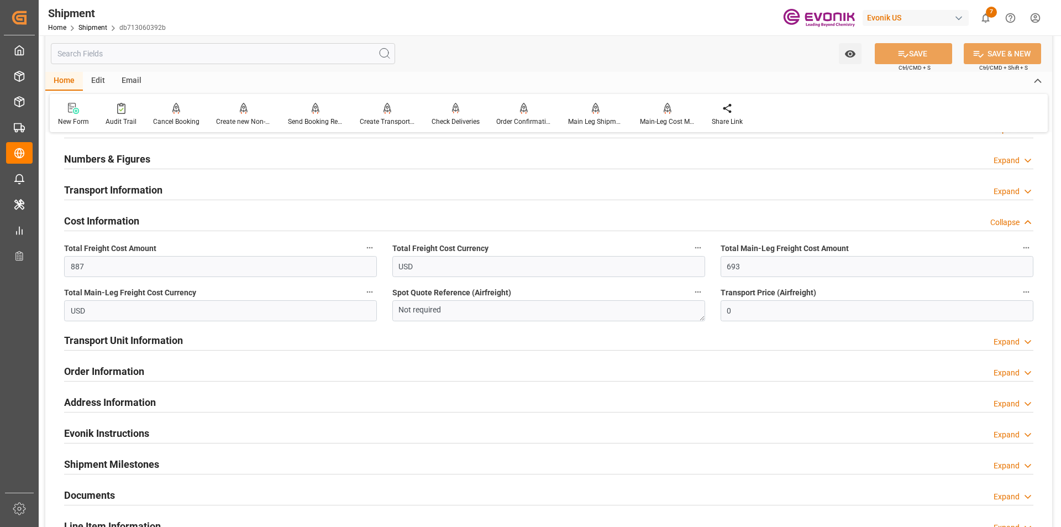
click at [678, 74] on div "Home Edit Email" at bounding box center [548, 81] width 1007 height 19
click at [127, 339] on h2 "Transport Unit Information" at bounding box center [123, 340] width 119 height 15
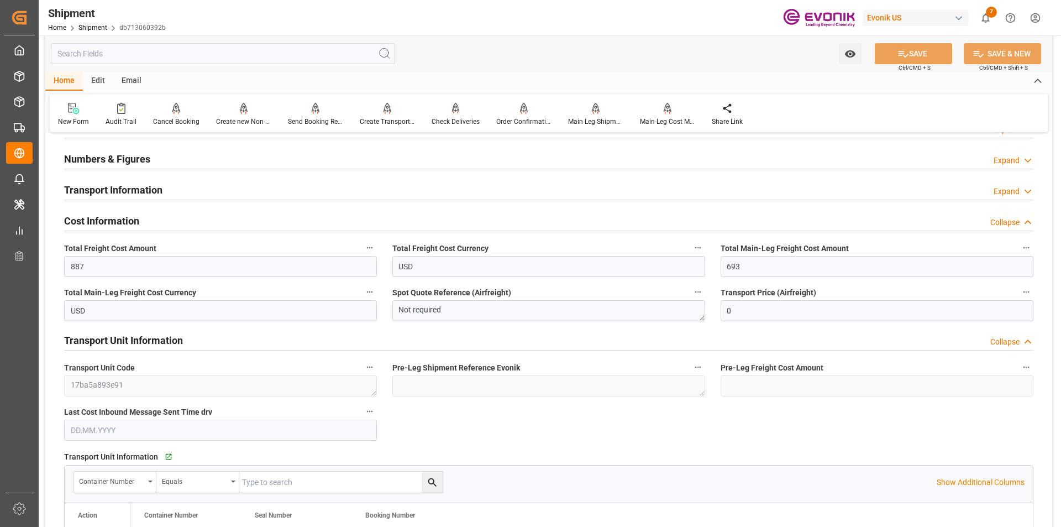
scroll to position [751, 0]
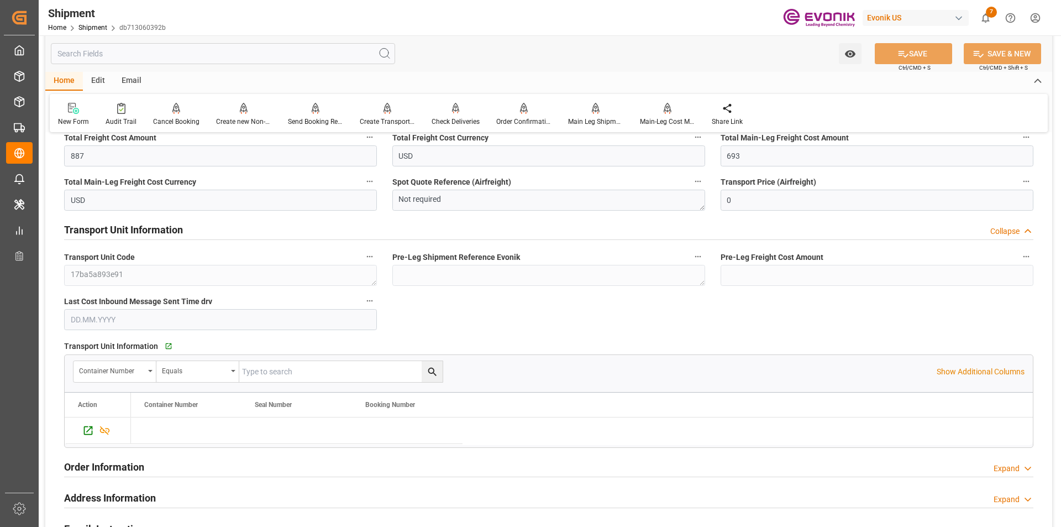
click at [818, 81] on div "Home Edit Email" at bounding box center [548, 81] width 1007 height 19
click at [91, 427] on icon "Press SPACE to select this row." at bounding box center [88, 430] width 9 height 9
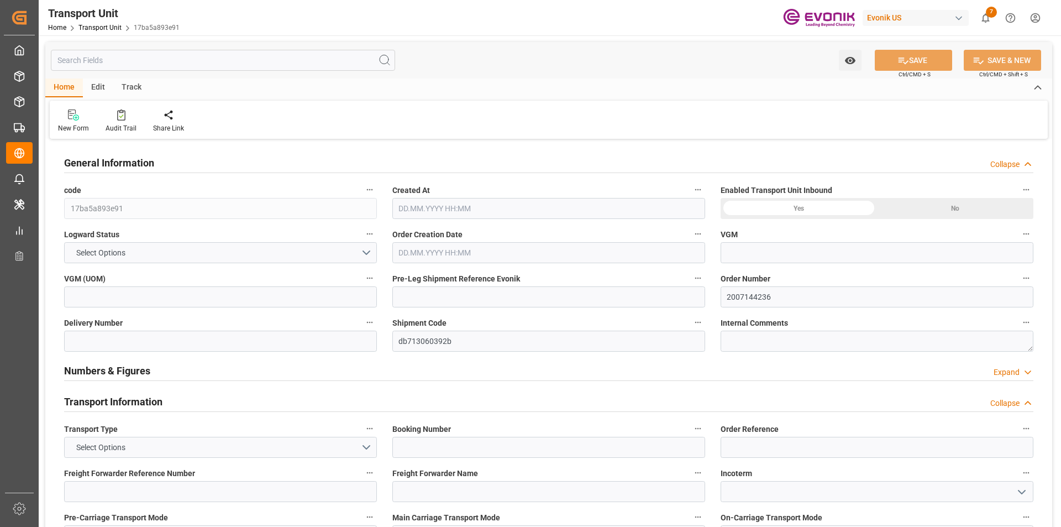
type input "AC Containerline"
type input "Leschaco Inc."
type input "USLAX"
type input "MYPKG"
type input "2472.808"
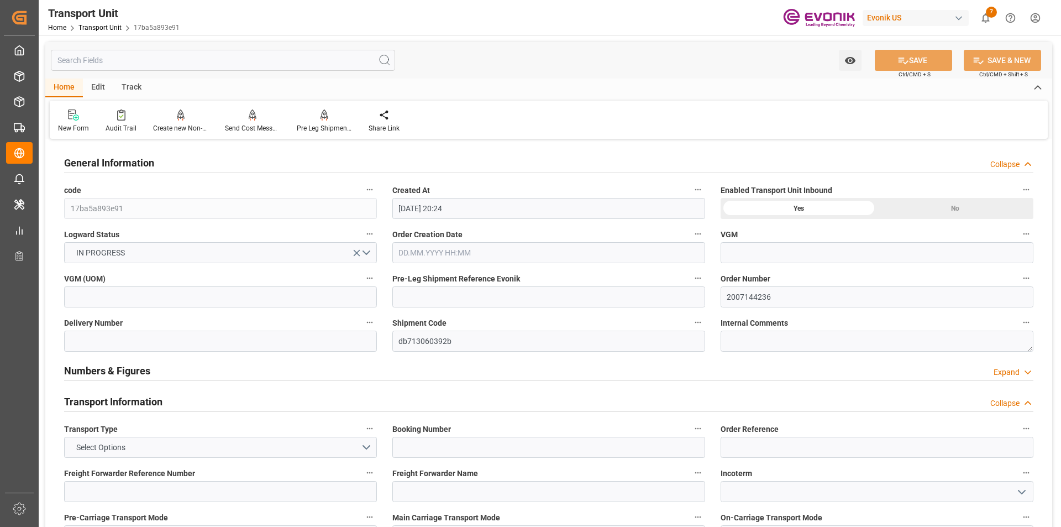
type input "[DATE] 20:24"
type input "[DATE]"
type input "[DATE] 00:00"
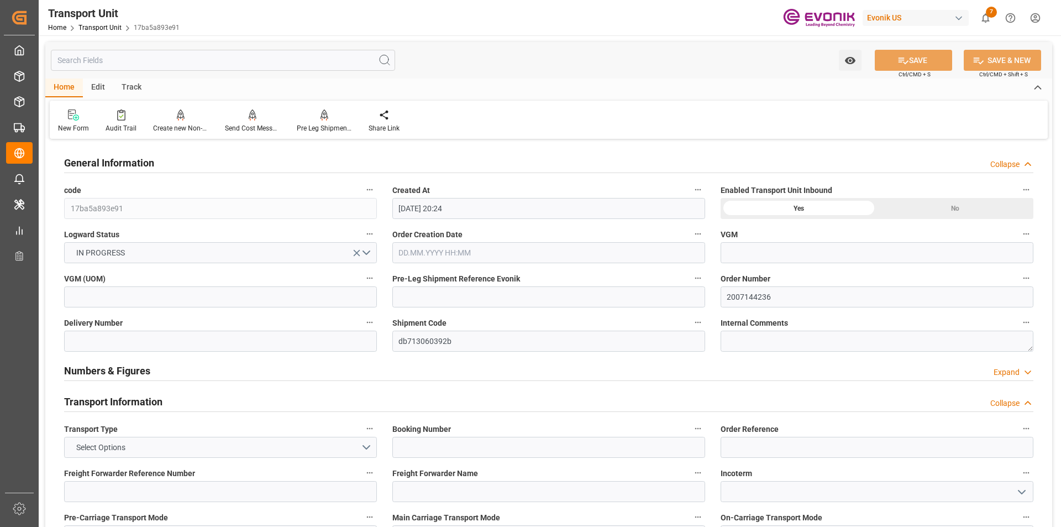
type input "[DATE] 00:00"
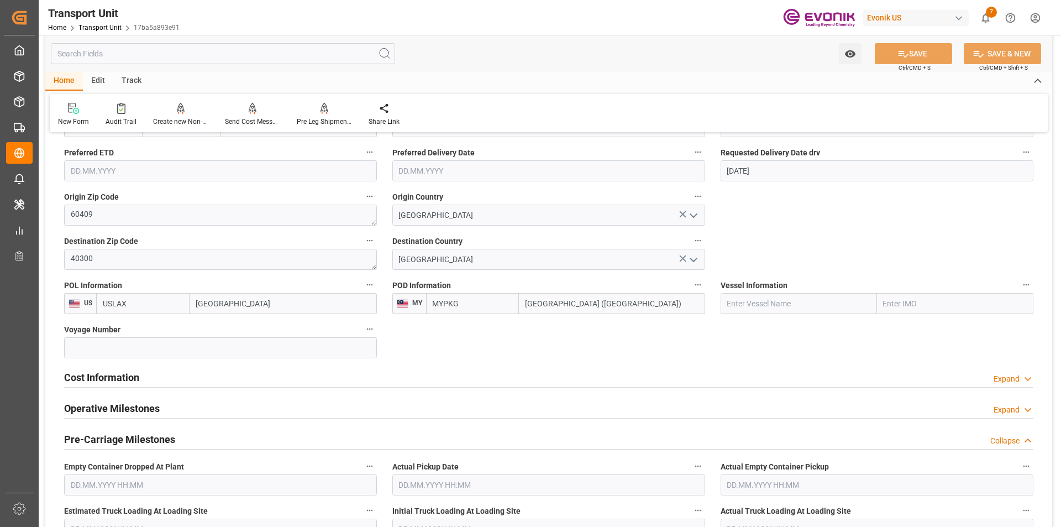
scroll to position [608, 0]
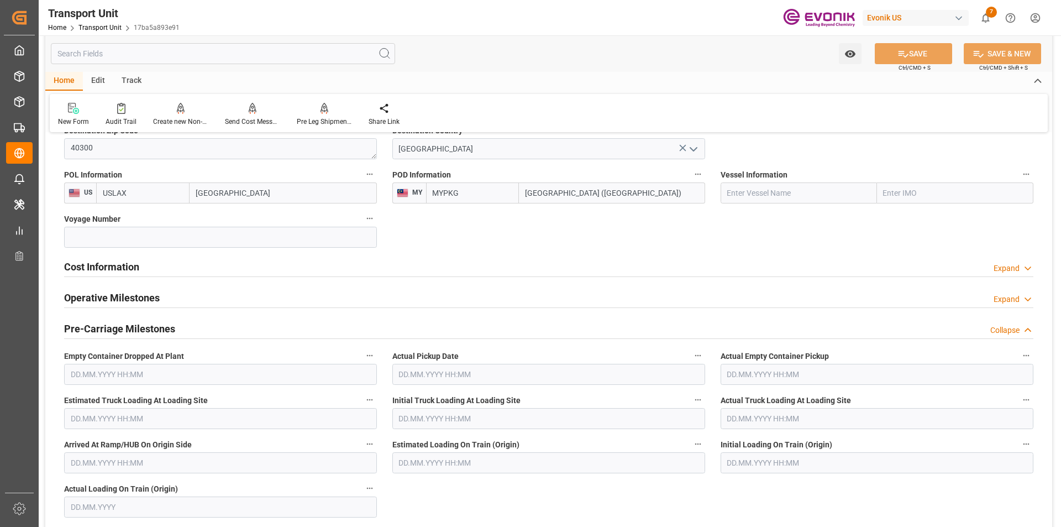
click at [109, 265] on h2 "Cost Information" at bounding box center [101, 266] width 75 height 15
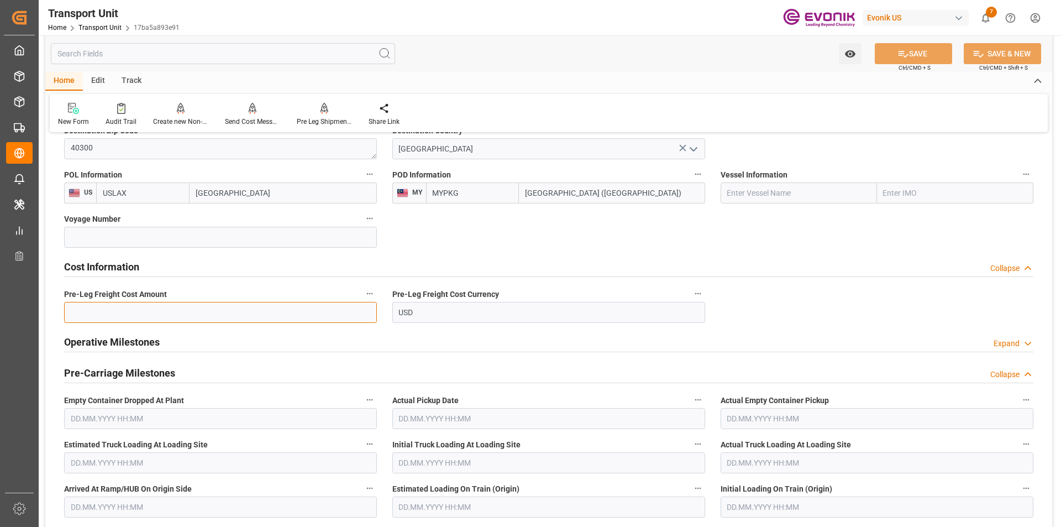
click at [243, 313] on input "text" at bounding box center [220, 312] width 313 height 21
click at [190, 305] on input "text" at bounding box center [220, 312] width 313 height 21
type input "194"
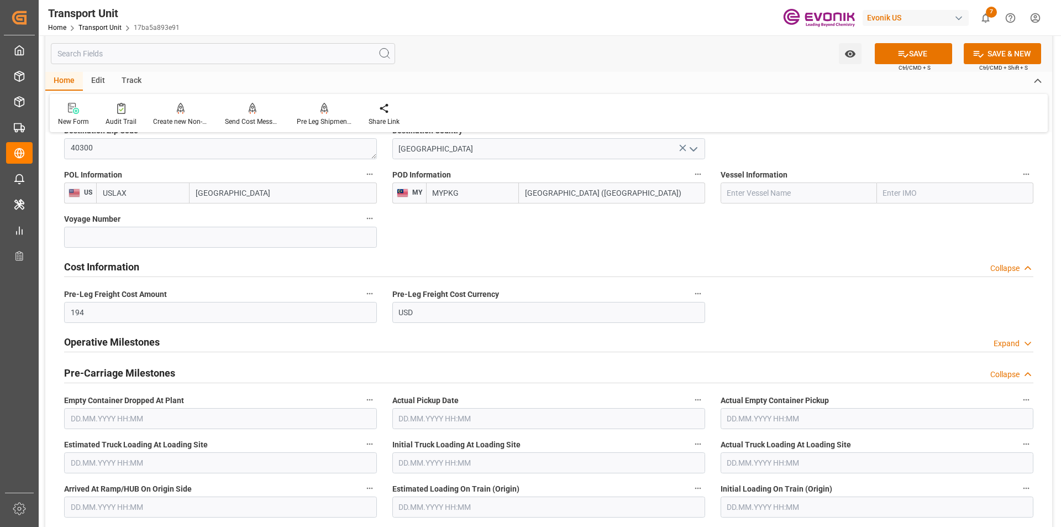
click at [282, 338] on div "Operative Milestones Expand" at bounding box center [548, 340] width 969 height 21
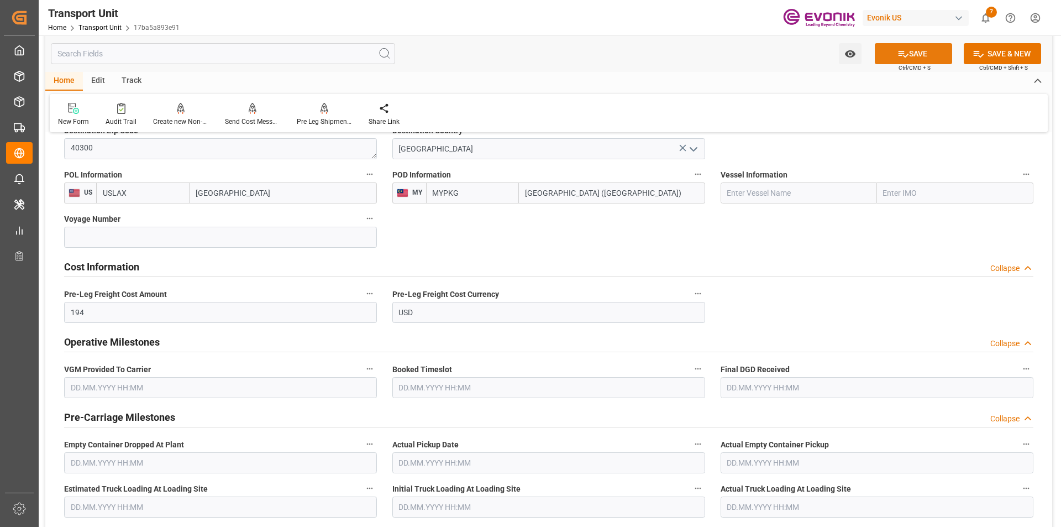
click at [913, 56] on button "SAVE" at bounding box center [913, 53] width 77 height 21
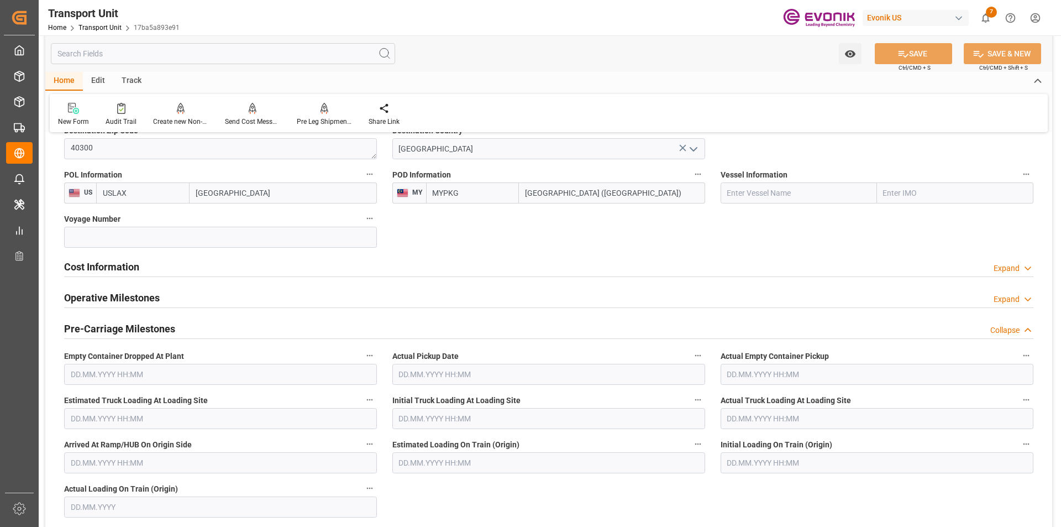
click at [170, 48] on input "text" at bounding box center [223, 53] width 344 height 21
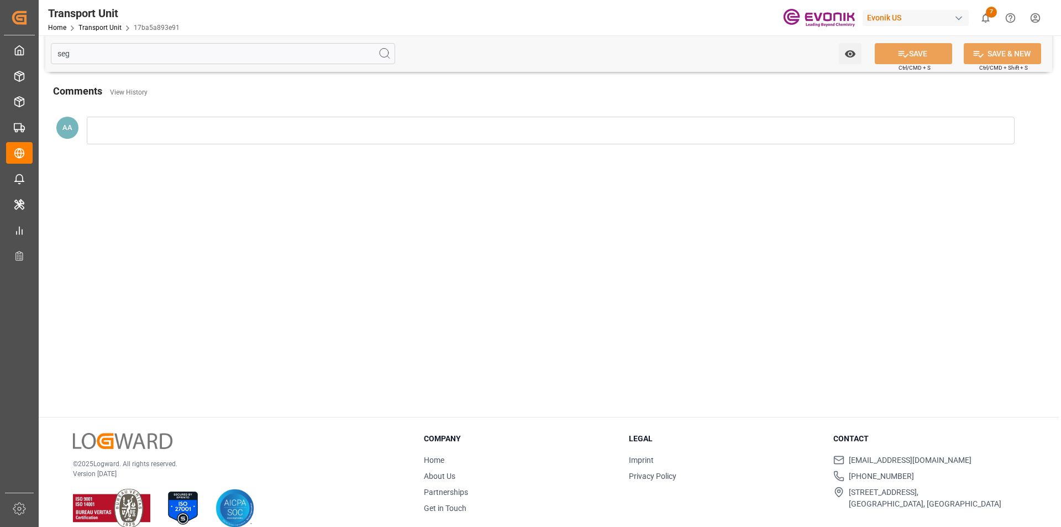
scroll to position [0, 0]
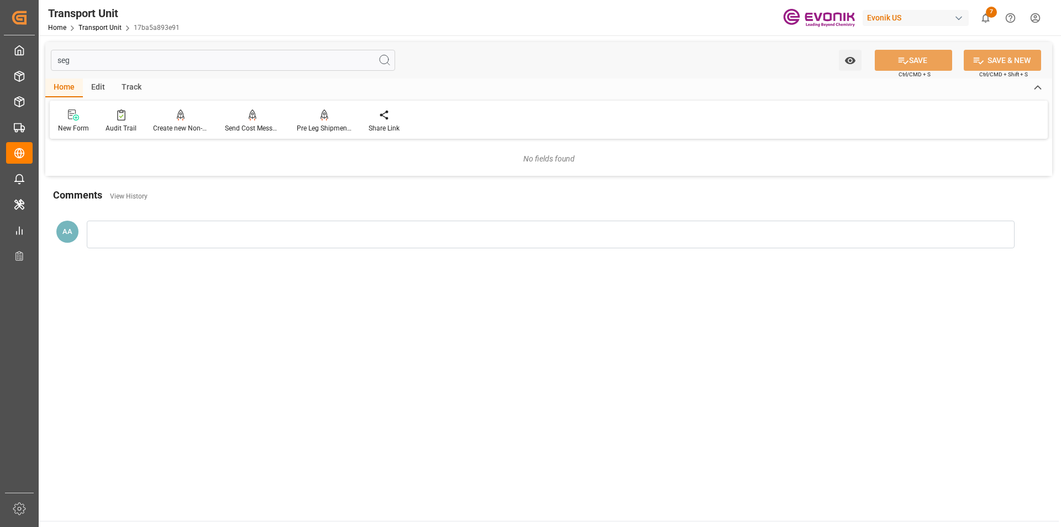
type input "seg"
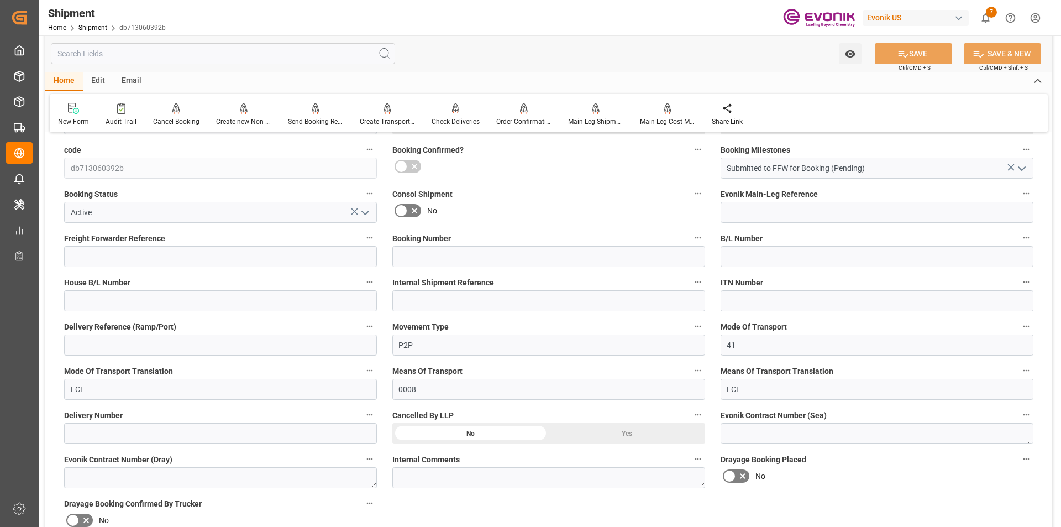
scroll to position [55, 0]
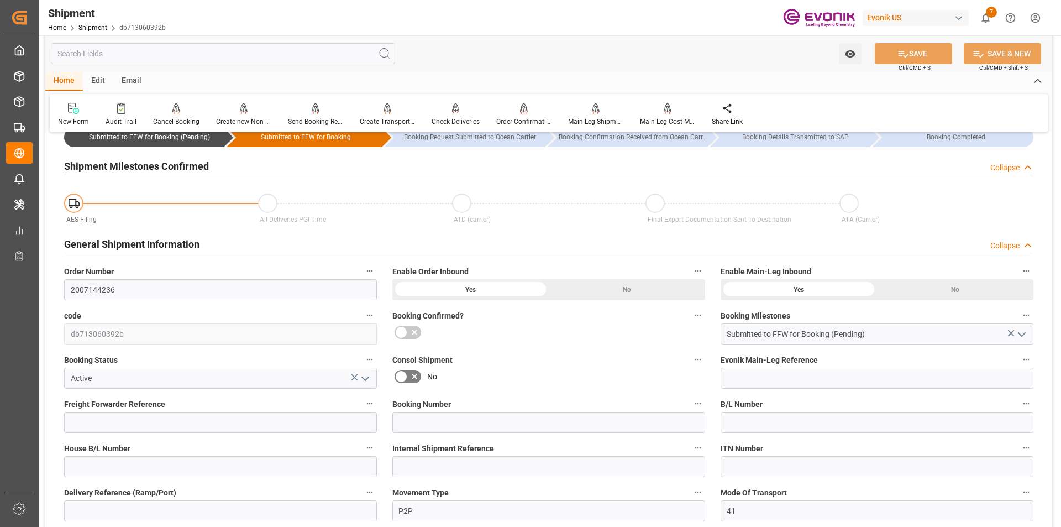
click at [1008, 242] on div "Collapse" at bounding box center [1004, 246] width 29 height 12
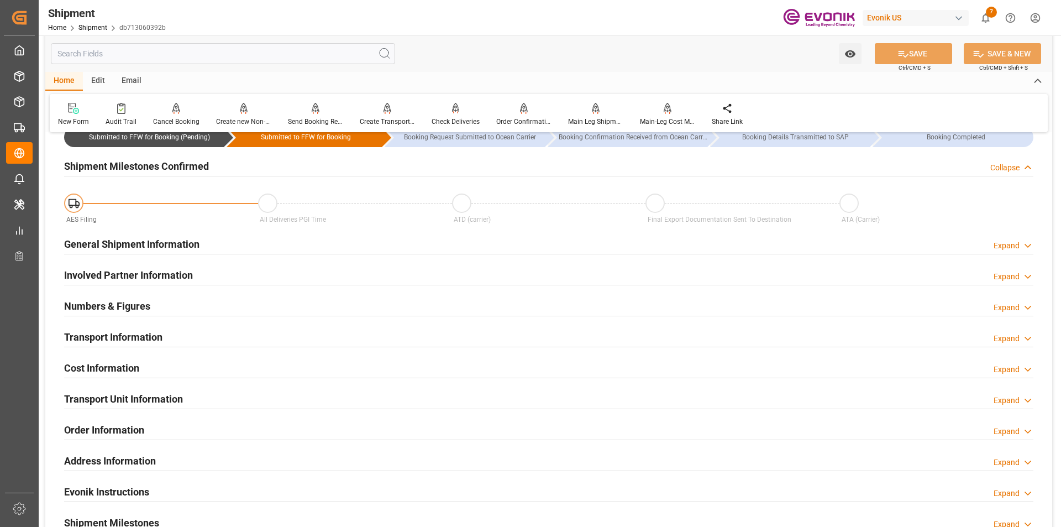
click at [1012, 167] on div "Collapse" at bounding box center [1004, 168] width 29 height 12
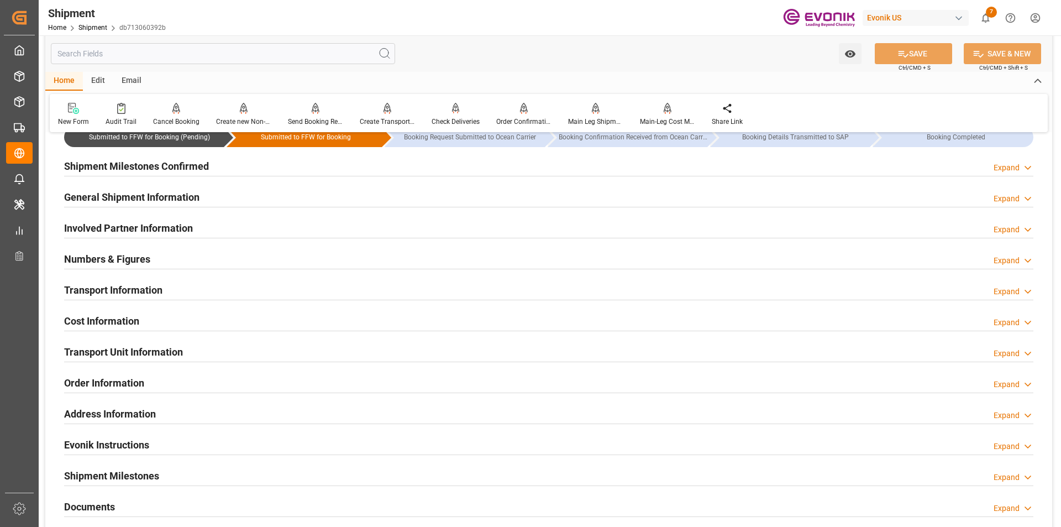
click at [1004, 320] on div "Expand" at bounding box center [1006, 323] width 26 height 12
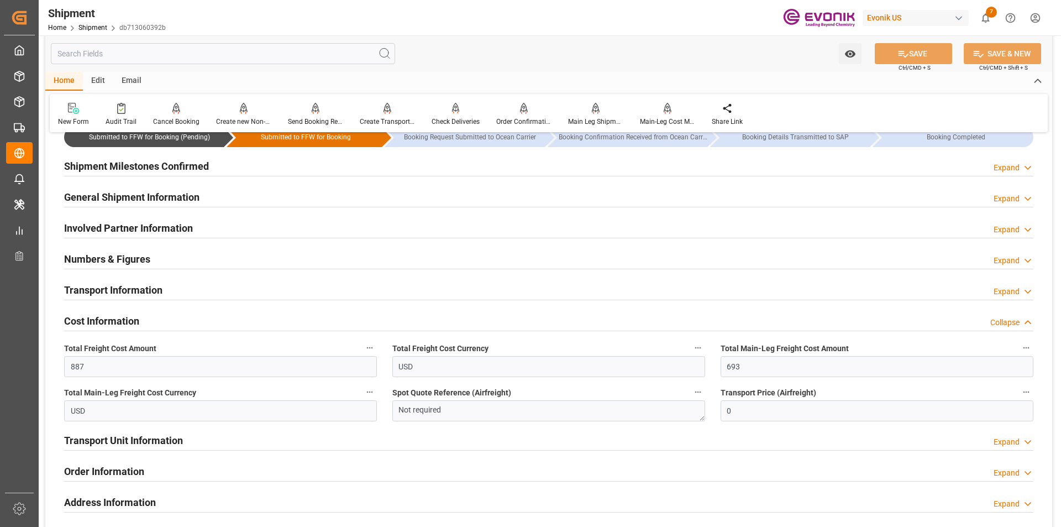
scroll to position [221, 0]
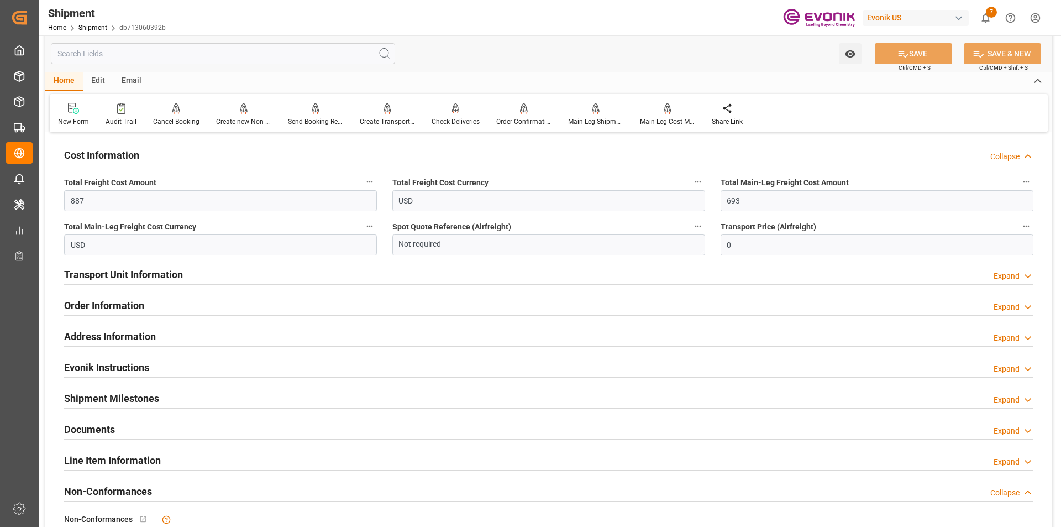
click at [1009, 273] on div "Expand" at bounding box center [1006, 276] width 26 height 12
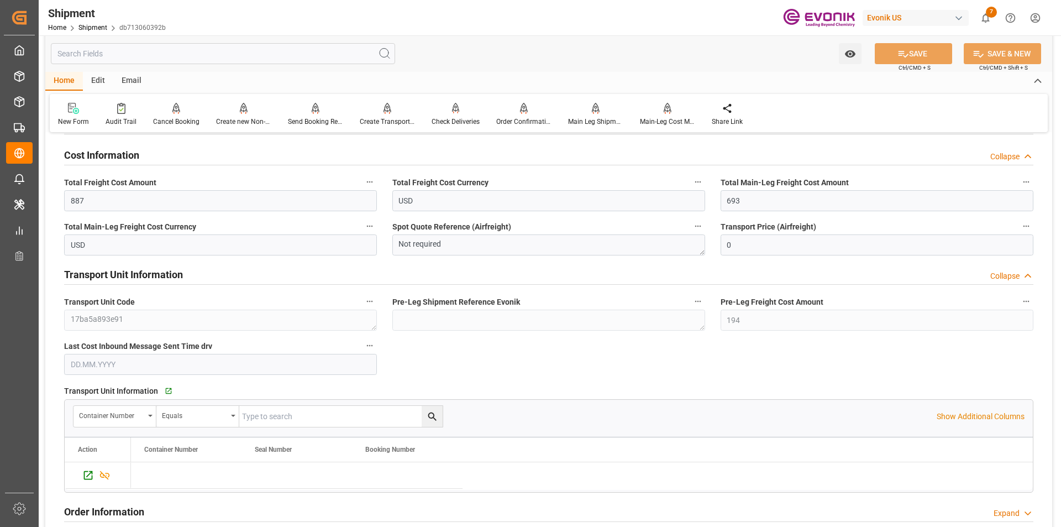
click at [844, 471] on div at bounding box center [582, 475] width 902 height 27
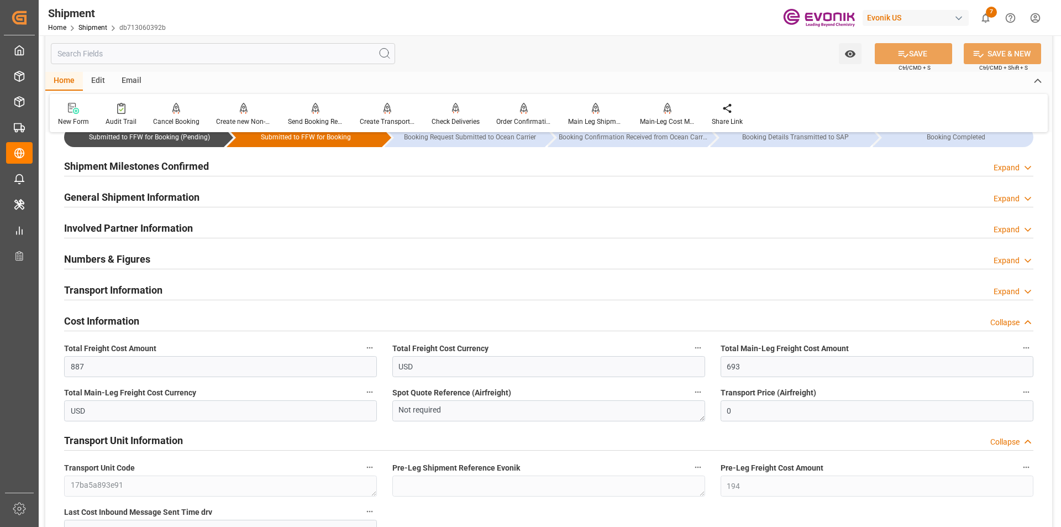
click at [119, 287] on h2 "Transport Information" at bounding box center [113, 289] width 98 height 15
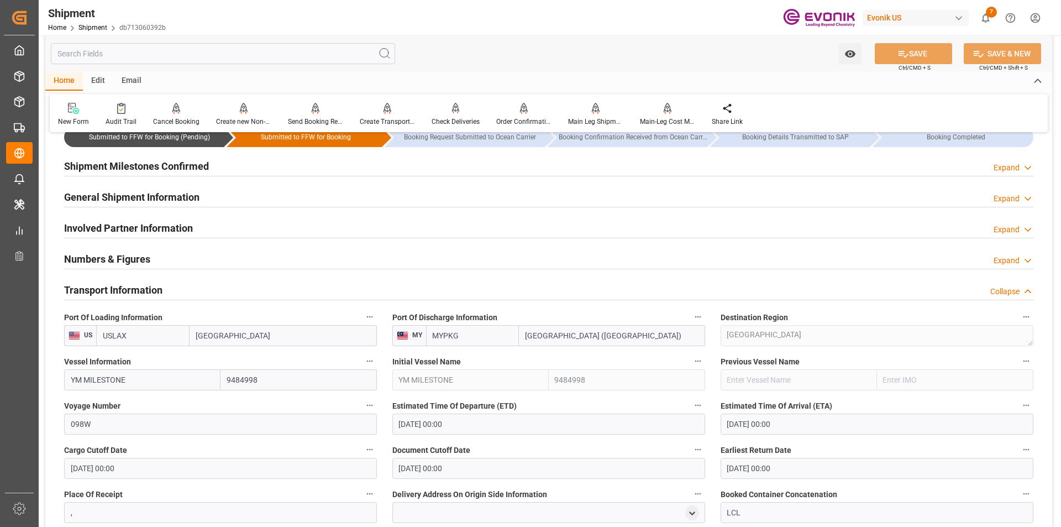
click at [162, 225] on h2 "Involved Partner Information" at bounding box center [128, 227] width 129 height 15
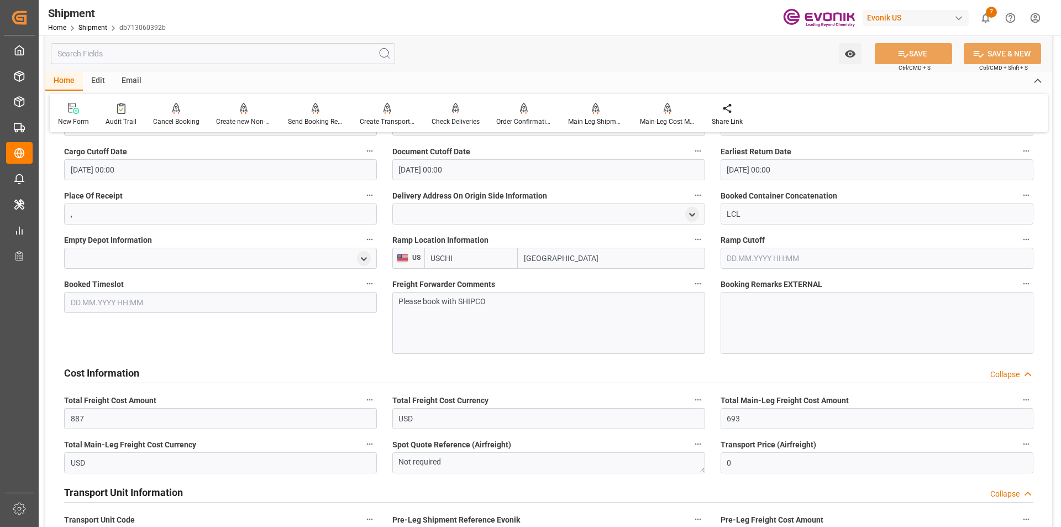
scroll to position [497, 0]
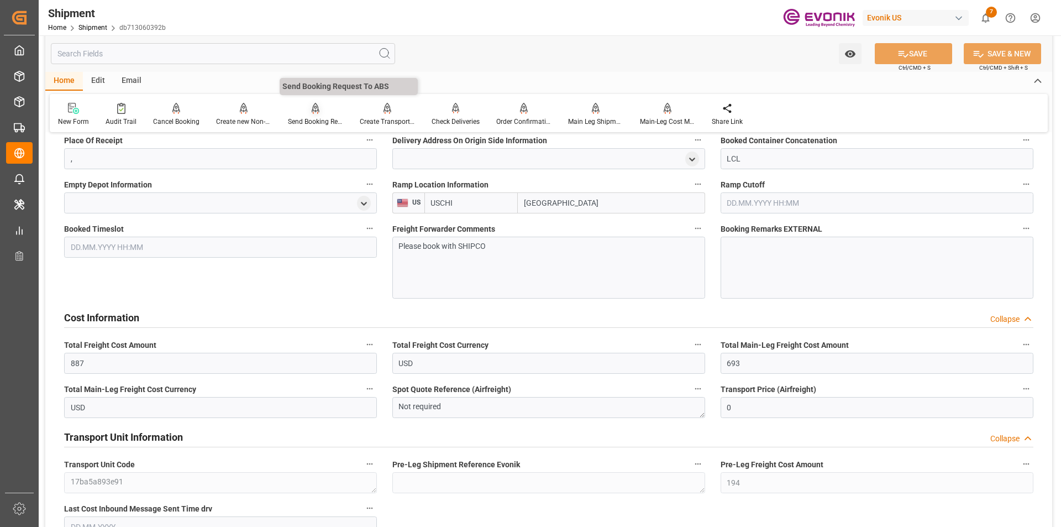
click at [300, 113] on div at bounding box center [315, 108] width 55 height 12
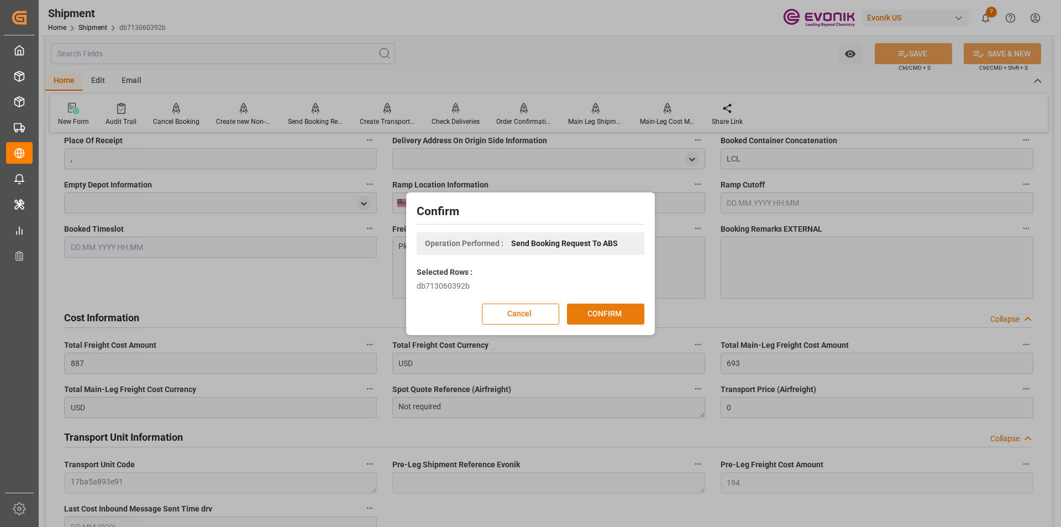
click at [586, 303] on div "Cancel CONFIRM" at bounding box center [531, 313] width 228 height 21
click at [588, 304] on button "CONFIRM" at bounding box center [605, 313] width 77 height 21
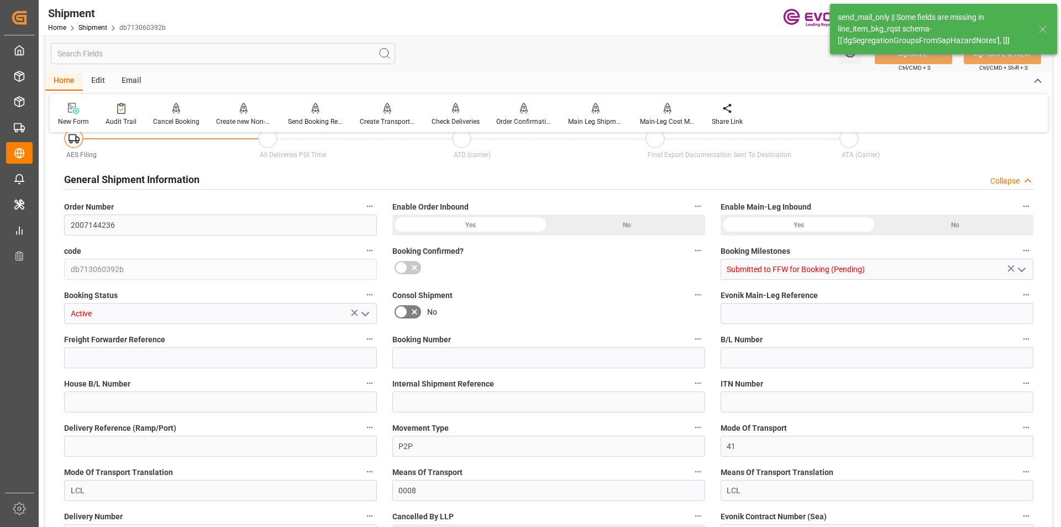
type input "20"
type input "DR"
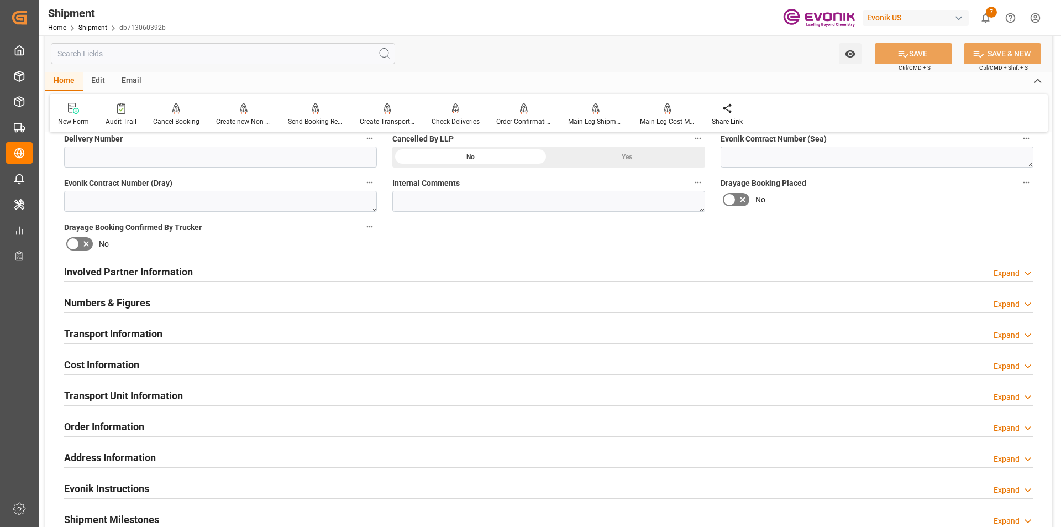
scroll to position [608, 0]
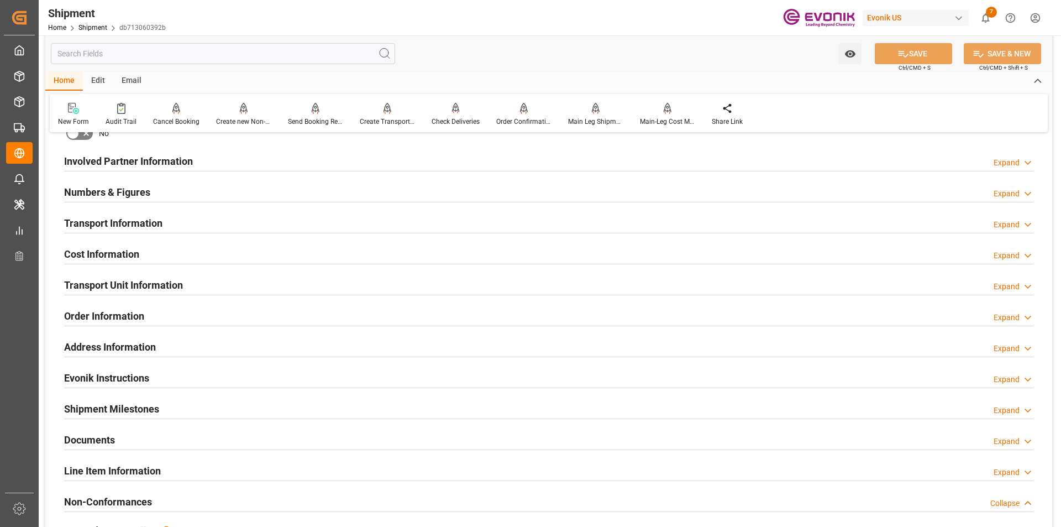
click at [128, 459] on div "Line Item Information" at bounding box center [112, 469] width 97 height 21
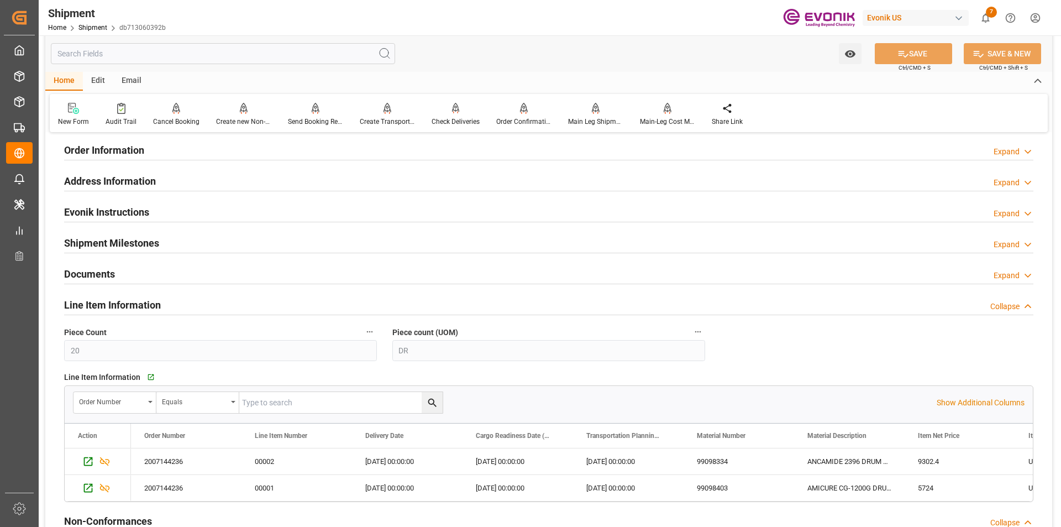
scroll to position [884, 0]
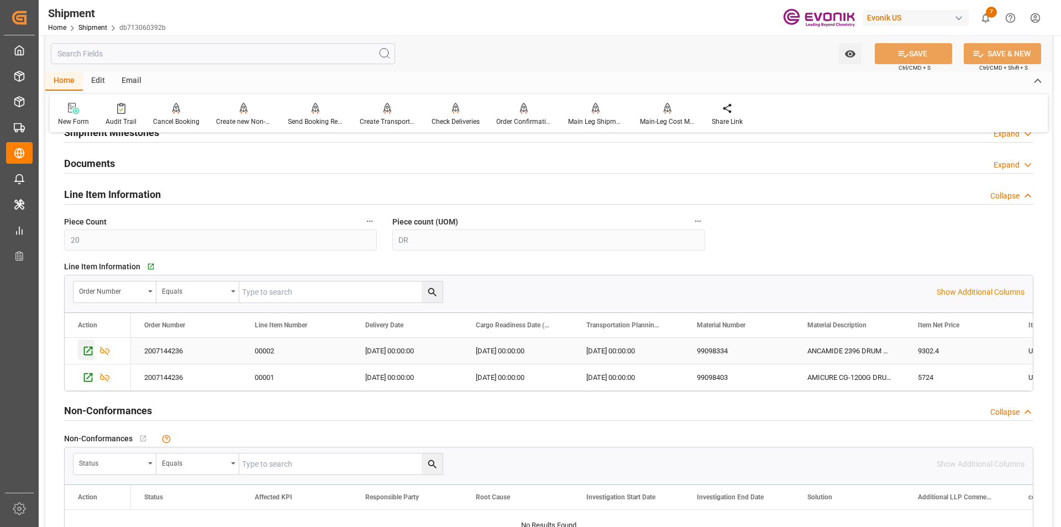
click at [89, 349] on icon "Press SPACE to select this row." at bounding box center [88, 351] width 12 height 12
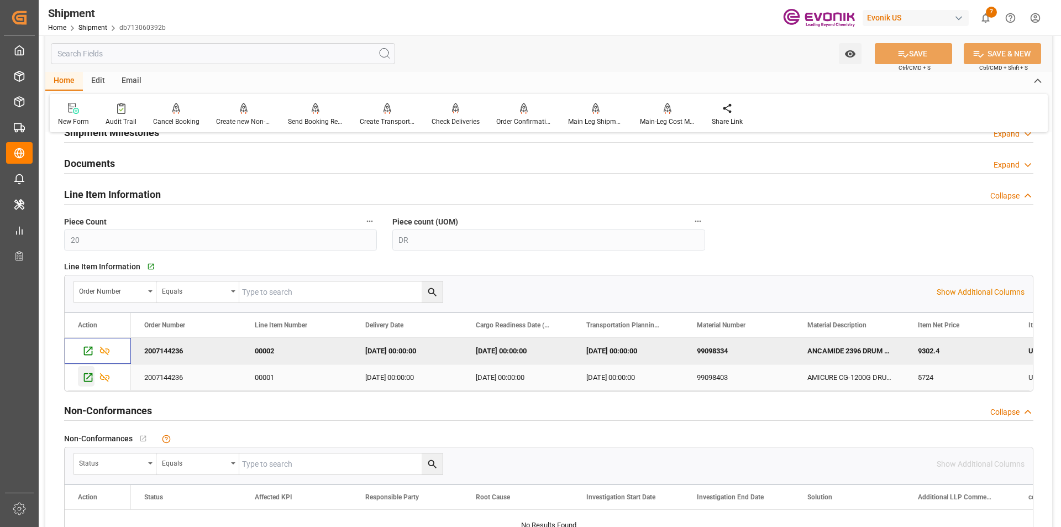
click at [83, 376] on icon "Press SPACE to select this row." at bounding box center [88, 377] width 12 height 12
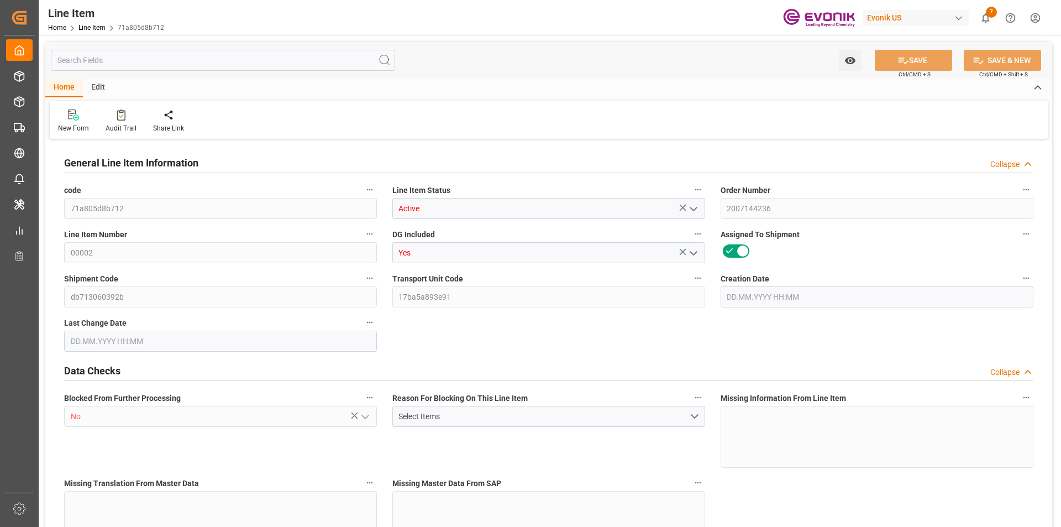
type input "71a805d8b712"
type input "Active"
type input "2007144236"
type input "00002"
type input "Yes"
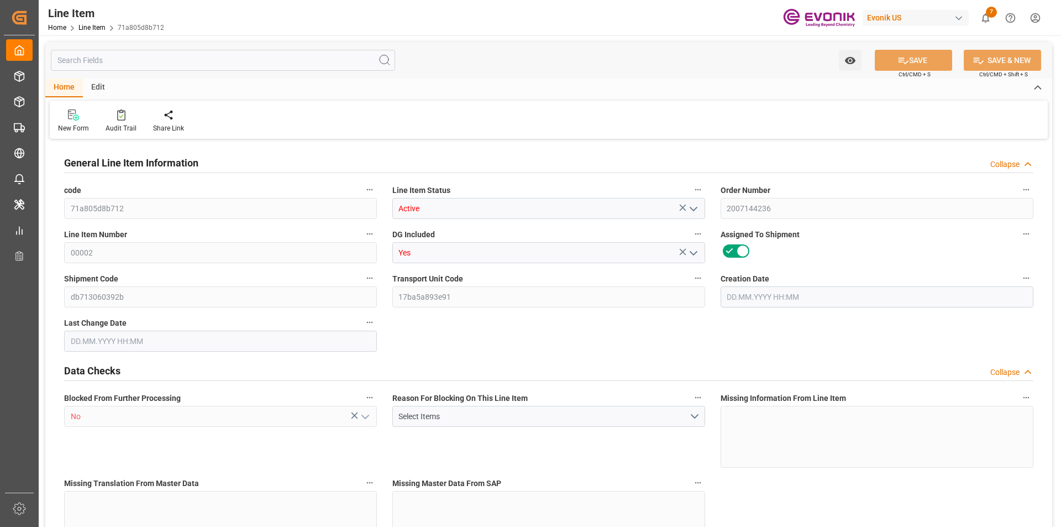
type input "db713060392b"
type input "17ba5a893e91"
type input "No"
type input "DR"
type input "No"
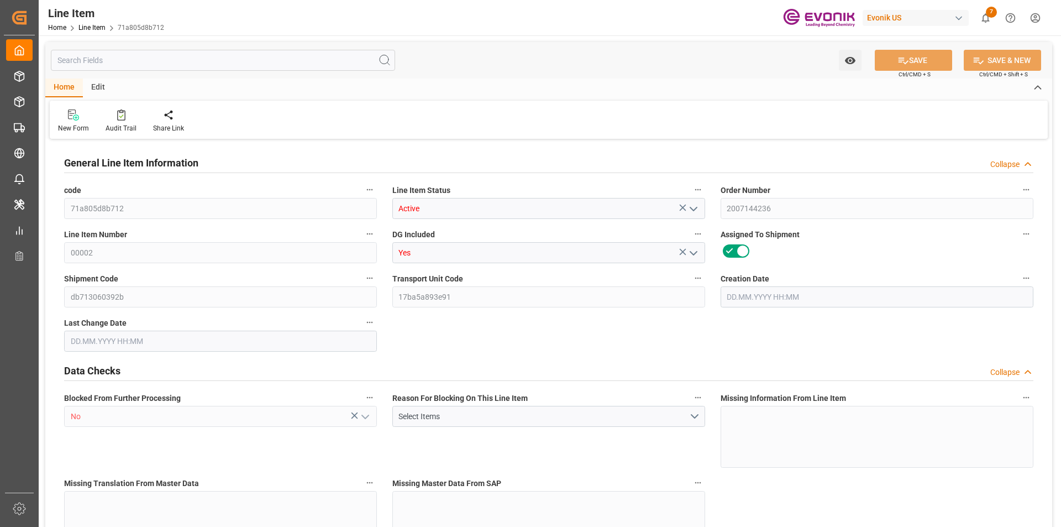
type input "99098334"
type textarea "ANCAMIDE 2396 DRUM 204KG P"
type input "USD"
type input "PACK"
type input "3909390000"
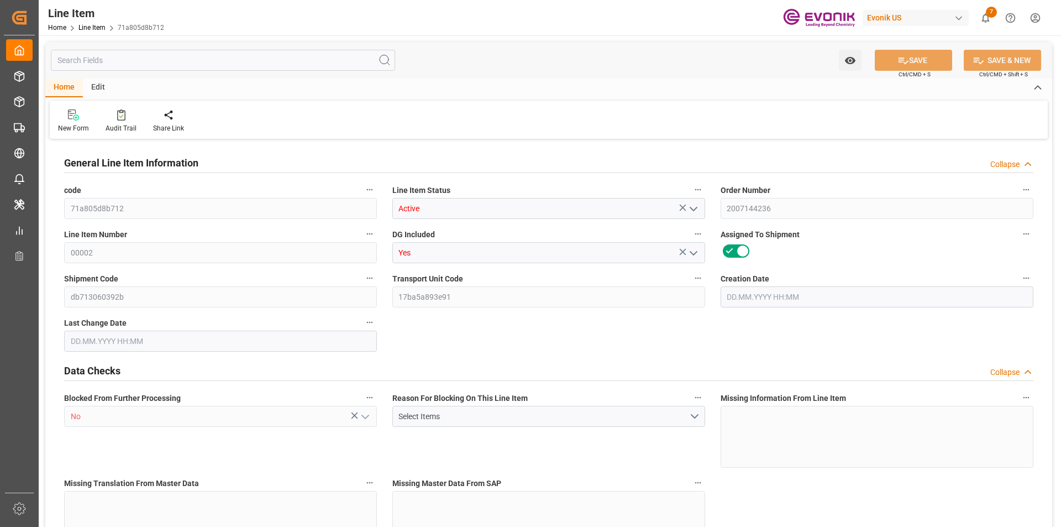
type input "EAR99"
type input "US"
type input "DR"
type input "[MEDICAL_DATA]"
type input "KGM"
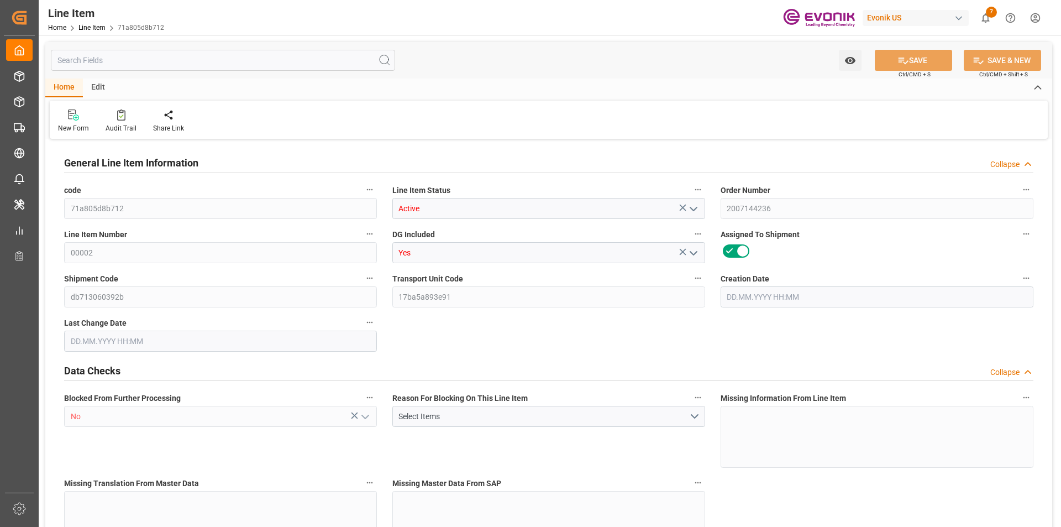
type textarea "KGM"
type input "KGM"
type textarea "KGM"
type input "M3"
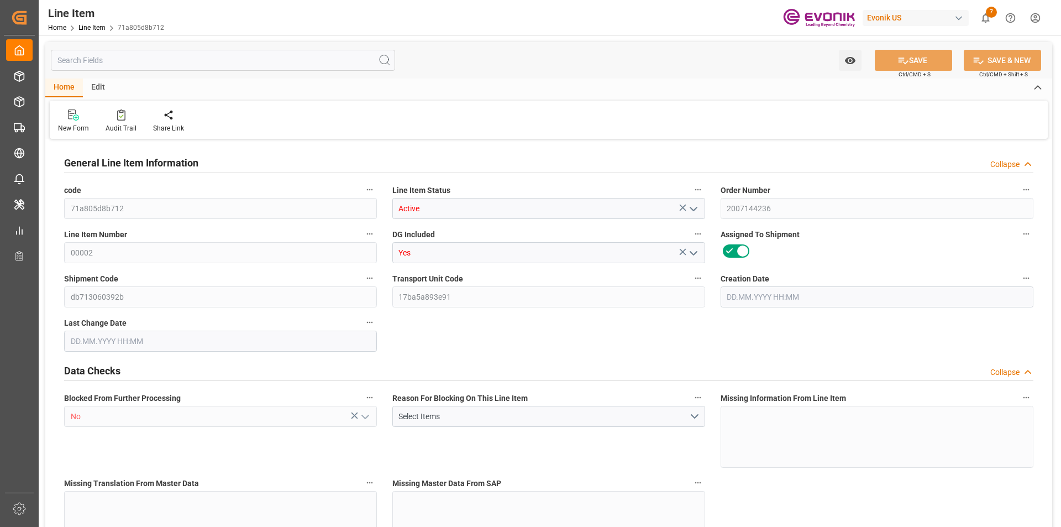
type textarea "DMQ"
type input "M3"
type input "2"
type input "1766.4"
type input "1632"
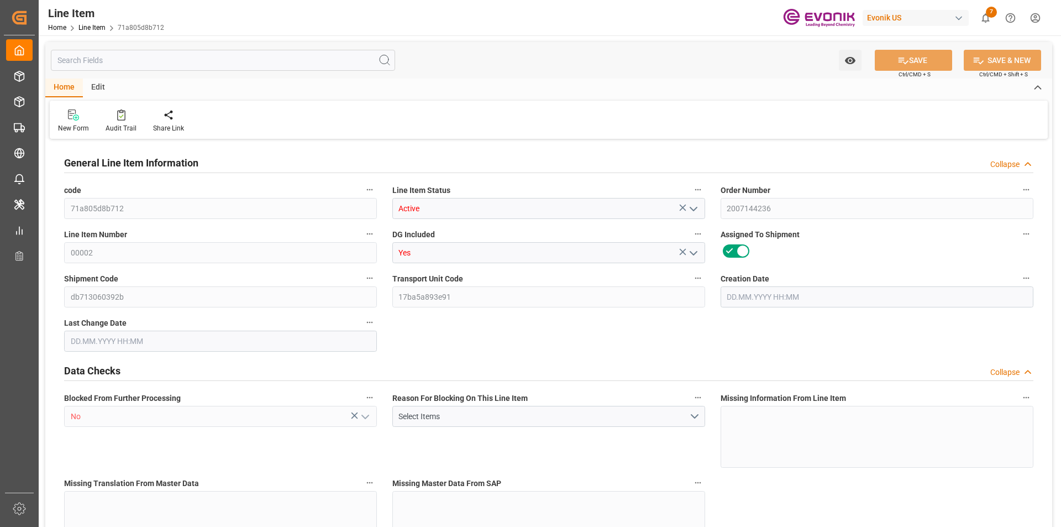
type input "2.3003"
type input "8"
type input "9302.4"
type input "8"
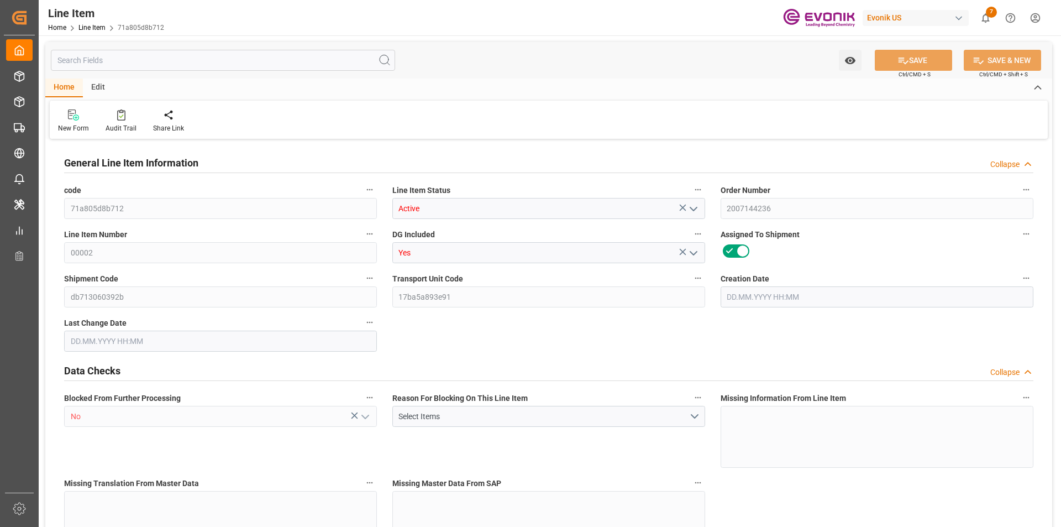
type input "1766.4"
type input "1806.4"
type input "1632"
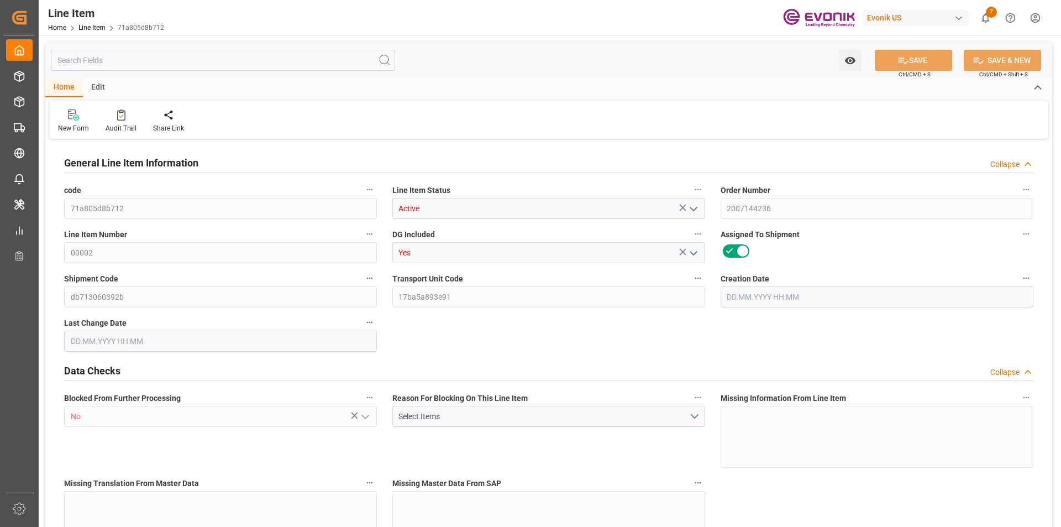
type input "2.3003"
type input "2300.296"
type input "0"
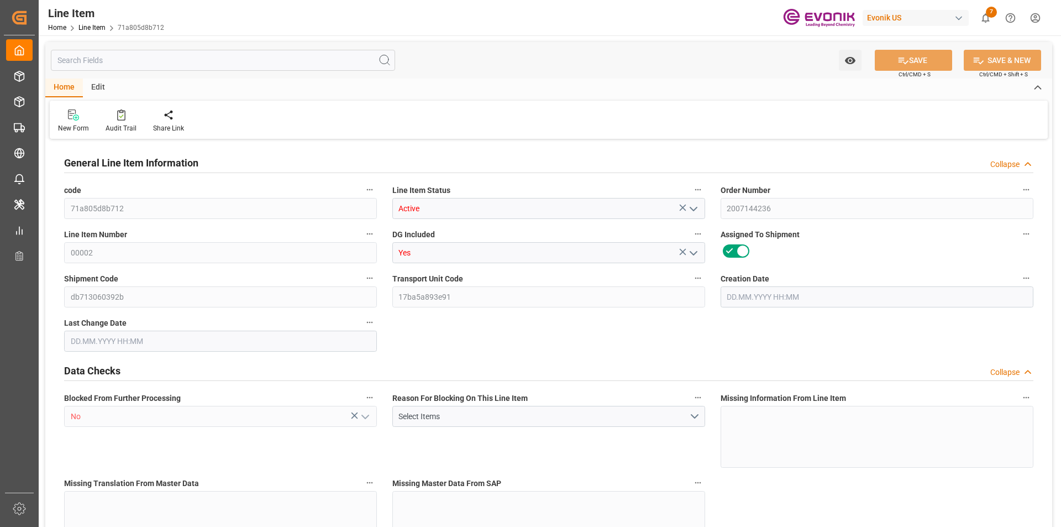
type input "0"
type input "[DATE] 14:01"
type input "[DATE] 20:24"
type input "[DATE]"
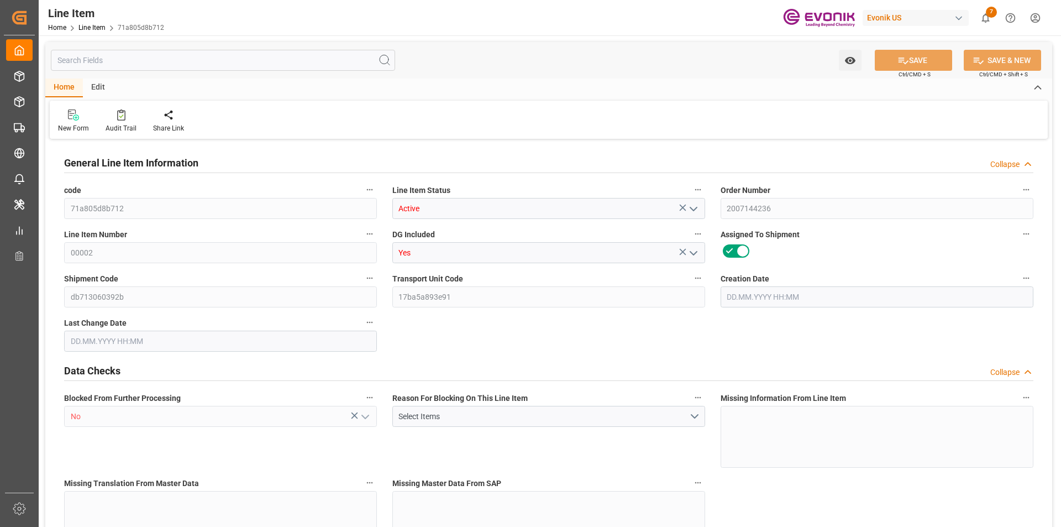
type input "[DATE]"
click at [152, 56] on input "text" at bounding box center [223, 60] width 344 height 21
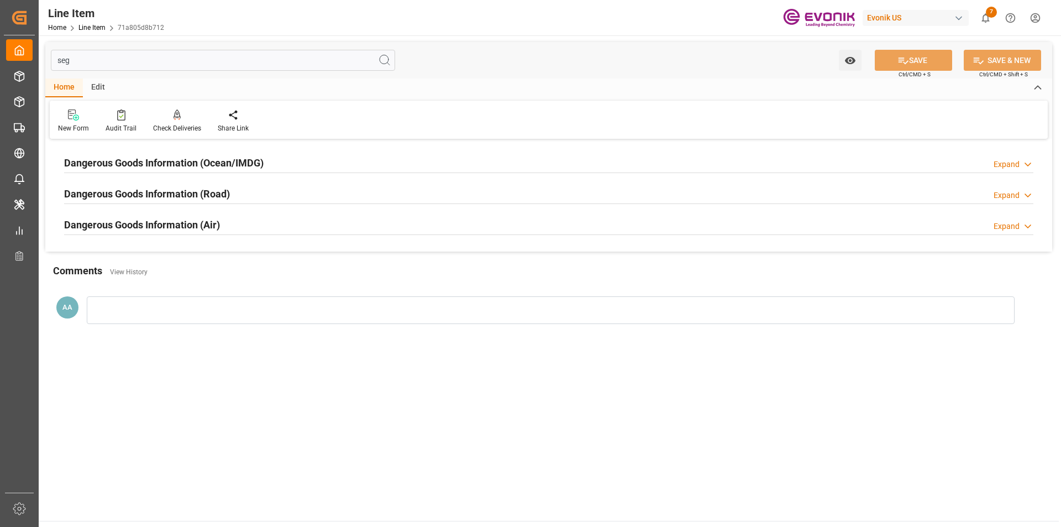
type input "seg"
click at [147, 150] on div "Dangerous Goods Information (Ocean/IMDG) Expand" at bounding box center [548, 163] width 984 height 31
click at [148, 156] on h2 "Dangerous Goods Information (Ocean/IMDG)" at bounding box center [163, 162] width 199 height 15
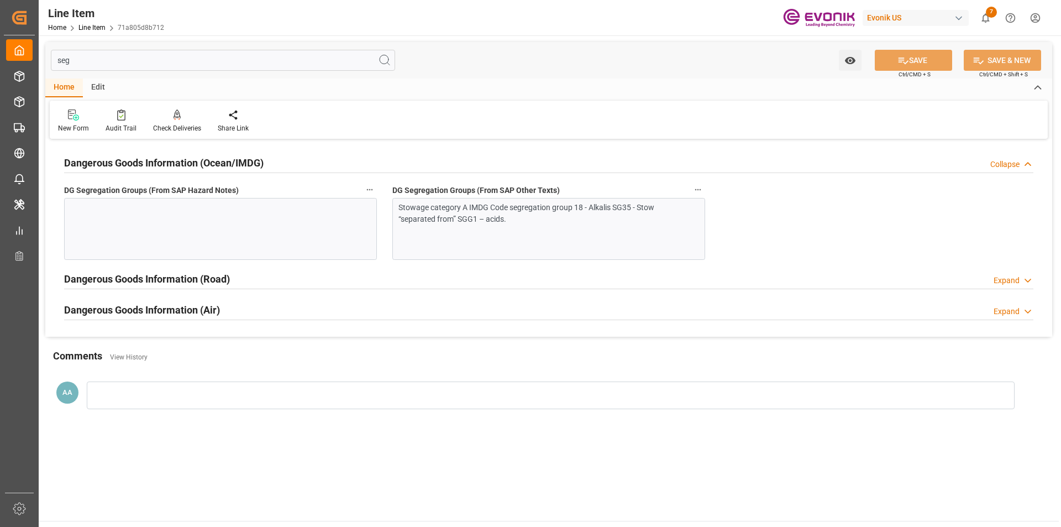
click at [170, 209] on div at bounding box center [220, 229] width 313 height 62
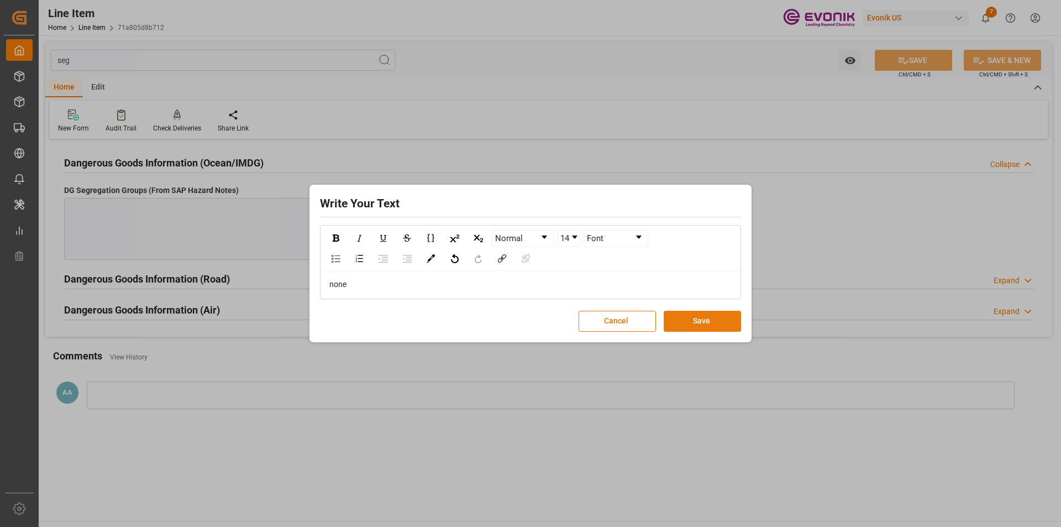
click at [671, 323] on button "Save" at bounding box center [702, 320] width 77 height 21
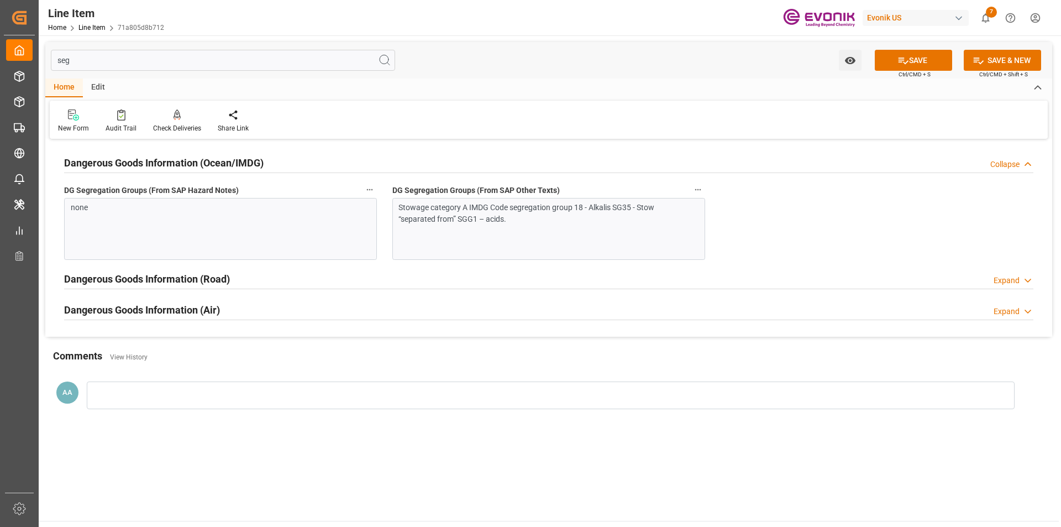
click at [76, 57] on input "seg" at bounding box center [223, 60] width 344 height 21
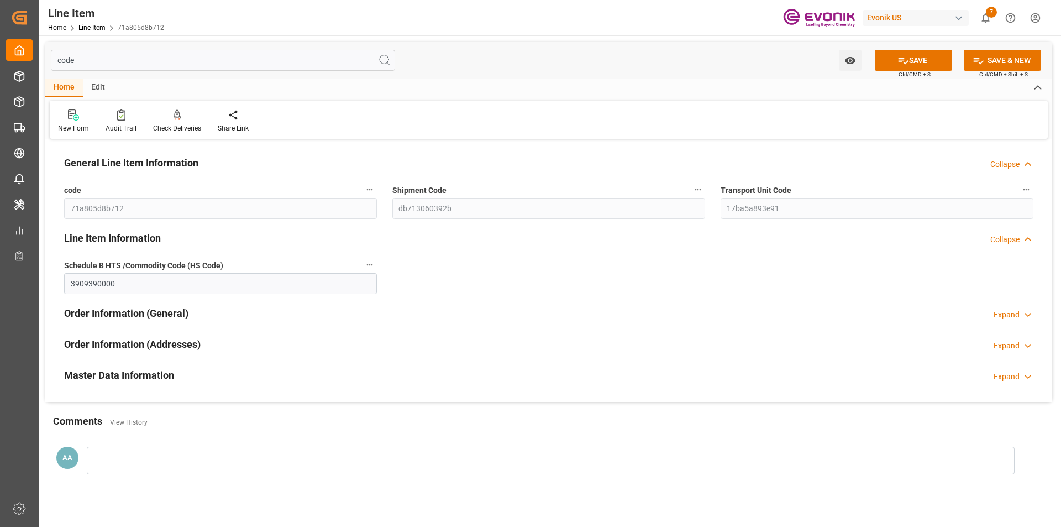
click at [127, 359] on div "Order Information (Addresses) Expand" at bounding box center [548, 344] width 984 height 31
click at [136, 367] on div "Master Data Information" at bounding box center [119, 374] width 110 height 21
click at [138, 347] on h2 "Order Information (Addresses)" at bounding box center [132, 343] width 136 height 15
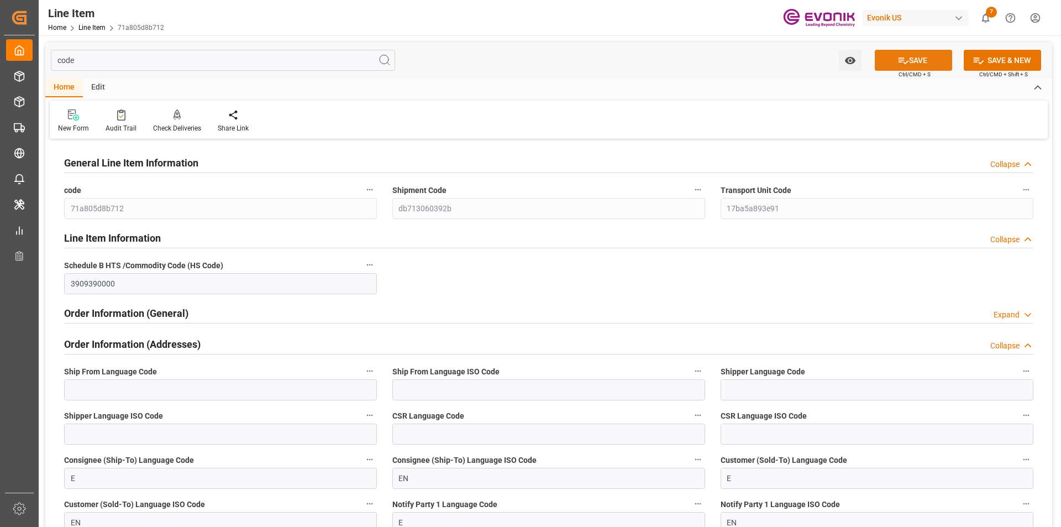
click at [893, 61] on button "SAVE" at bounding box center [913, 60] width 77 height 21
click at [174, 53] on input "code" at bounding box center [223, 60] width 344 height 21
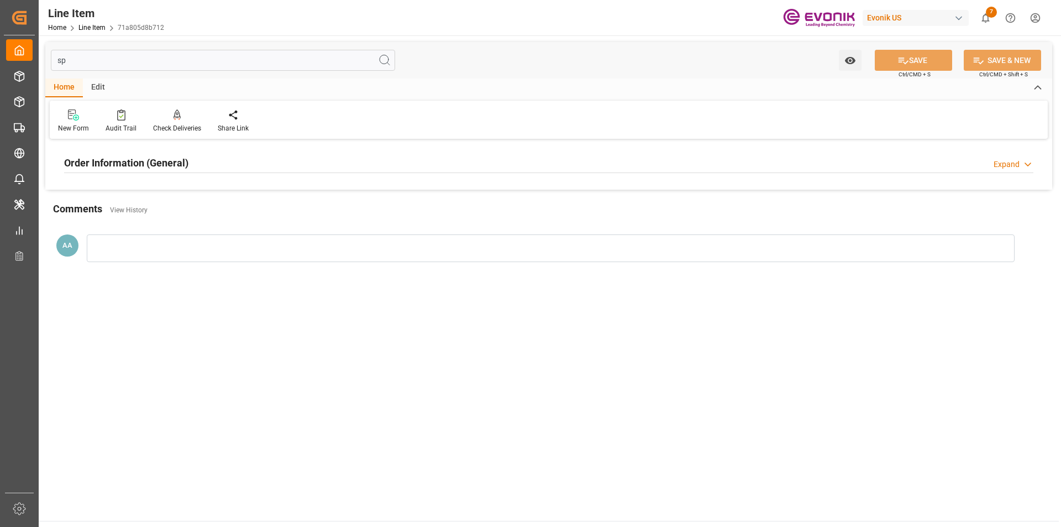
type input "spe"
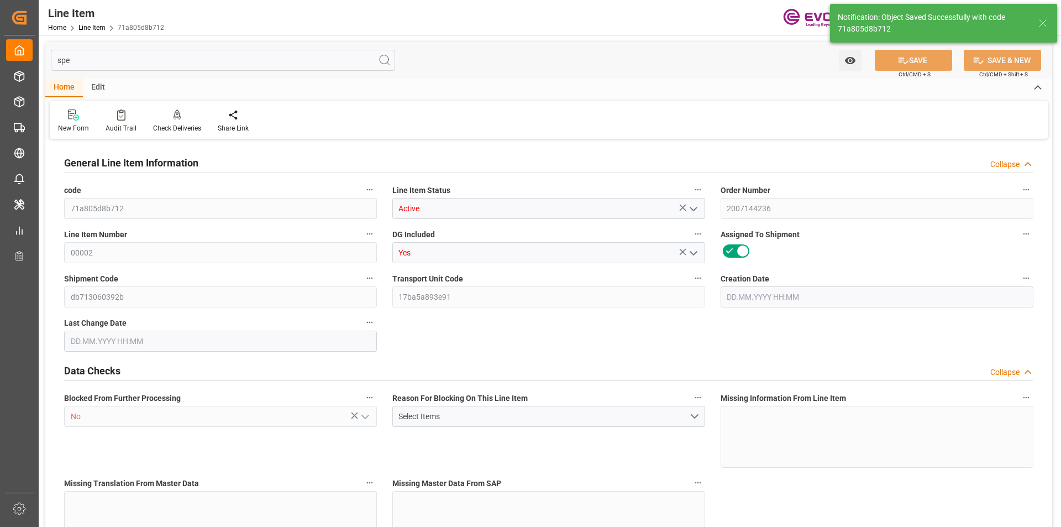
type input "2"
type input "1766.4"
type input "1632"
type input "2.3003"
type input "8"
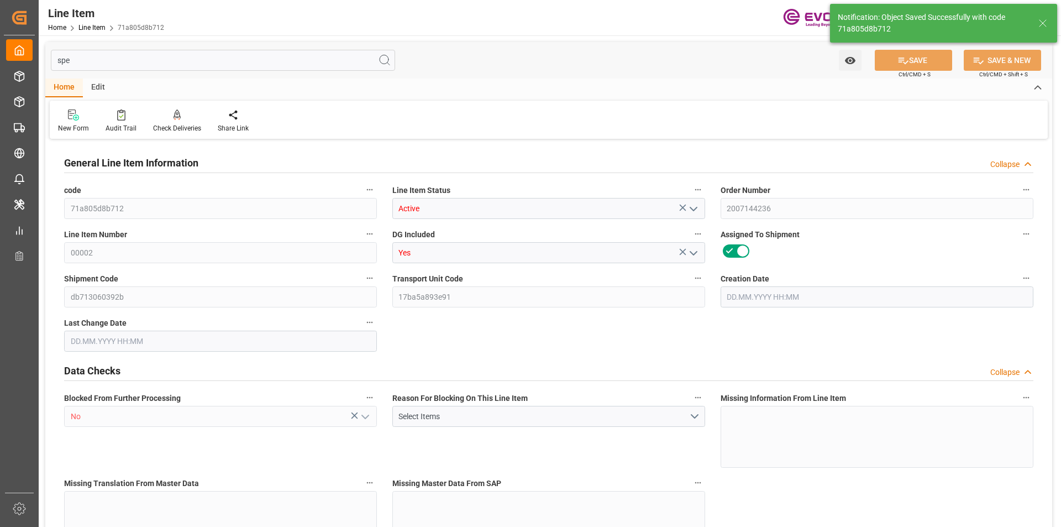
type input "9302.4"
type input "8"
type input "1766.4"
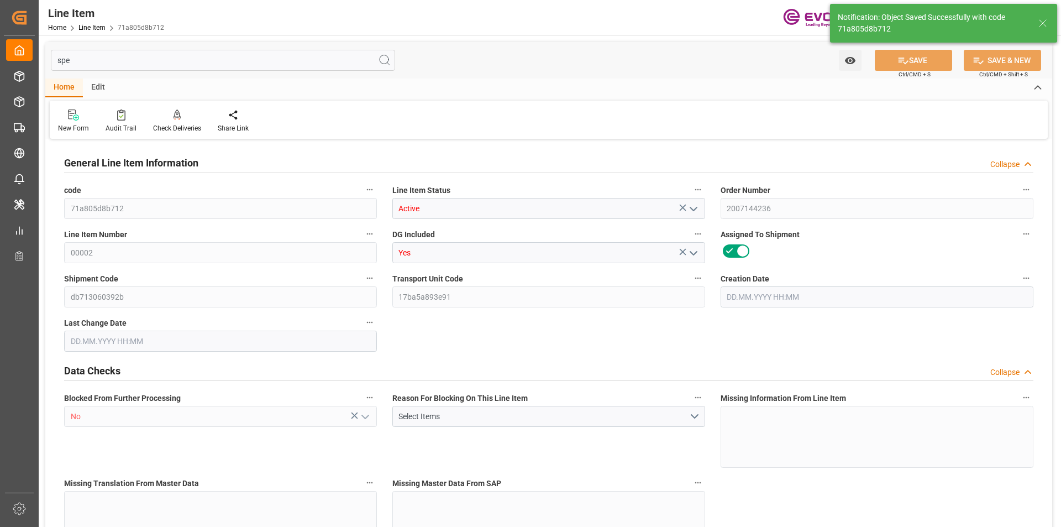
type input "1806.4"
type input "1632"
type input "2.3003"
type input "2300.296"
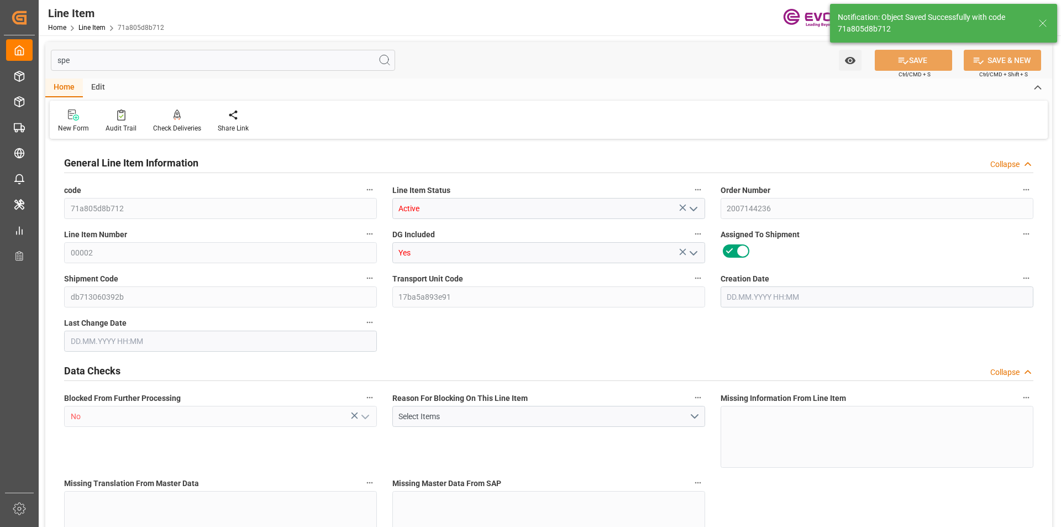
type input "0"
type input "[DATE] 14:01"
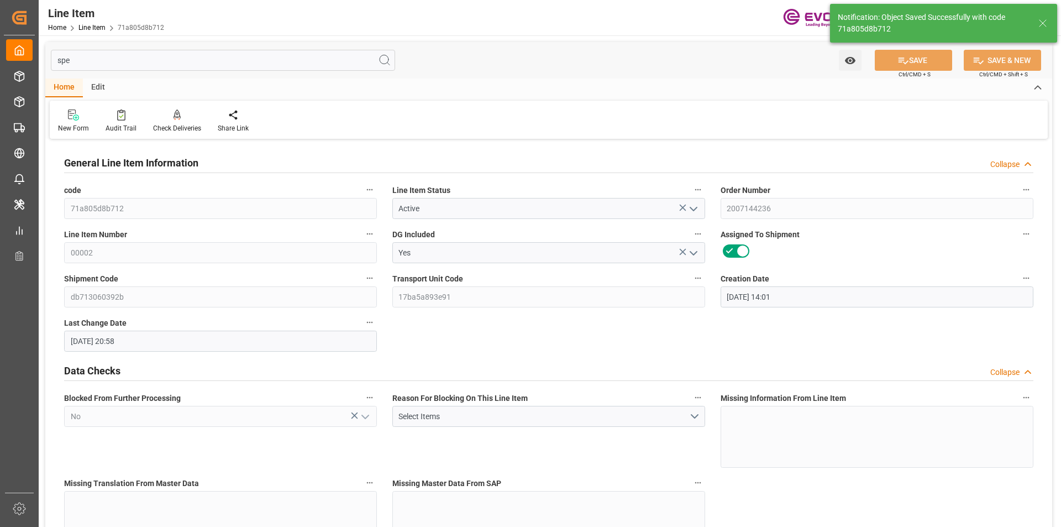
type input "[DATE] 20:58"
type input "[DATE]"
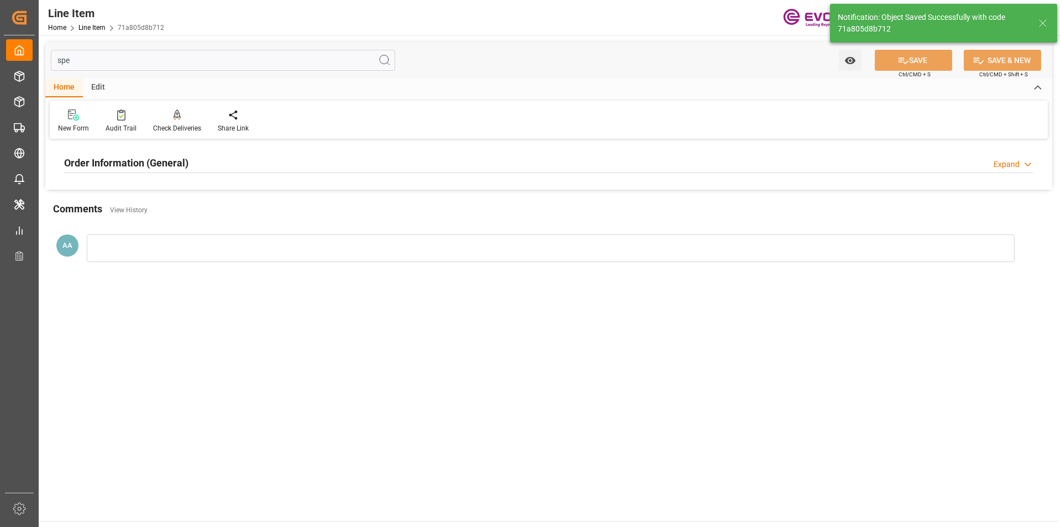
type input "spe"
click at [113, 156] on h2 "Order Information (General)" at bounding box center [126, 162] width 124 height 15
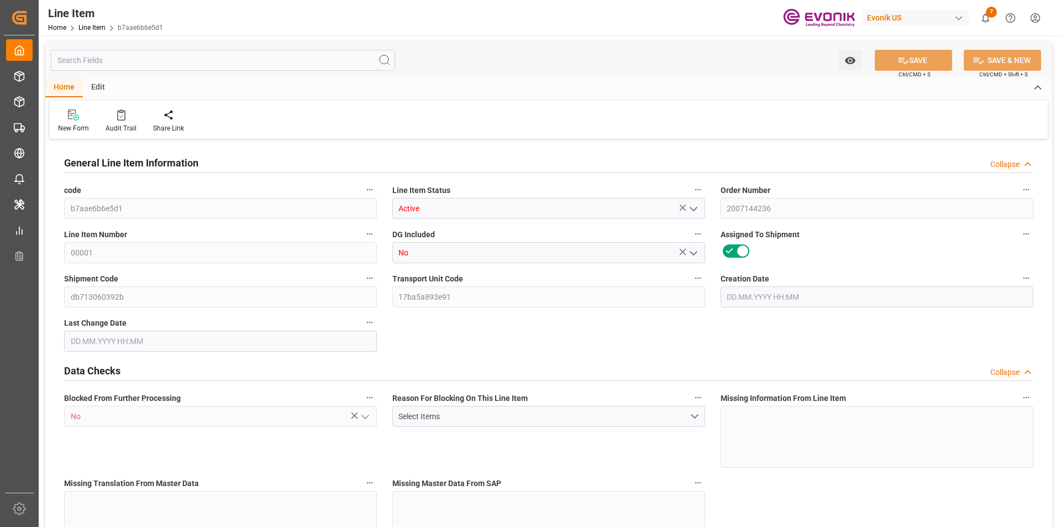
type input "3"
type input "606.408"
type input "540"
type input "3.0645"
type input "12"
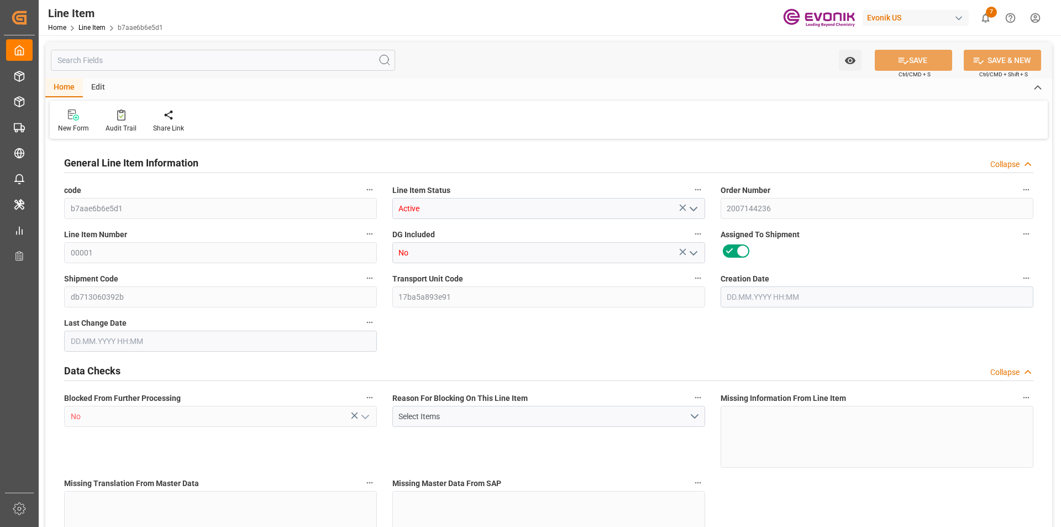
type input "5724"
type input "12"
type input "606.408"
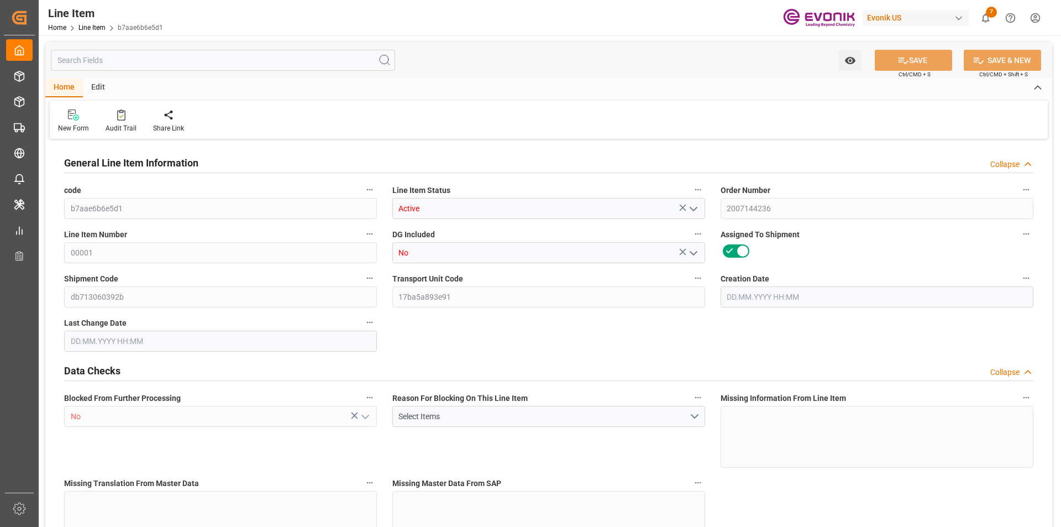
type input "666.408"
type input "540"
type input "3.0645"
type input "3064.452"
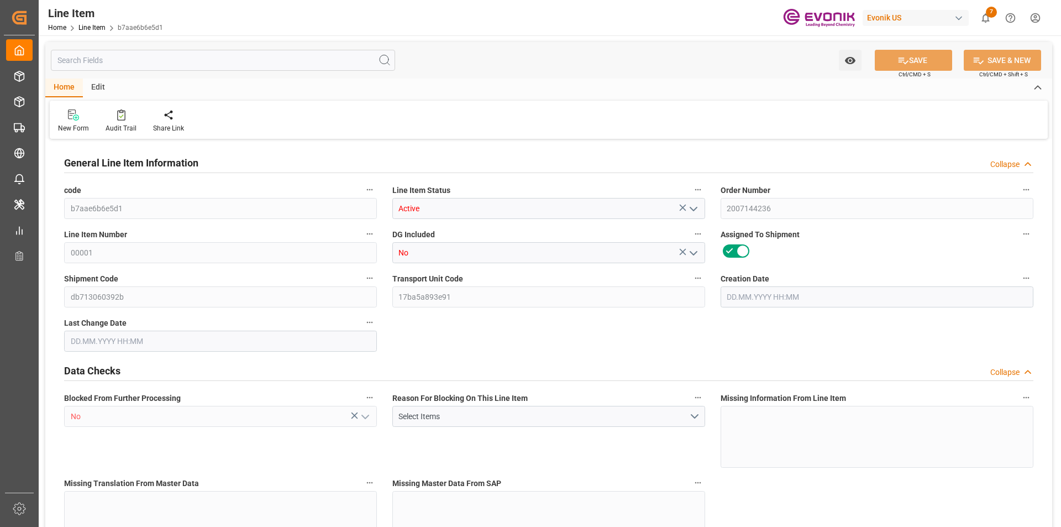
type input "0"
type input "[DATE] 14:01"
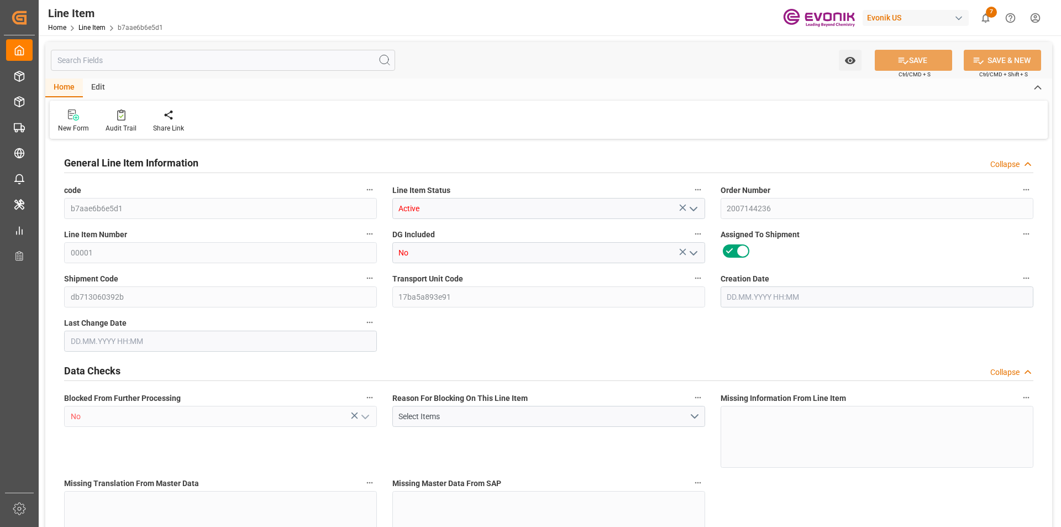
type input "[DATE] 20:24"
type input "[DATE]"
click at [145, 62] on input "text" at bounding box center [223, 60] width 344 height 21
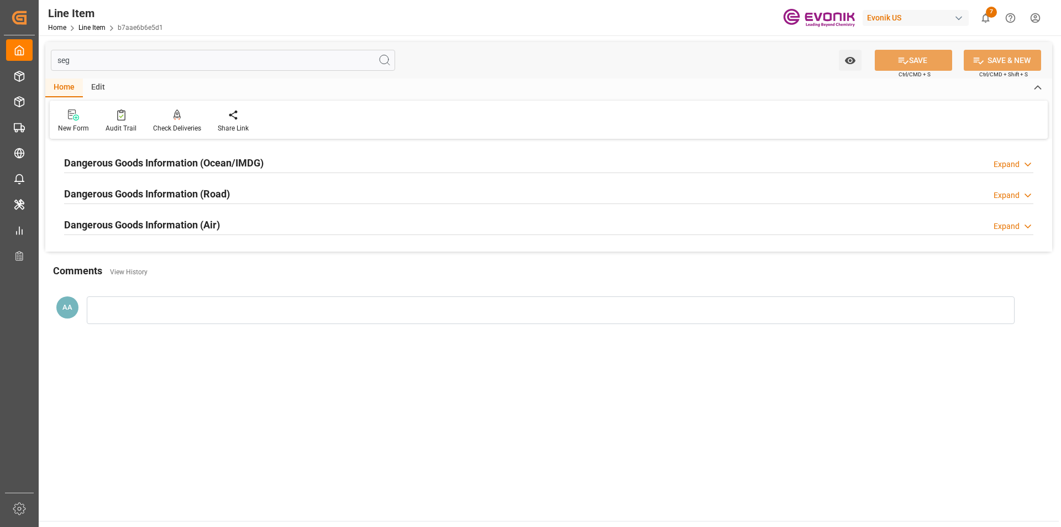
type input "seg"
click at [143, 157] on h2 "Dangerous Goods Information (Ocean/IMDG)" at bounding box center [163, 162] width 199 height 15
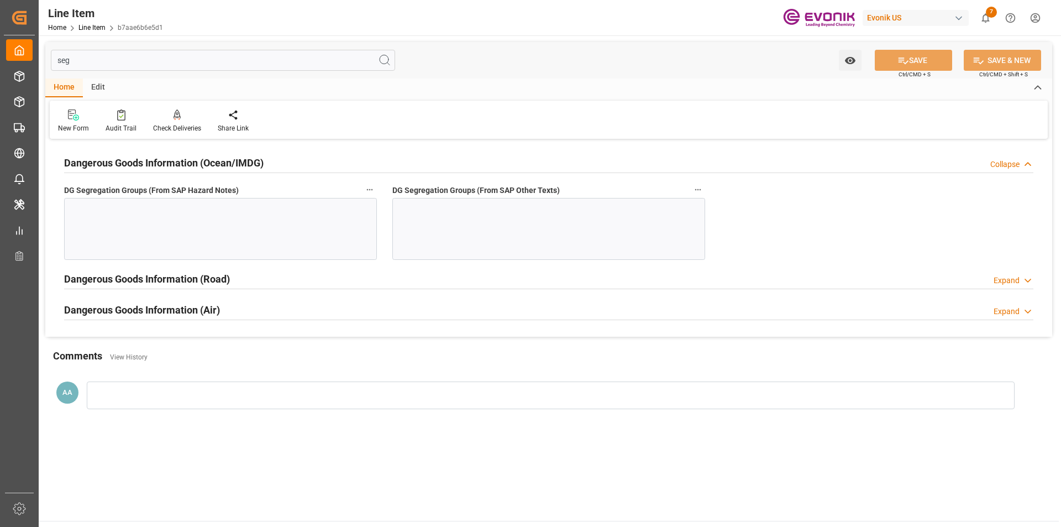
click at [139, 209] on div at bounding box center [220, 229] width 313 height 62
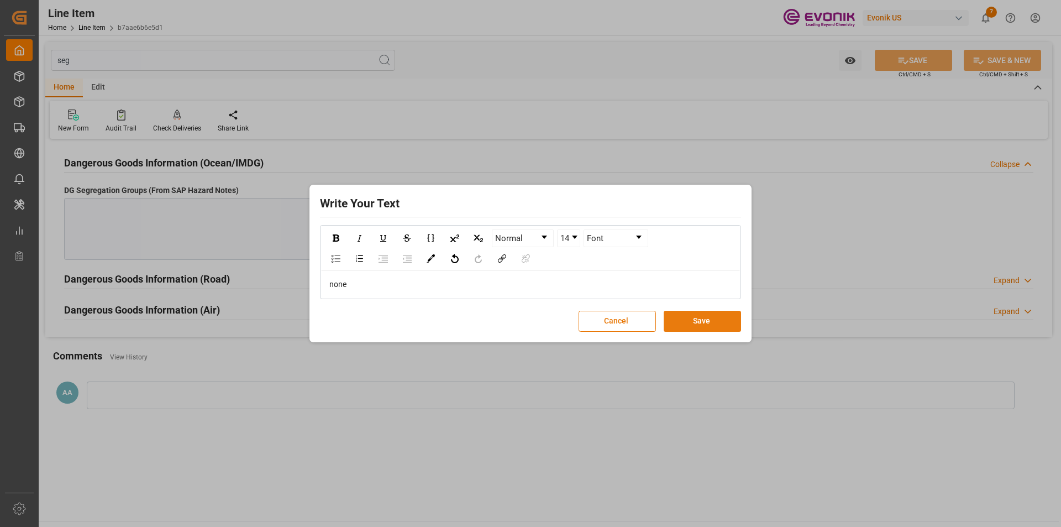
click at [689, 326] on button "Save" at bounding box center [702, 320] width 77 height 21
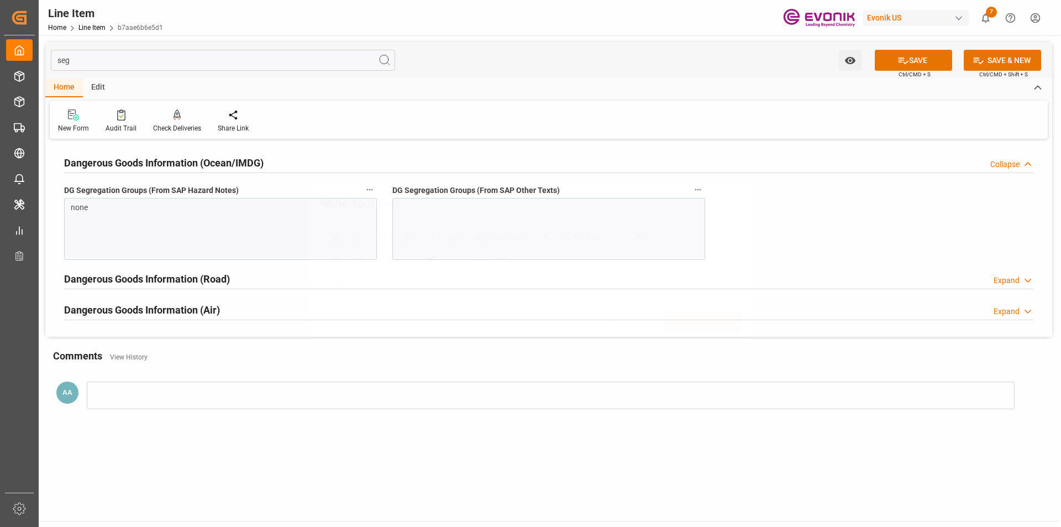
click at [554, 229] on div at bounding box center [548, 229] width 313 height 62
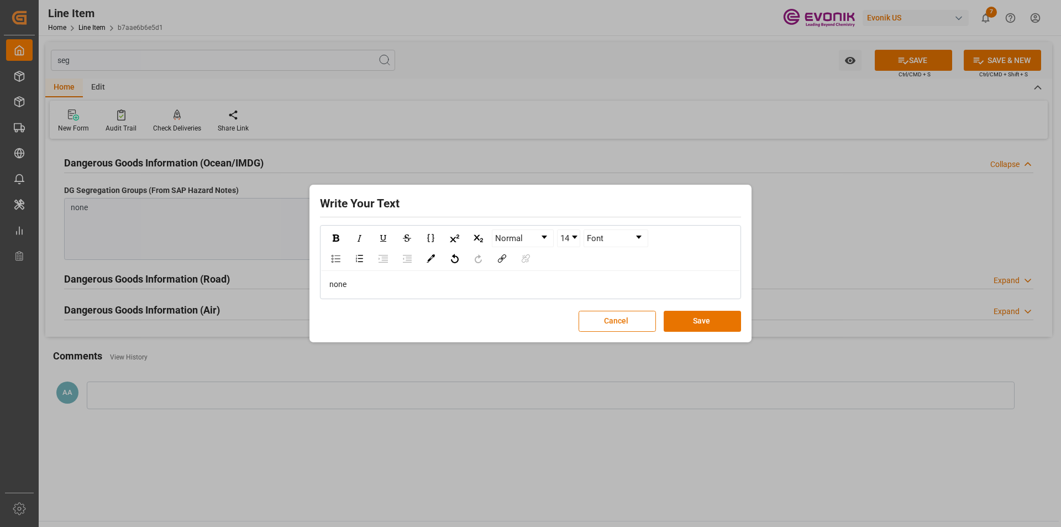
click at [679, 309] on div "Write Your Text Normal 14 Font none Cancel Save" at bounding box center [530, 263] width 436 height 152
click at [686, 314] on button "Save" at bounding box center [702, 320] width 77 height 21
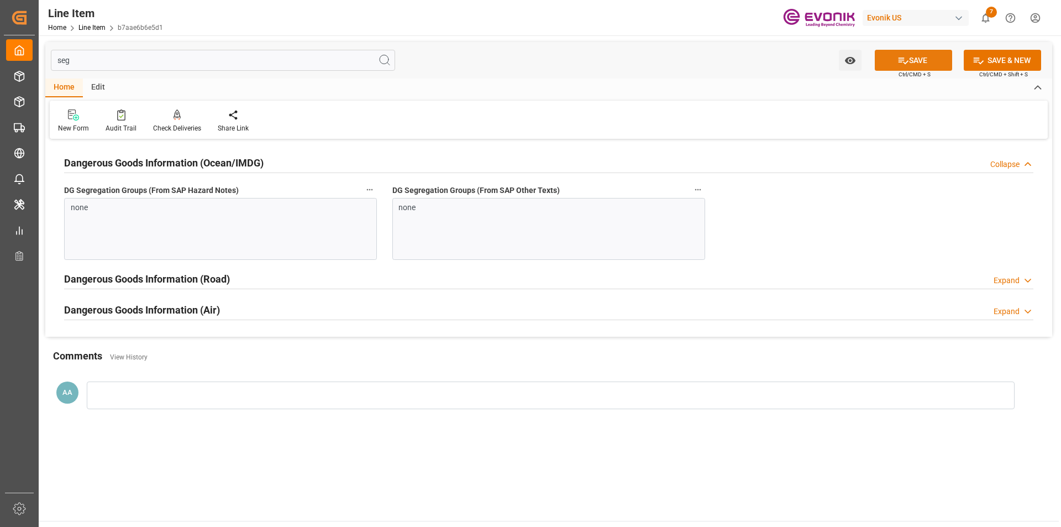
click at [897, 58] on icon at bounding box center [903, 61] width 12 height 12
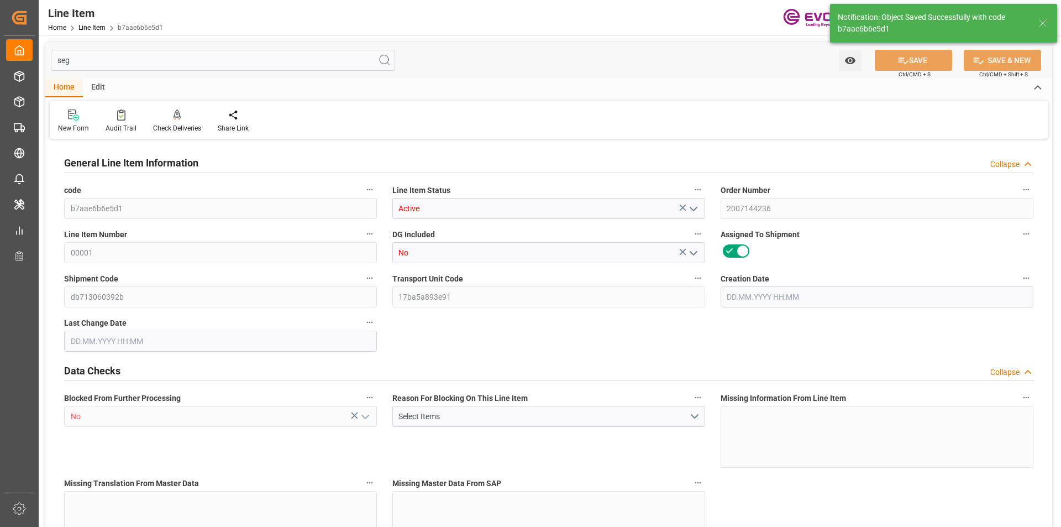
type input "3"
type input "606.408"
type input "540"
type input "3.0645"
type input "12"
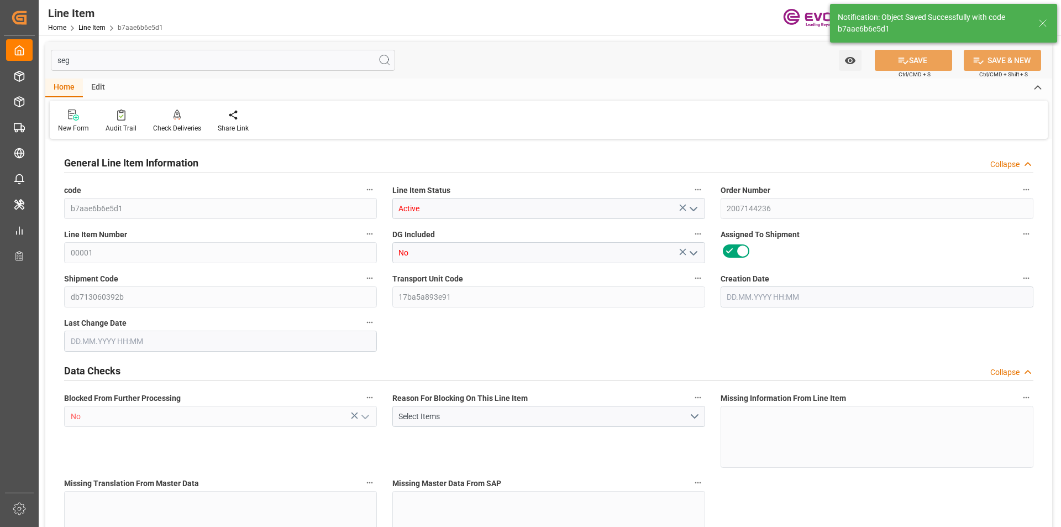
type input "5724"
type input "12"
type input "606.408"
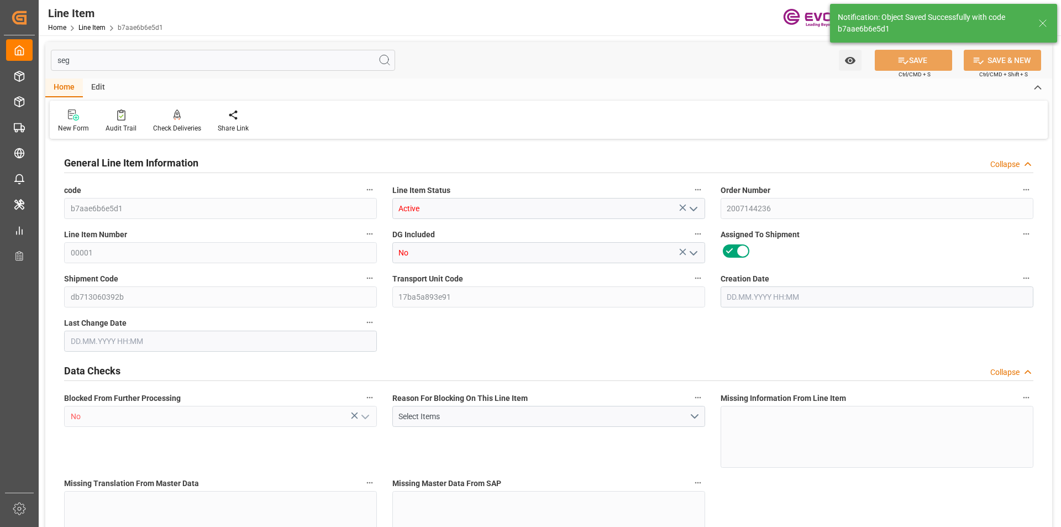
type input "666.408"
type input "540"
type input "3.0645"
type input "3064.452"
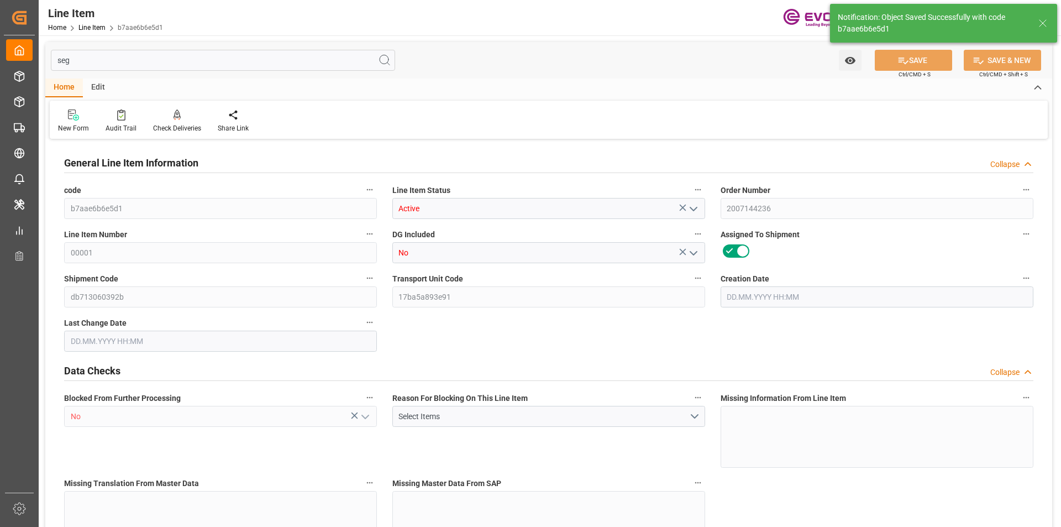
type input "0"
type input "[DATE] 14:01"
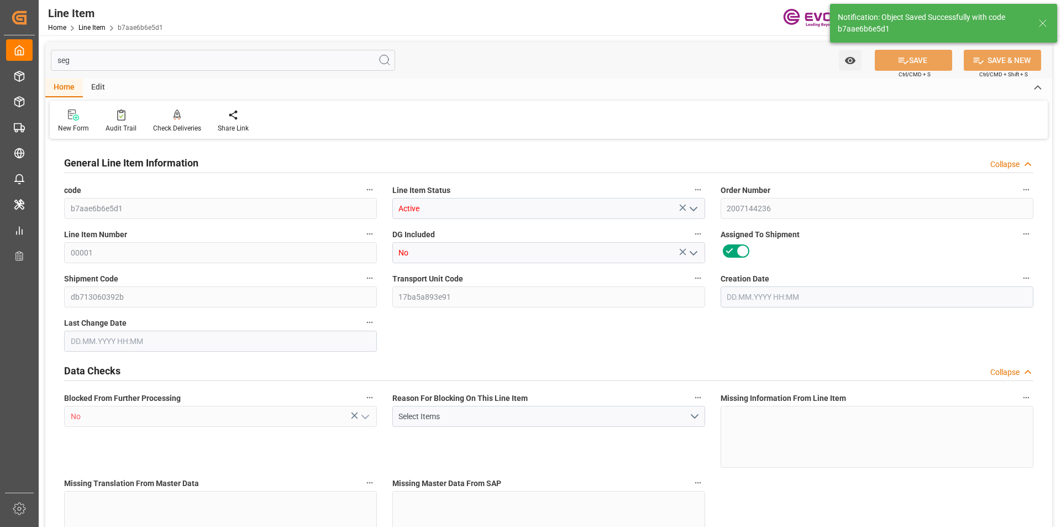
type input "[DATE] 20:58"
type input "[DATE]"
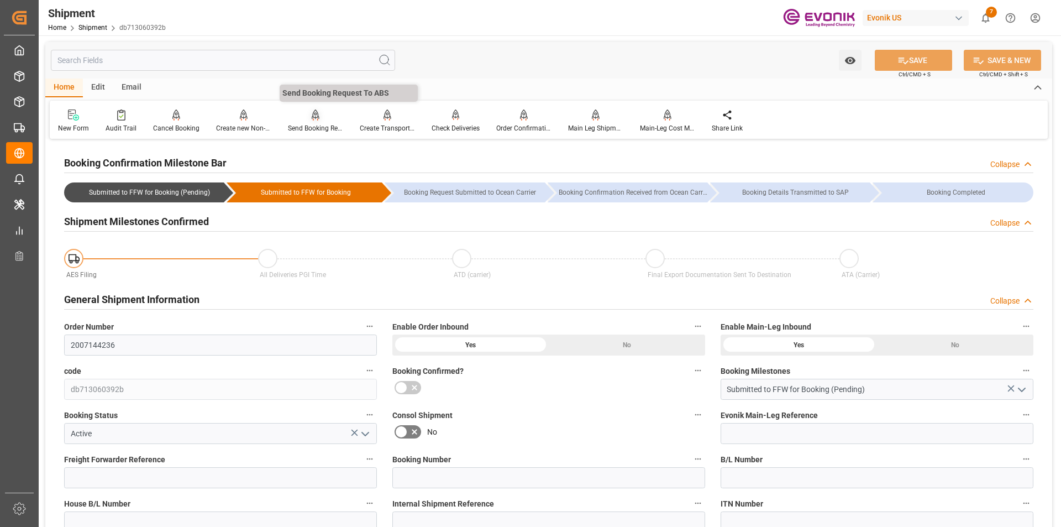
click at [293, 127] on div "Send Booking Request To ABS" at bounding box center [315, 128] width 55 height 10
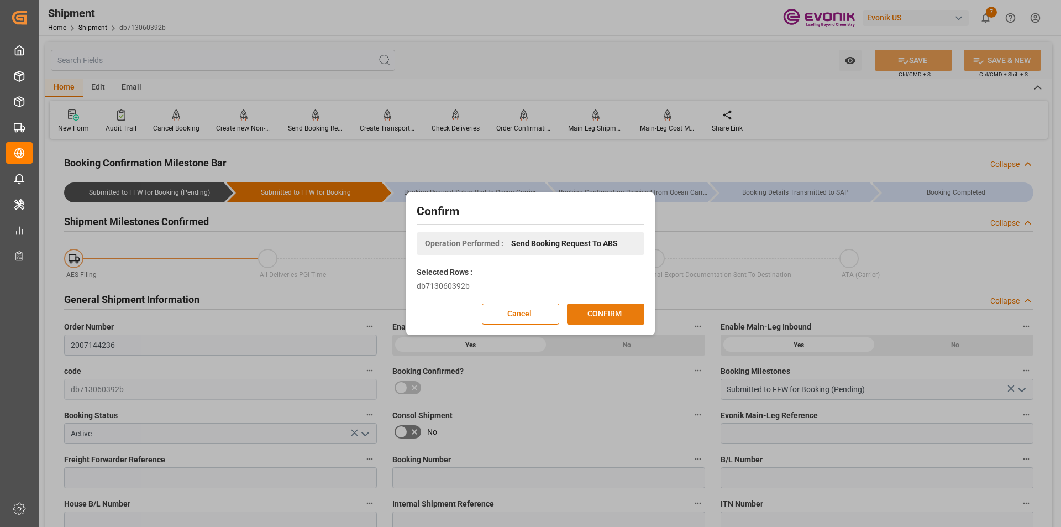
click at [600, 318] on button "CONFIRM" at bounding box center [605, 313] width 77 height 21
